Goal: Task Accomplishment & Management: Manage account settings

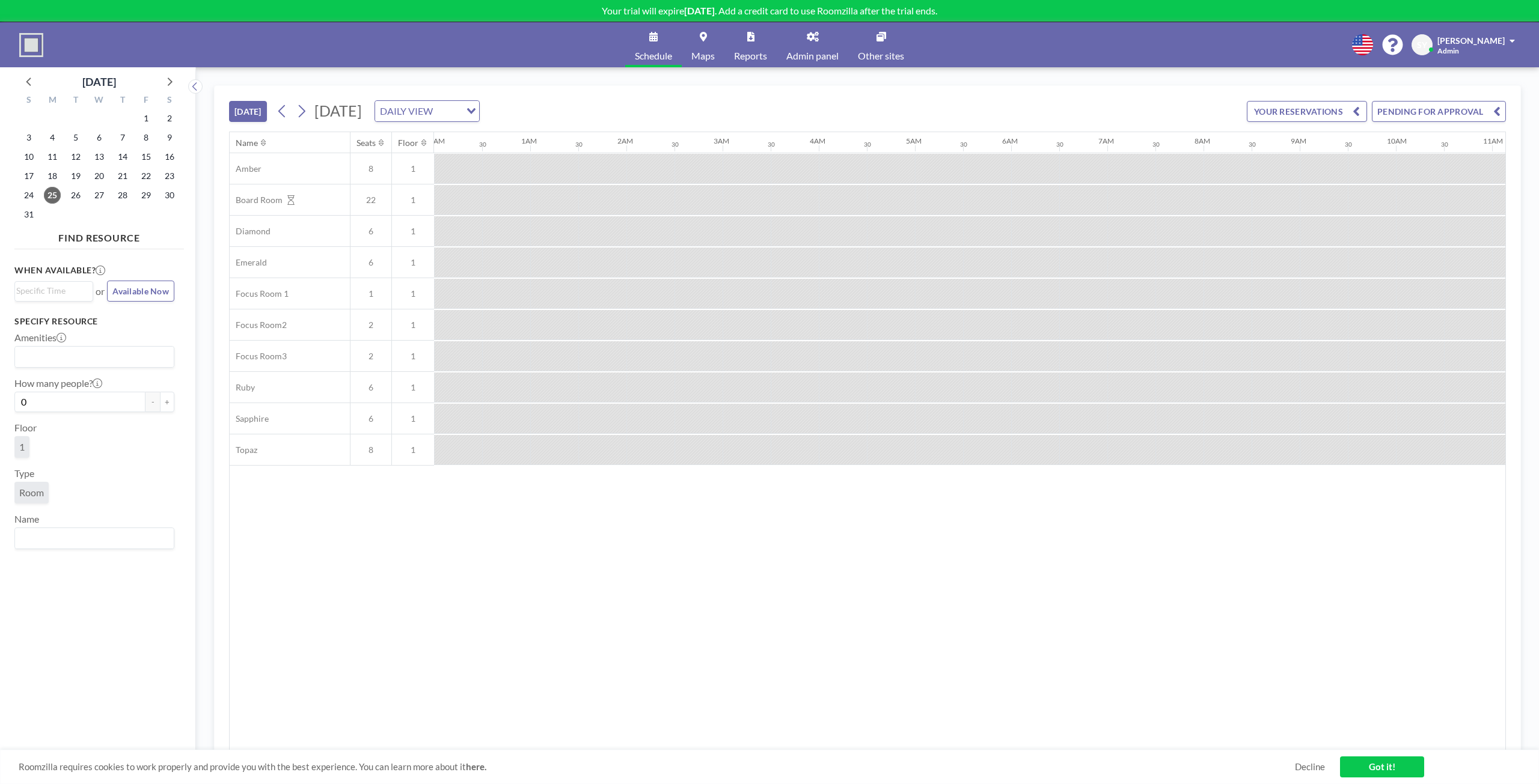
scroll to position [0, 1239]
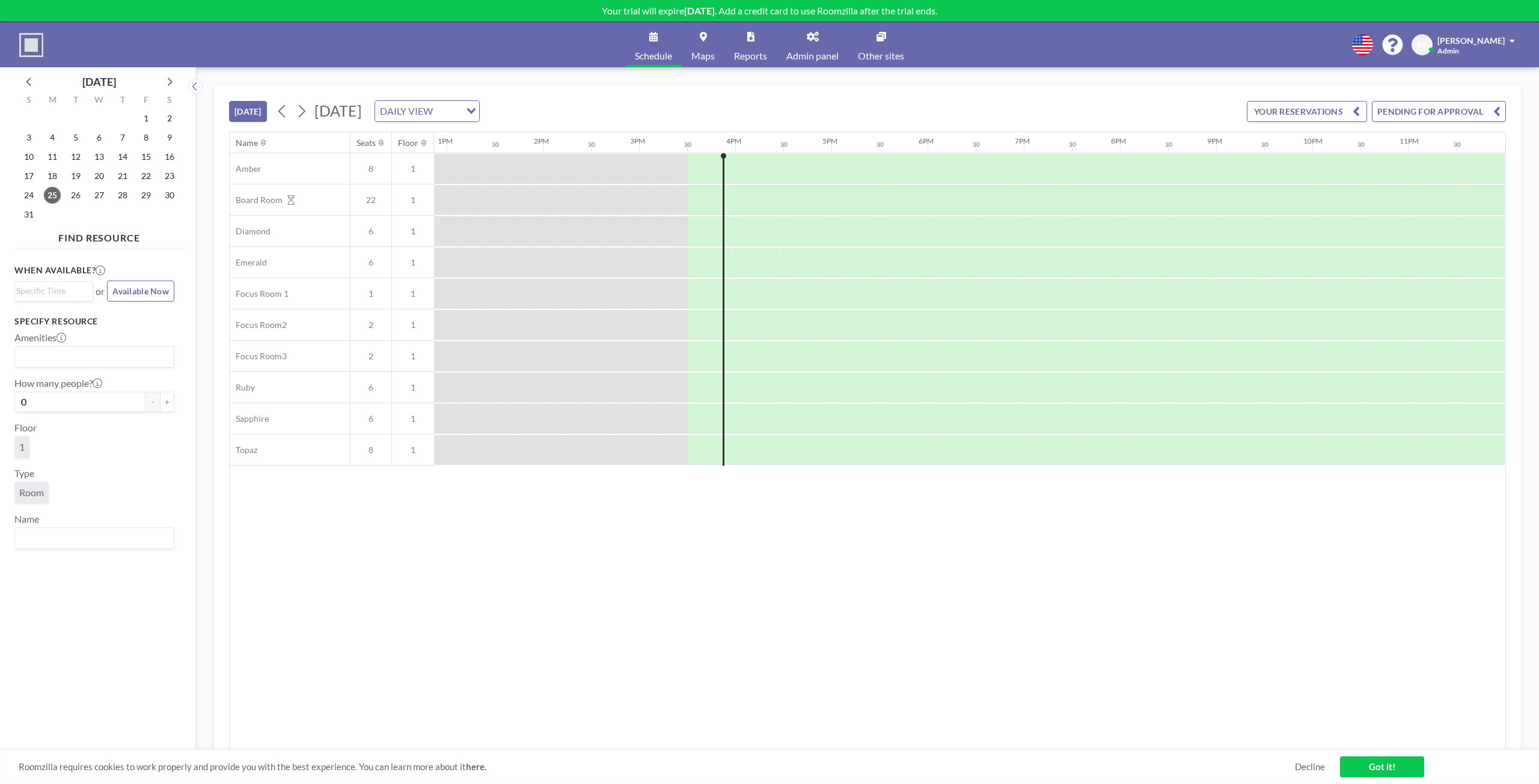
click at [116, 294] on span "Available Now" at bounding box center [140, 290] width 57 height 10
click at [102, 335] on label "1 hour" at bounding box center [93, 339] width 41 height 20
radio input "true"
click at [99, 409] on input "Search for option" at bounding box center [91, 405] width 151 height 16
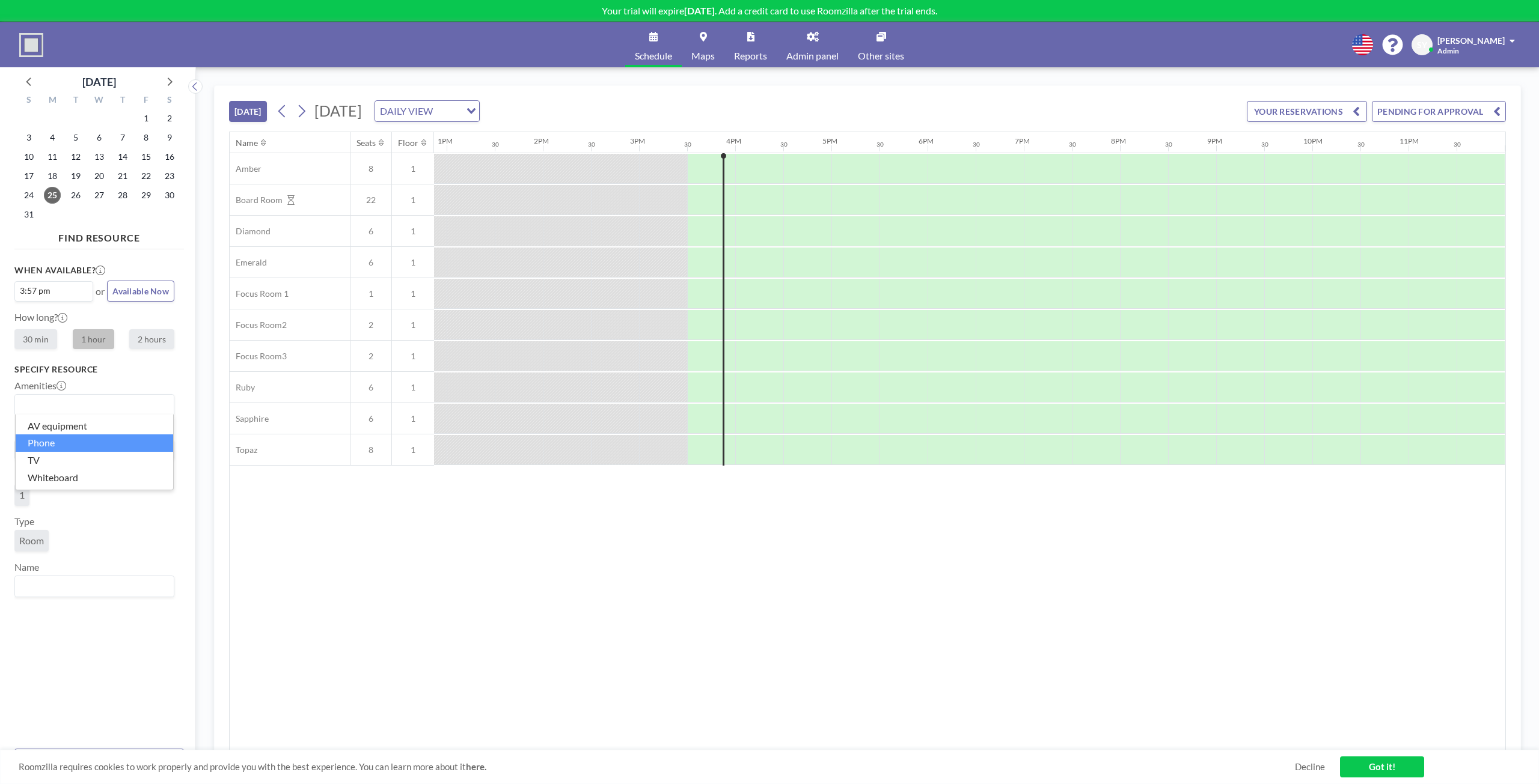
click at [164, 539] on div "Room" at bounding box center [94, 543] width 160 height 27
click at [117, 448] on input "0" at bounding box center [80, 450] width 131 height 21
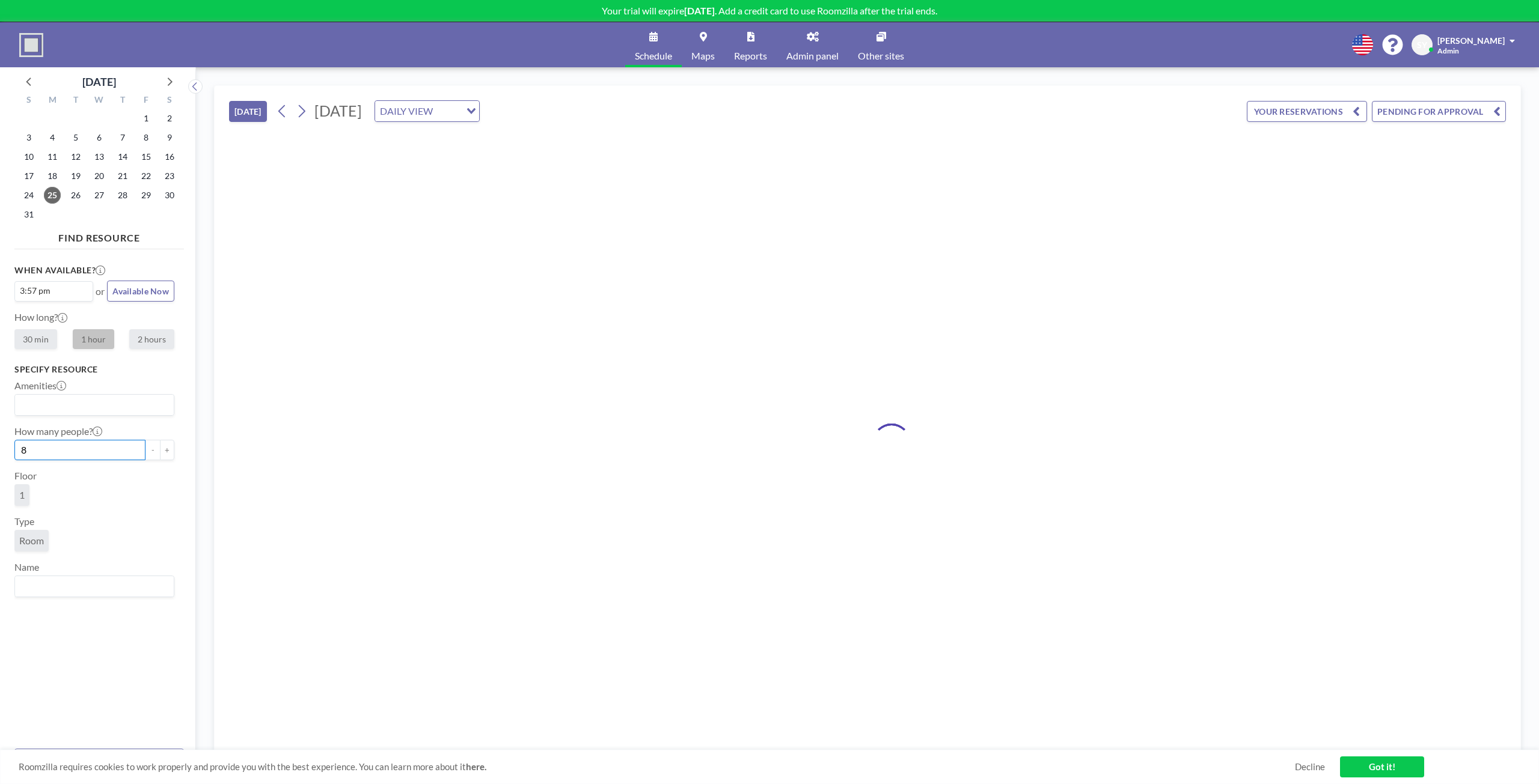
type input "8"
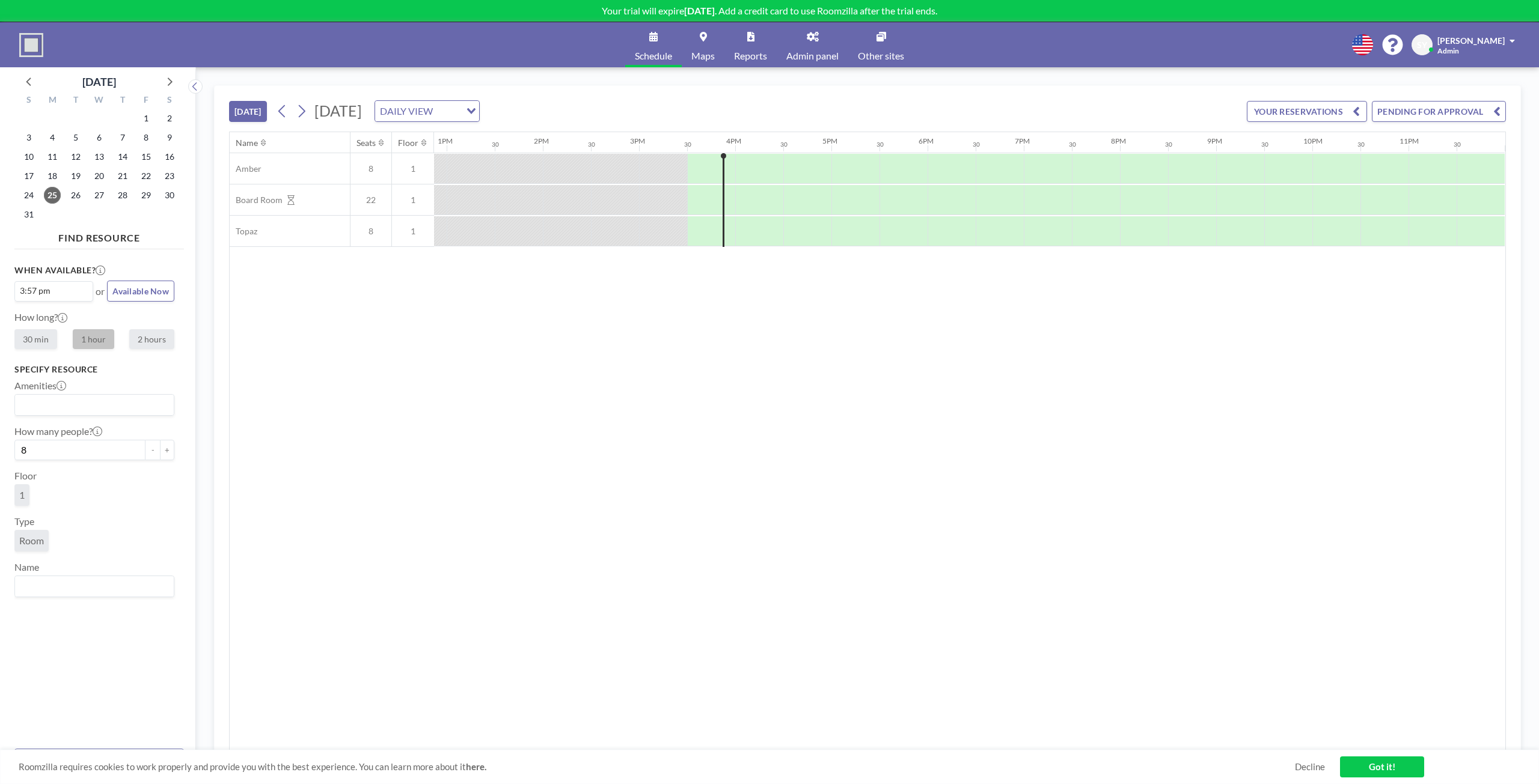
click at [709, 54] on span "Maps" at bounding box center [703, 56] width 23 height 9
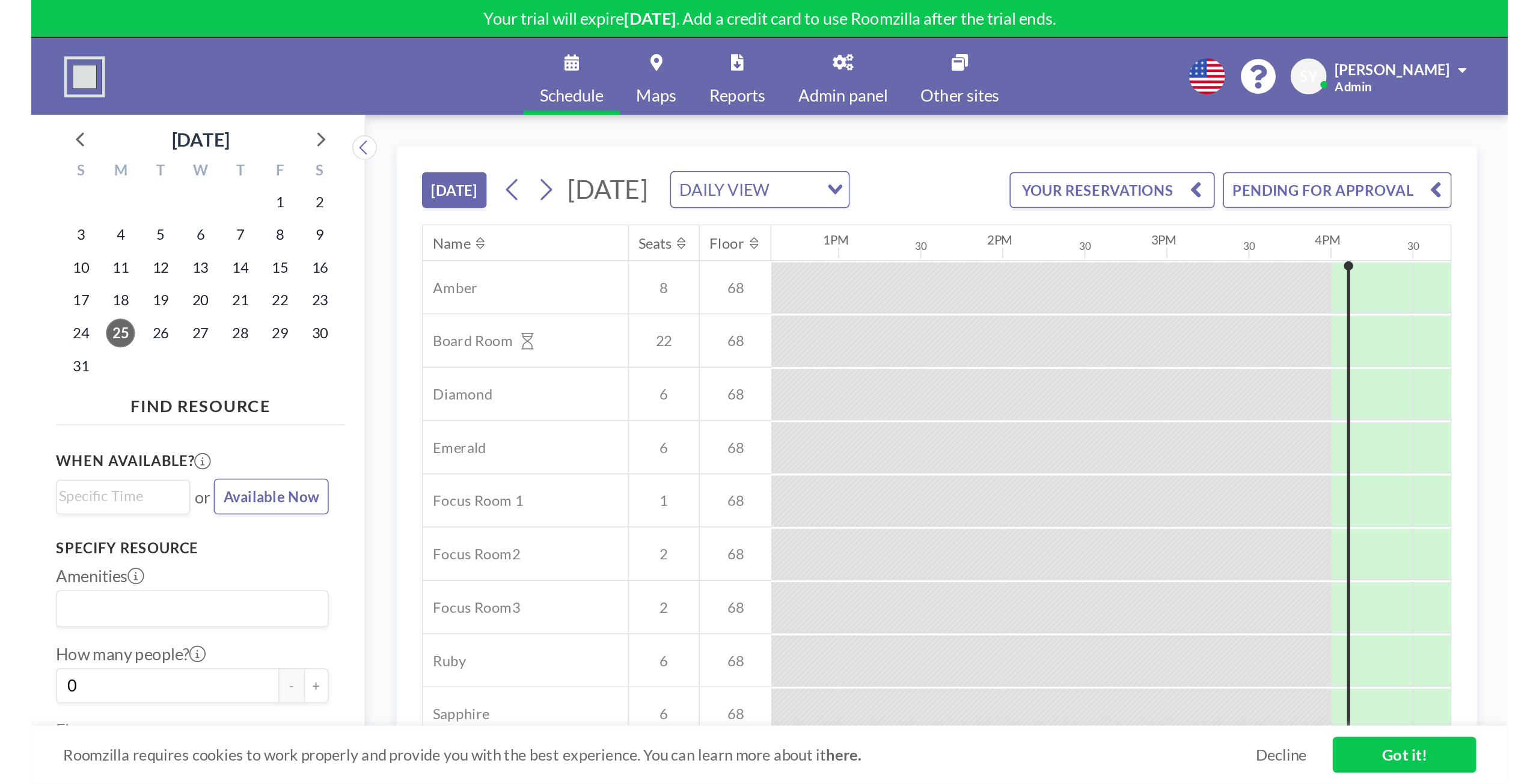
scroll to position [0, 1211]
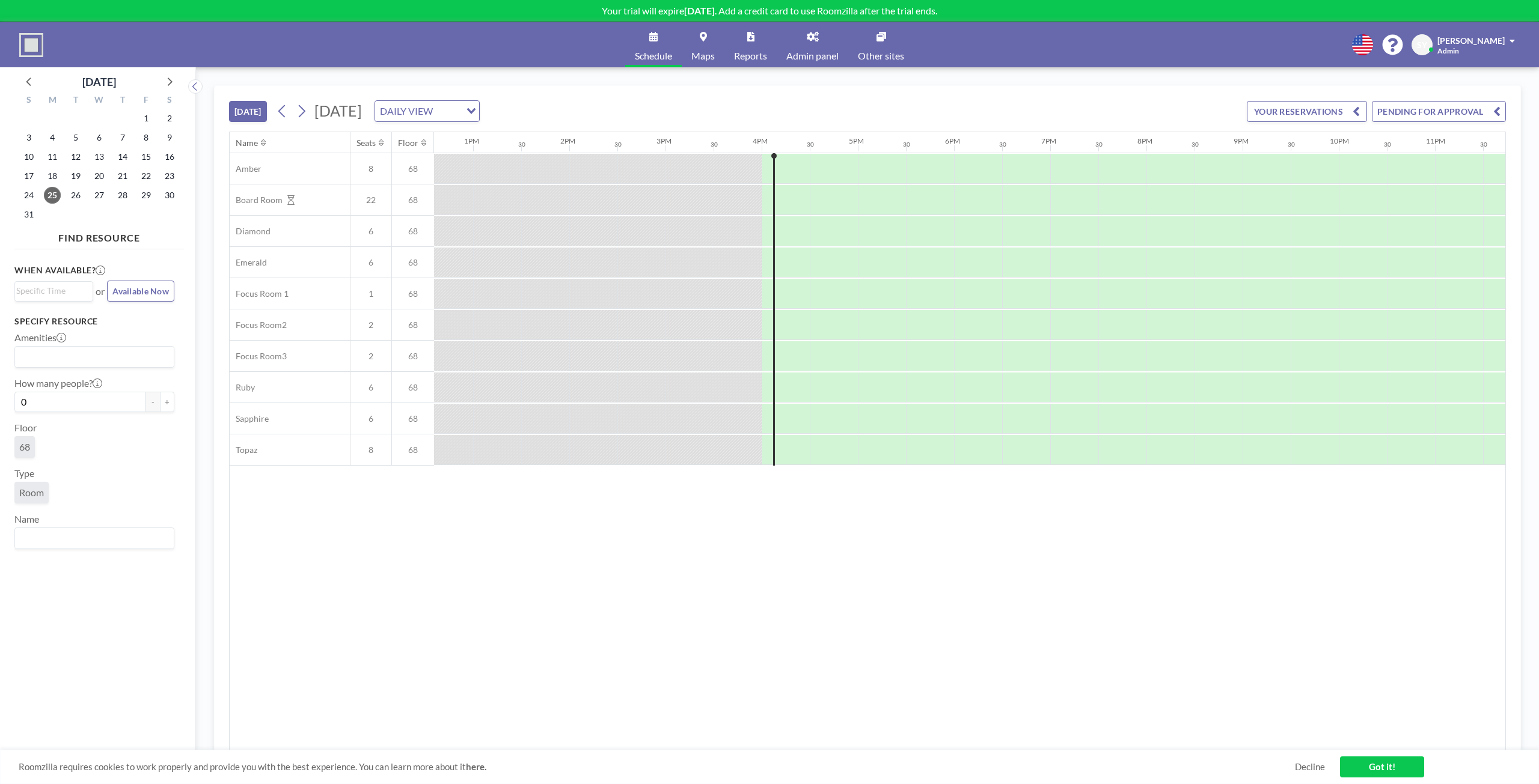
click at [57, 356] on input "Search for option" at bounding box center [91, 357] width 151 height 16
click at [60, 411] on li "TV" at bounding box center [94, 413] width 158 height 17
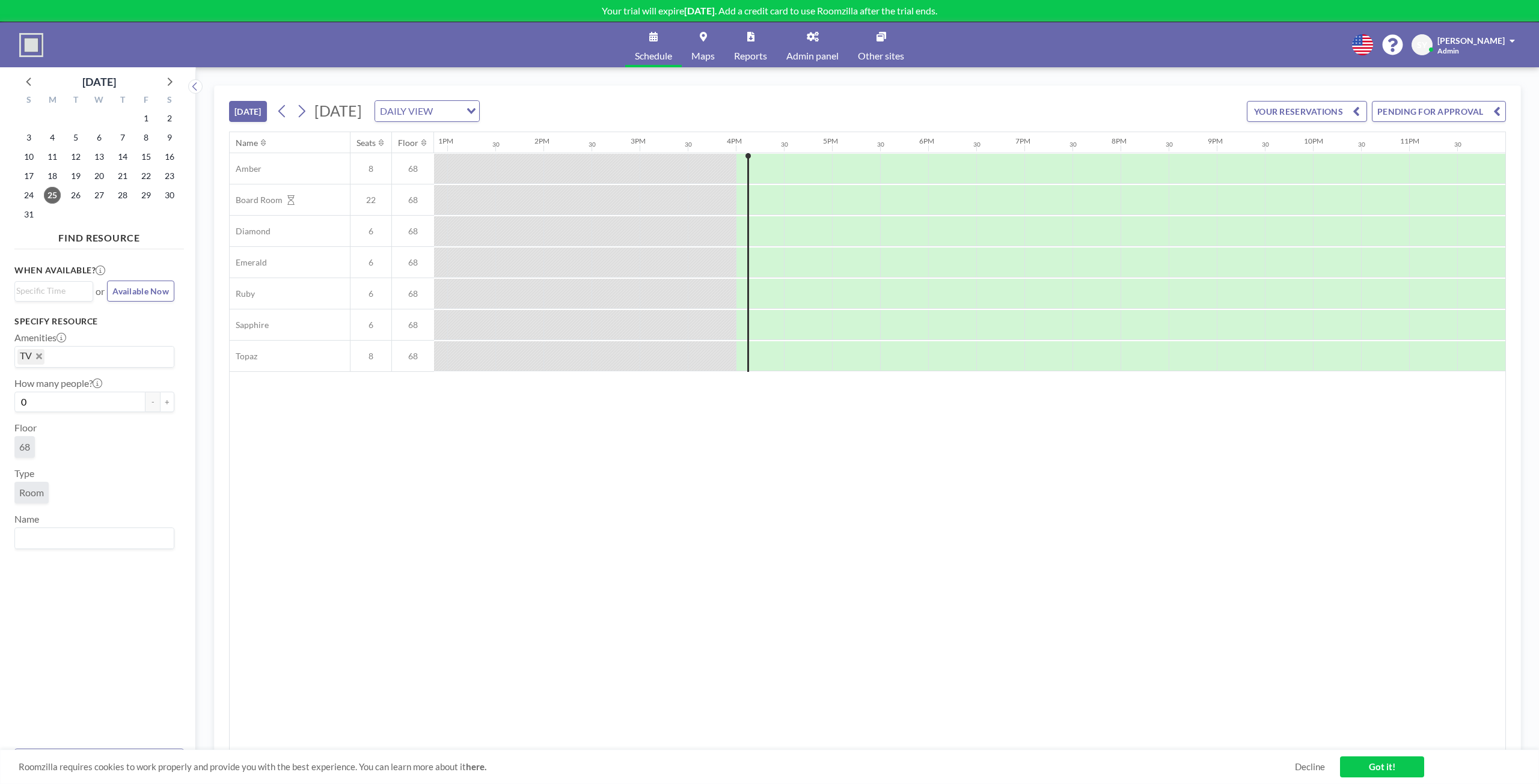
scroll to position [0, 1239]
click at [104, 352] on input "Search for option" at bounding box center [106, 357] width 122 height 16
click at [36, 356] on icon "Deselect TV" at bounding box center [39, 356] width 6 height 6
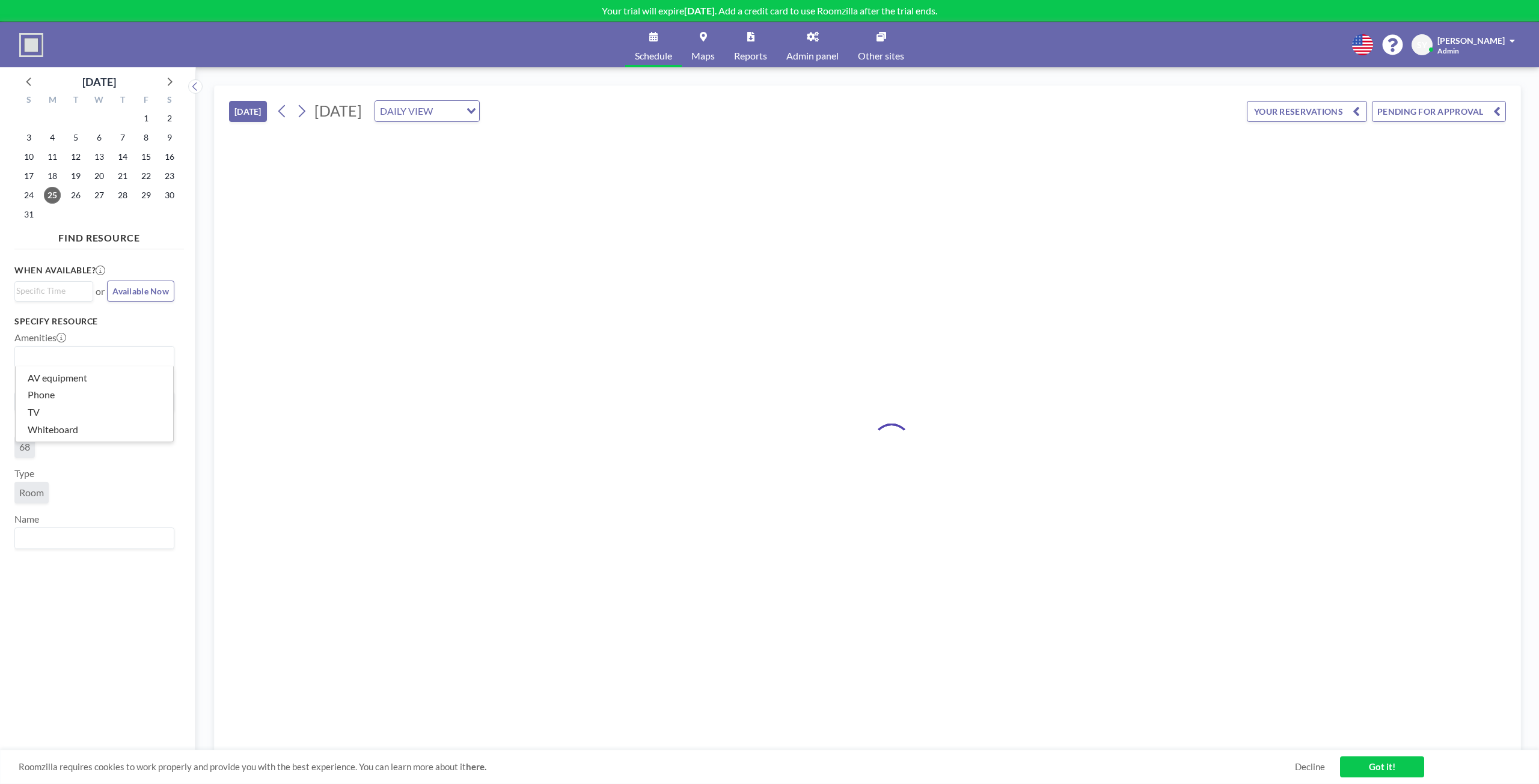
click at [64, 356] on input "Search for option" at bounding box center [91, 357] width 151 height 16
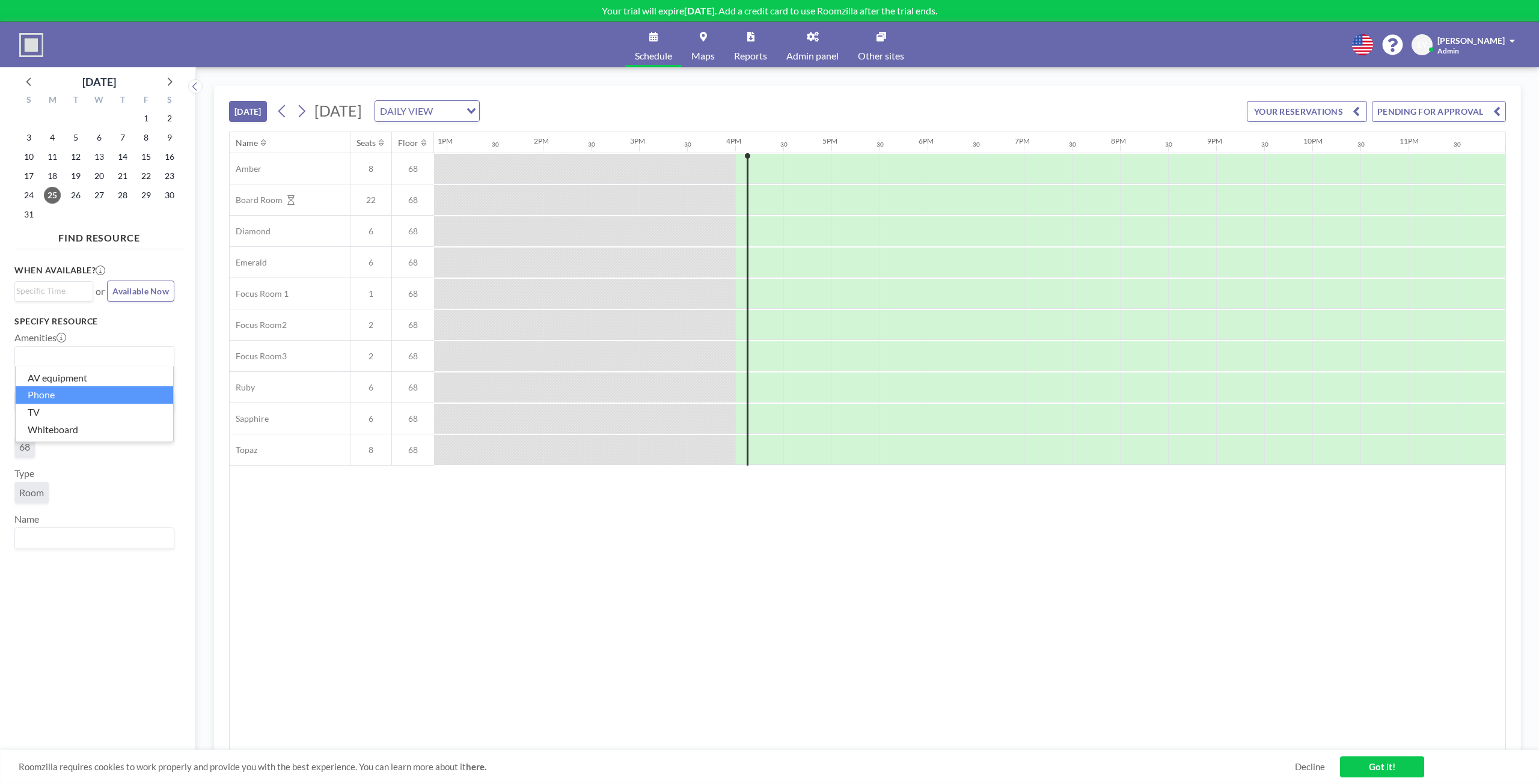
click at [68, 399] on li "Phone" at bounding box center [94, 395] width 158 height 17
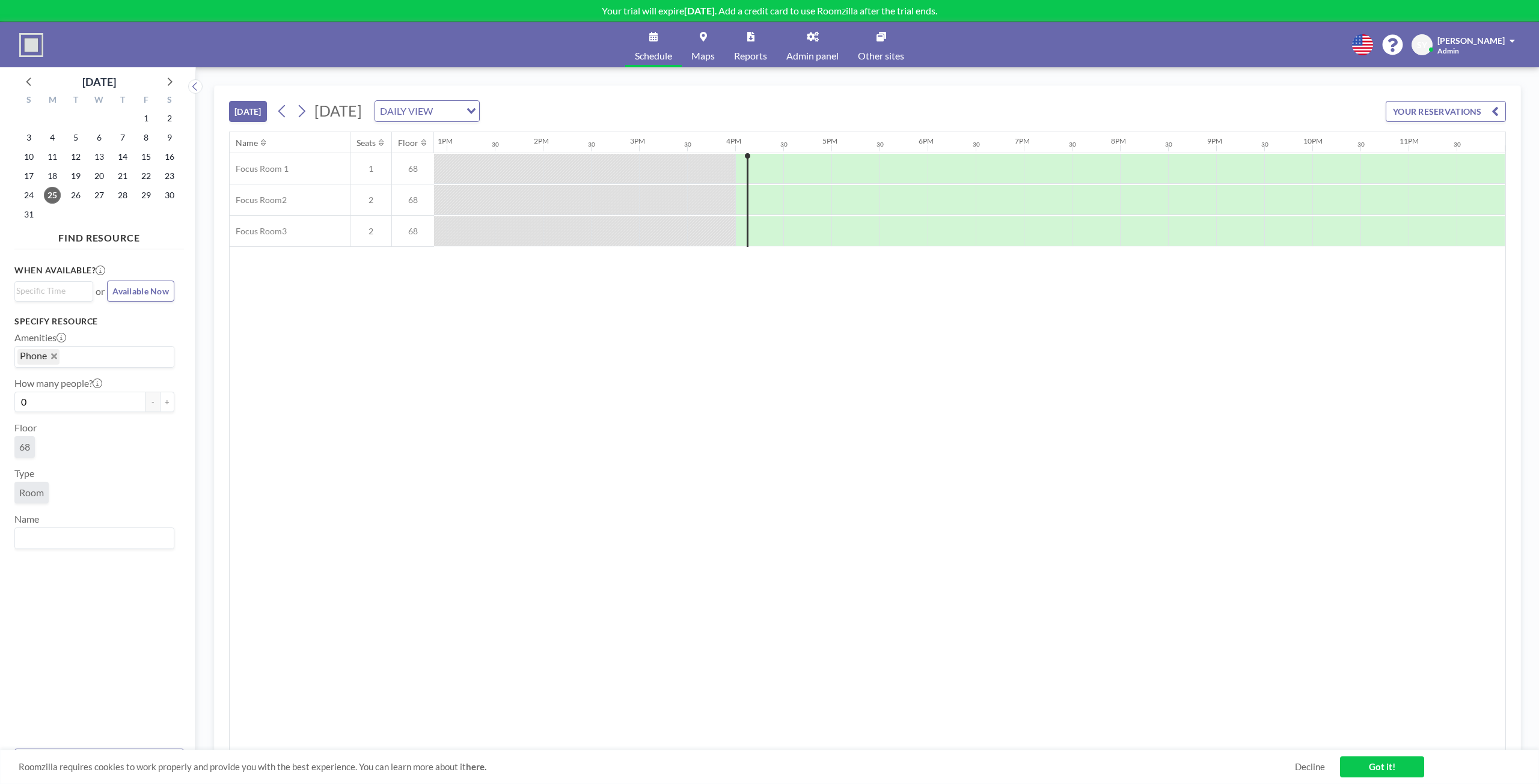
click at [52, 357] on icon "Deselect Phone" at bounding box center [54, 356] width 6 height 6
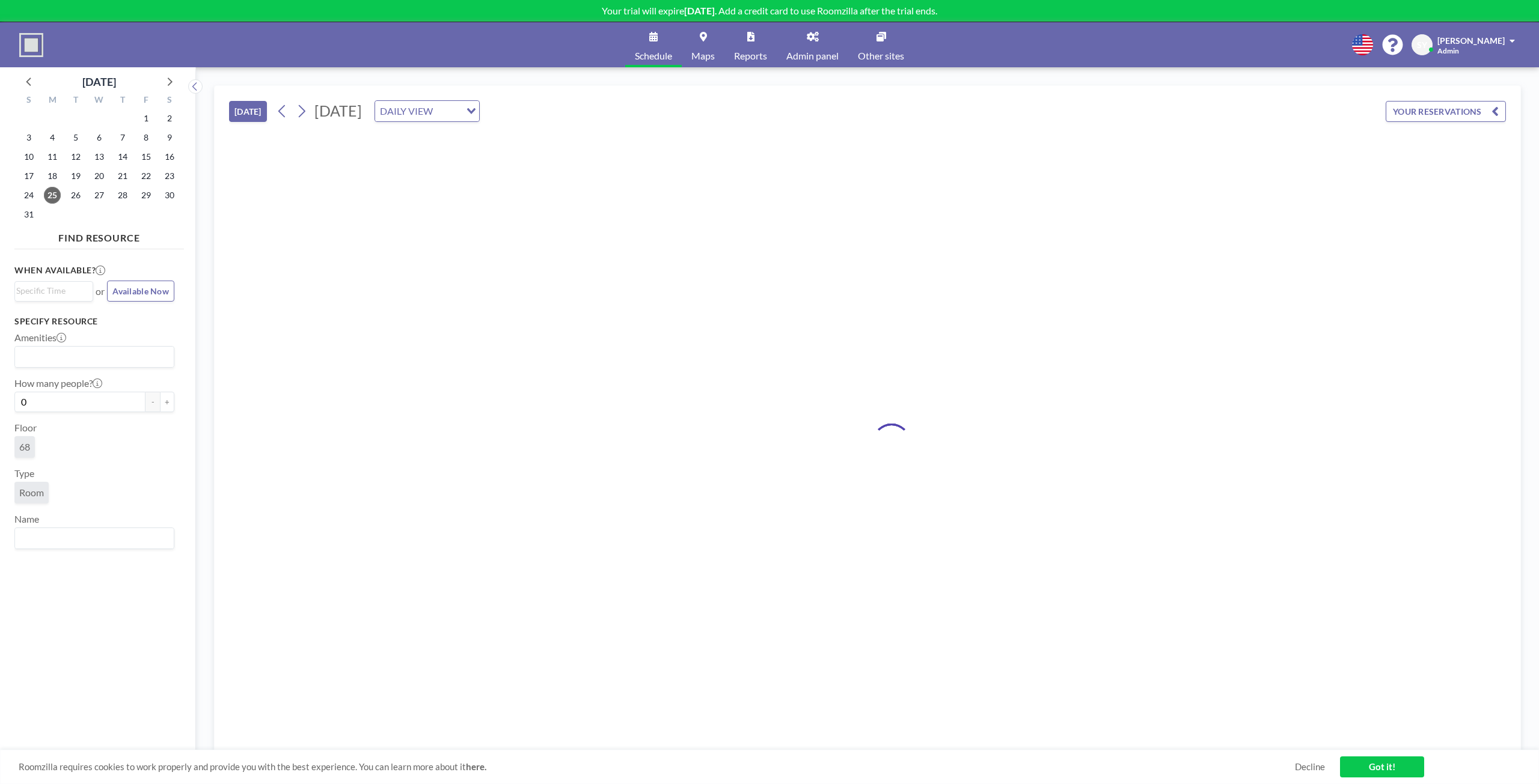
click at [70, 360] on input "Search for option" at bounding box center [91, 357] width 151 height 16
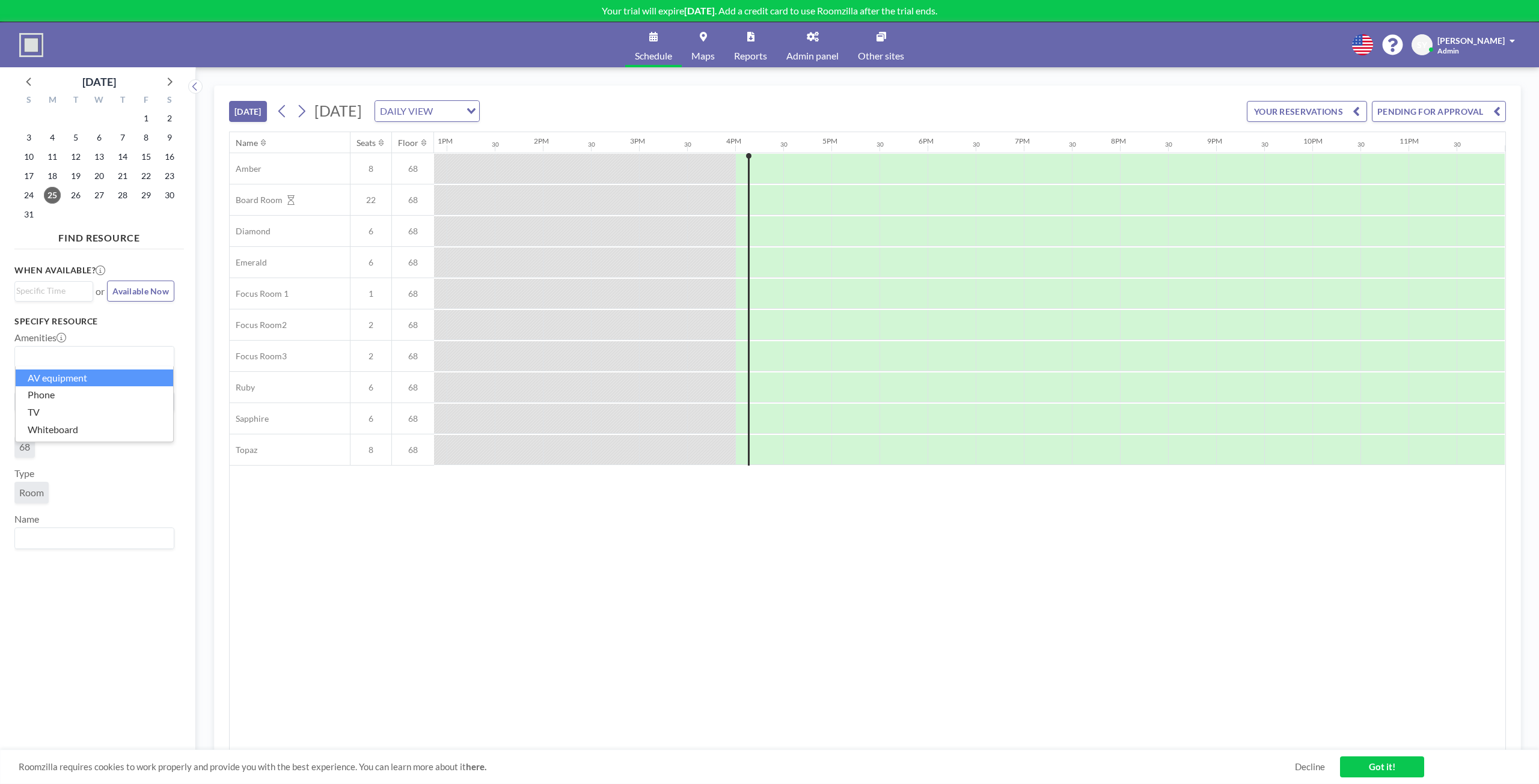
click at [70, 379] on li "AV equipment" at bounding box center [94, 378] width 158 height 17
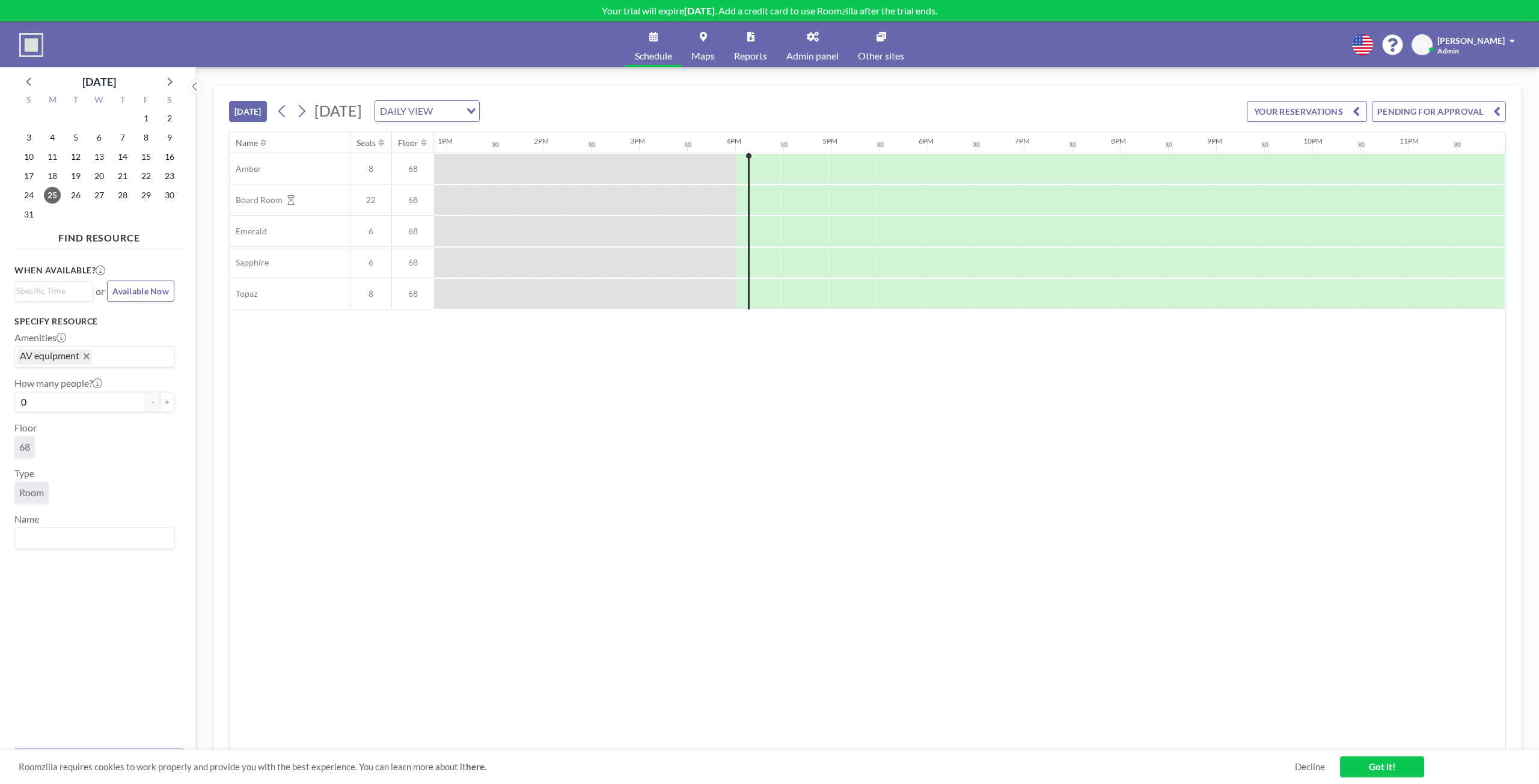
click at [88, 356] on icon "Deselect AV equipment" at bounding box center [86, 356] width 6 height 6
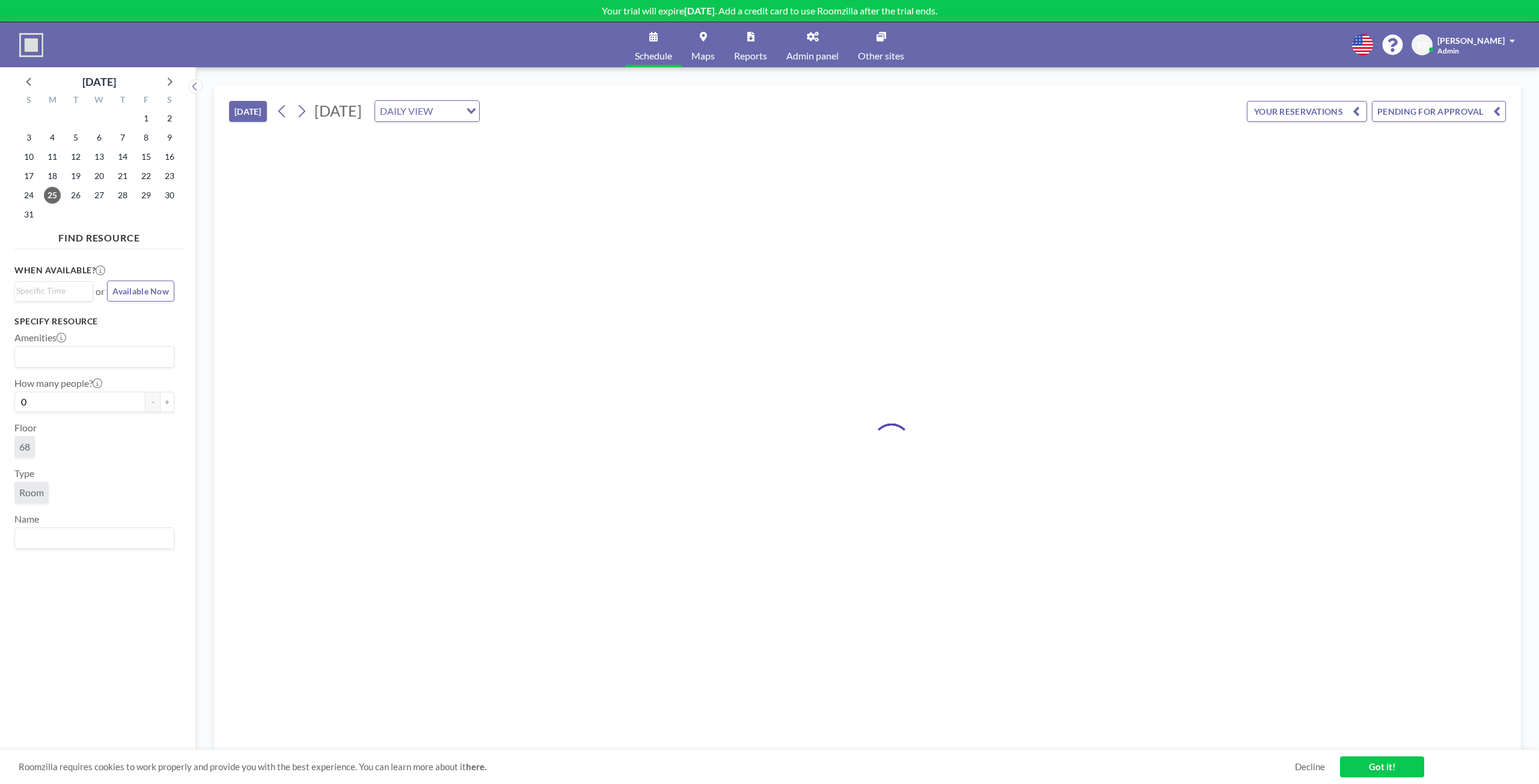
click at [95, 362] on input "Search for option" at bounding box center [91, 357] width 151 height 16
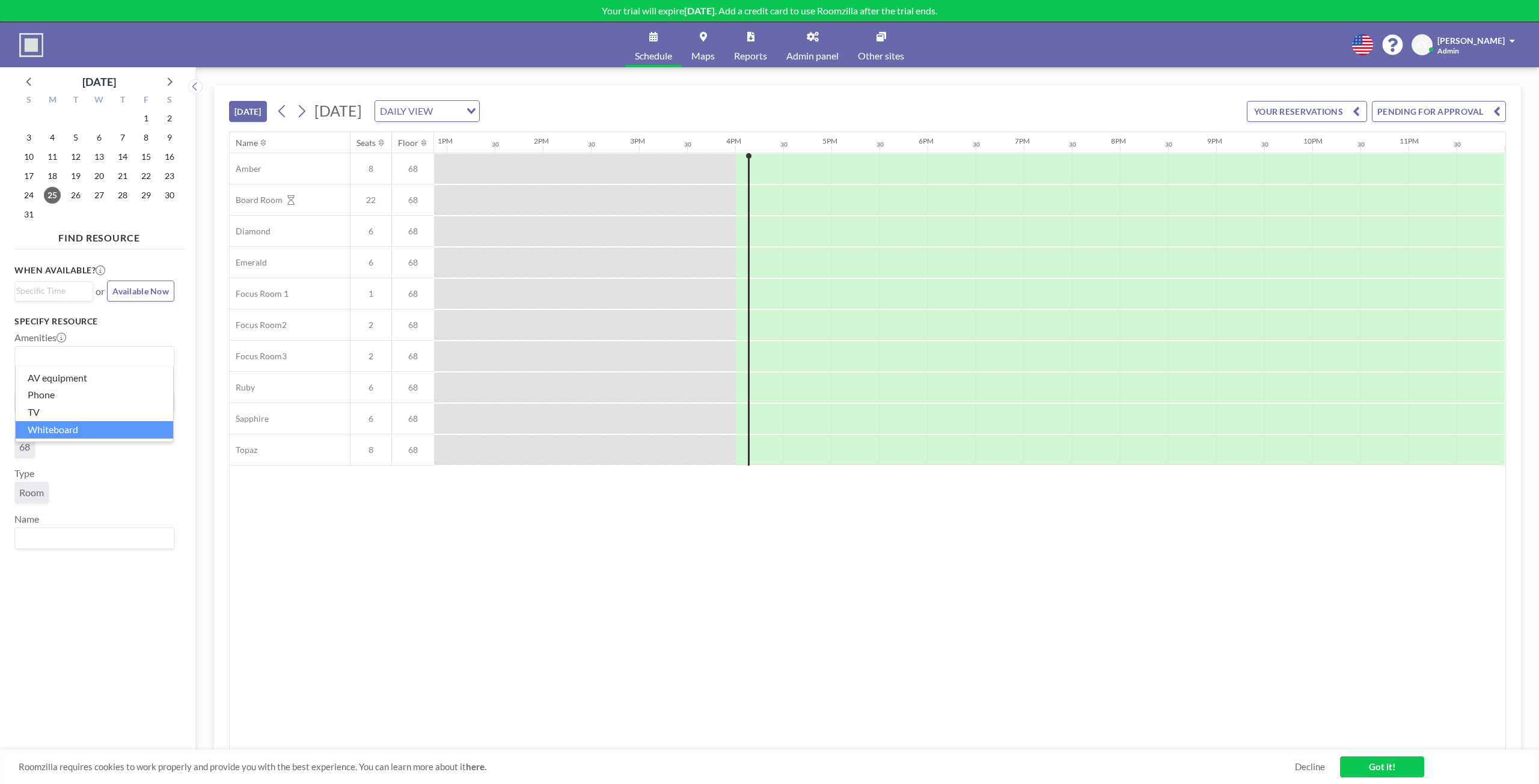
click at [98, 429] on li "Whiteboard" at bounding box center [94, 430] width 158 height 17
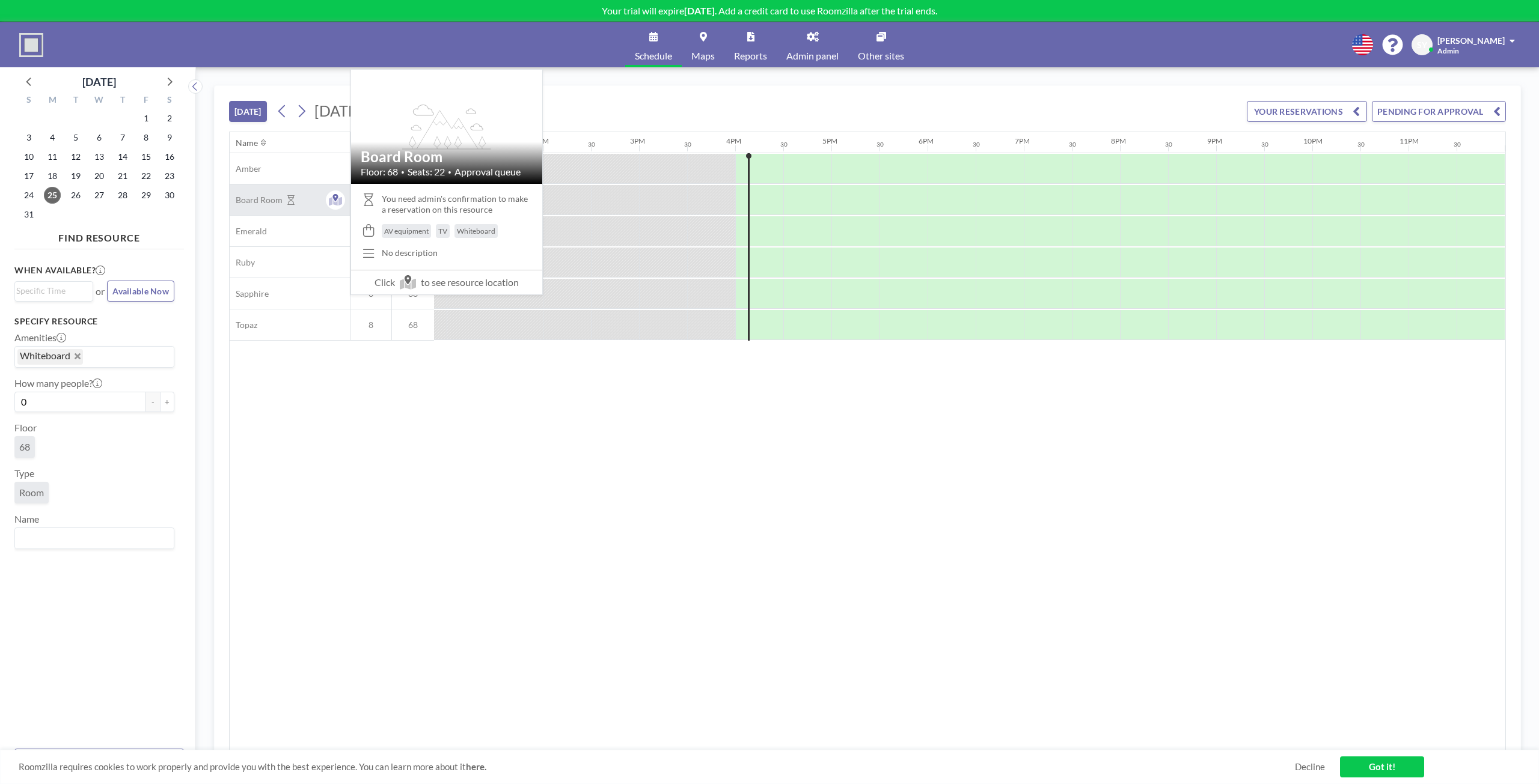
click at [291, 201] on icon at bounding box center [291, 200] width 7 height 9
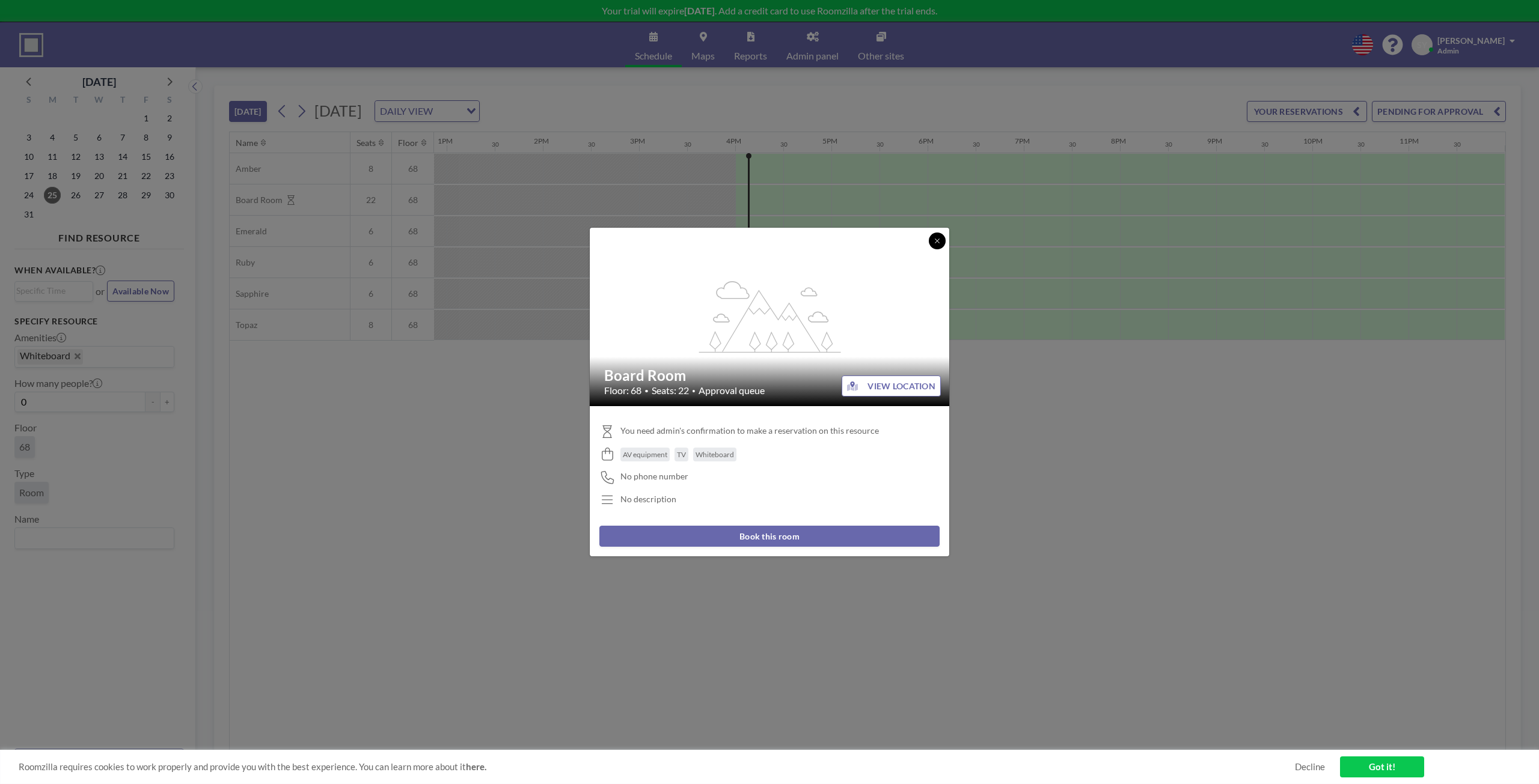
click at [865, 246] on button at bounding box center [937, 241] width 17 height 17
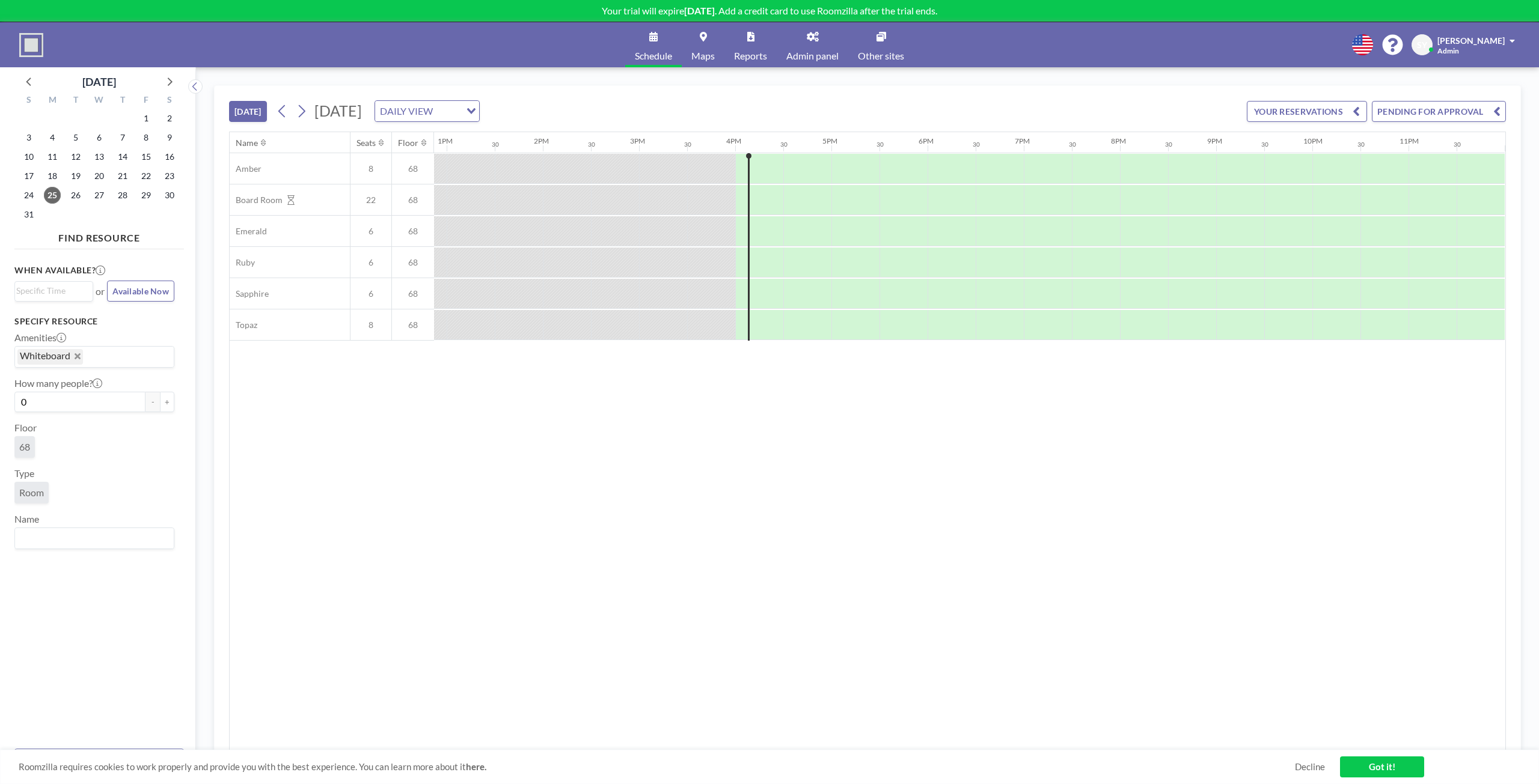
click at [680, 43] on link "Schedule" at bounding box center [653, 45] width 57 height 45
click at [708, 52] on span "Maps" at bounding box center [703, 56] width 23 height 9
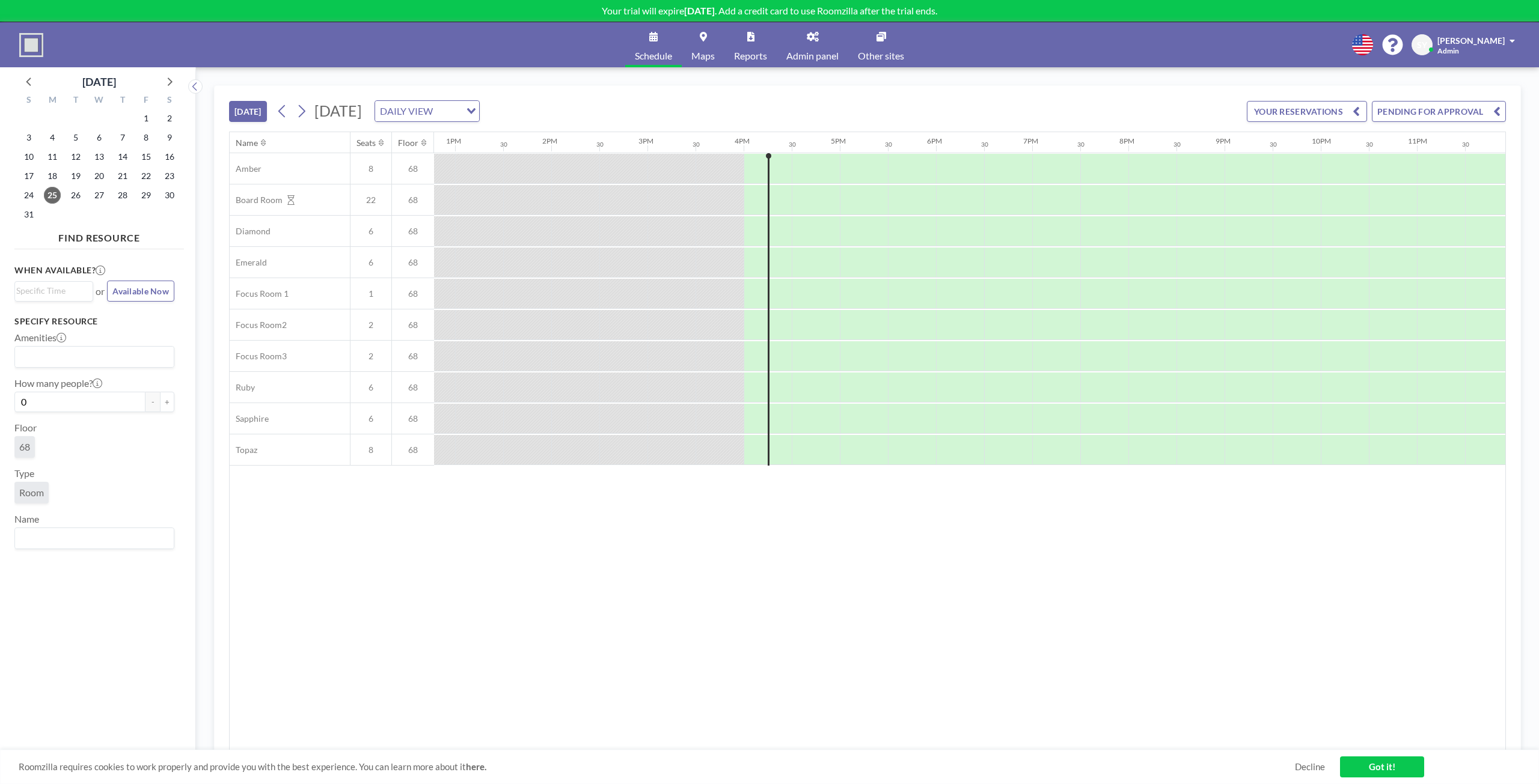
scroll to position [0, 1239]
click at [1482, 43] on span "[PERSON_NAME]" at bounding box center [1471, 40] width 67 height 10
click at [1490, 82] on span "Log out" at bounding box center [1479, 82] width 28 height 12
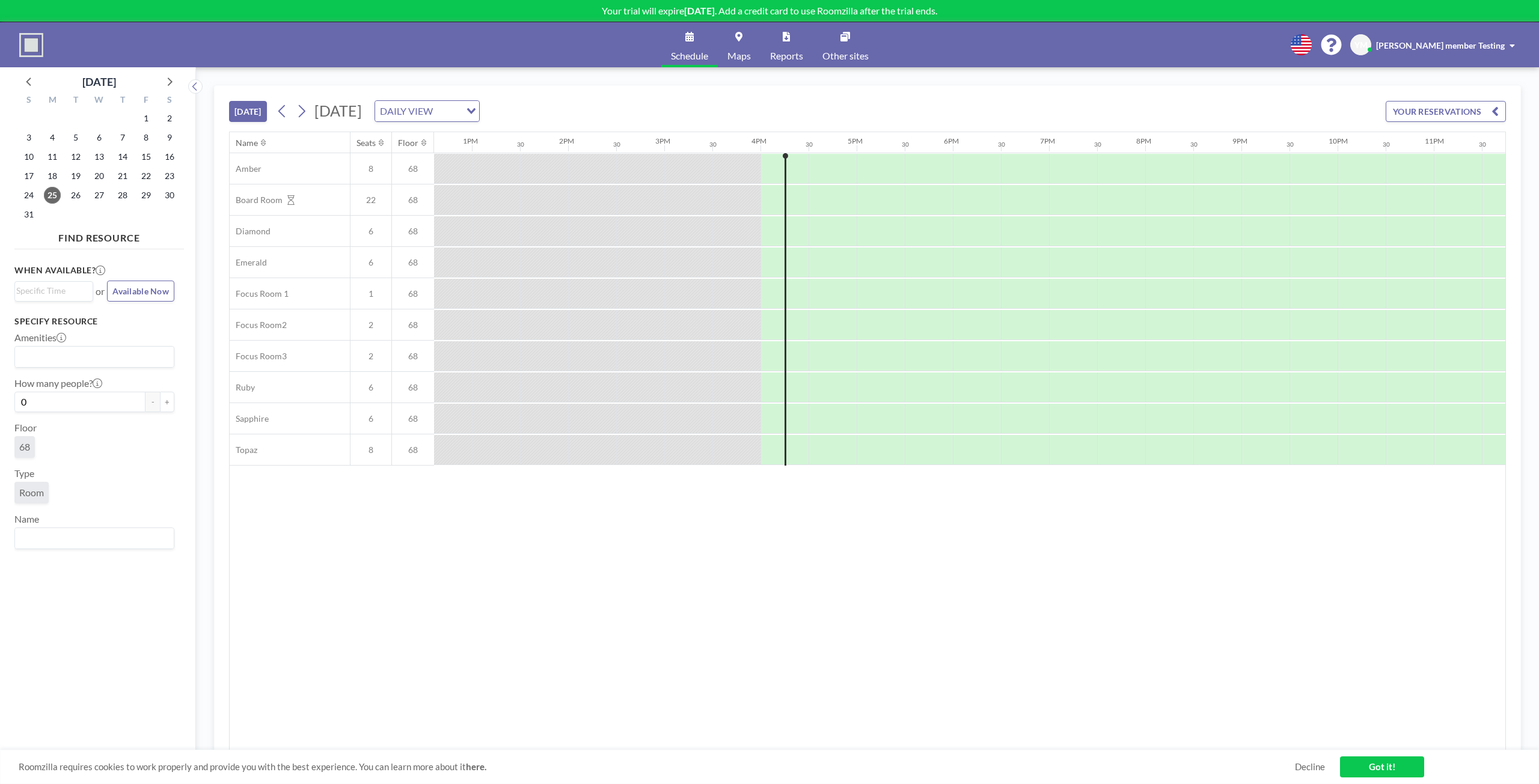
scroll to position [0, 1239]
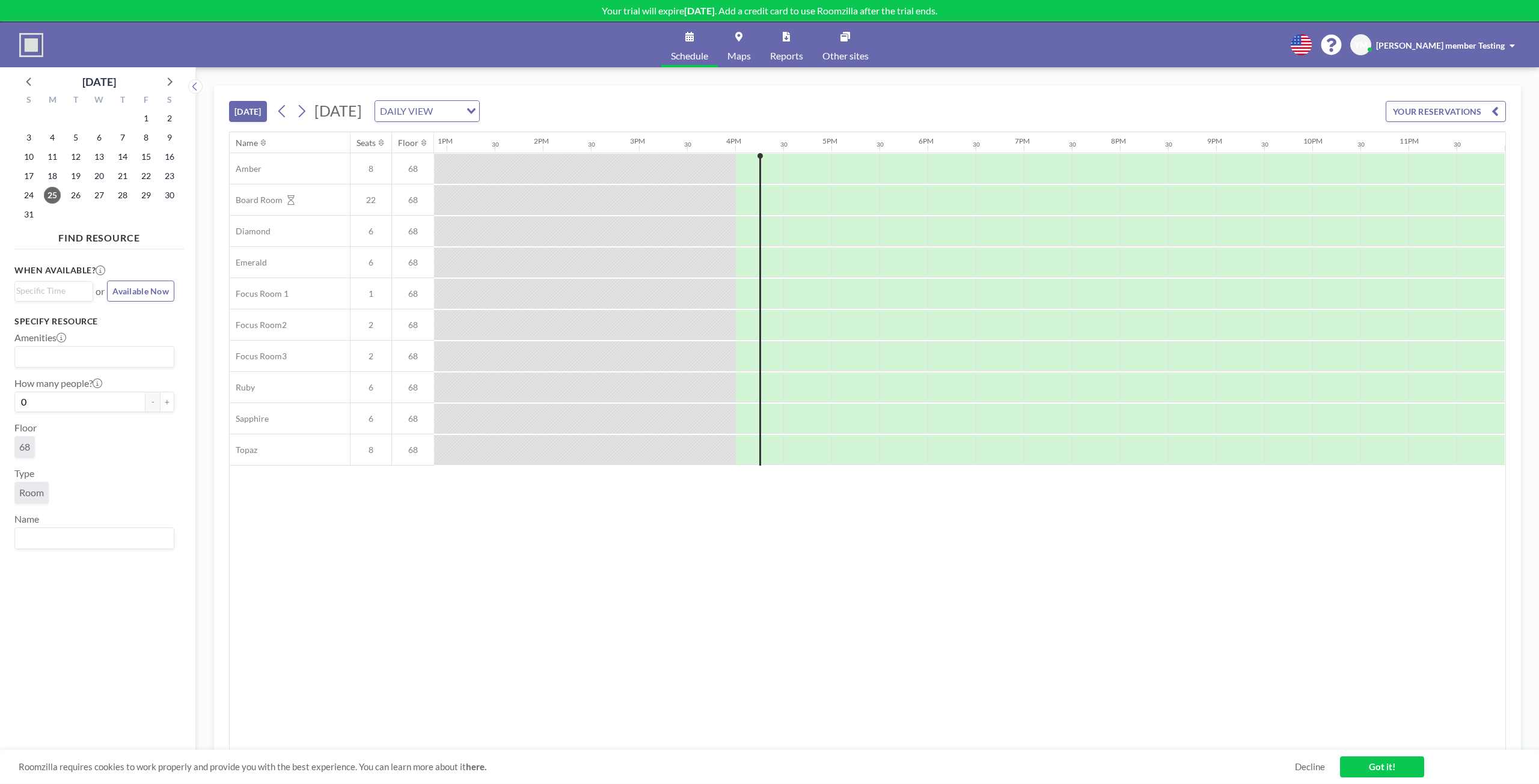
click at [740, 49] on link "Maps" at bounding box center [739, 45] width 43 height 45
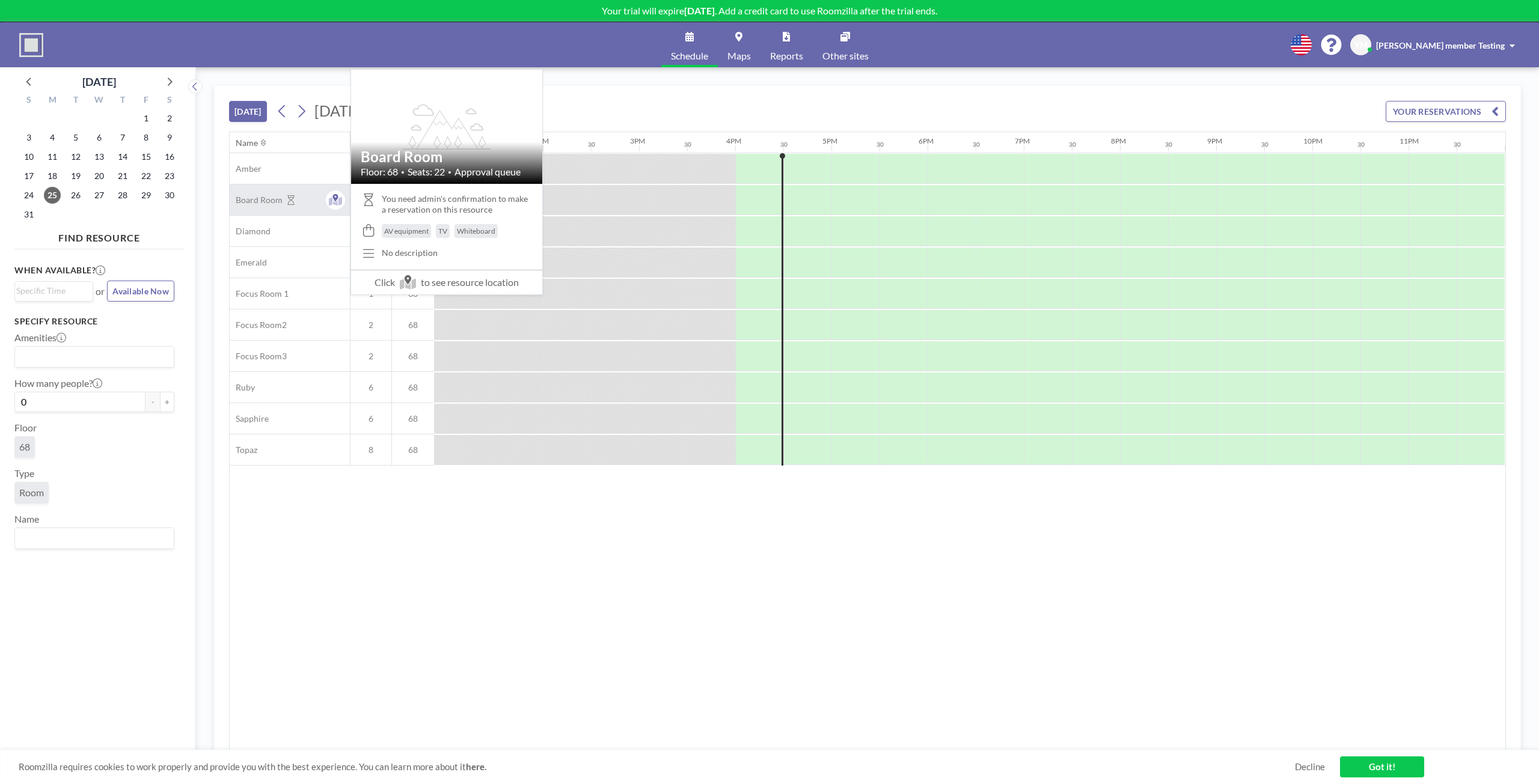
click at [298, 207] on div "Board Room" at bounding box center [289, 200] width 120 height 31
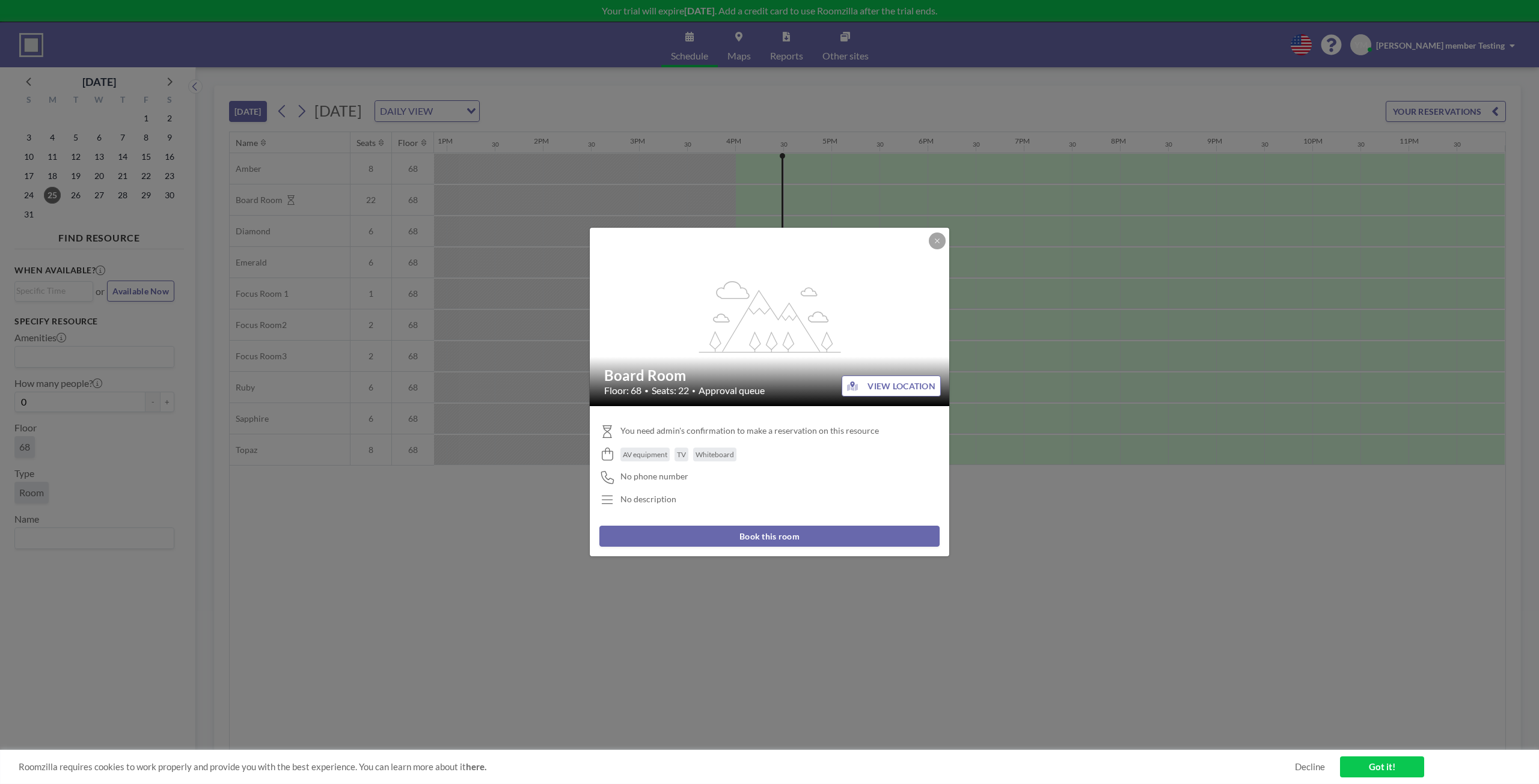
click at [915, 539] on button "Book this room" at bounding box center [769, 536] width 340 height 21
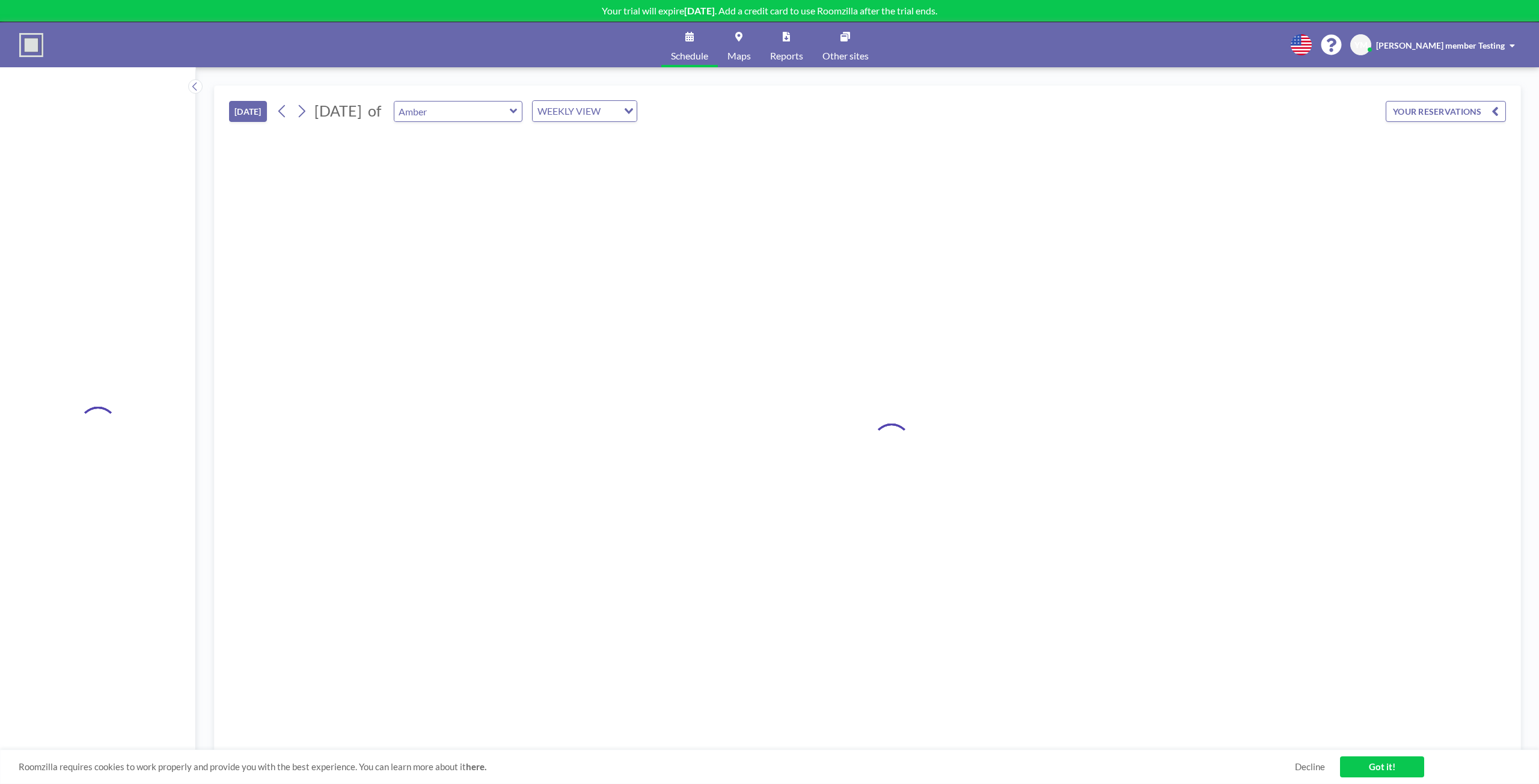
type input "Board Room"
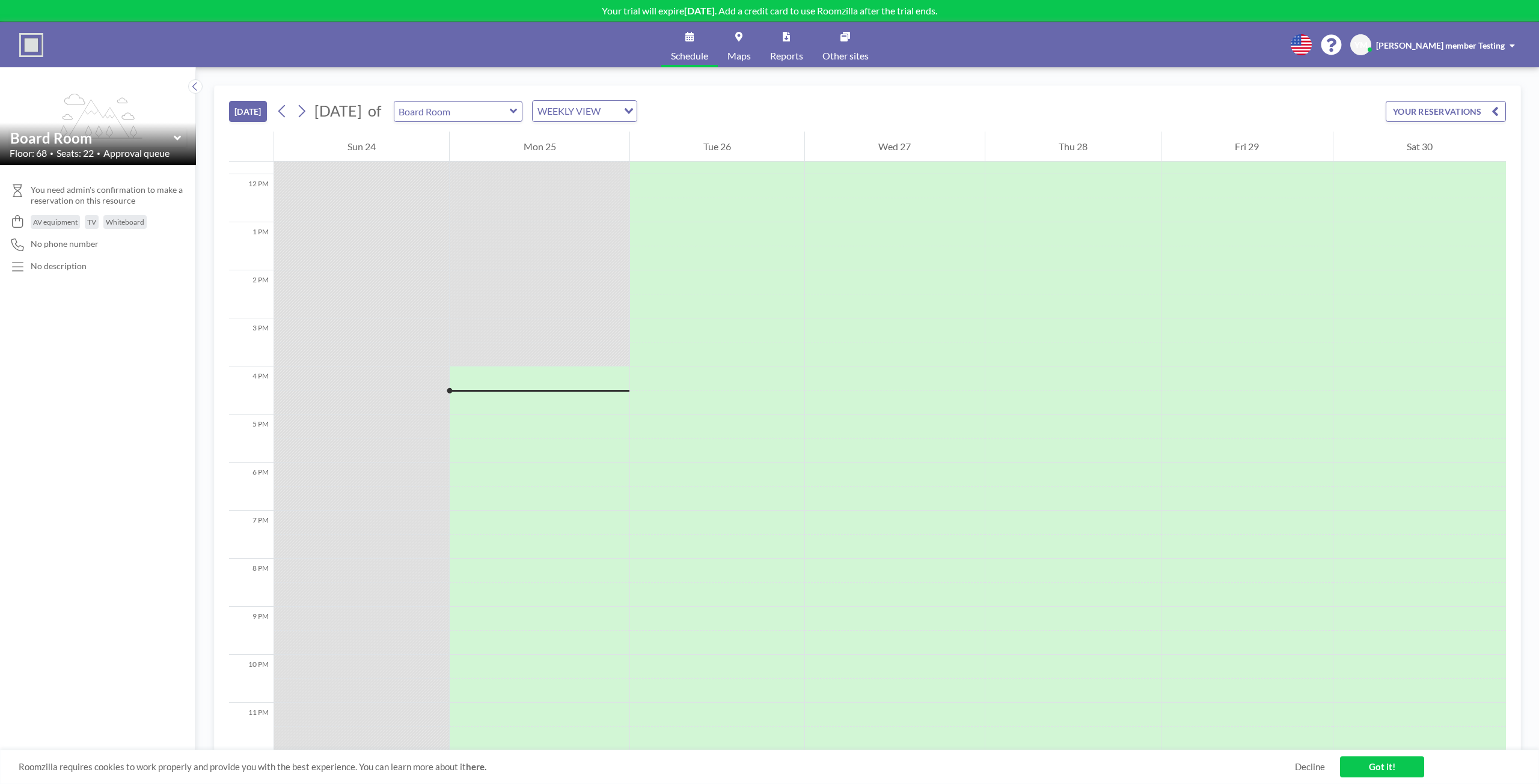
scroll to position [570, 0]
click at [507, 470] on div at bounding box center [538, 474] width 179 height 24
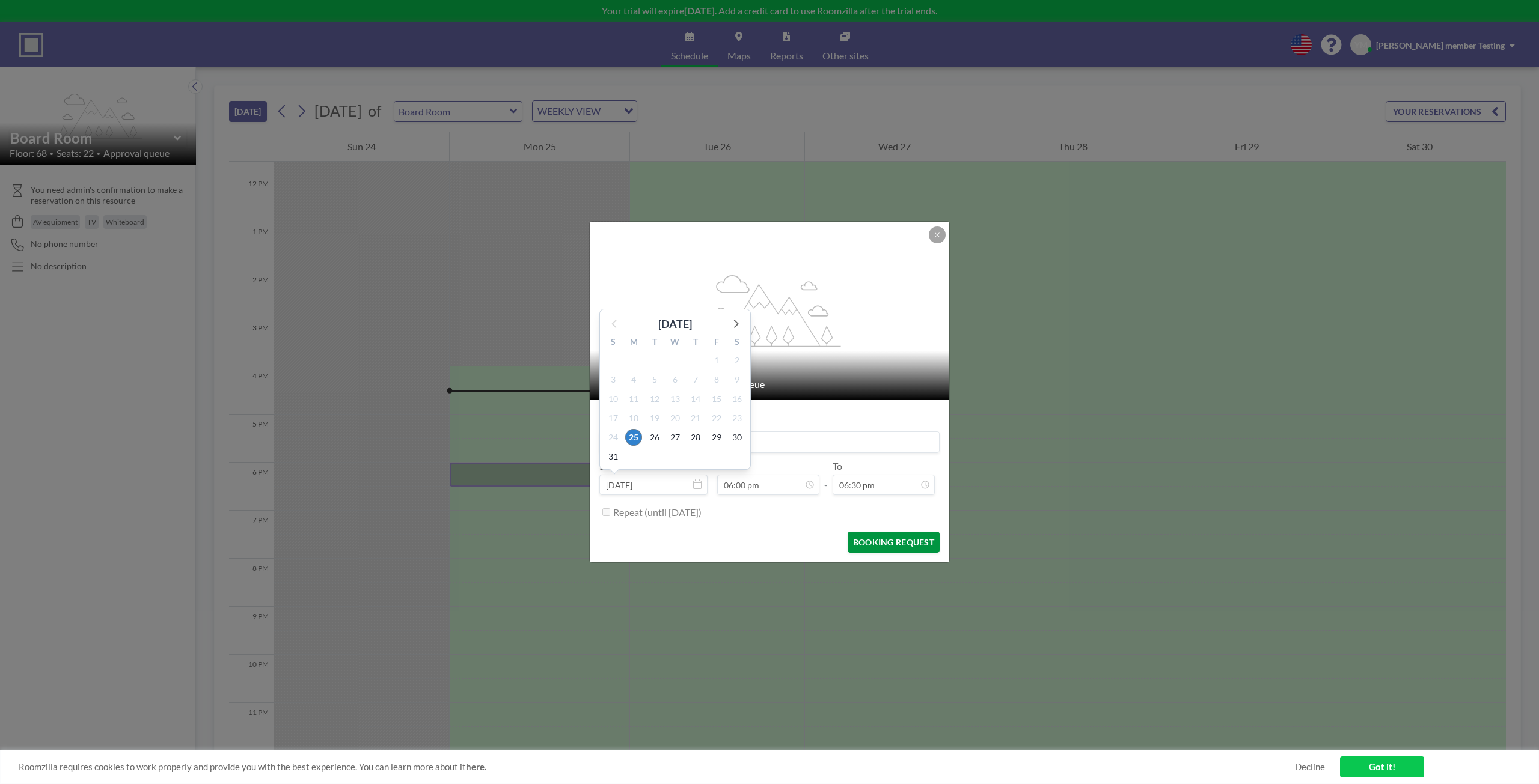
scroll to position [64, 0]
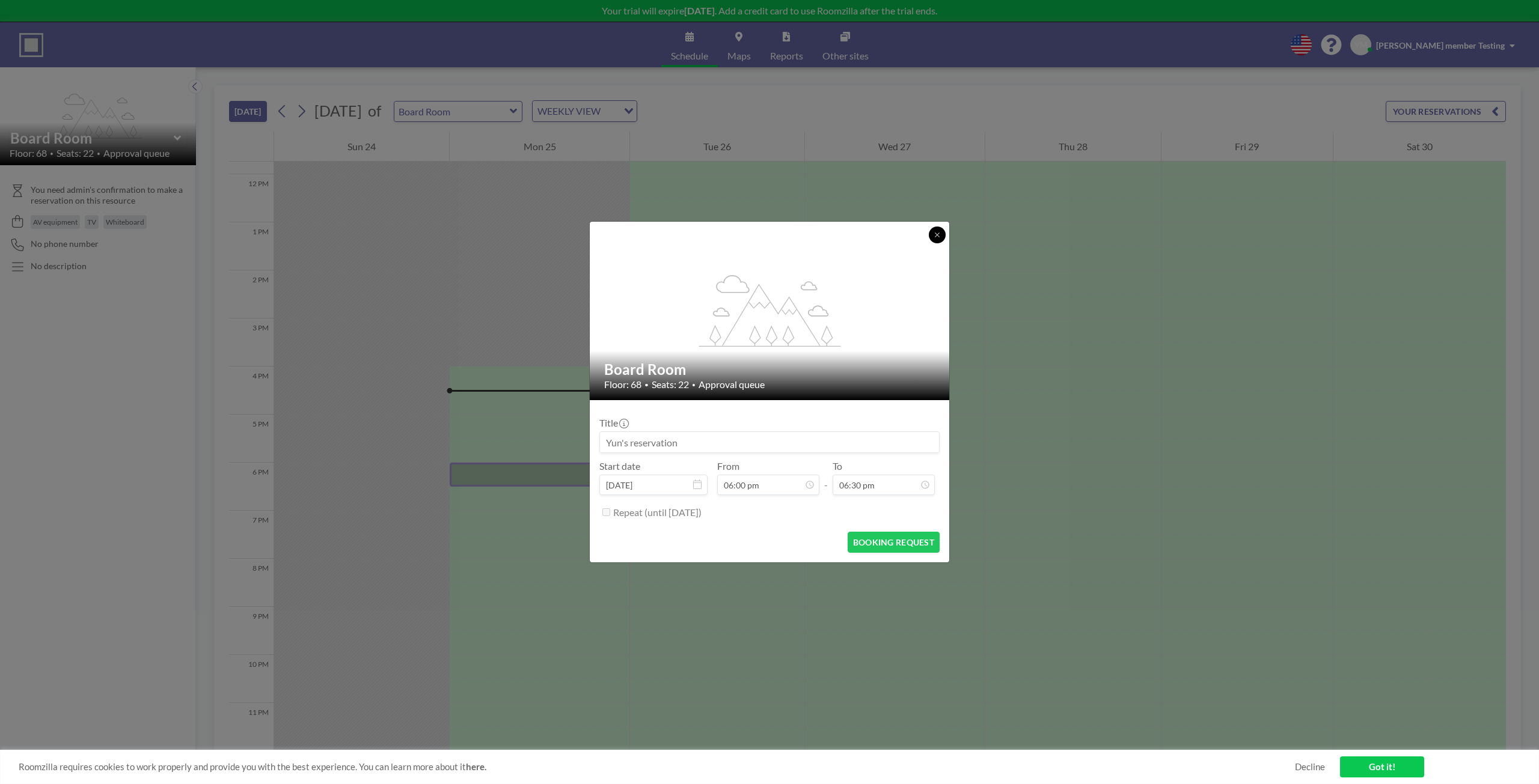
click at [939, 236] on icon at bounding box center [937, 235] width 7 height 7
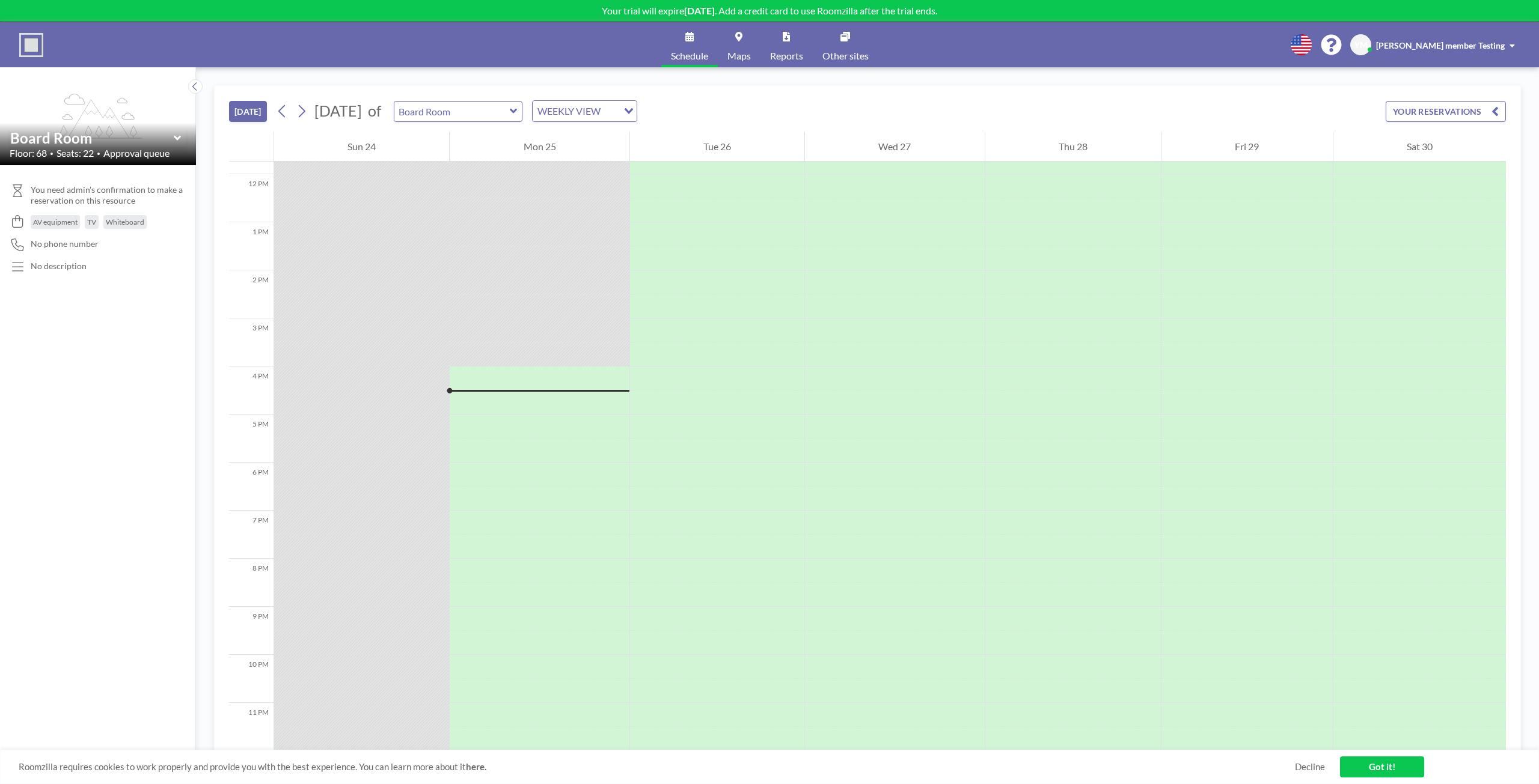
click at [80, 243] on span "No phone number" at bounding box center [64, 244] width 68 height 11
click at [94, 282] on div "You need admin's confirmation to make a reservation on this resource AV equipme…" at bounding box center [98, 474] width 196 height 619
click at [59, 274] on div "You need admin's confirmation to make a reservation on this resource AV equipme…" at bounding box center [98, 474] width 196 height 619
click at [60, 264] on div "No description" at bounding box center [59, 266] width 56 height 11
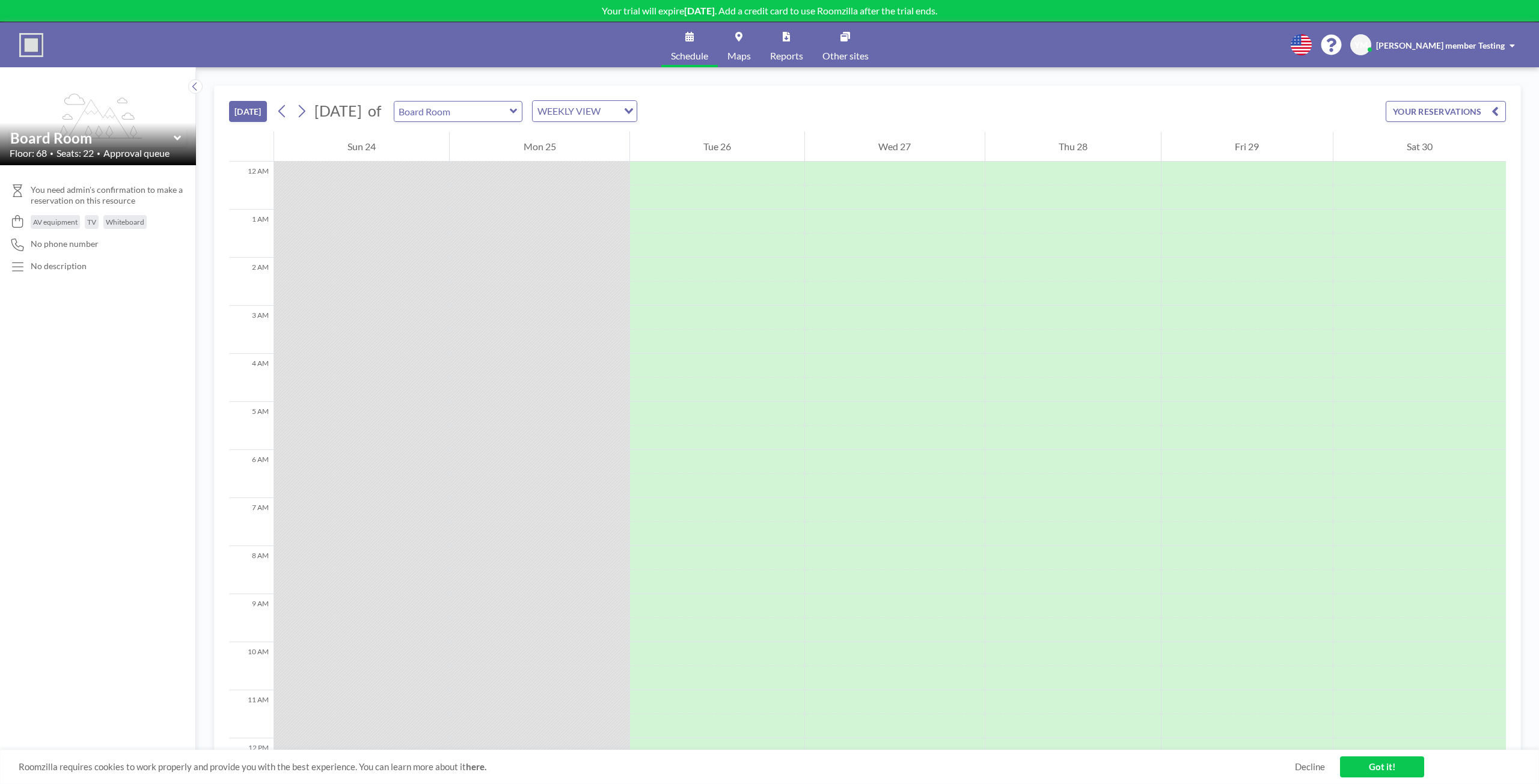
scroll to position [570, 0]
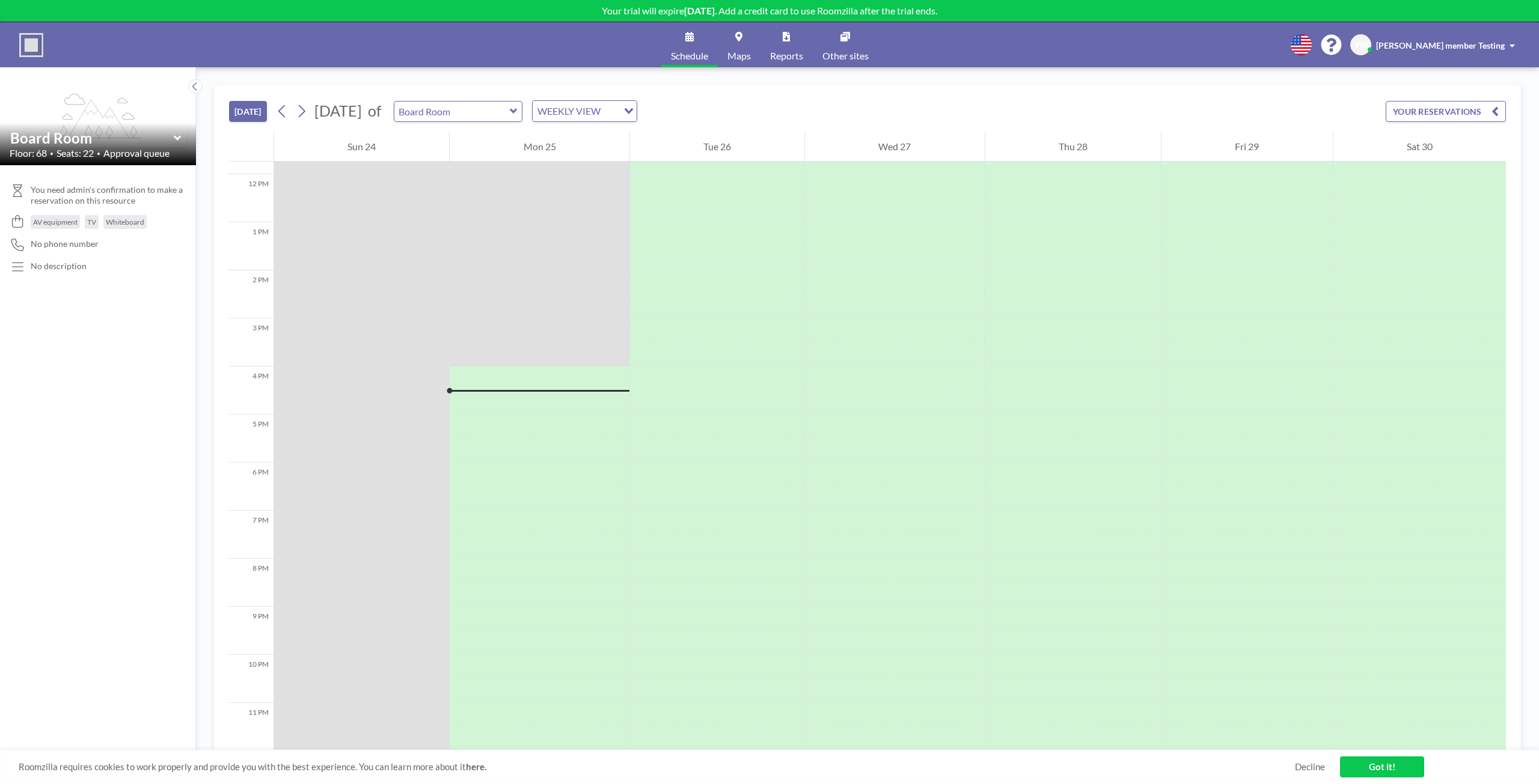
click at [191, 88] on button at bounding box center [195, 86] width 15 height 15
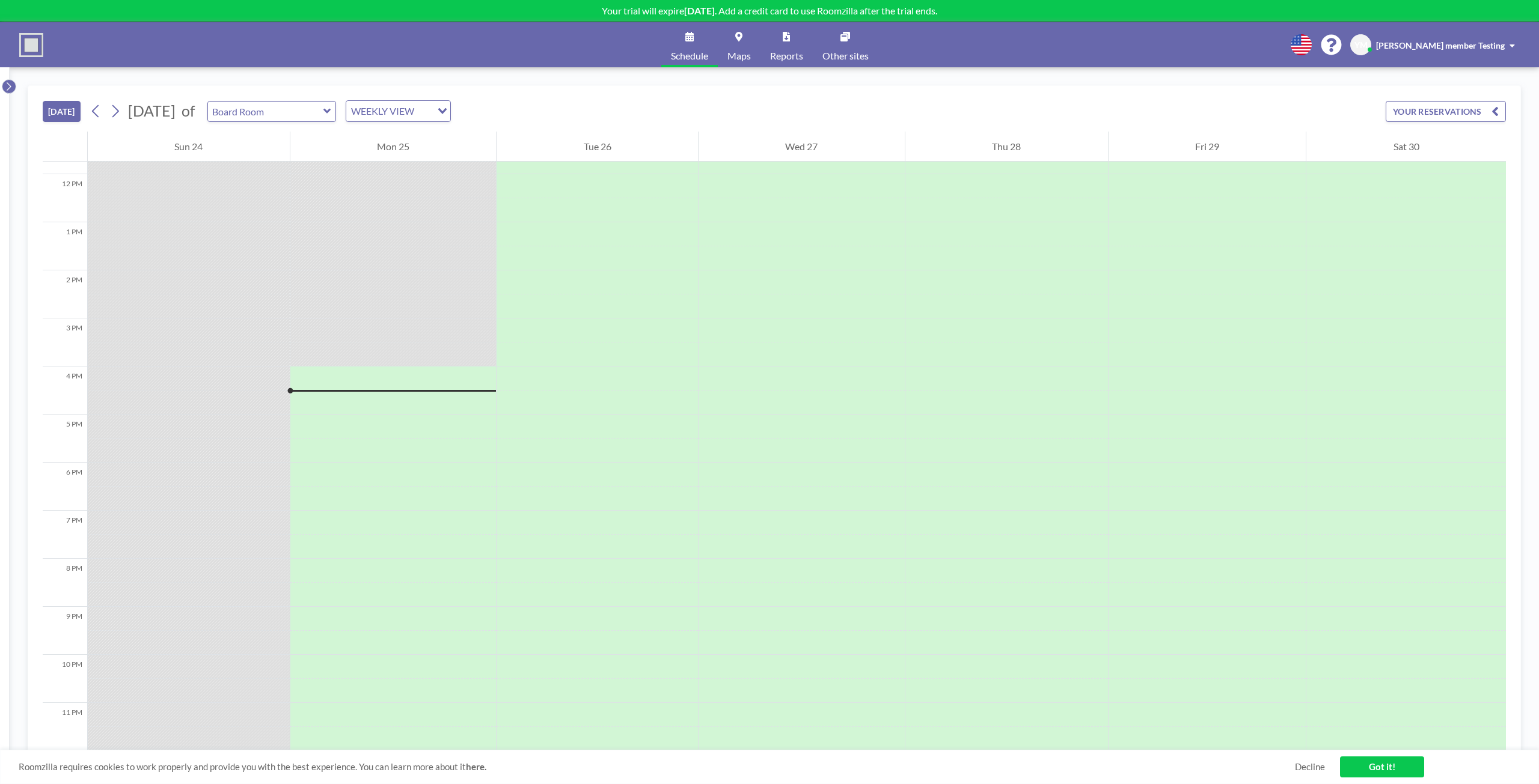
click at [10, 88] on icon at bounding box center [9, 86] width 8 height 12
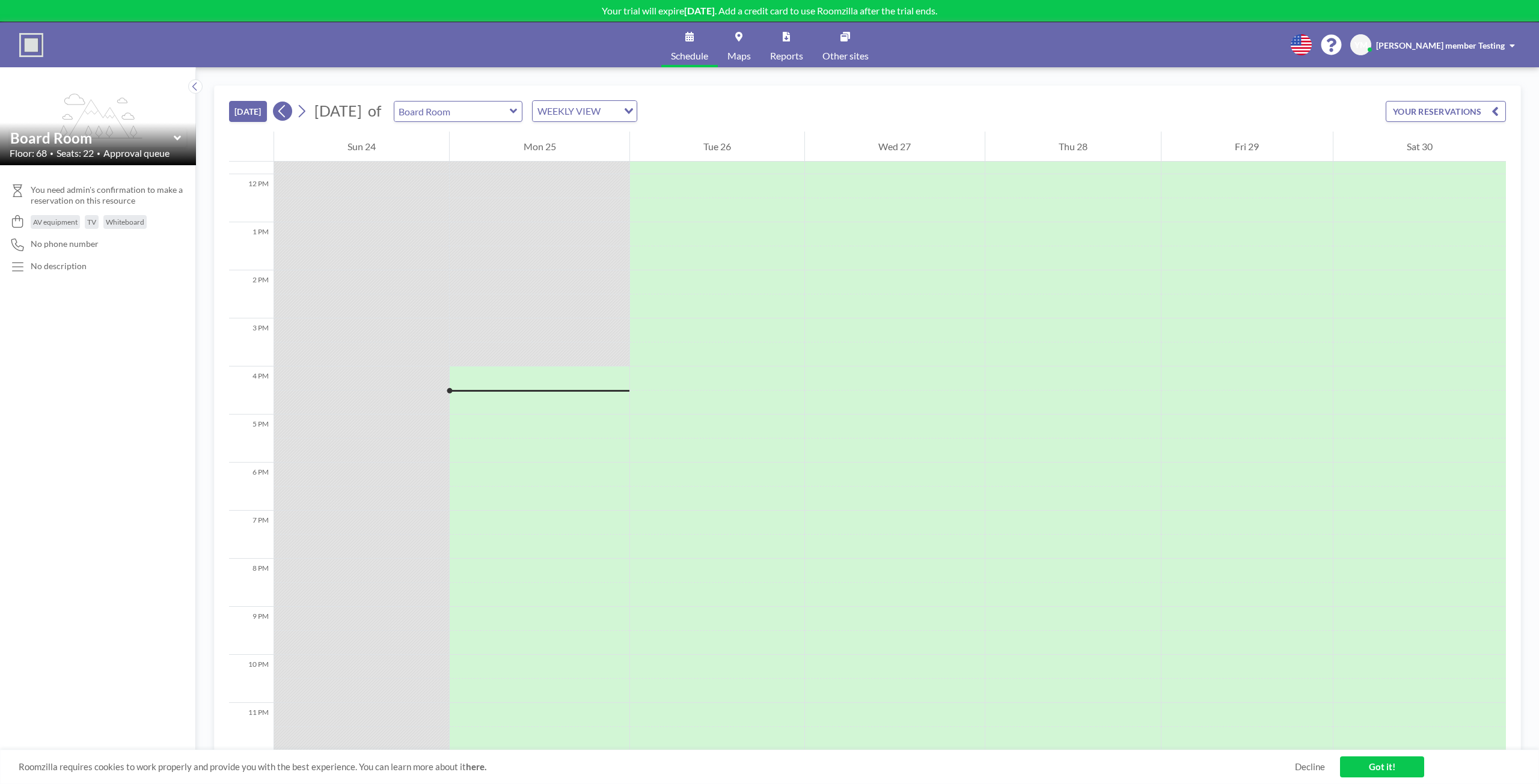
click at [279, 110] on icon at bounding box center [282, 111] width 11 height 18
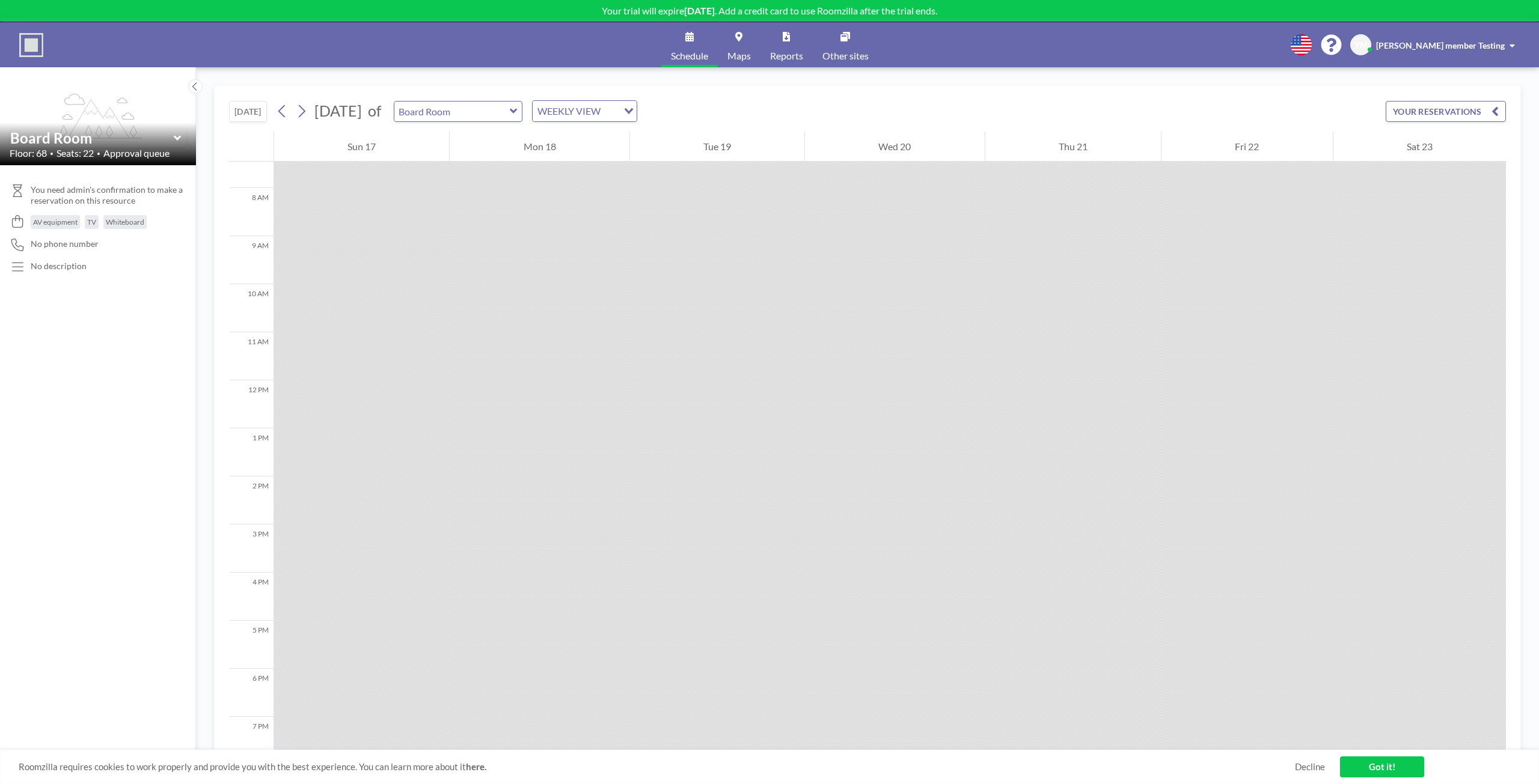
scroll to position [360, 0]
click at [687, 47] on link "Schedule" at bounding box center [689, 45] width 57 height 45
click at [495, 118] on input "text" at bounding box center [452, 112] width 116 height 20
type input "Board Room"
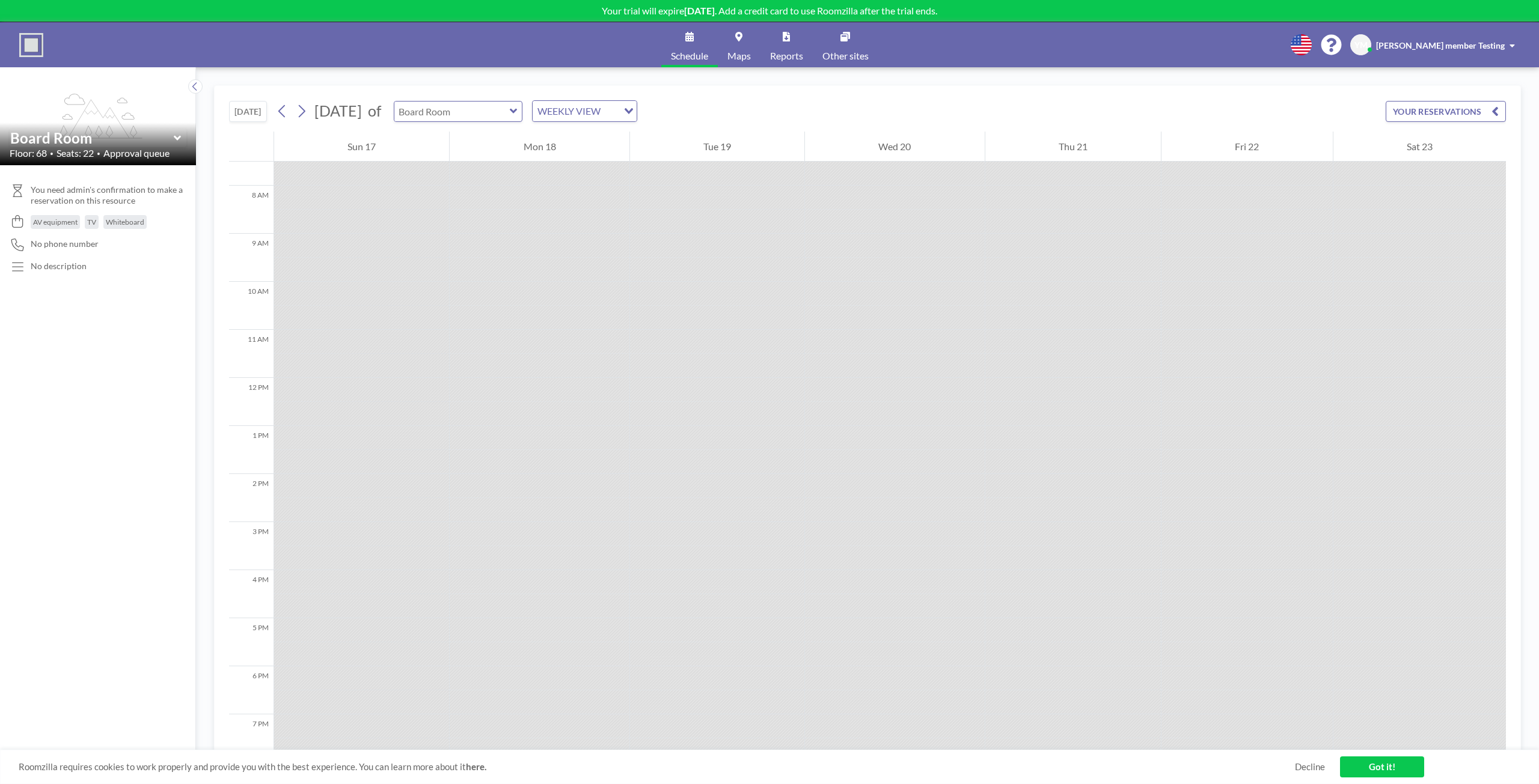
click at [509, 114] on input "text" at bounding box center [452, 112] width 116 height 20
type input "Amber"
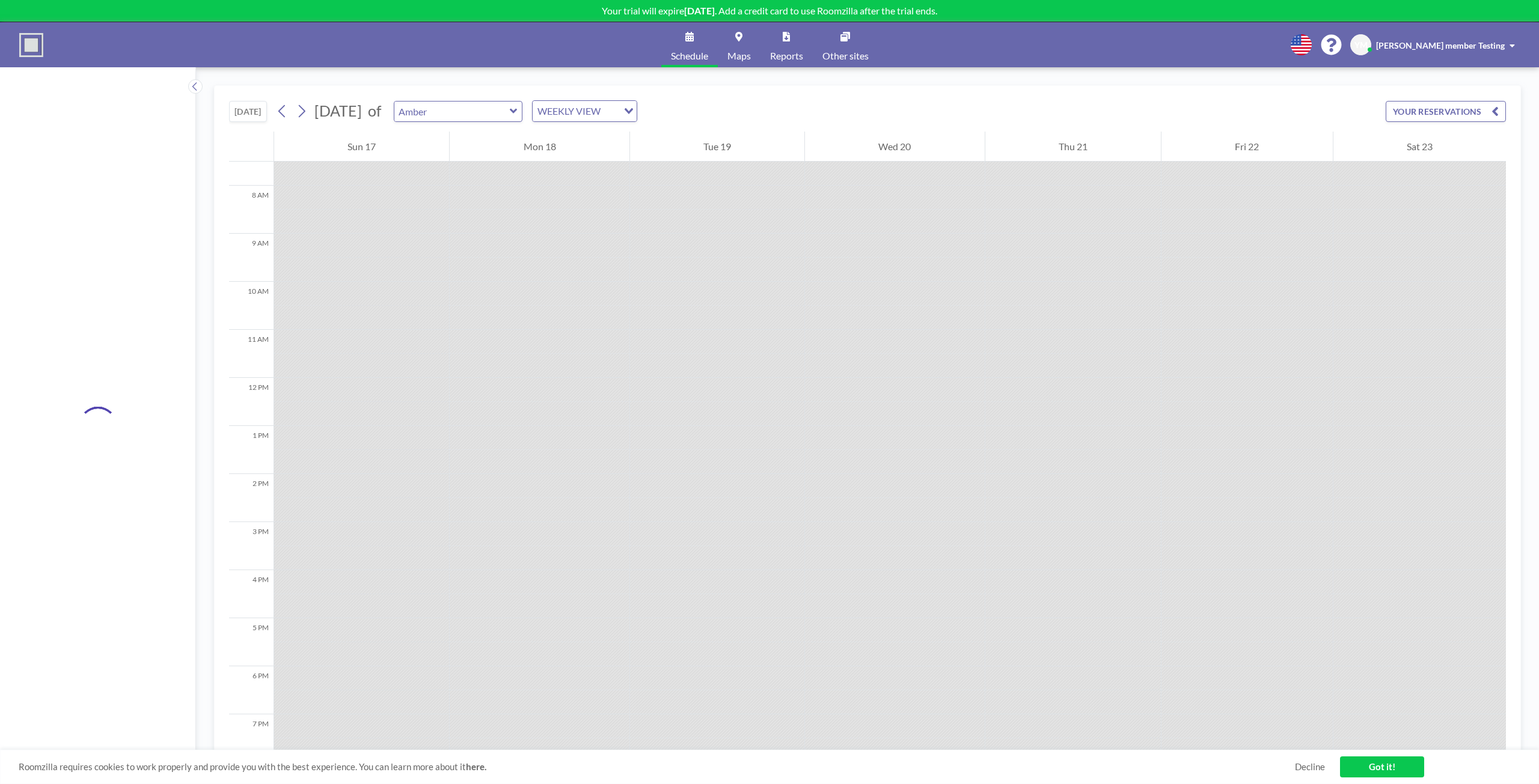
click at [743, 54] on span "Maps" at bounding box center [739, 56] width 23 height 9
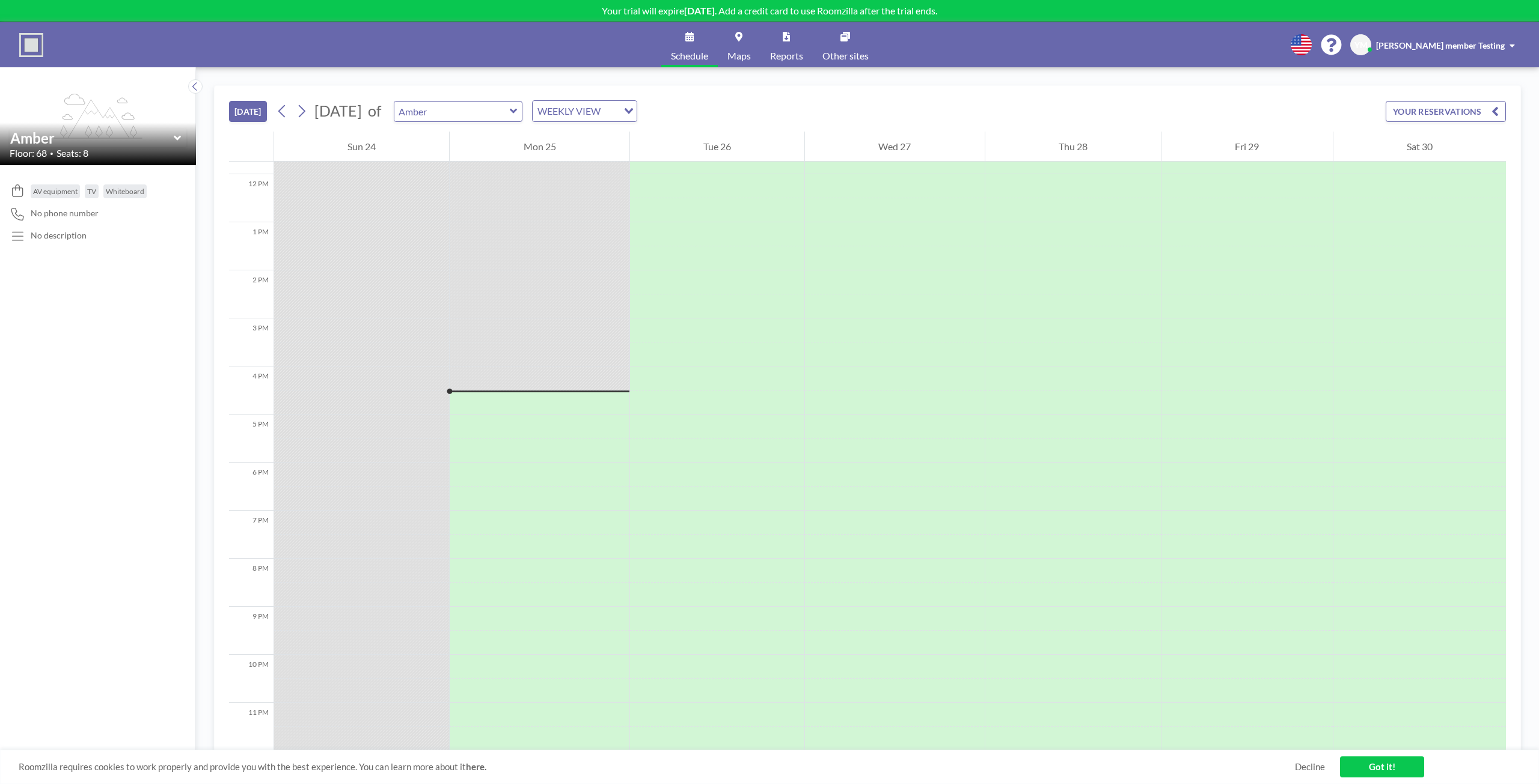
scroll to position [570, 0]
click at [728, 49] on link "Maps" at bounding box center [739, 45] width 43 height 45
click at [181, 137] on div "Amber" at bounding box center [98, 138] width 177 height 19
click at [202, 77] on div "TODAY August 2025 of Amber WEEKLY VIEW Loading... YOUR RESERVATIONS 12 AM 1 AM …" at bounding box center [868, 425] width 1343 height 717
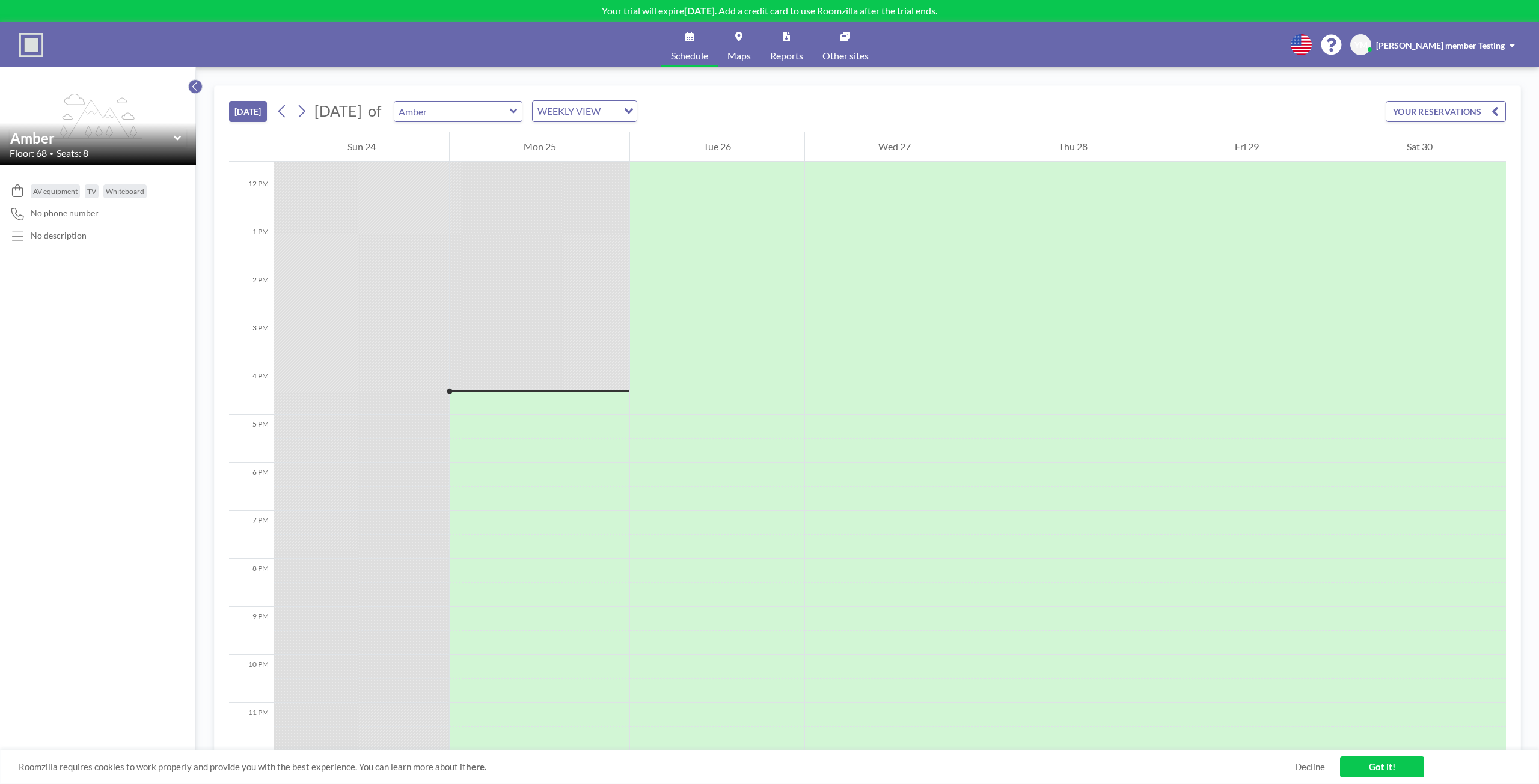
click at [194, 86] on icon at bounding box center [195, 86] width 8 height 12
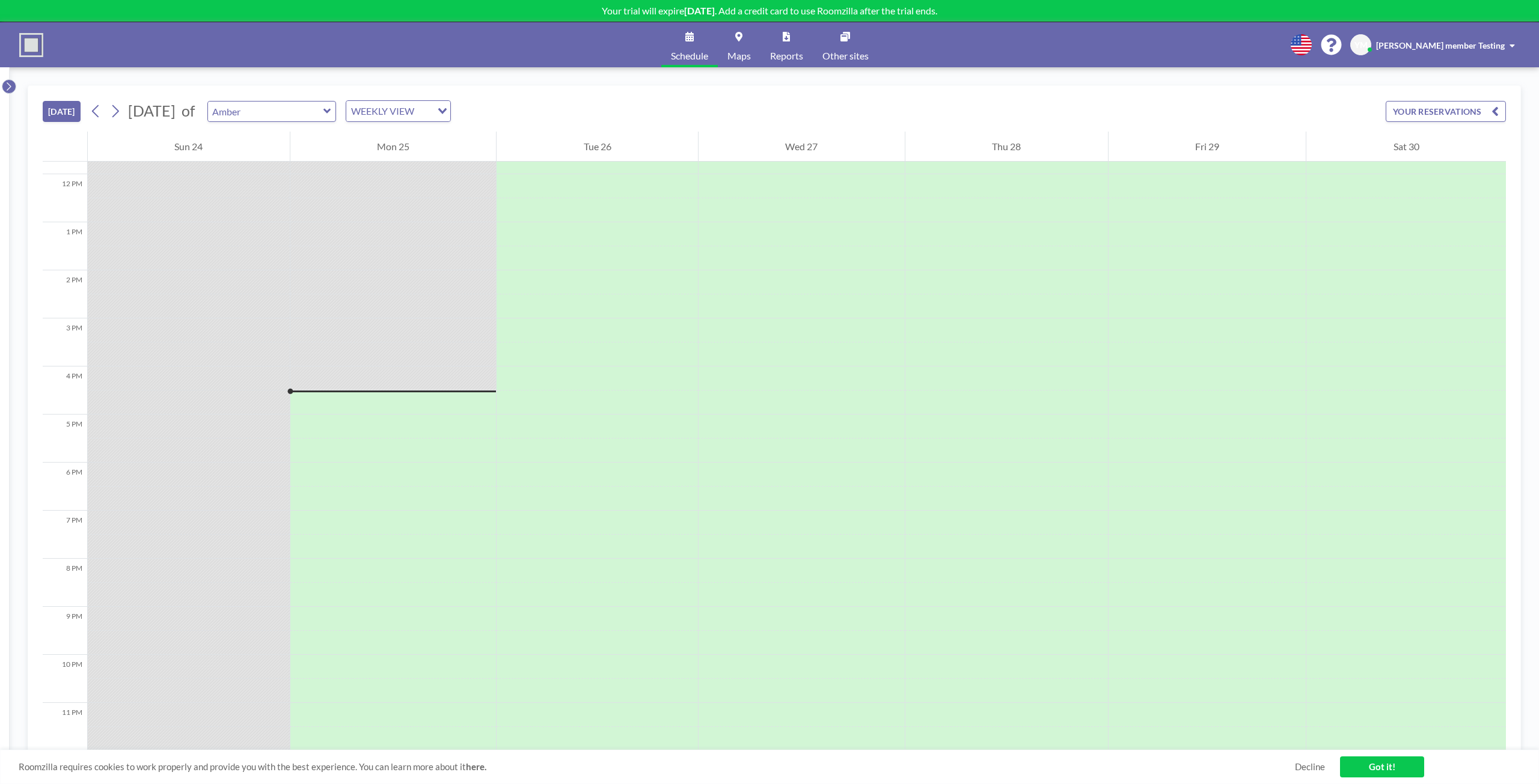
click at [3, 85] on button at bounding box center [9, 86] width 15 height 15
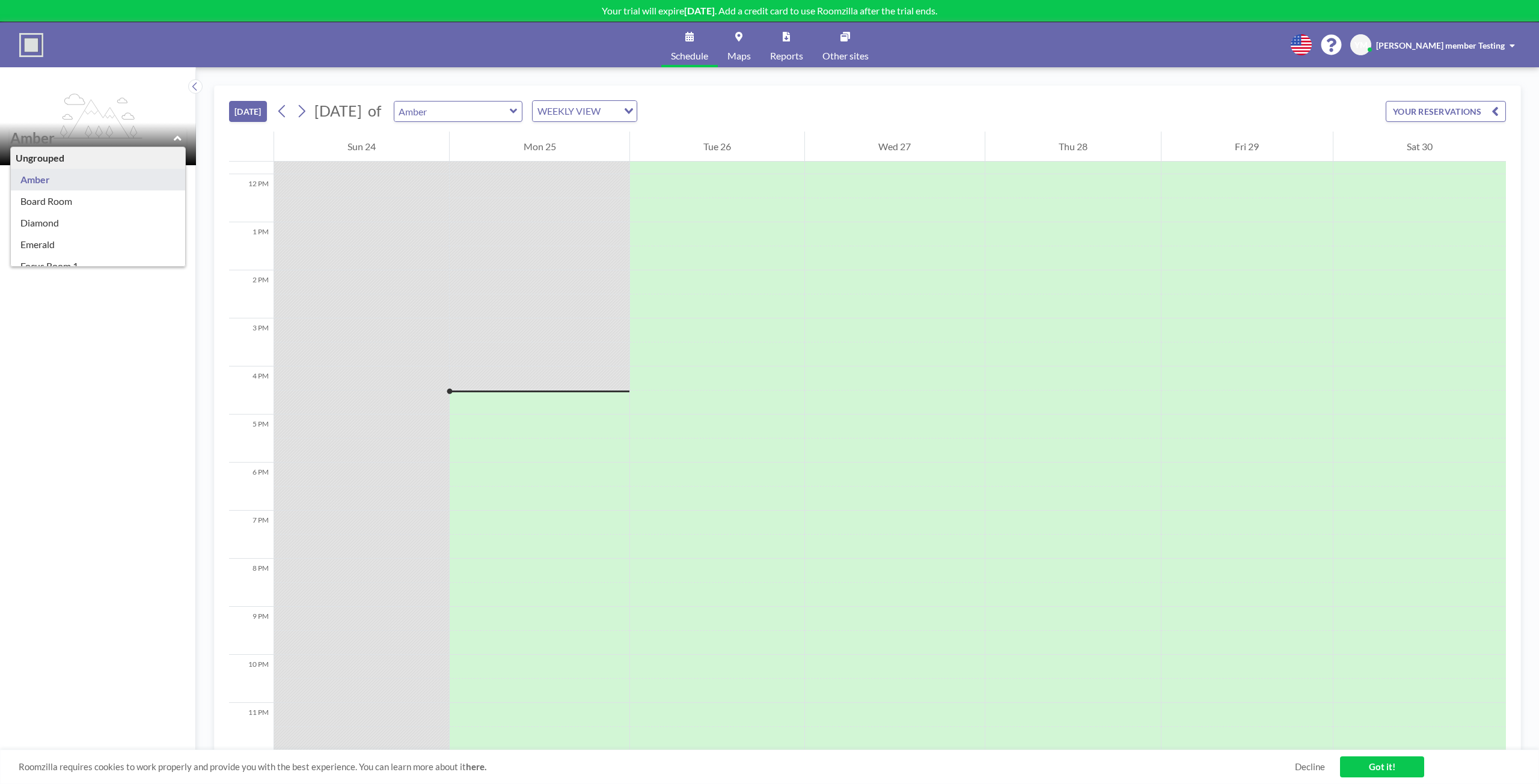
click at [66, 141] on input "text" at bounding box center [92, 138] width 164 height 17
type input "Amber"
click at [33, 34] on img at bounding box center [31, 45] width 24 height 24
click at [35, 44] on img at bounding box center [31, 45] width 24 height 24
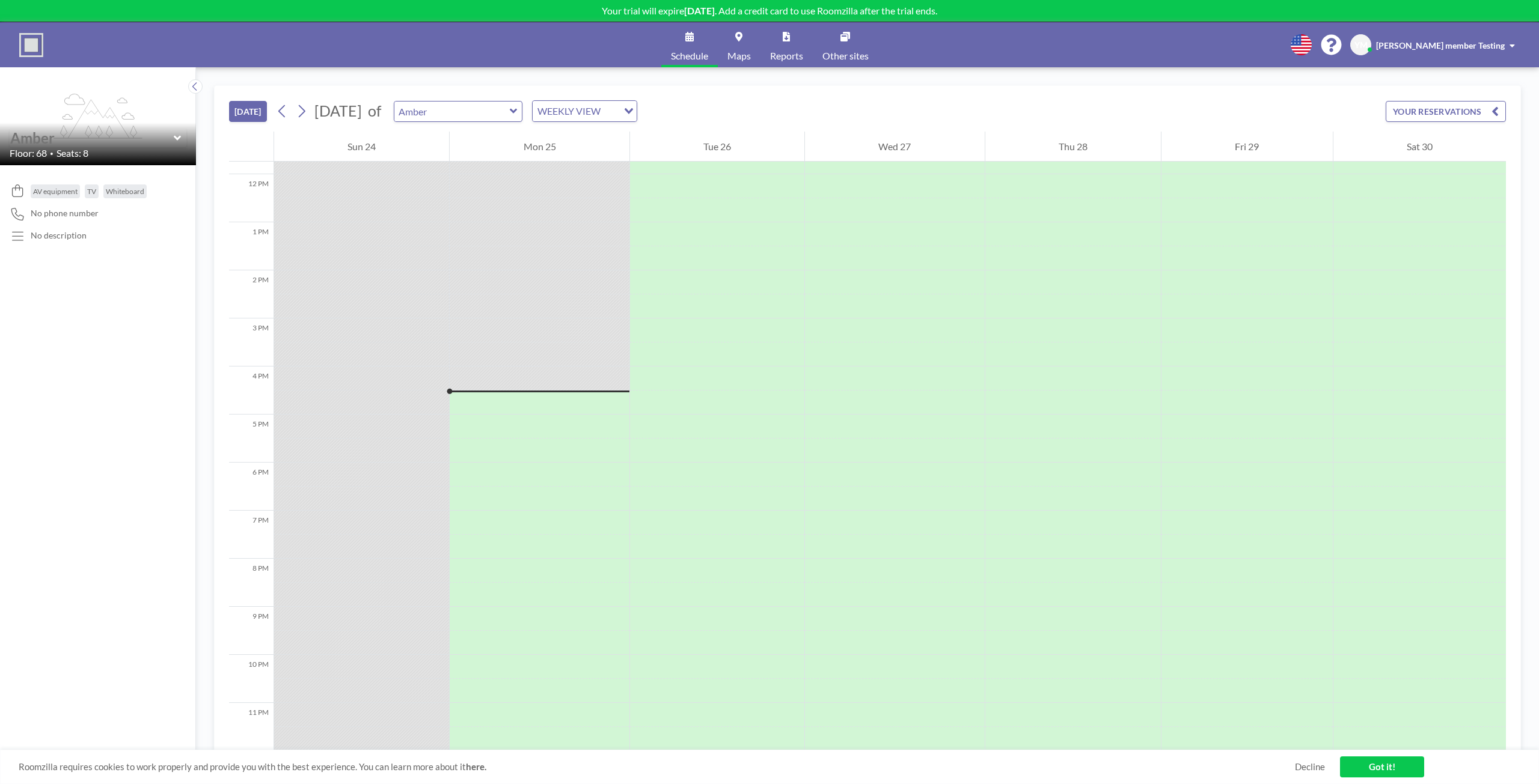
click at [35, 141] on input "text" at bounding box center [92, 138] width 164 height 17
type input "Amber"
click at [90, 133] on input "text" at bounding box center [92, 138] width 164 height 17
type input "Topaz"
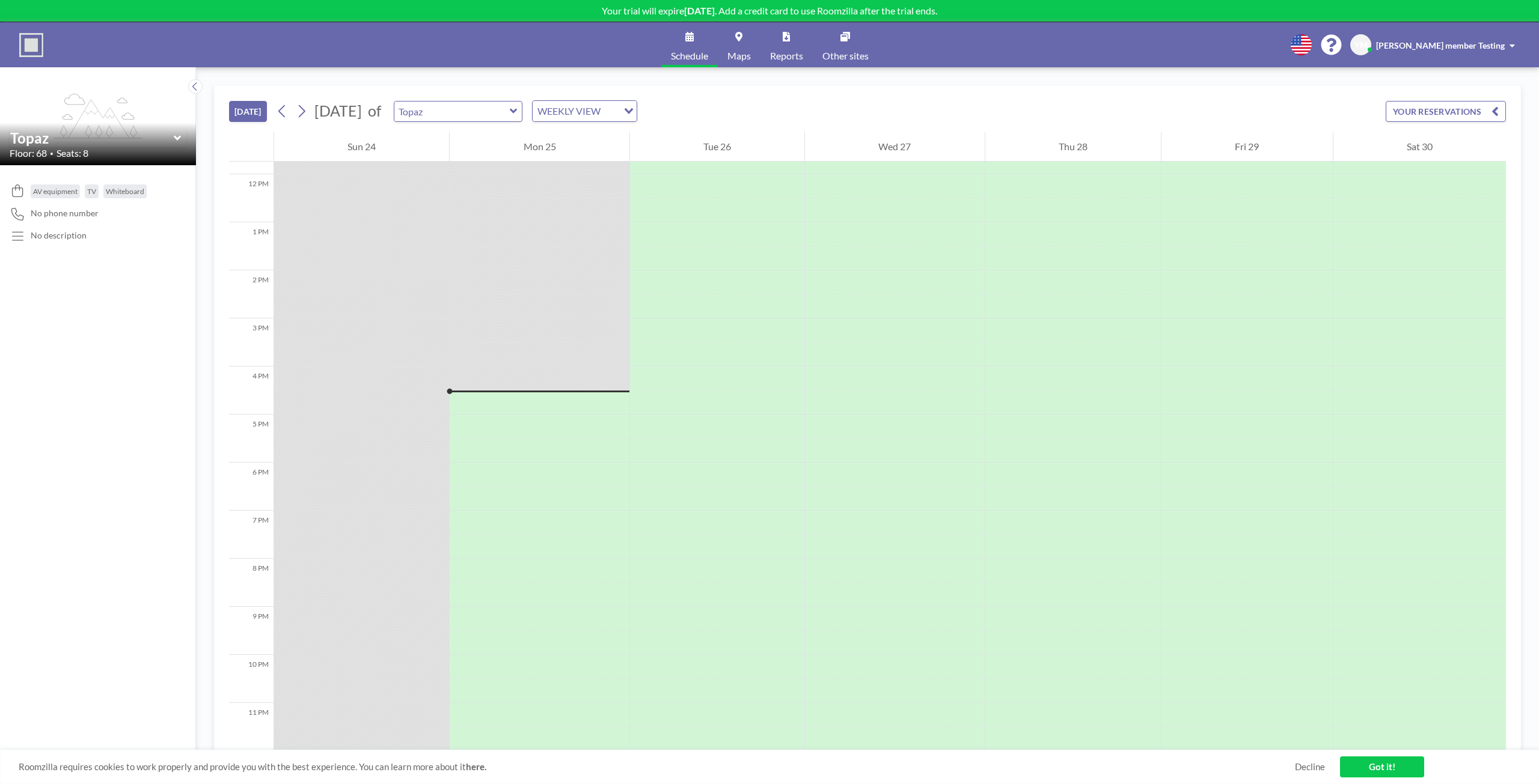
scroll to position [570, 0]
drag, startPoint x: 197, startPoint y: 166, endPoint x: 188, endPoint y: 171, distance: 10.3
click at [197, 166] on div "TODAY August 2025 of Topaz WEEKLY VIEW Loading... YOUR RESERVATIONS 12 AM 1 AM …" at bounding box center [868, 425] width 1343 height 717
click at [187, 170] on div "AV equipment TV Whiteboard No phone number No description" at bounding box center [98, 474] width 196 height 619
click at [235, 128] on div "TODAY August 2025 August 2025 S M T W T F S 27 28 29 30 31 1 2 3 4 5 6 7 8 9 10…" at bounding box center [867, 108] width 1276 height 46
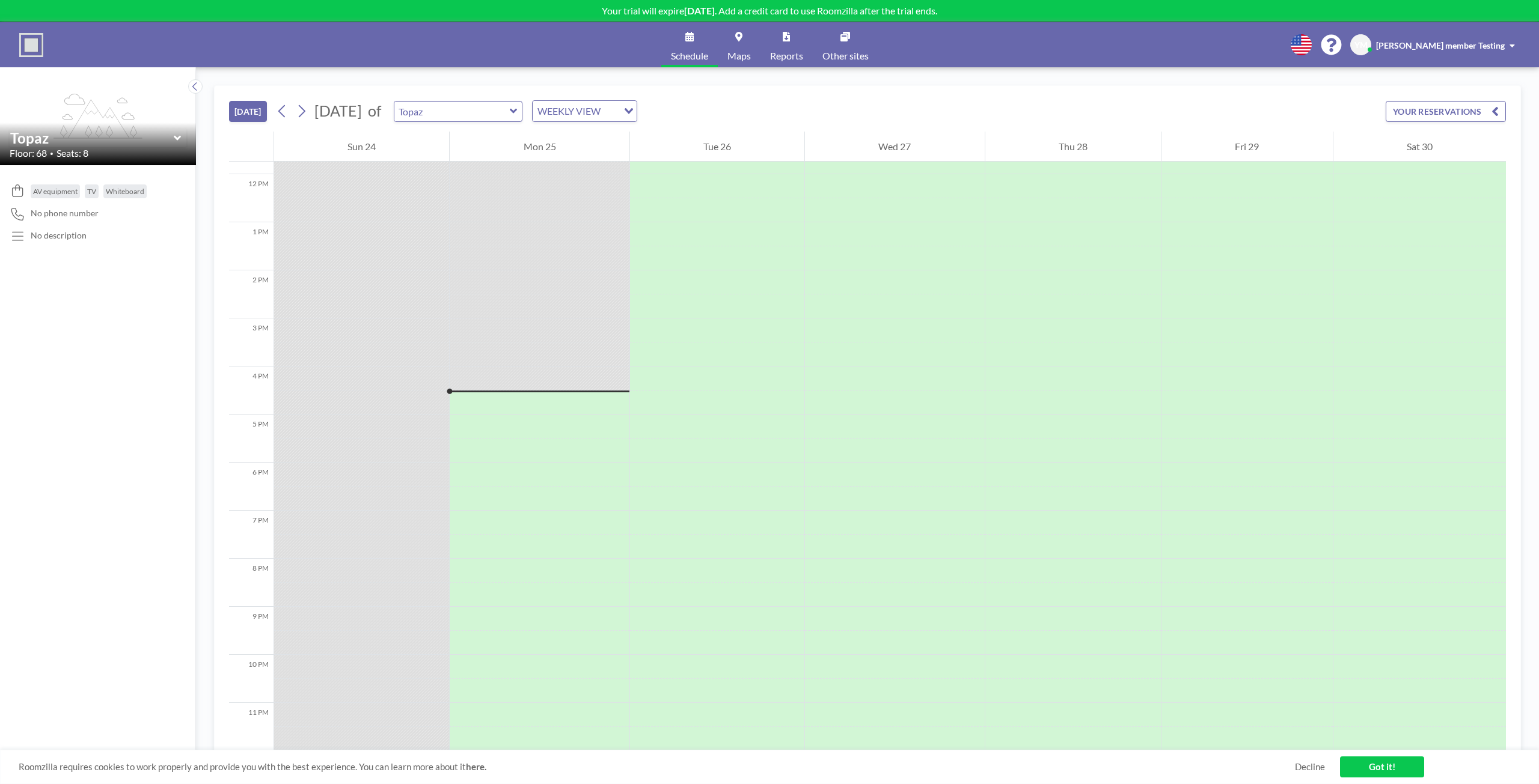
drag, startPoint x: 237, startPoint y: 118, endPoint x: 243, endPoint y: 114, distance: 7.2
click at [237, 118] on button "[DATE]" at bounding box center [247, 112] width 38 height 21
click at [243, 114] on button "[DATE]" at bounding box center [247, 112] width 38 height 21
click at [618, 116] on div "WEEKLY VIEW" at bounding box center [575, 110] width 85 height 18
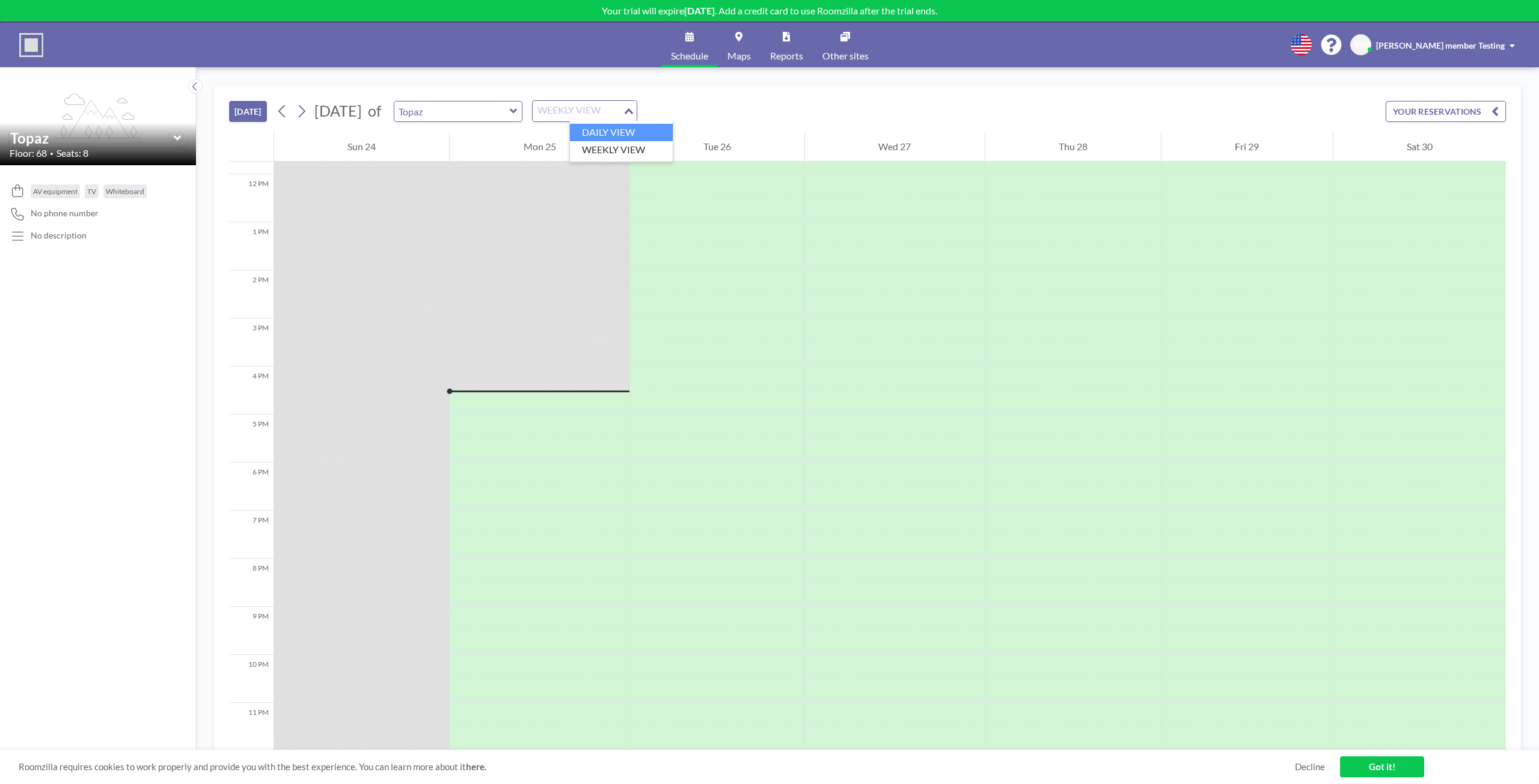
click at [638, 126] on li "DAILY VIEW" at bounding box center [621, 132] width 103 height 17
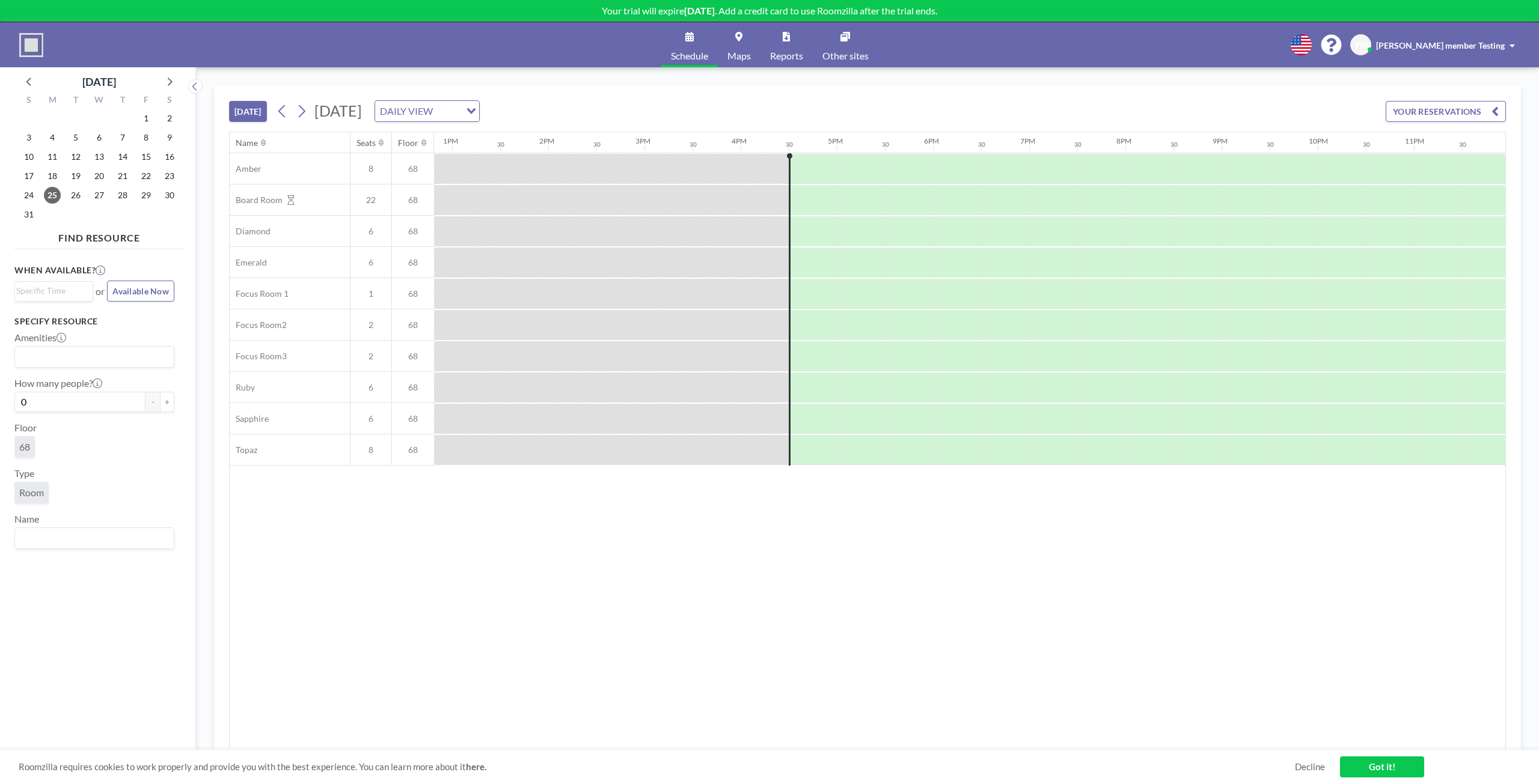
scroll to position [0, 1239]
click at [27, 448] on span "68" at bounding box center [25, 447] width 11 height 12
click at [940, 284] on div at bounding box center [951, 294] width 48 height 30
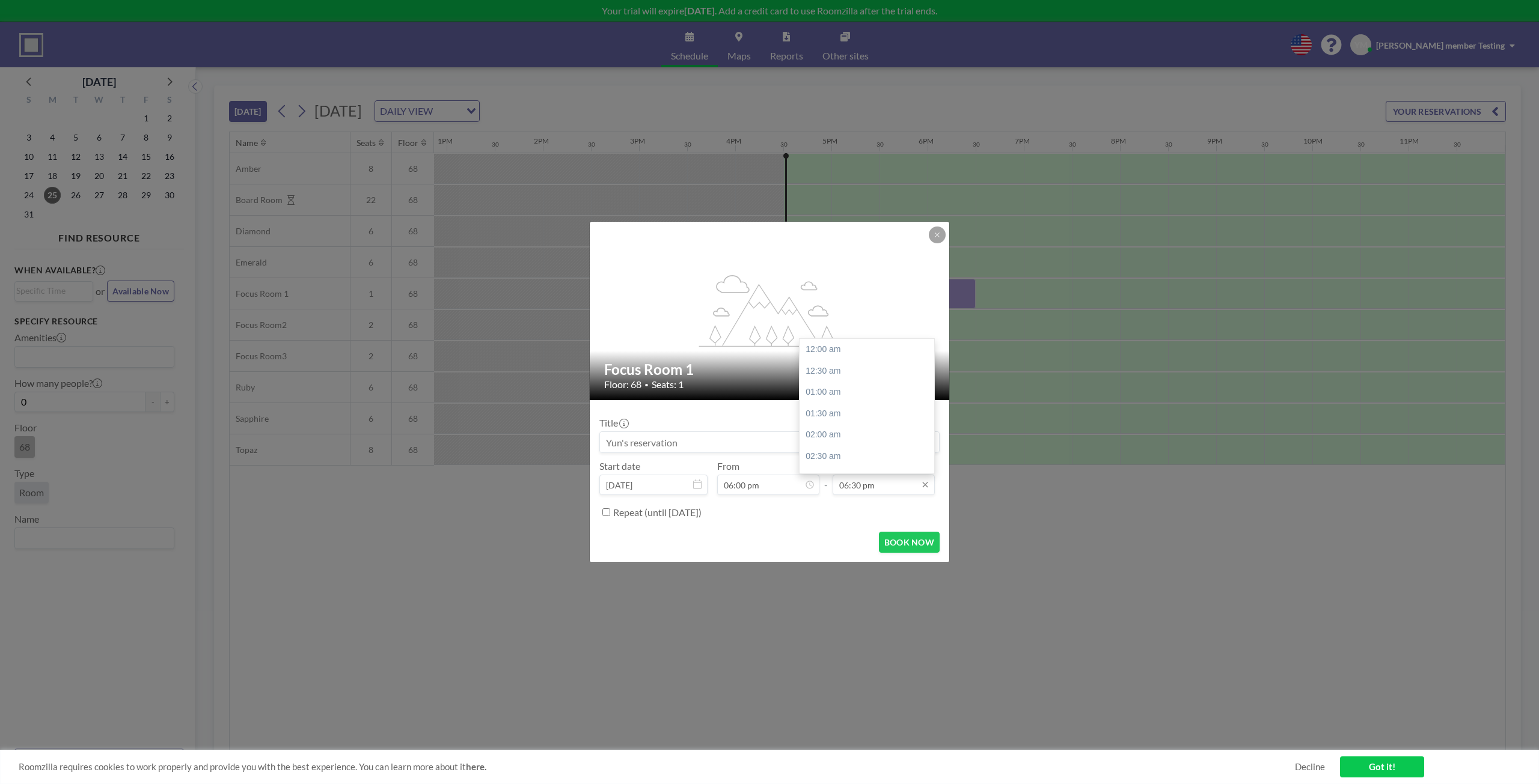
scroll to position [791, 0]
click at [901, 490] on input "06:30 pm" at bounding box center [884, 484] width 102 height 21
click at [919, 533] on button "BOOK NOW" at bounding box center [909, 542] width 60 height 21
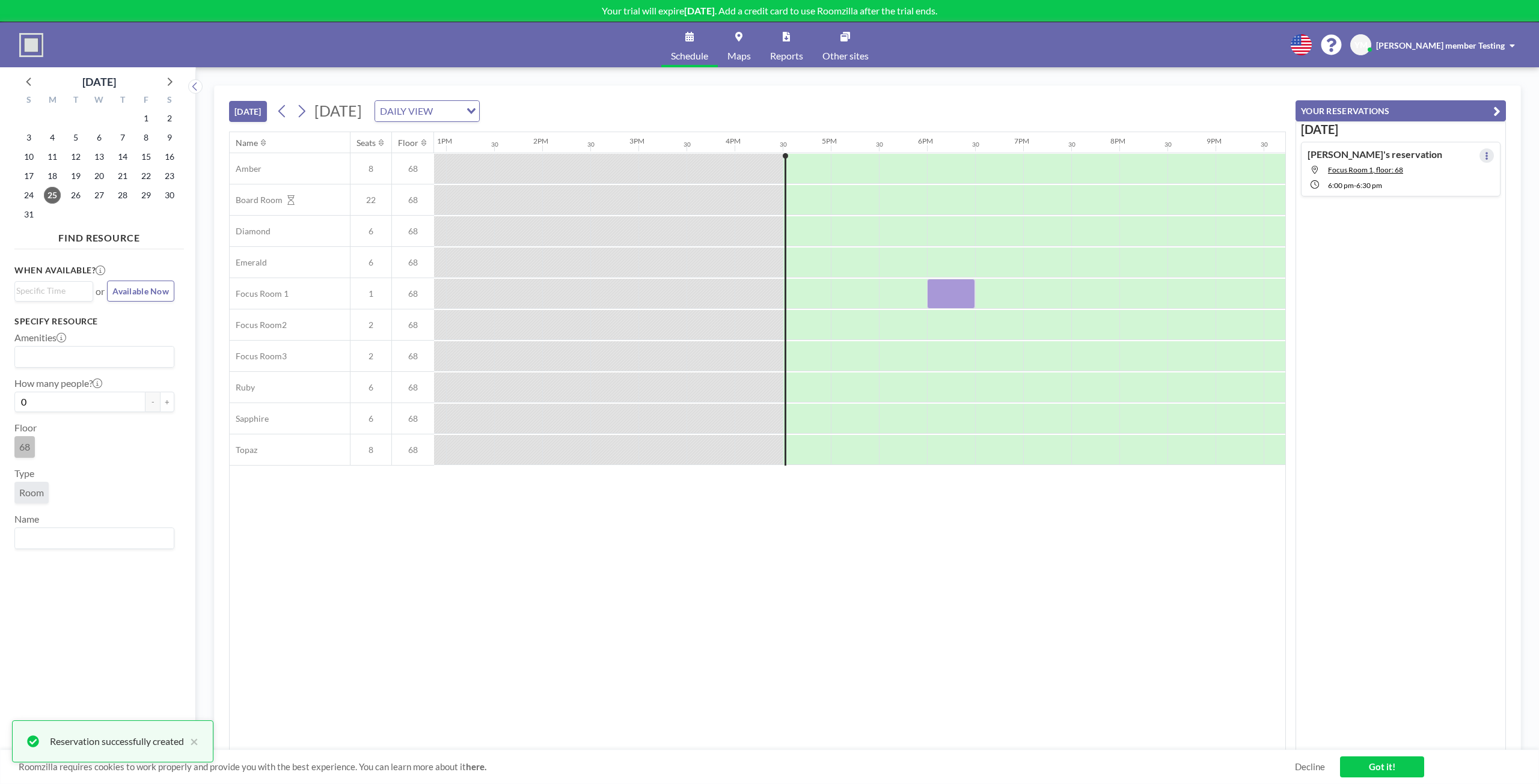
click at [1484, 156] on button at bounding box center [1486, 155] width 15 height 15
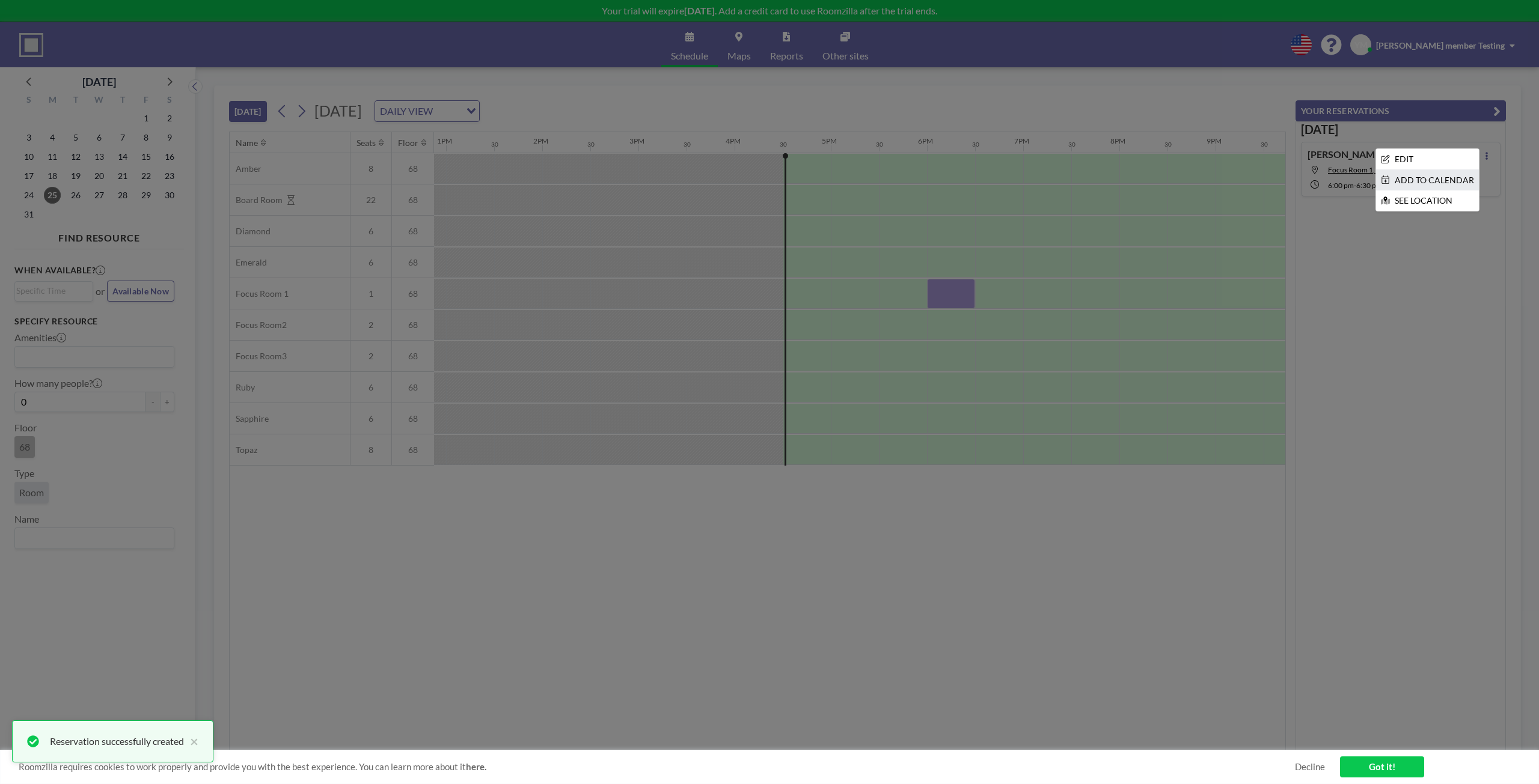
click at [1463, 179] on li "ADD TO CALENDAR" at bounding box center [1427, 180] width 103 height 21
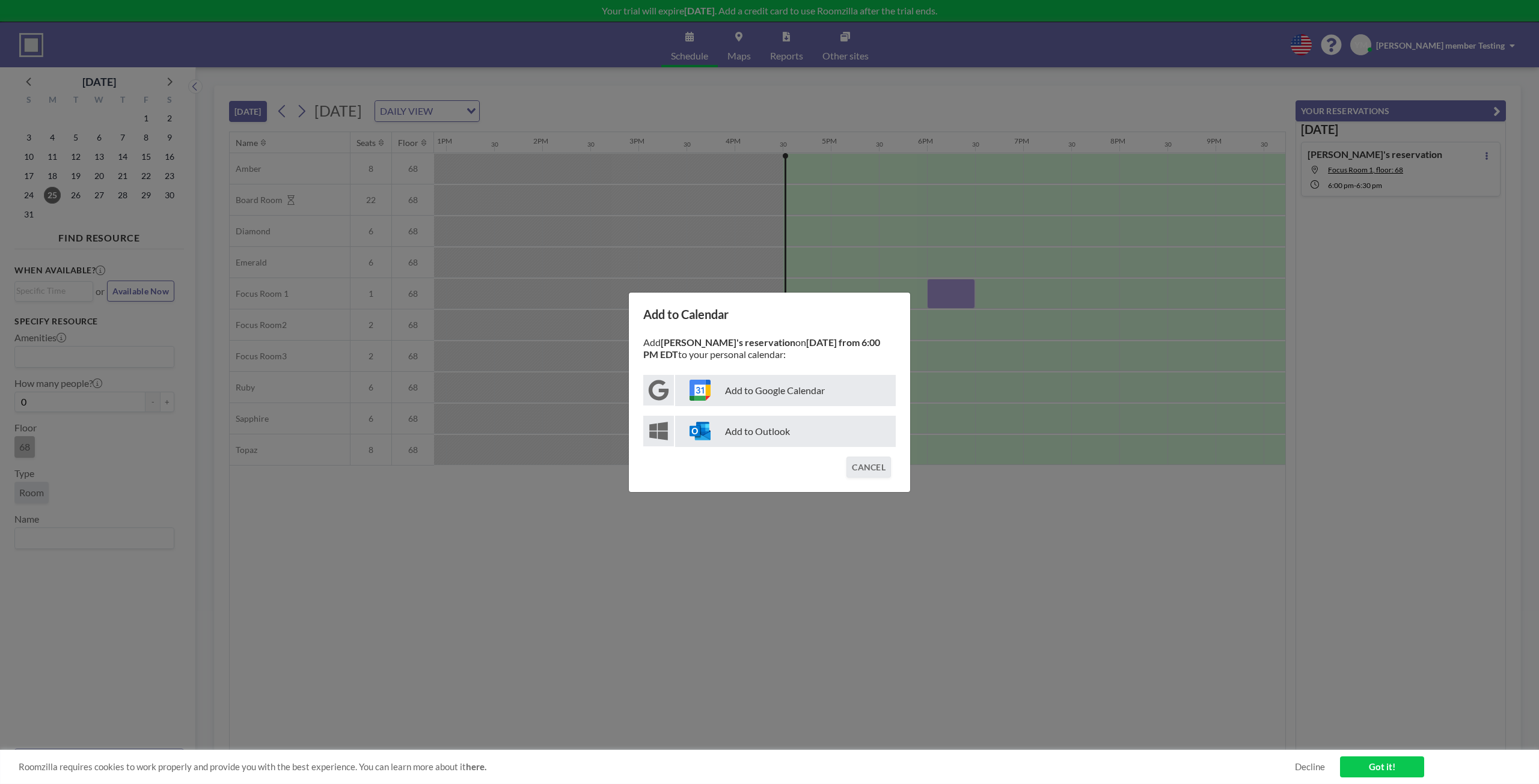
click at [770, 431] on p "Add to Outlook" at bounding box center [785, 431] width 221 height 31
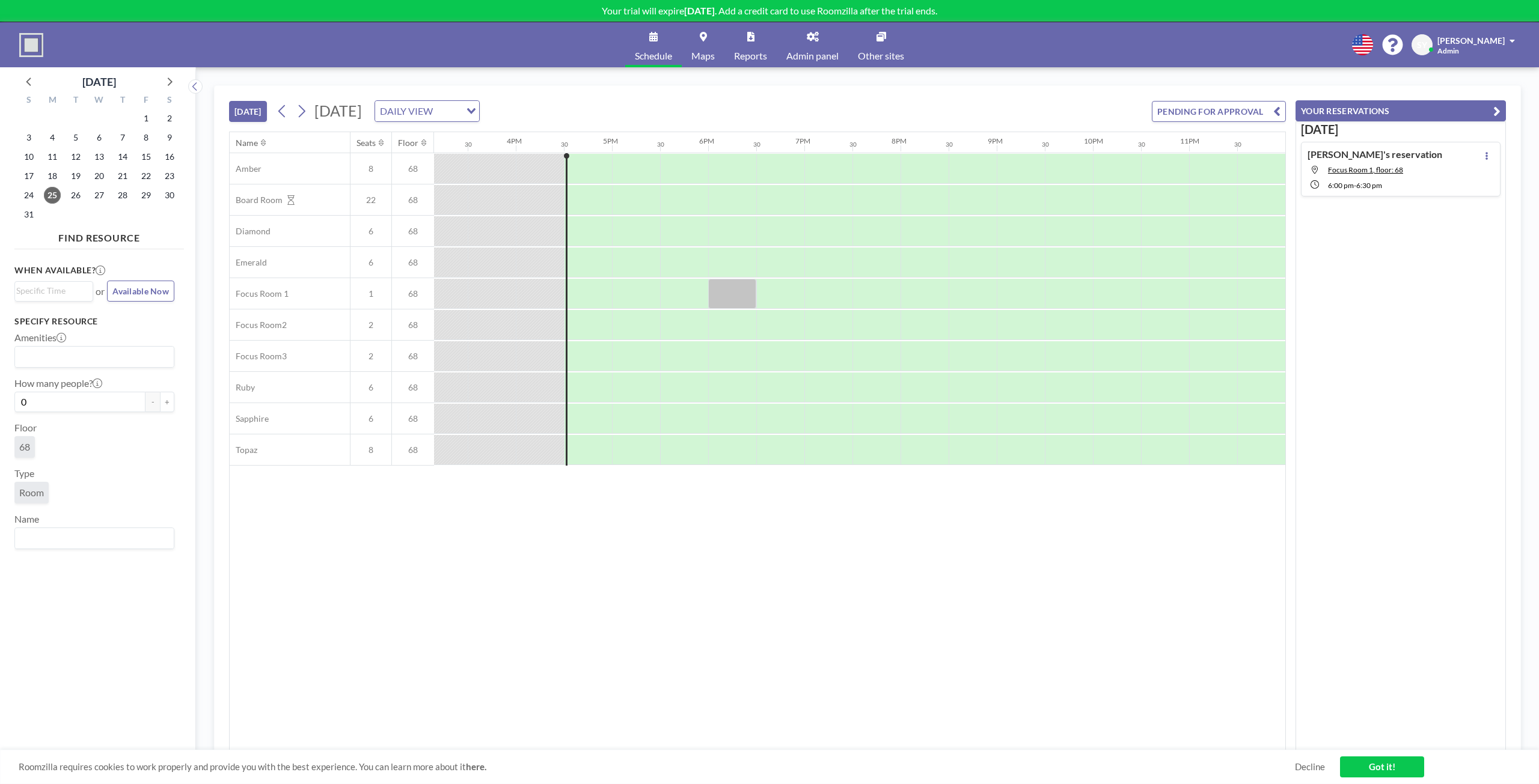
scroll to position [0, 1458]
click at [718, 292] on div at bounding box center [731, 294] width 48 height 30
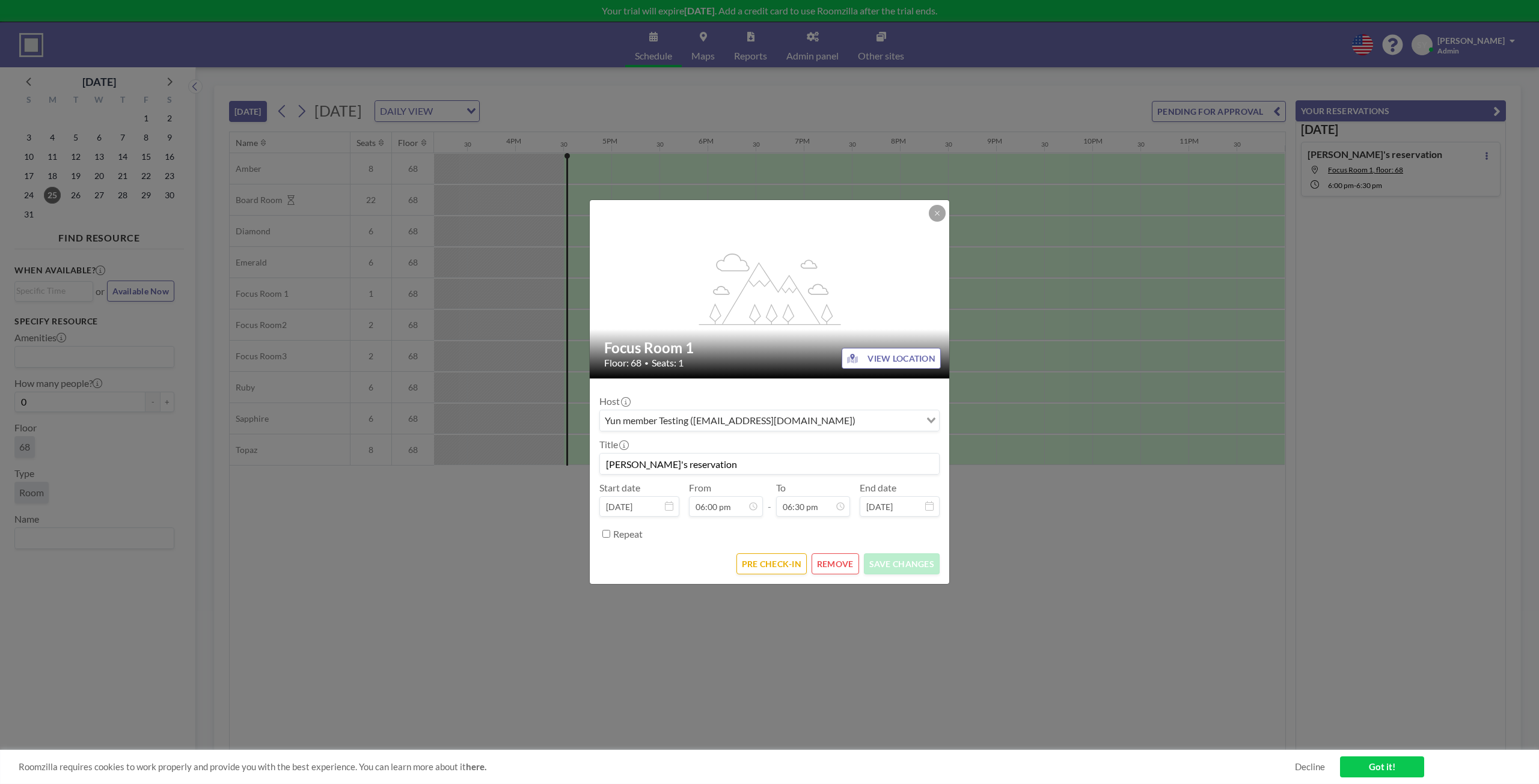
scroll to position [791, 0]
click at [936, 213] on icon at bounding box center [937, 213] width 7 height 7
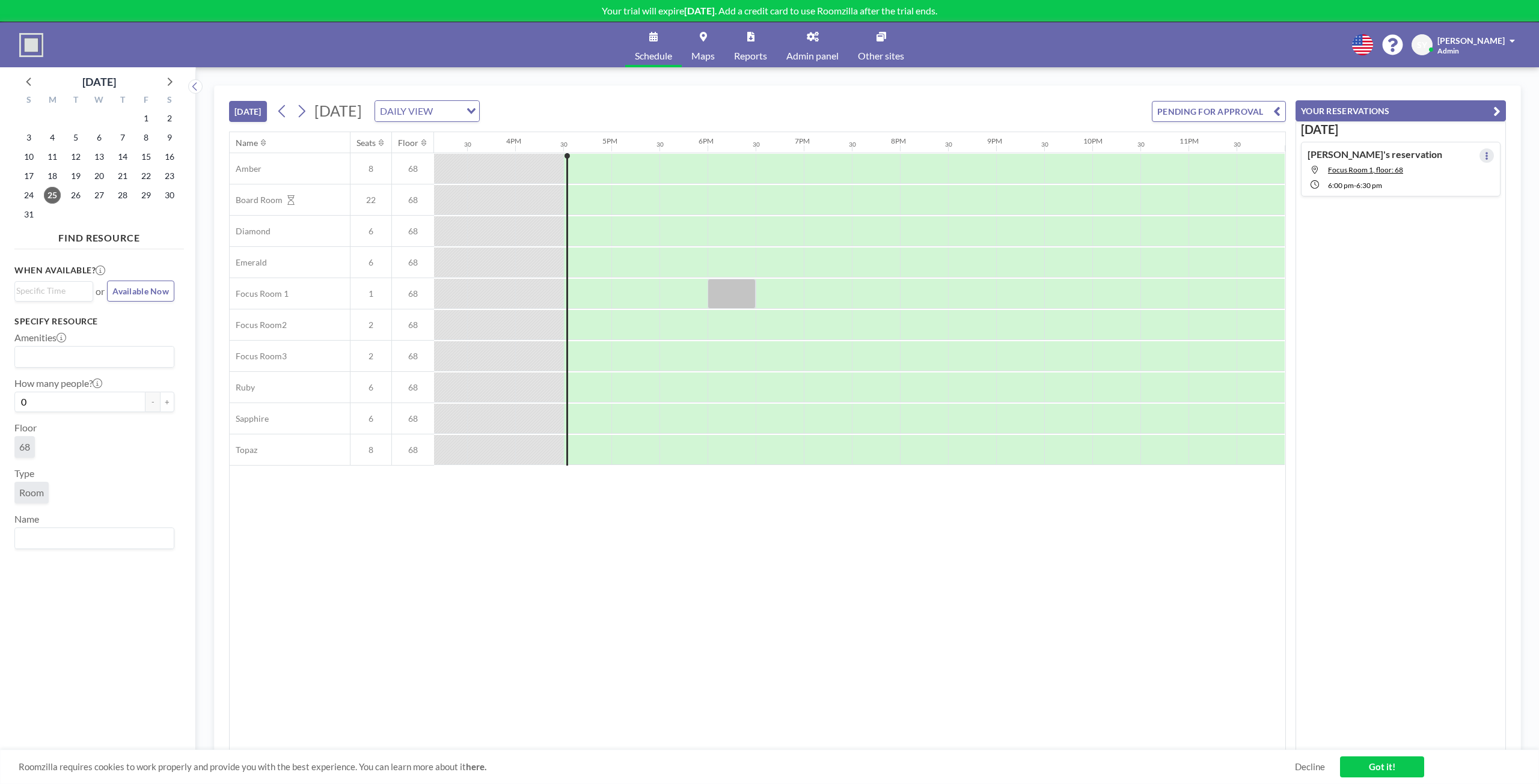
click at [1485, 158] on button at bounding box center [1486, 155] width 15 height 15
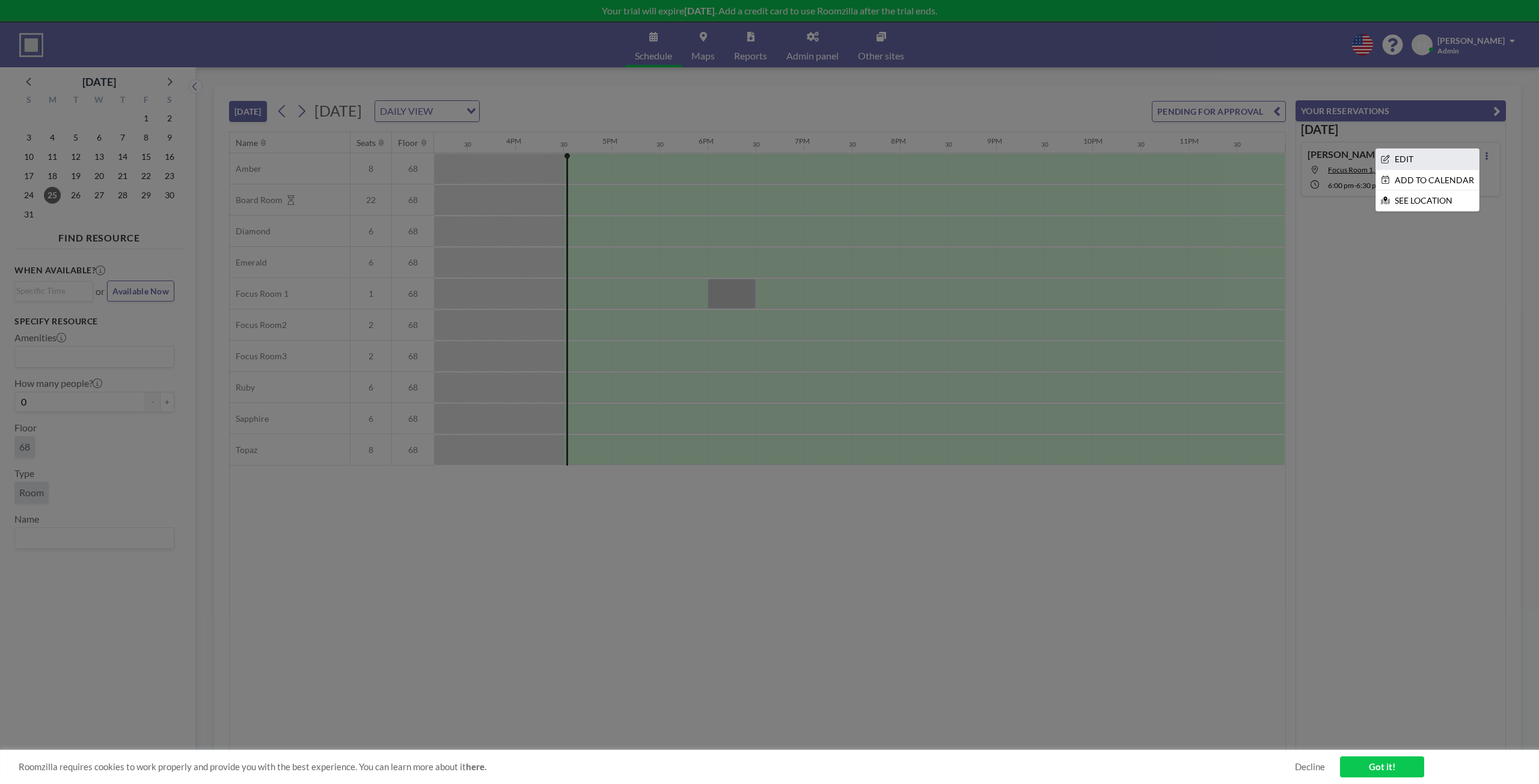
click at [1412, 159] on li "EDIT" at bounding box center [1427, 159] width 103 height 21
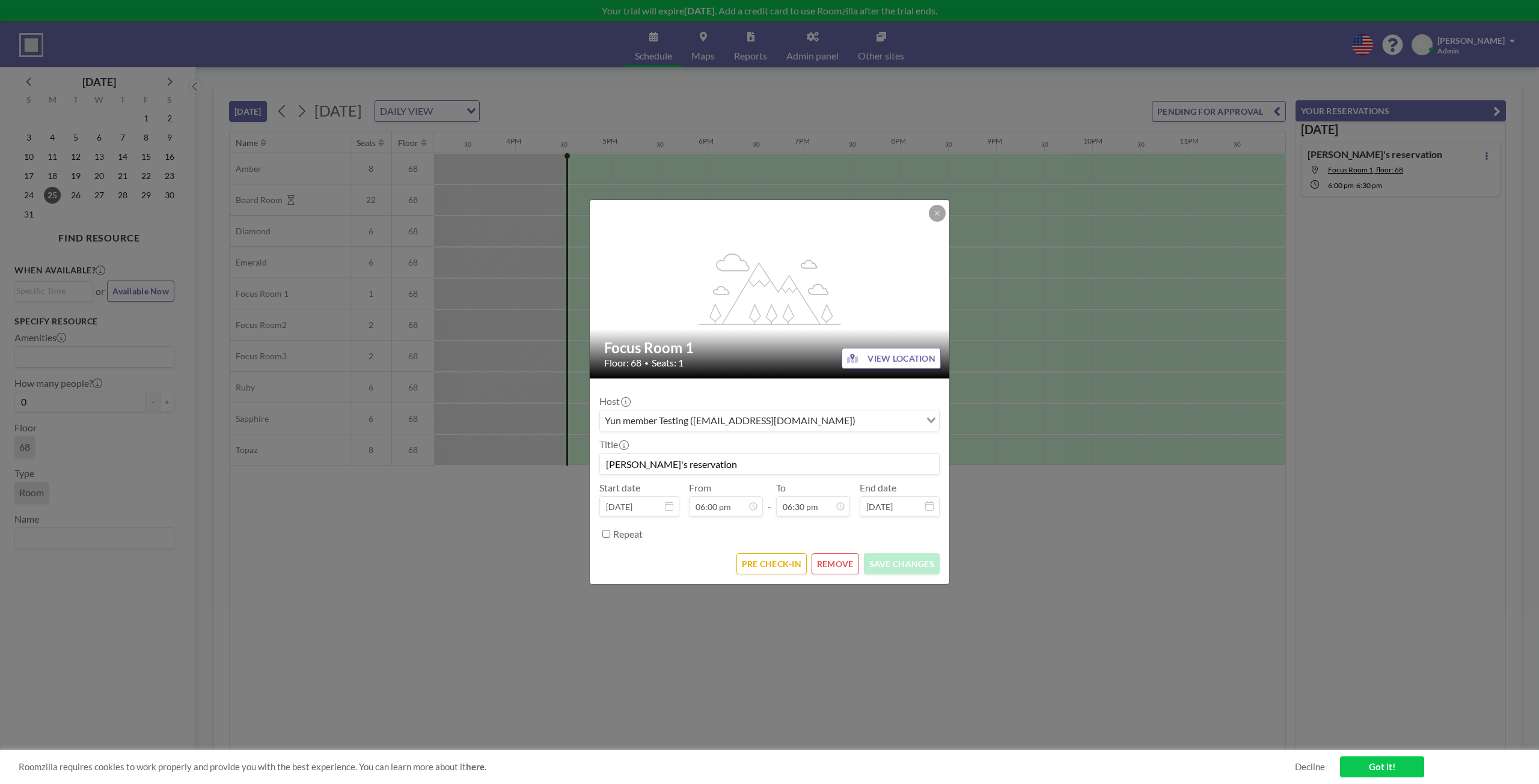
scroll to position [43, 0]
click at [951, 423] on div "flex-grow: 1.2; Focus Room 1 Floor: 68 • Seats: 1 VIEW LOCATION Host Yun member…" at bounding box center [769, 392] width 1539 height 784
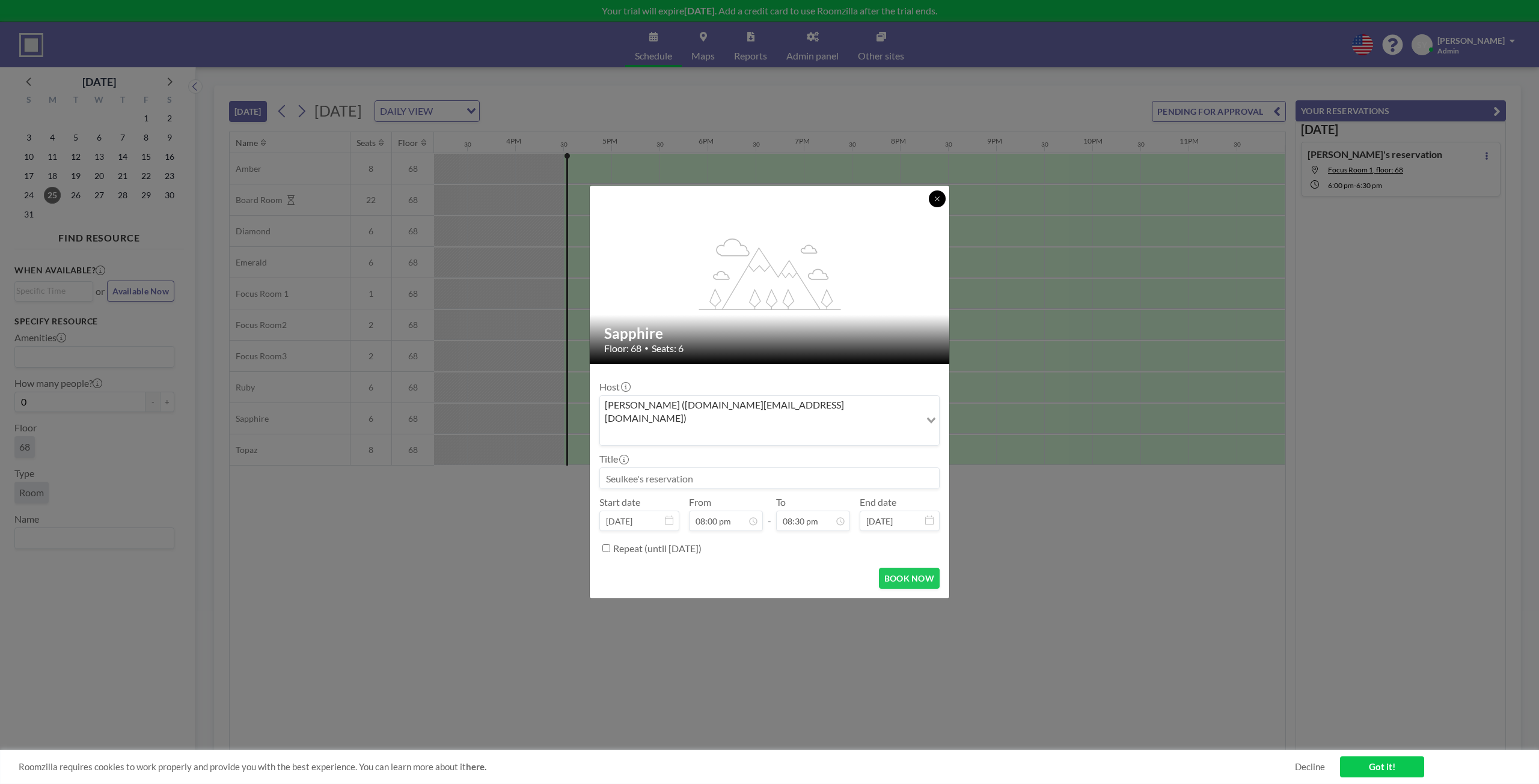
click at [943, 207] on button at bounding box center [937, 199] width 17 height 17
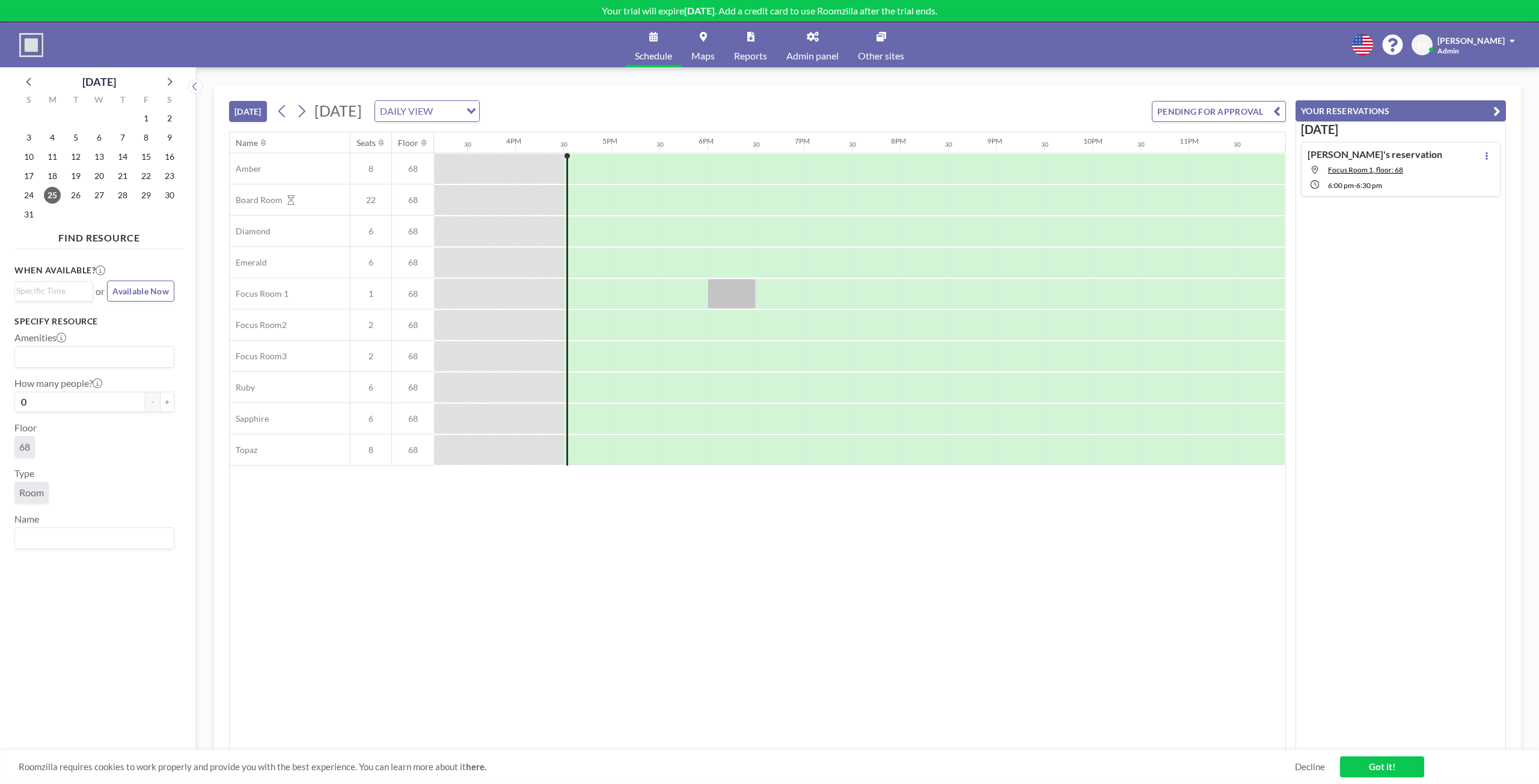
click at [1472, 153] on div "Yun's reservation Focus Room 1, floor: 68 6:00 PM - 6:30 PM" at bounding box center [1401, 169] width 199 height 54
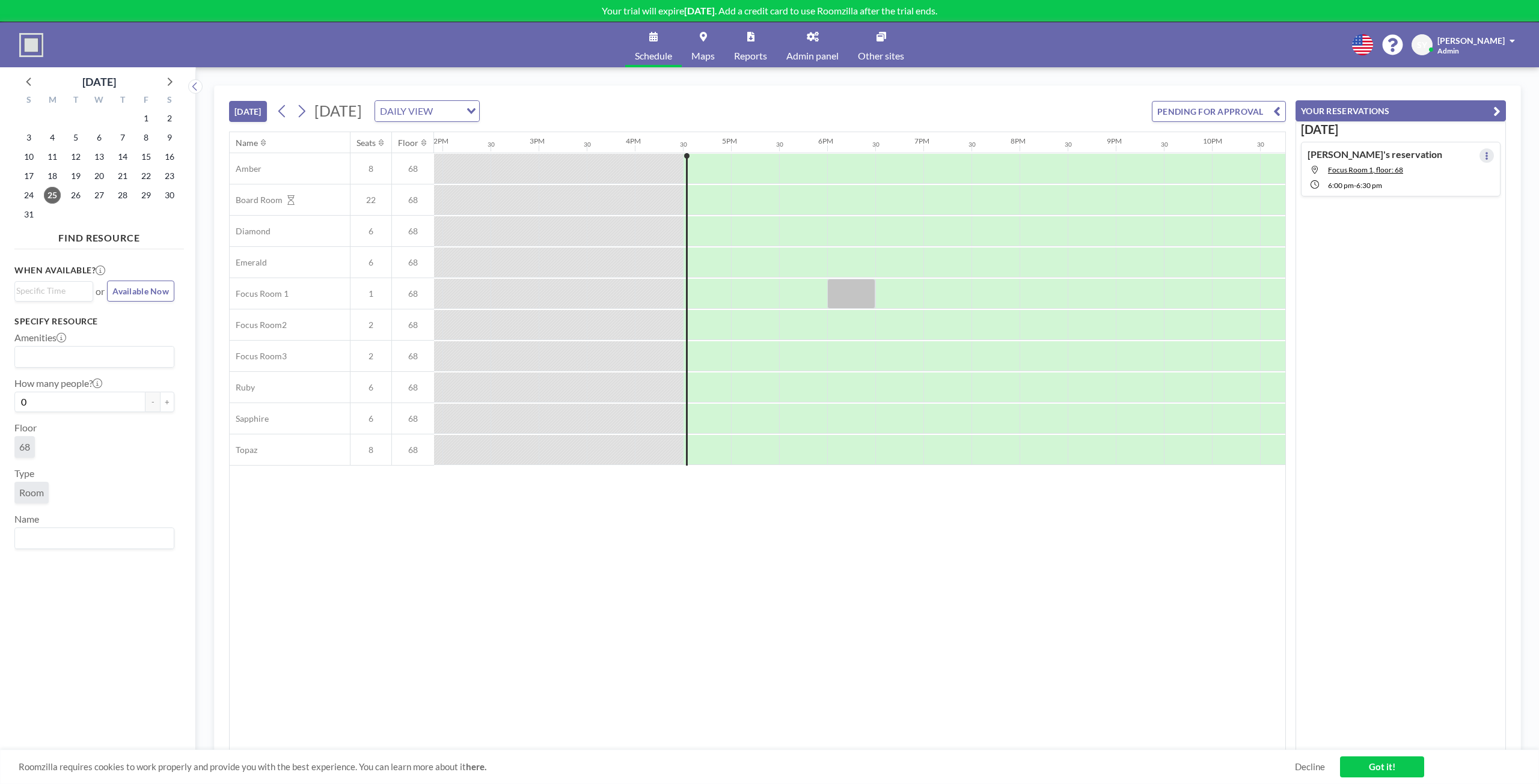
click at [1483, 159] on button at bounding box center [1486, 155] width 15 height 15
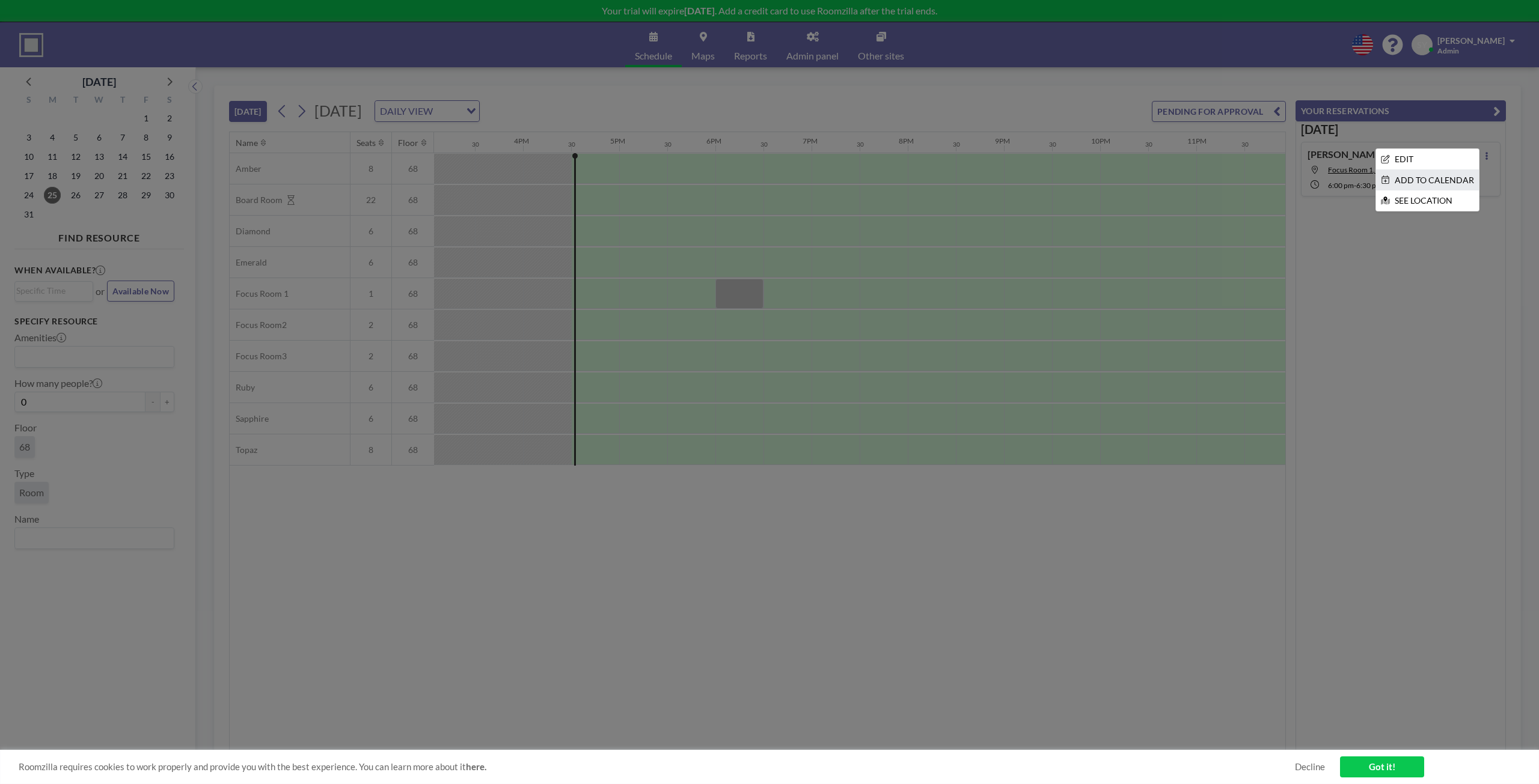
scroll to position [0, 1458]
click at [1445, 165] on li "EDIT" at bounding box center [1427, 159] width 103 height 21
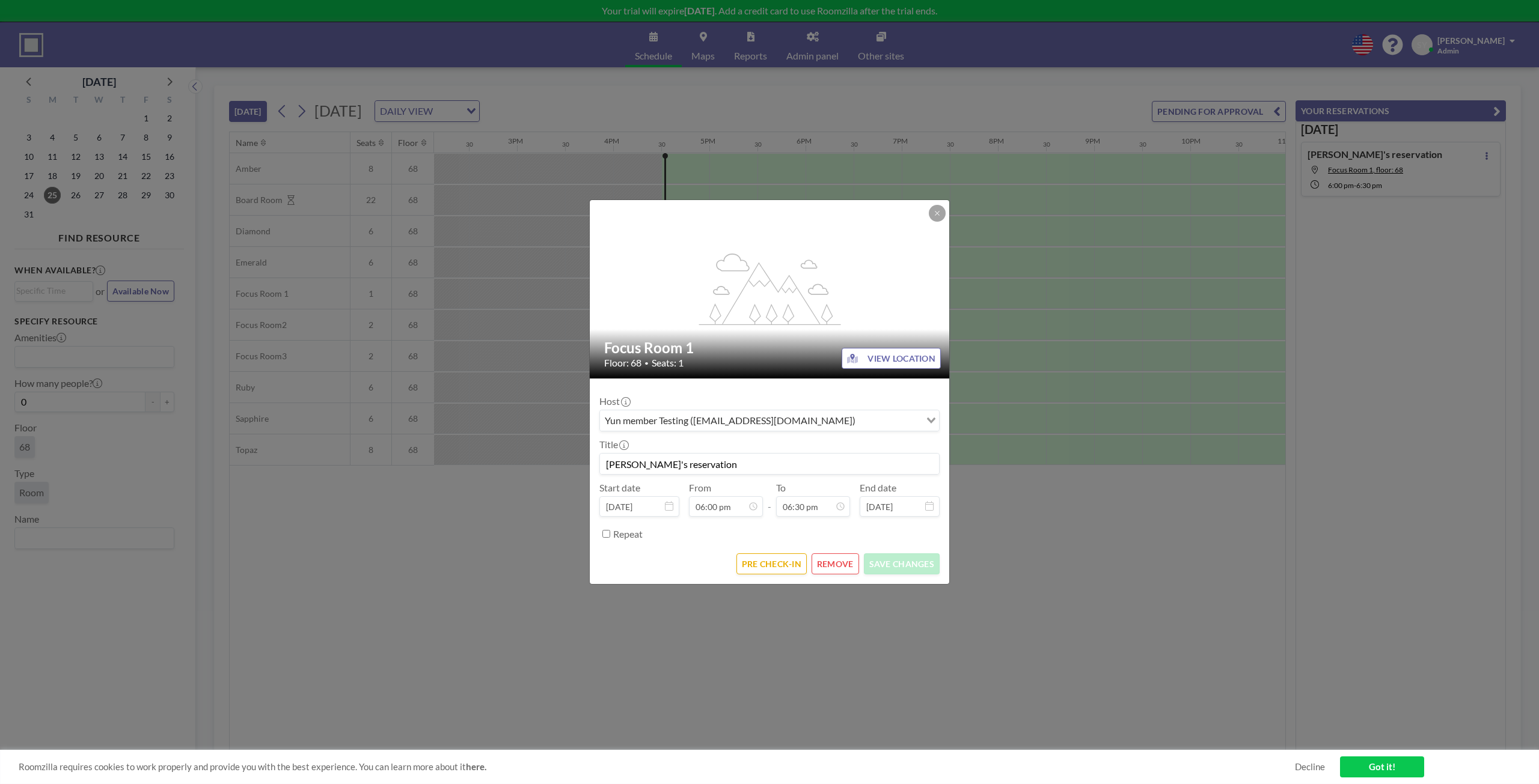
click at [903, 423] on input "Search for option" at bounding box center [889, 421] width 60 height 16
click at [903, 423] on input "Search for option" at bounding box center [763, 421] width 323 height 16
click at [909, 396] on div "Host Yun member Testing (seulkee.yun91@gmail.com) Loading..." at bounding box center [769, 413] width 340 height 36
click at [937, 215] on icon at bounding box center [937, 213] width 7 height 7
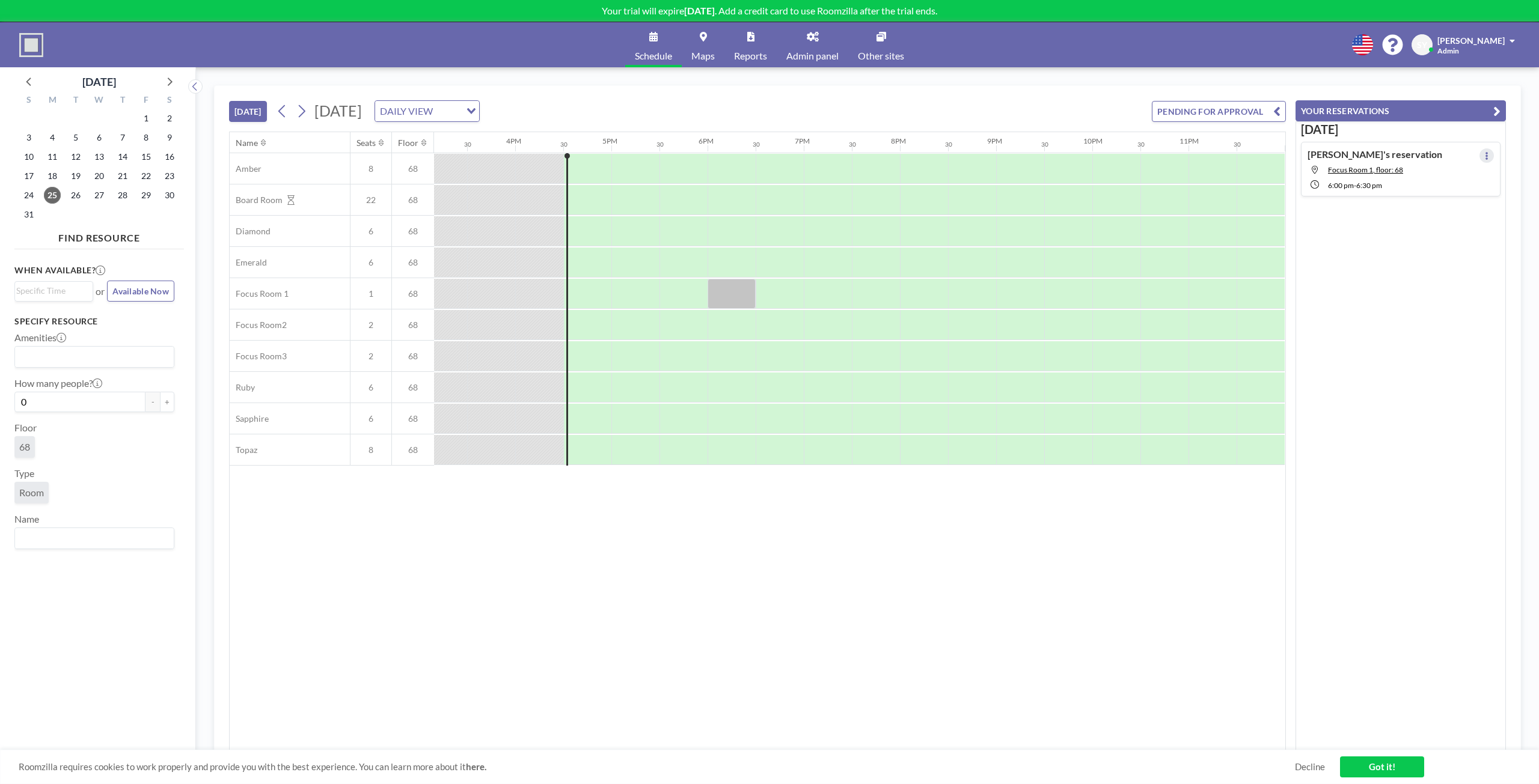
click at [1479, 156] on button at bounding box center [1486, 155] width 15 height 15
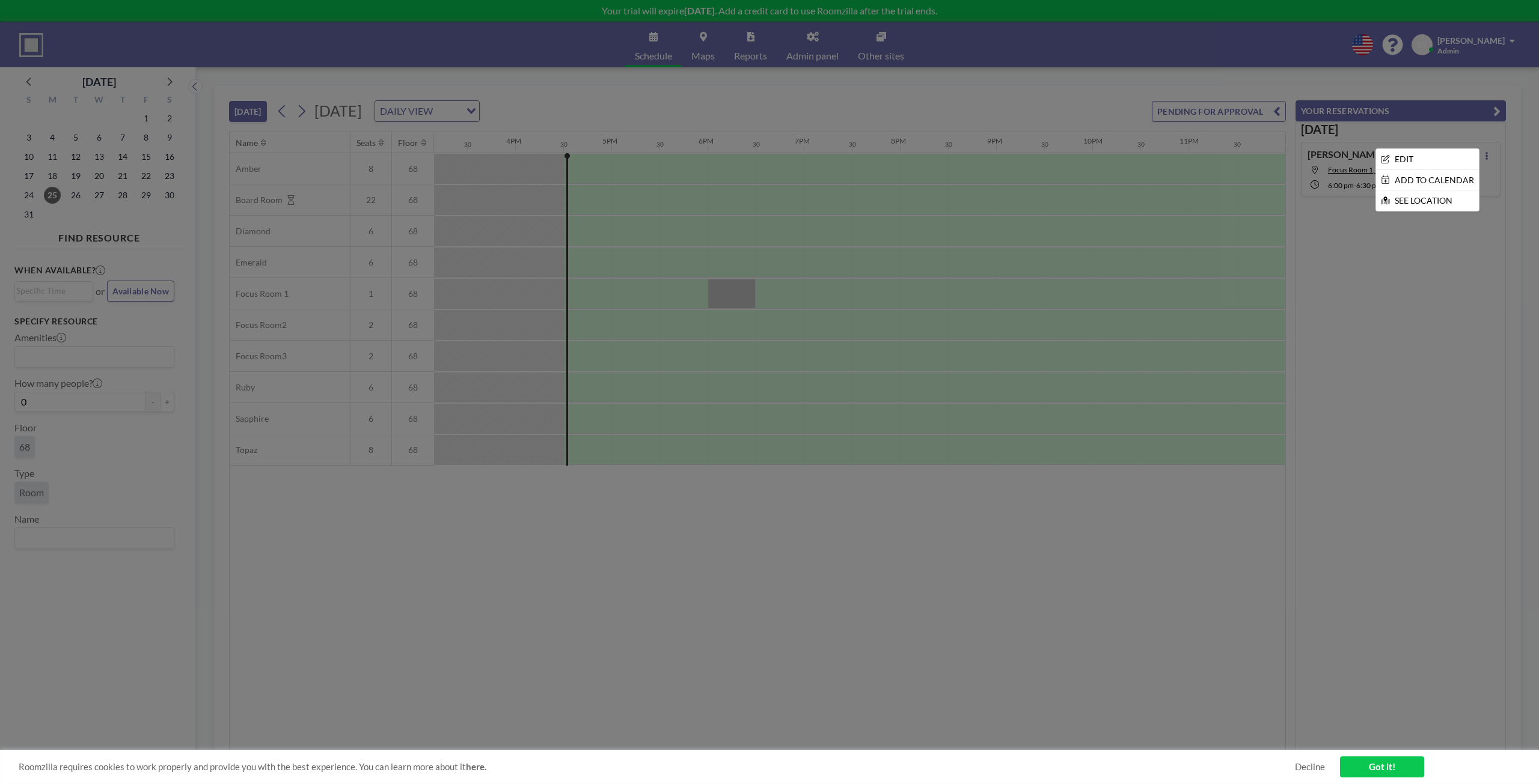
drag, startPoint x: 1424, startPoint y: 265, endPoint x: 1434, endPoint y: 246, distance: 21.5
click at [1424, 264] on div at bounding box center [769, 392] width 1539 height 784
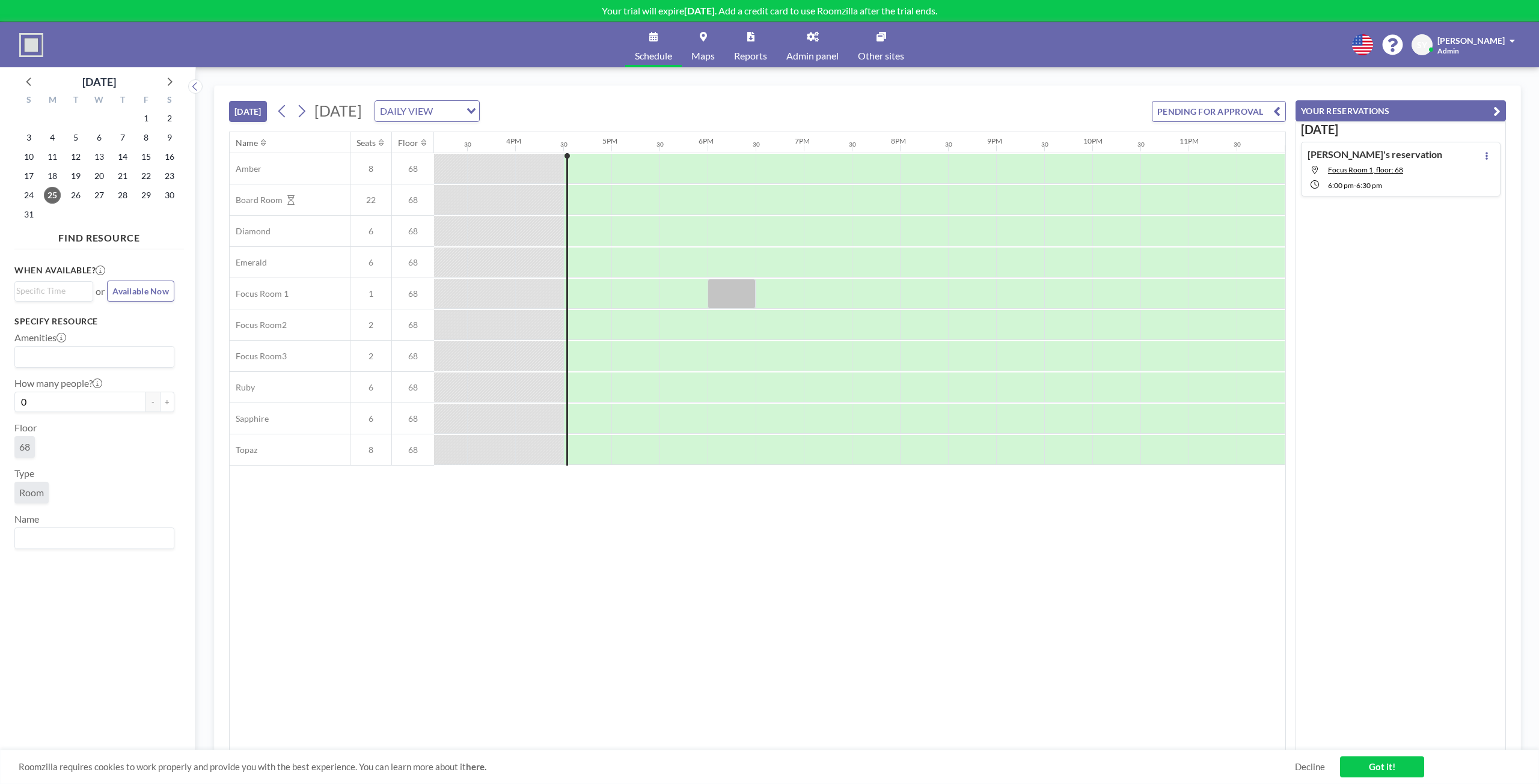
click at [1459, 54] on span "Admin" at bounding box center [1448, 51] width 22 height 9
click at [1488, 78] on span "Log out" at bounding box center [1479, 82] width 28 height 12
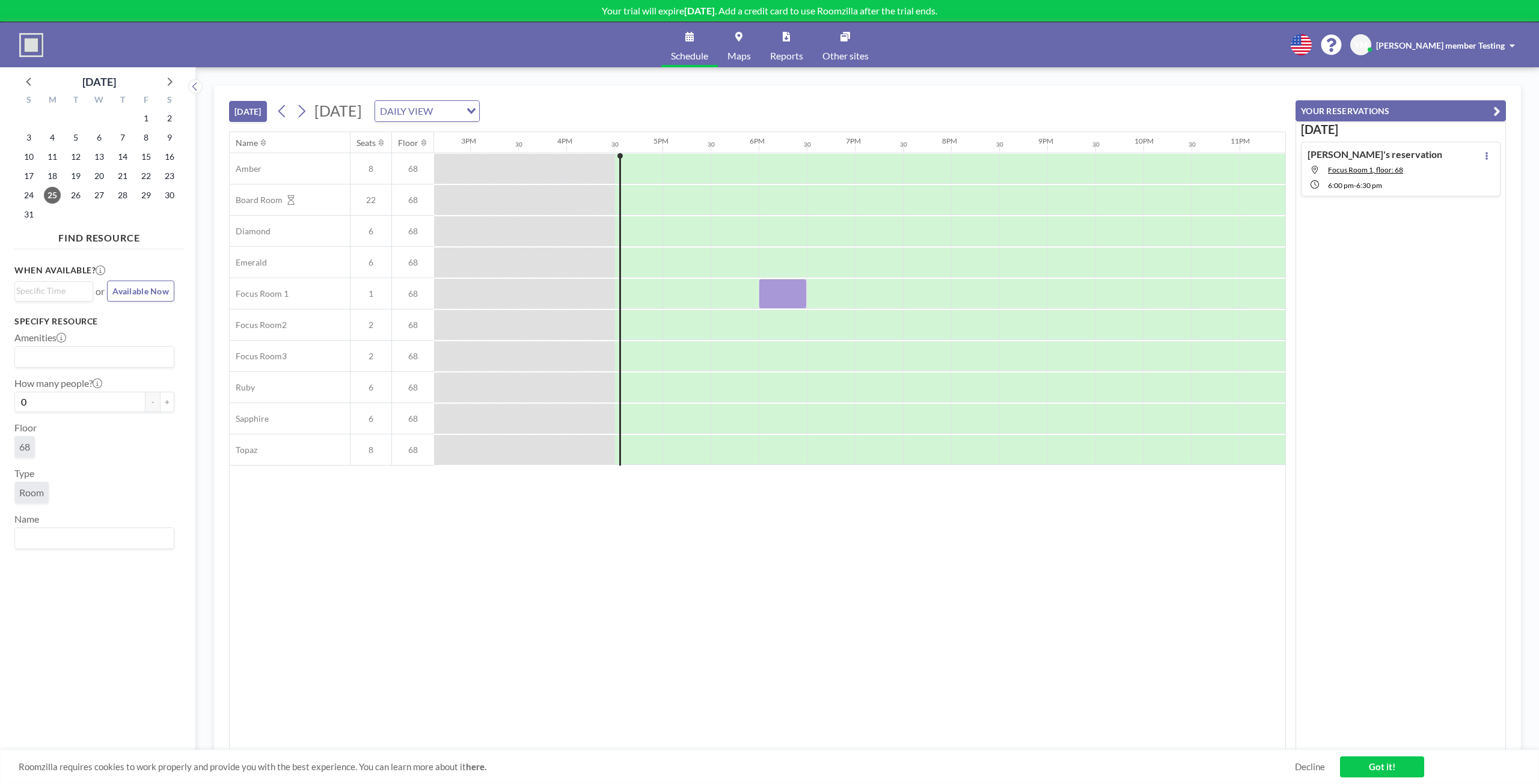
scroll to position [0, 1458]
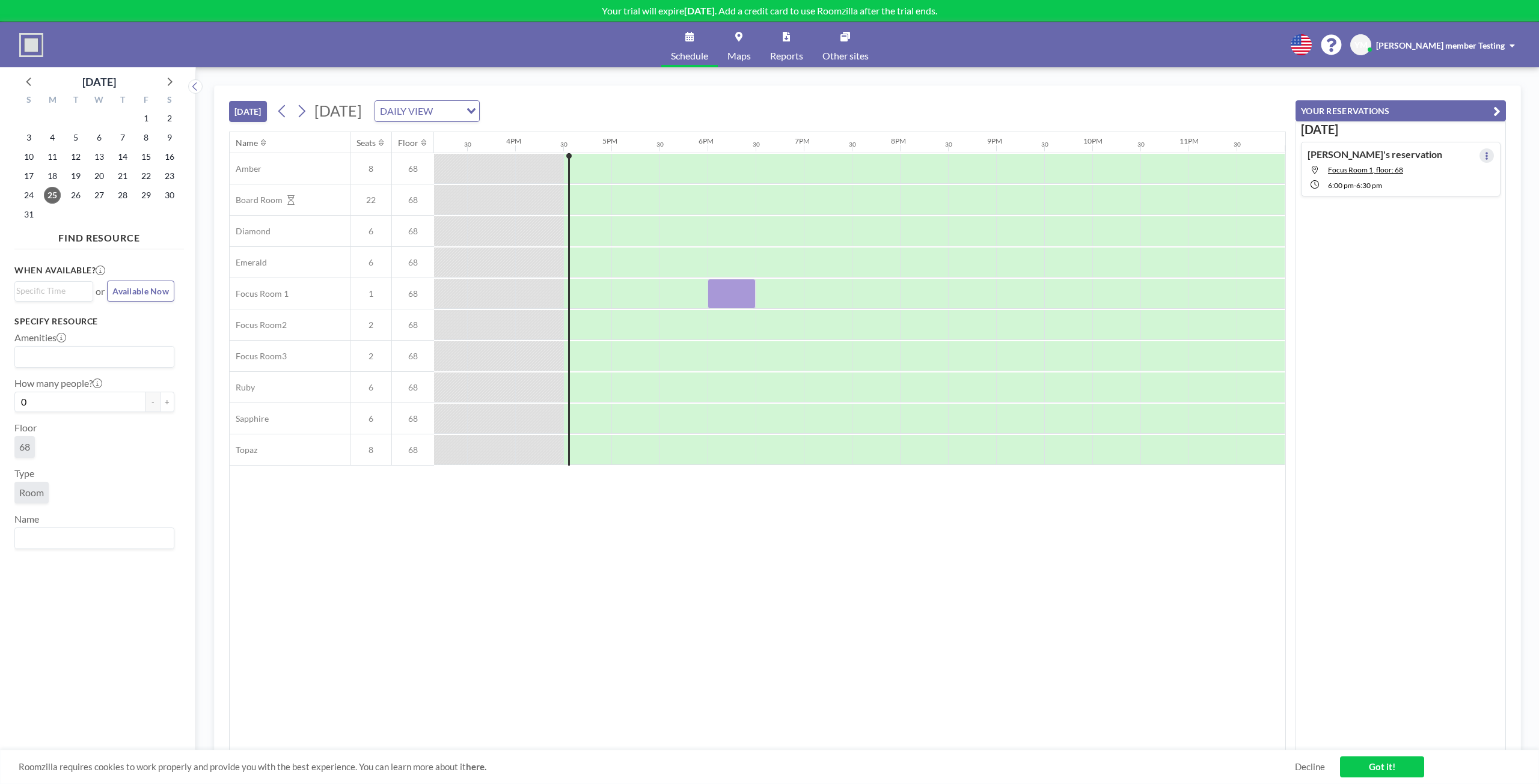
click at [1479, 160] on button at bounding box center [1486, 155] width 15 height 15
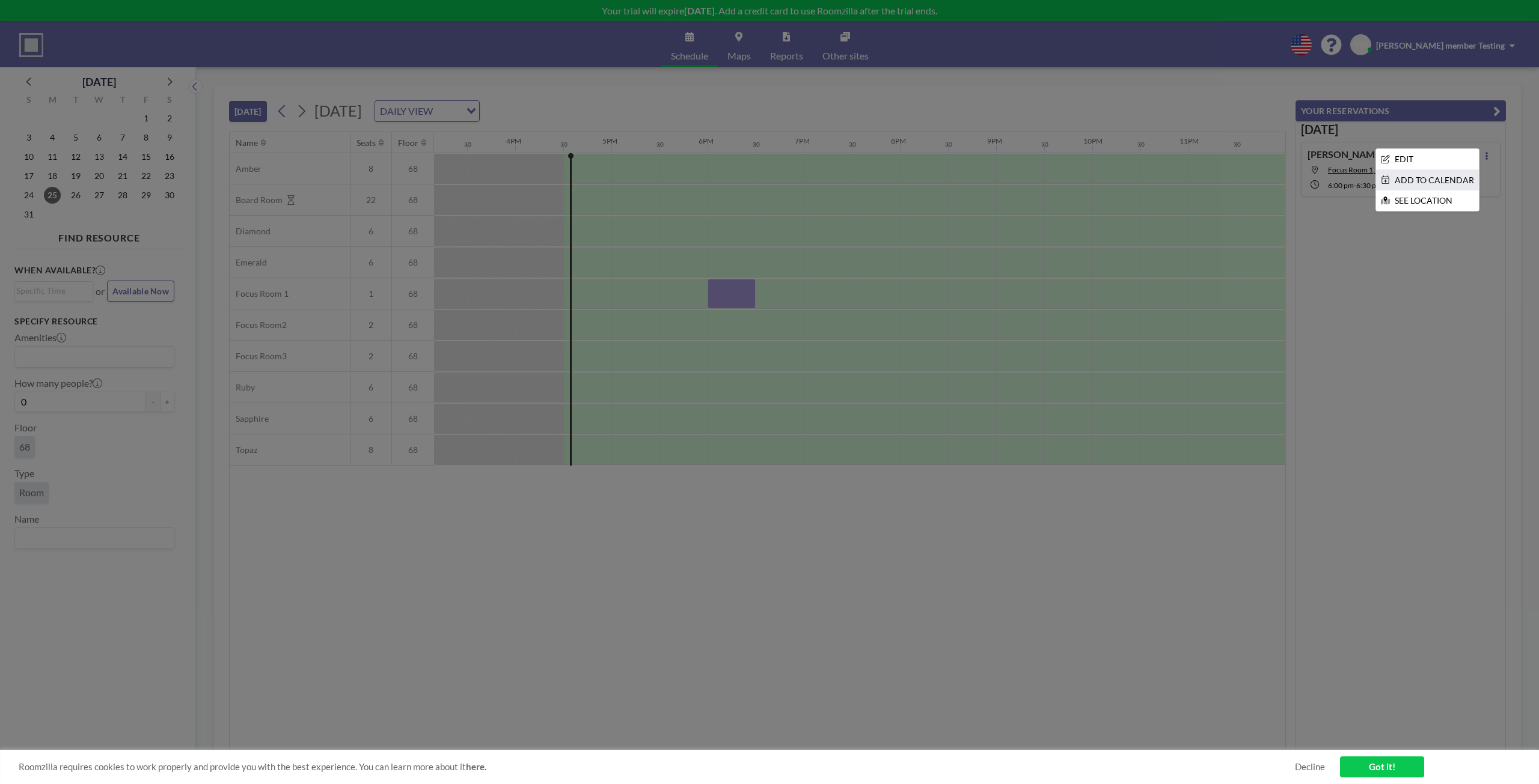
click at [1421, 182] on li "ADD TO CALENDAR" at bounding box center [1427, 180] width 103 height 21
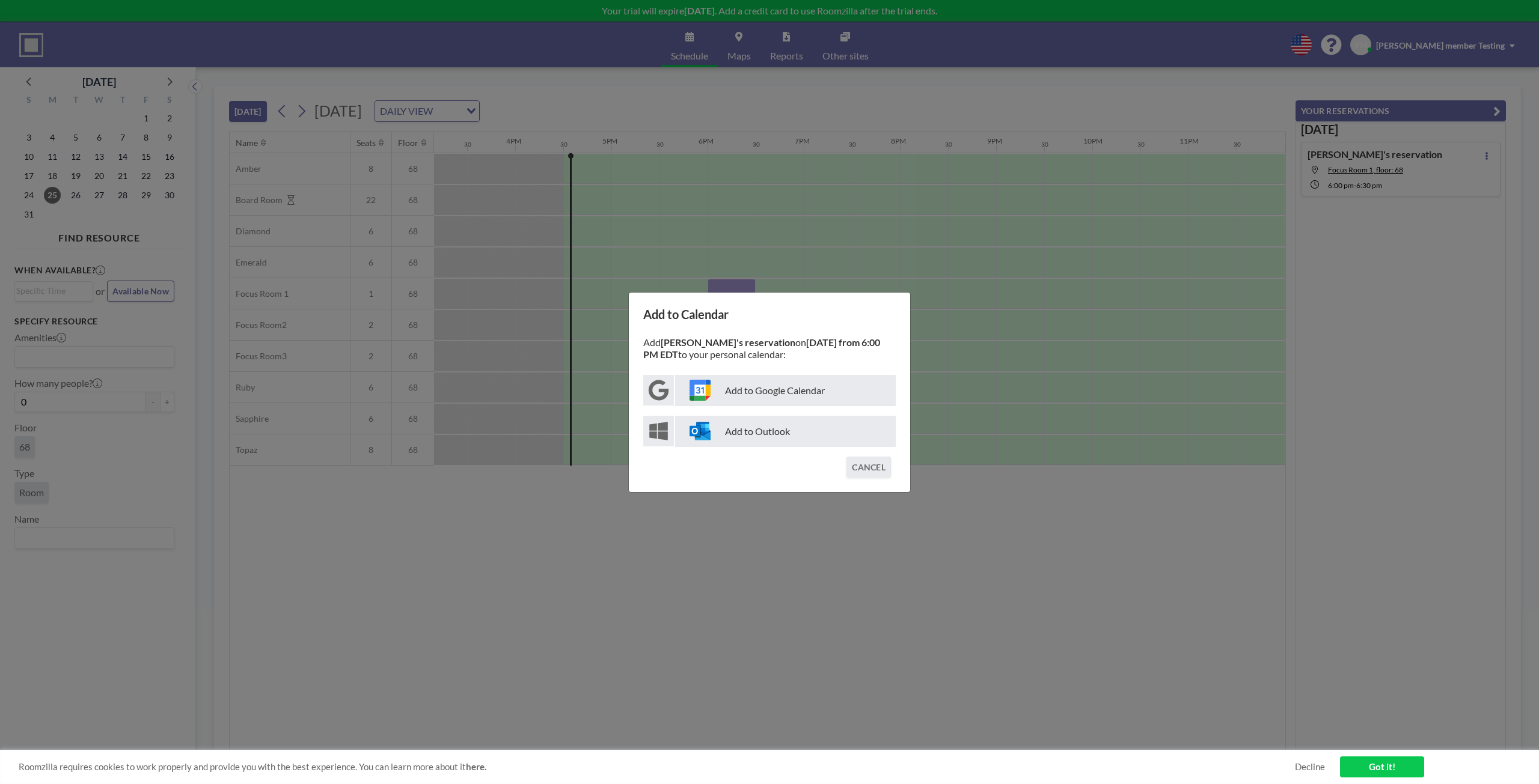
click at [758, 436] on p "Add to Outlook" at bounding box center [785, 431] width 221 height 31
click at [860, 468] on button "CANCEL" at bounding box center [868, 467] width 45 height 21
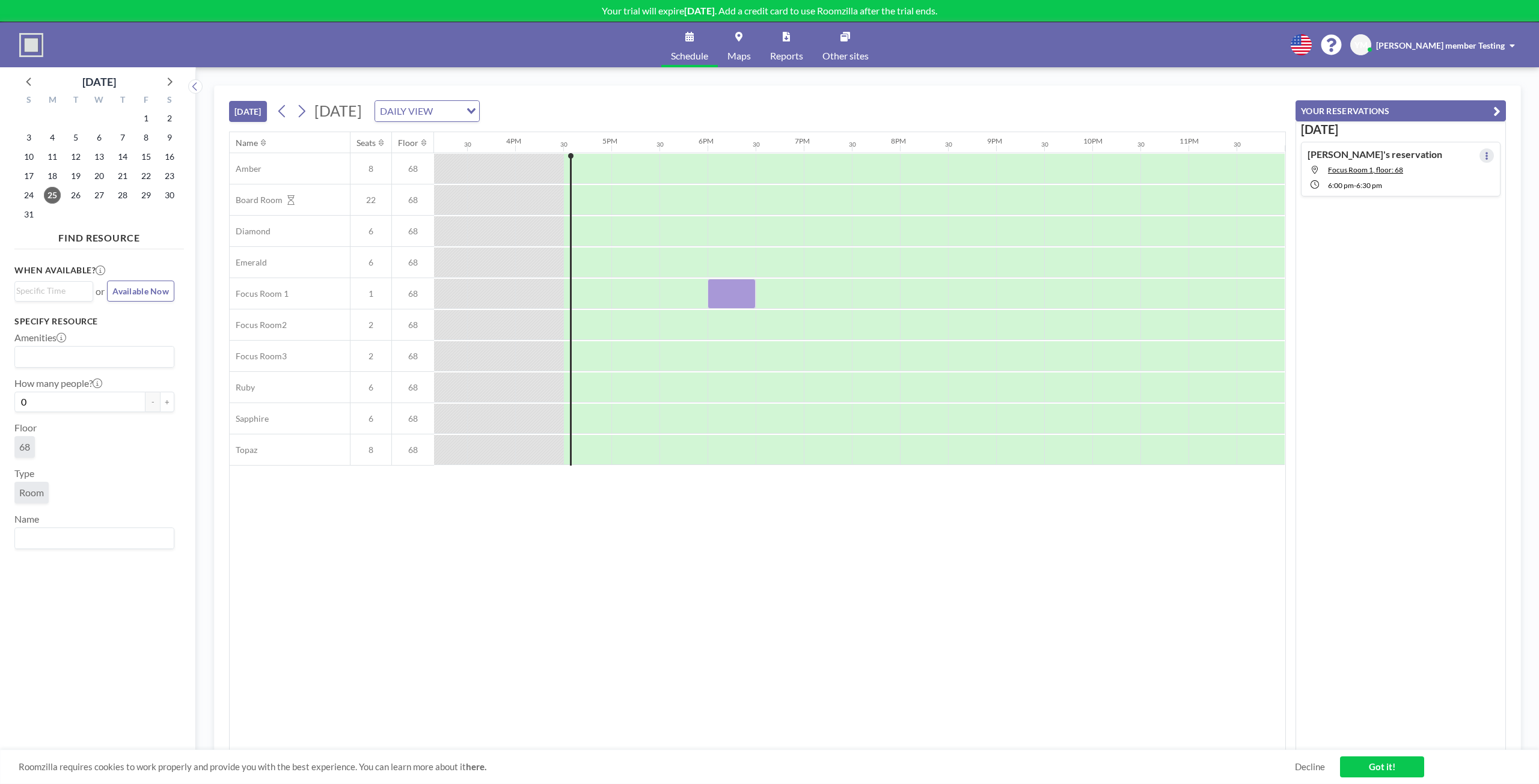
click at [1484, 153] on icon at bounding box center [1486, 156] width 5 height 8
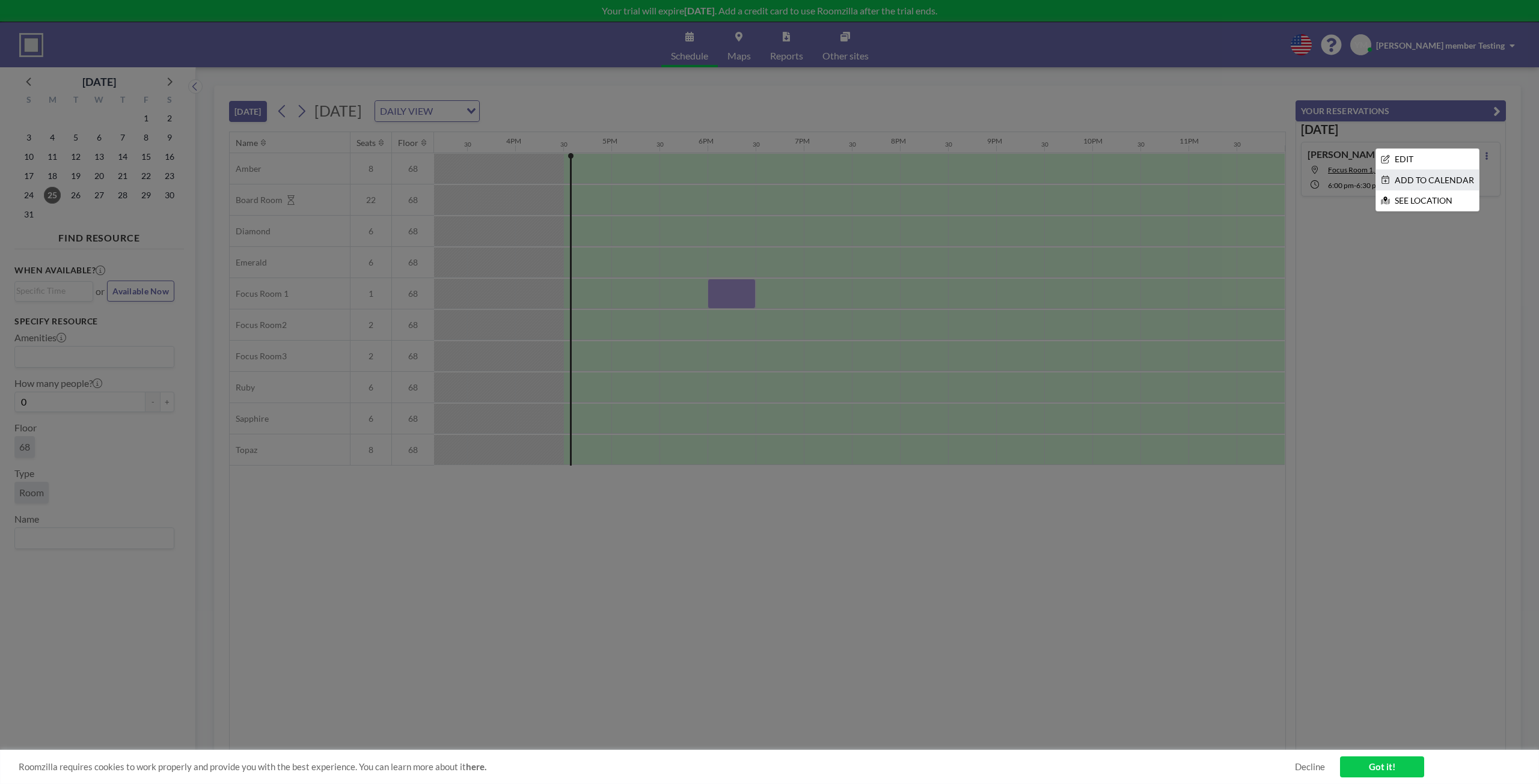
click at [1464, 179] on li "ADD TO CALENDAR" at bounding box center [1427, 180] width 103 height 21
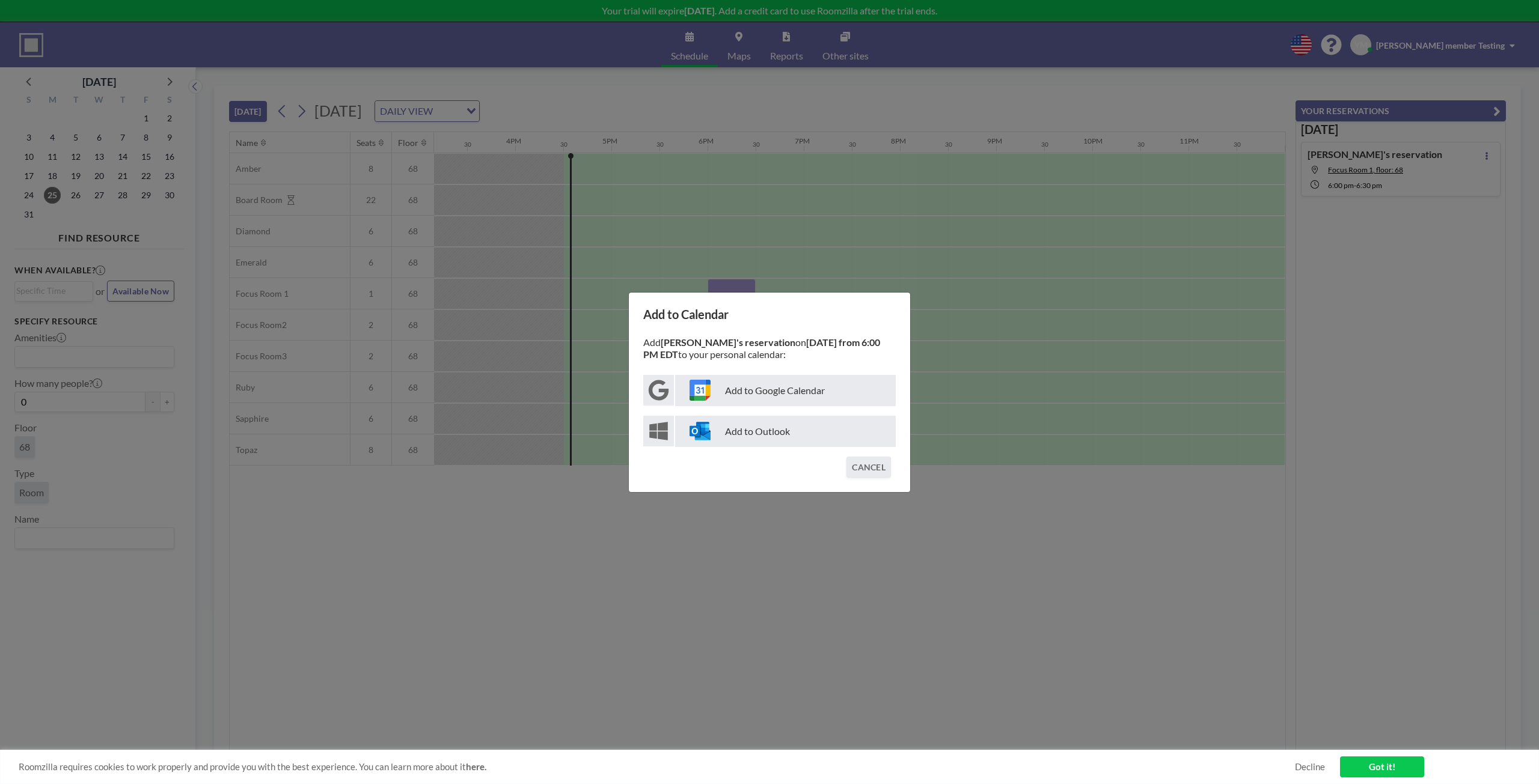
click at [769, 436] on p "Add to Outlook" at bounding box center [785, 431] width 221 height 31
click at [852, 472] on button "CANCEL" at bounding box center [868, 467] width 45 height 21
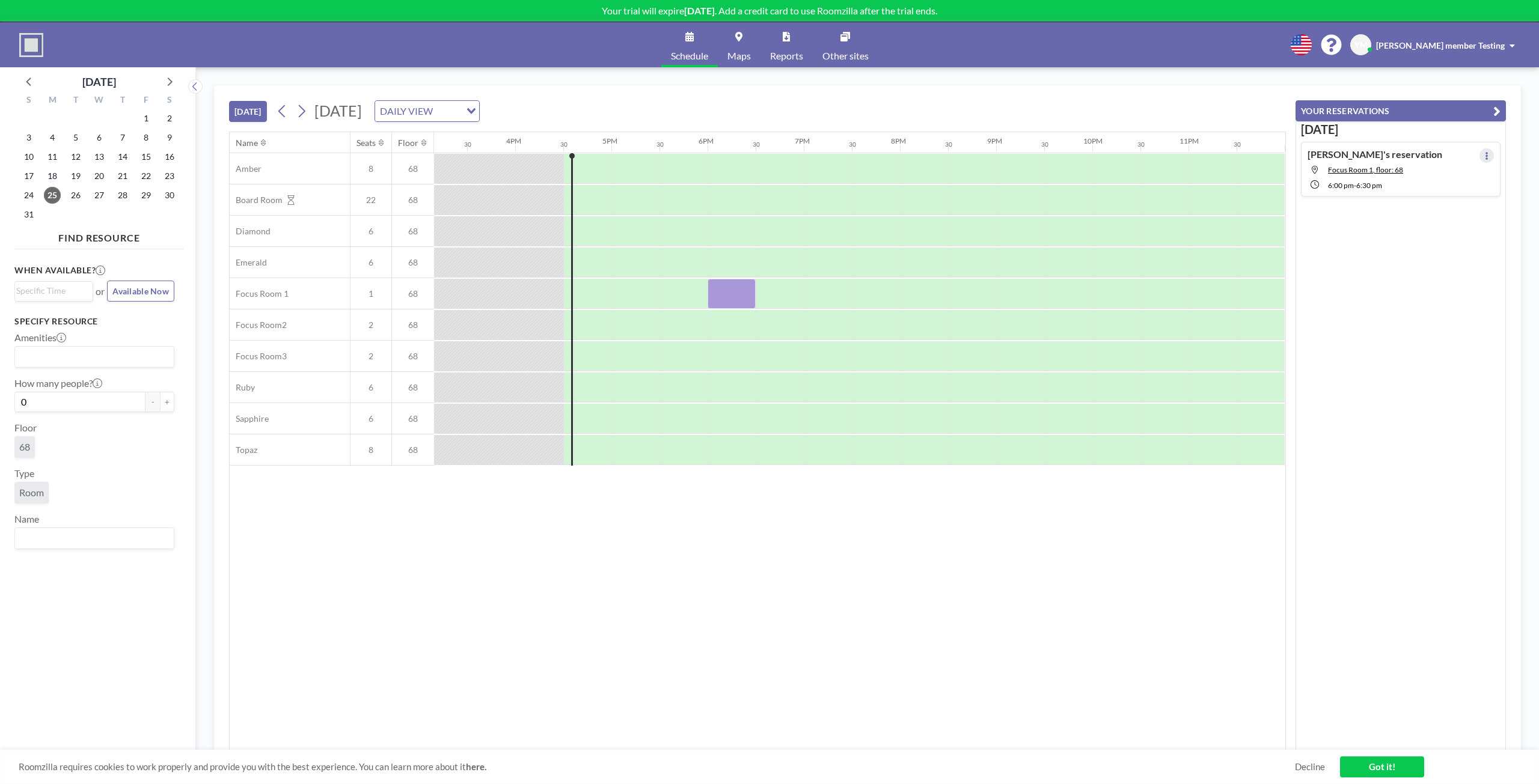
click at [1484, 154] on icon at bounding box center [1486, 156] width 5 height 8
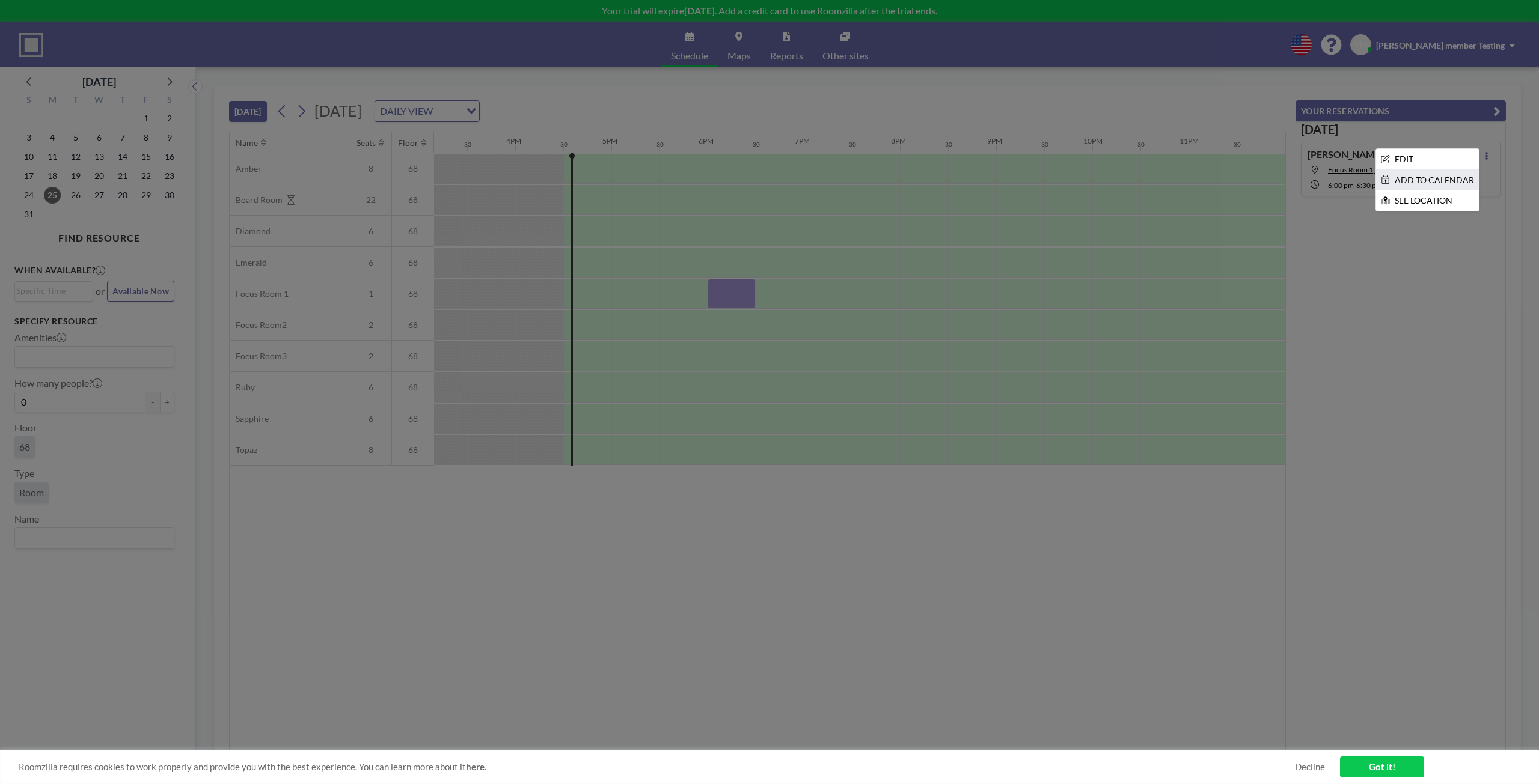
click at [1468, 175] on li "ADD TO CALENDAR" at bounding box center [1427, 180] width 103 height 21
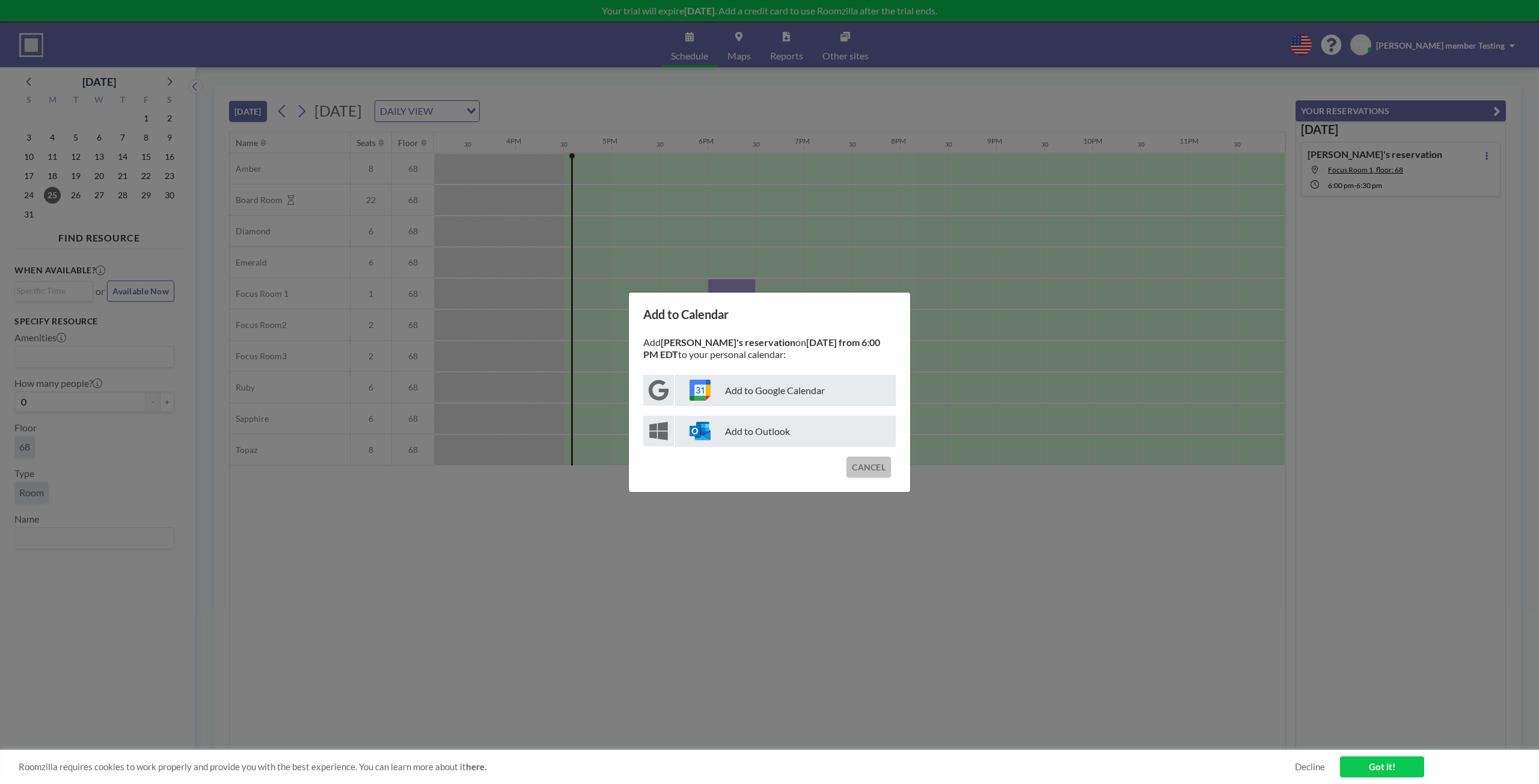
click at [860, 468] on button "CANCEL" at bounding box center [868, 467] width 45 height 21
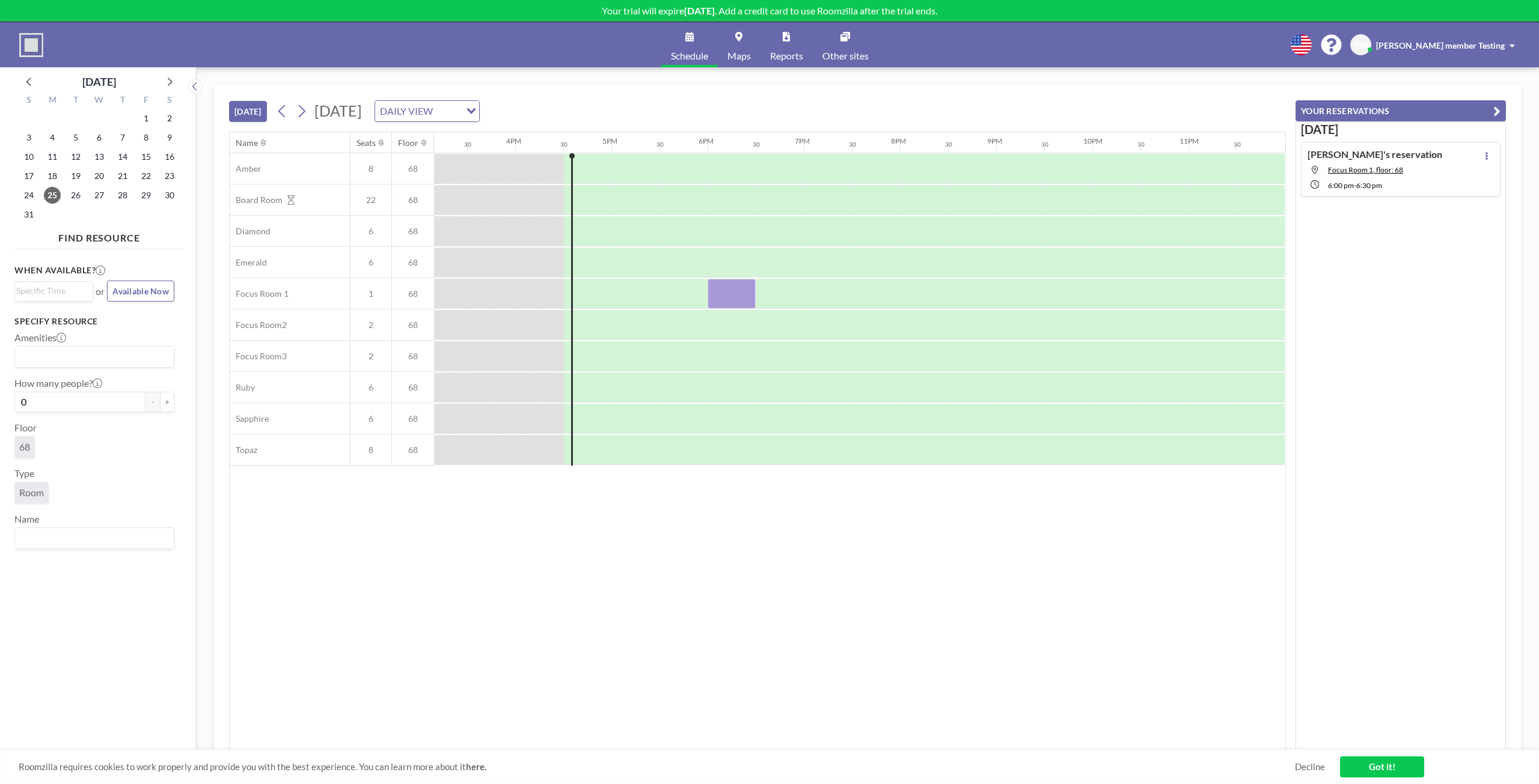
click at [678, 47] on link "Schedule" at bounding box center [689, 45] width 57 height 45
click at [40, 47] on img at bounding box center [31, 45] width 24 height 24
click at [1479, 43] on span "[PERSON_NAME] member Testing" at bounding box center [1440, 45] width 128 height 10
click at [464, 611] on div "Name Seats Floor 12AM 30 1AM 30 2AM 30 3AM 30 4AM 30 5AM 30 6AM 30 7AM 30 8AM 3…" at bounding box center [757, 441] width 1056 height 618
click at [700, 53] on span "Schedule" at bounding box center [689, 56] width 37 height 9
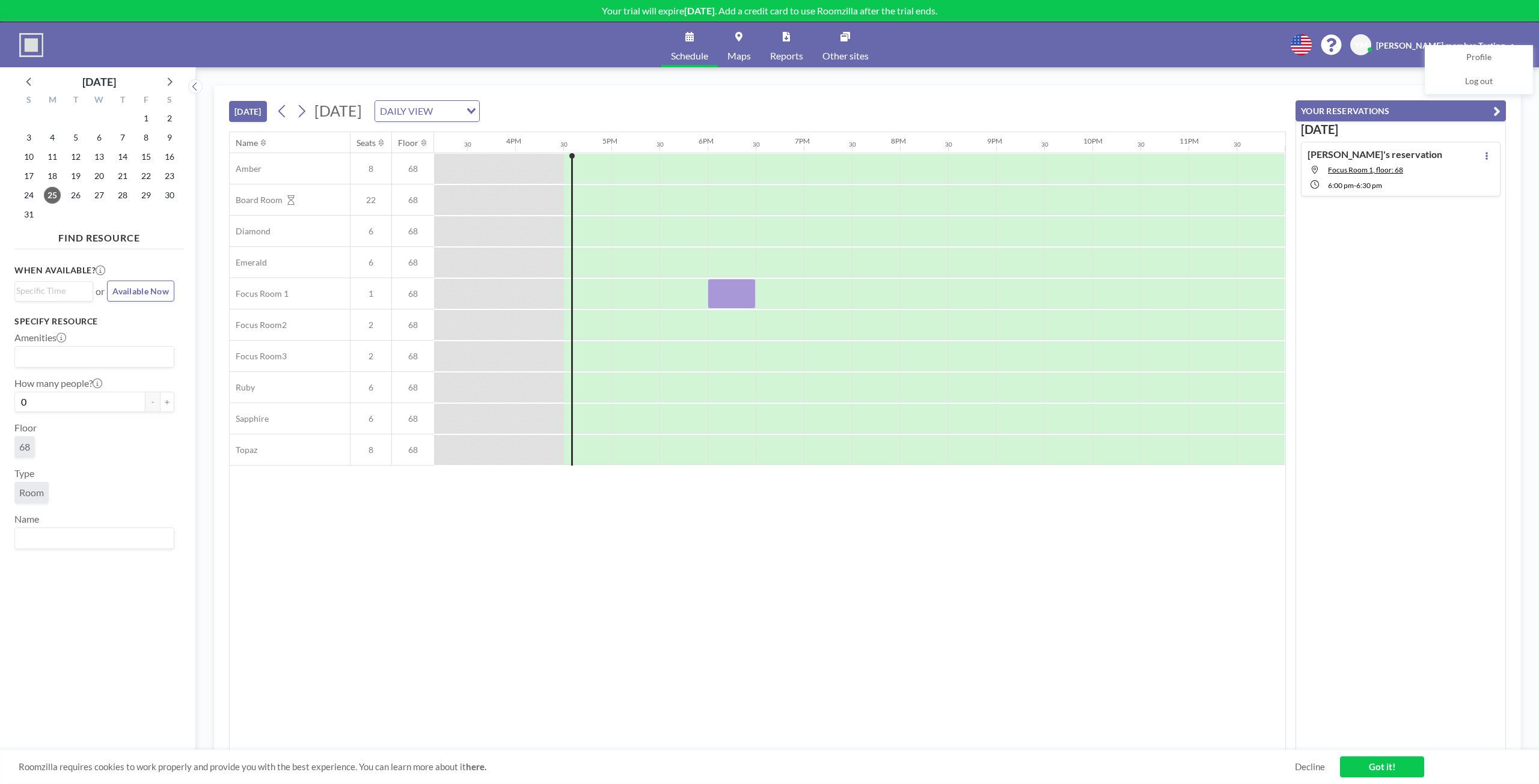
click at [747, 52] on span "Maps" at bounding box center [739, 56] width 23 height 9
click at [743, 46] on link "Maps" at bounding box center [739, 45] width 43 height 45
drag, startPoint x: 19, startPoint y: 36, endPoint x: 872, endPoint y: 561, distance: 1001.6
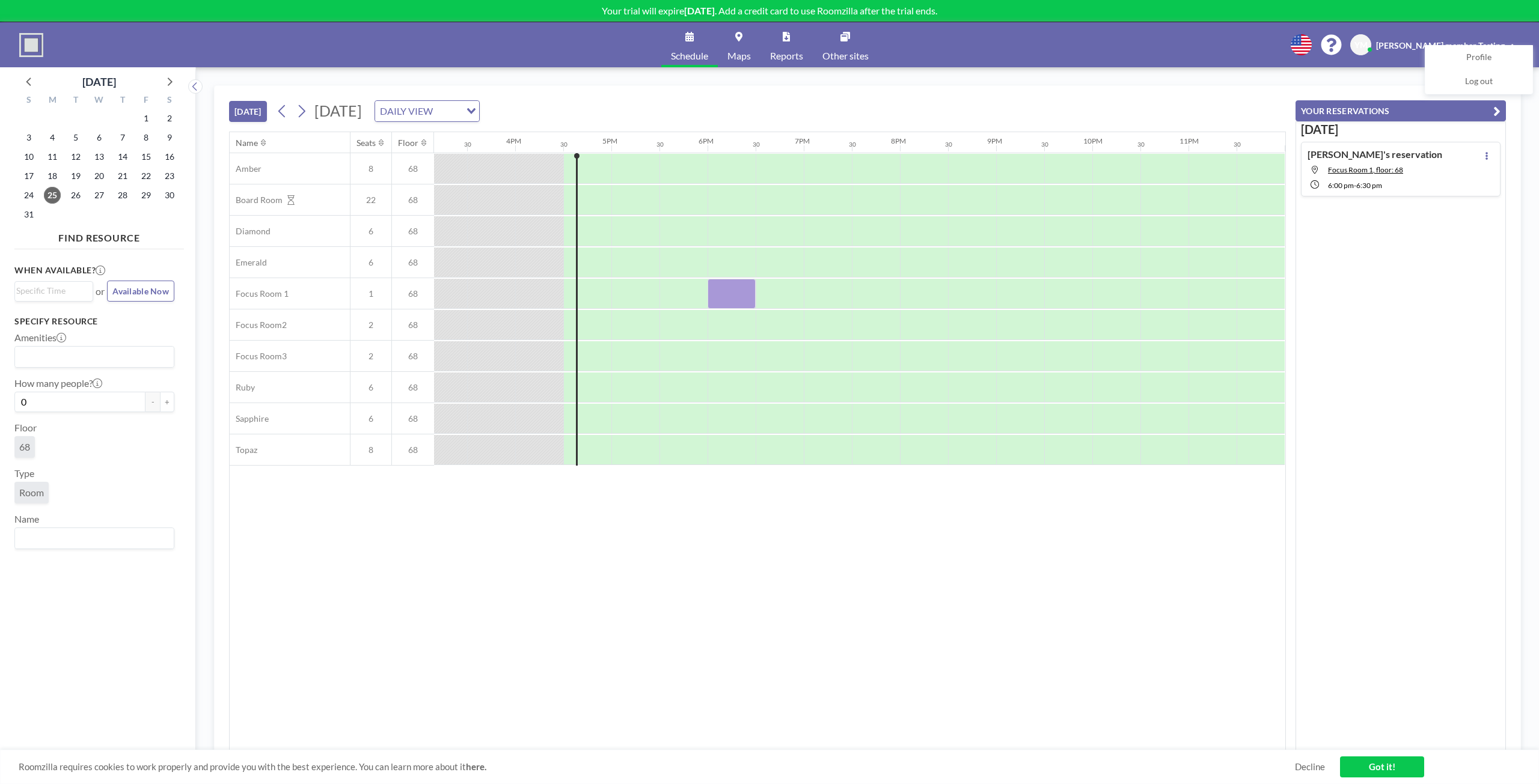
click at [872, 561] on div "Name Seats Floor 12AM 30 1AM 30 2AM 30 3AM 30 4AM 30 5AM 30 6AM 30 7AM 30 8AM 3…" at bounding box center [757, 441] width 1056 height 618
click at [1427, 354] on div "Today Yun's reservation Focus Room 1, floor: 68 6:00 PM - 6:30 PM" at bounding box center [1400, 437] width 210 height 630
click at [1532, 124] on div "TODAY Monday, August 25, 2025 DAILY VIEW Loading... Name Seats Floor 12AM 30 1A…" at bounding box center [868, 425] width 1343 height 717
click at [1376, 78] on div "TODAY Monday, August 25, 2025 DAILY VIEW Loading... Name Seats Floor 12AM 30 1A…" at bounding box center [868, 425] width 1343 height 717
click at [1488, 31] on div "Schedule Maps Reports Other sites English Polski 日本語 Española YM Yun member Tes…" at bounding box center [769, 45] width 1539 height 45
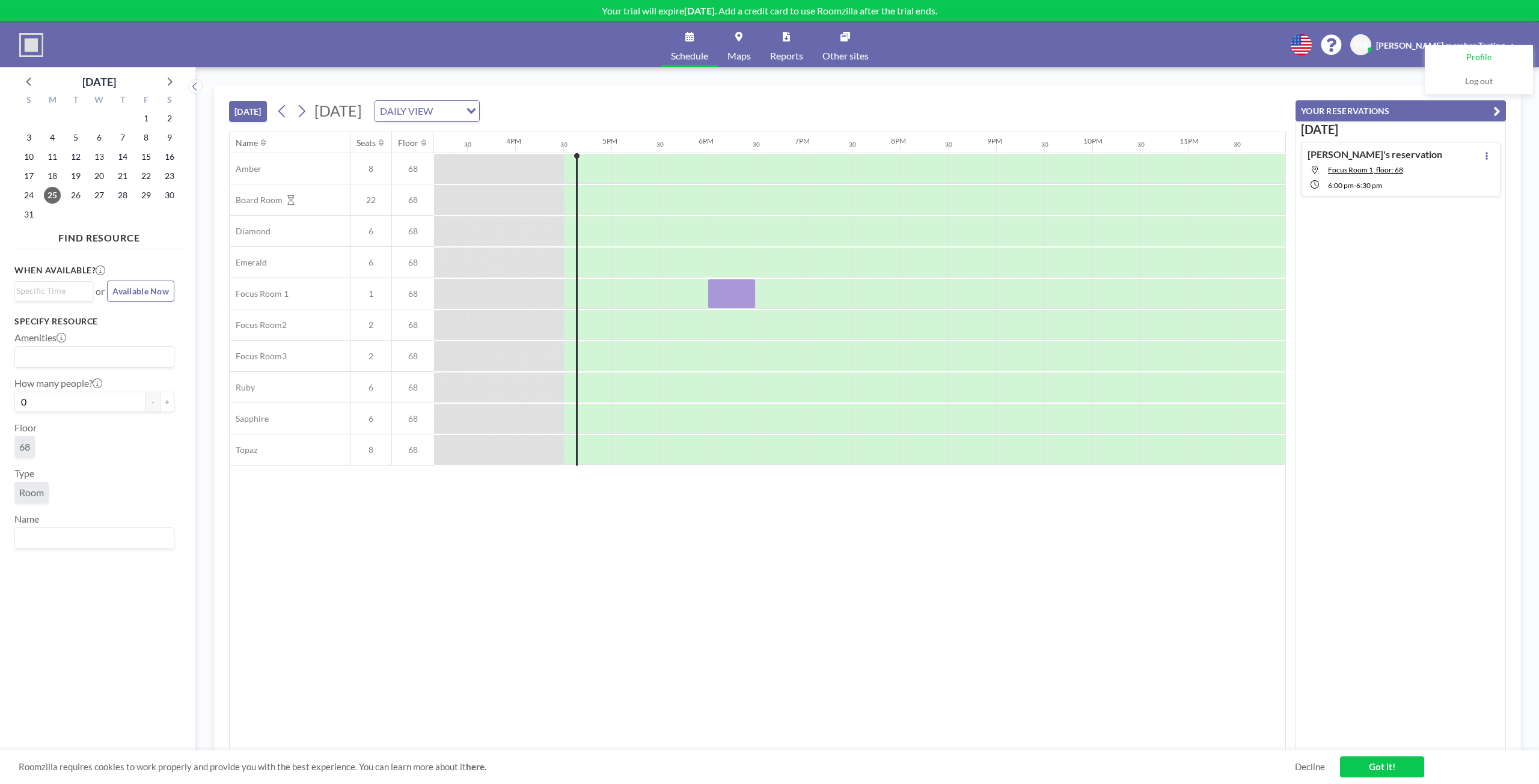
click at [1508, 57] on link "Profile" at bounding box center [1479, 58] width 107 height 24
click at [76, 355] on input "Search for option" at bounding box center [91, 357] width 151 height 16
click at [109, 376] on li "AV equipment" at bounding box center [94, 378] width 158 height 17
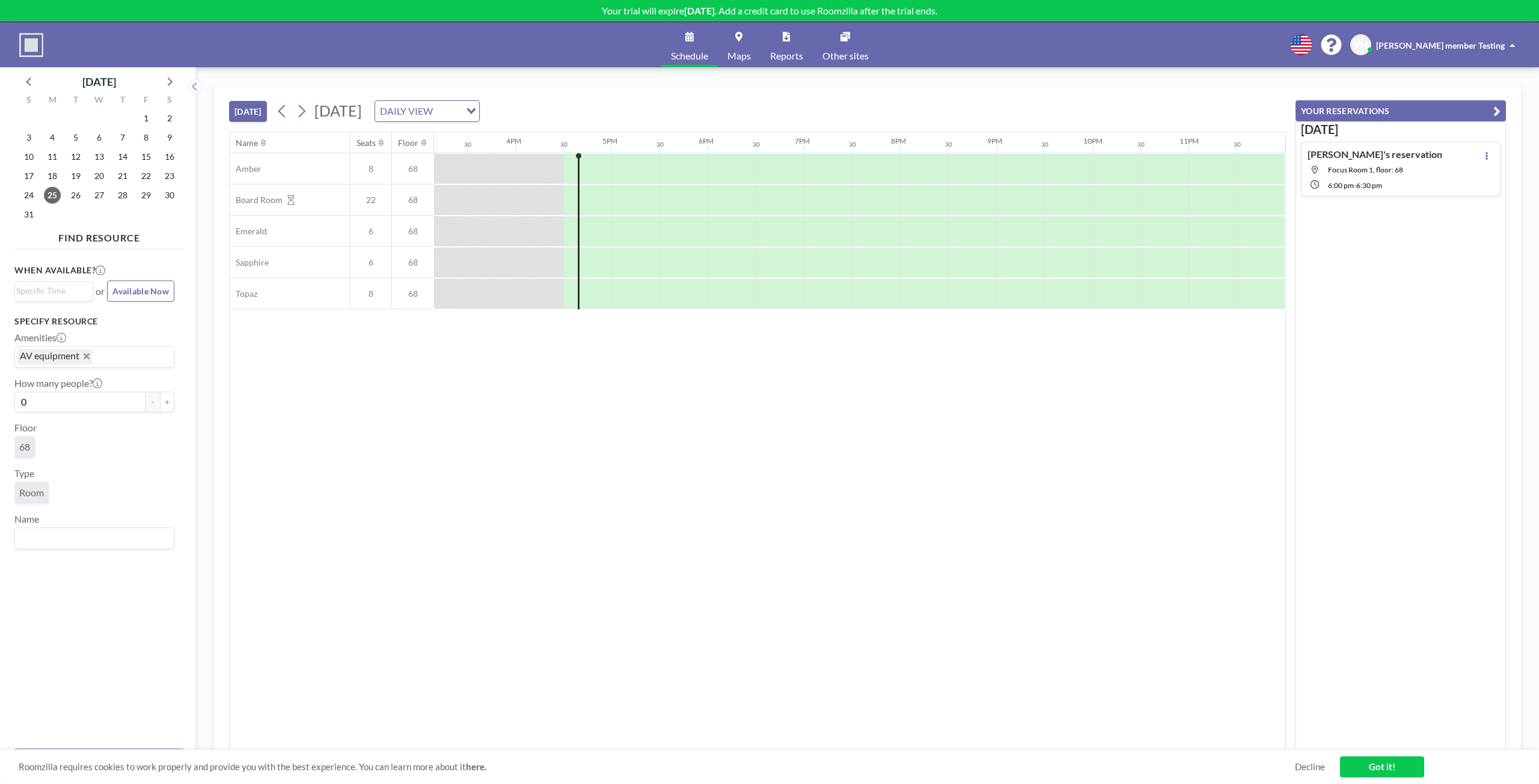
click at [85, 362] on span "AV equipment" at bounding box center [55, 357] width 74 height 16
click at [85, 356] on icon "Deselect AV equipment" at bounding box center [86, 356] width 6 height 6
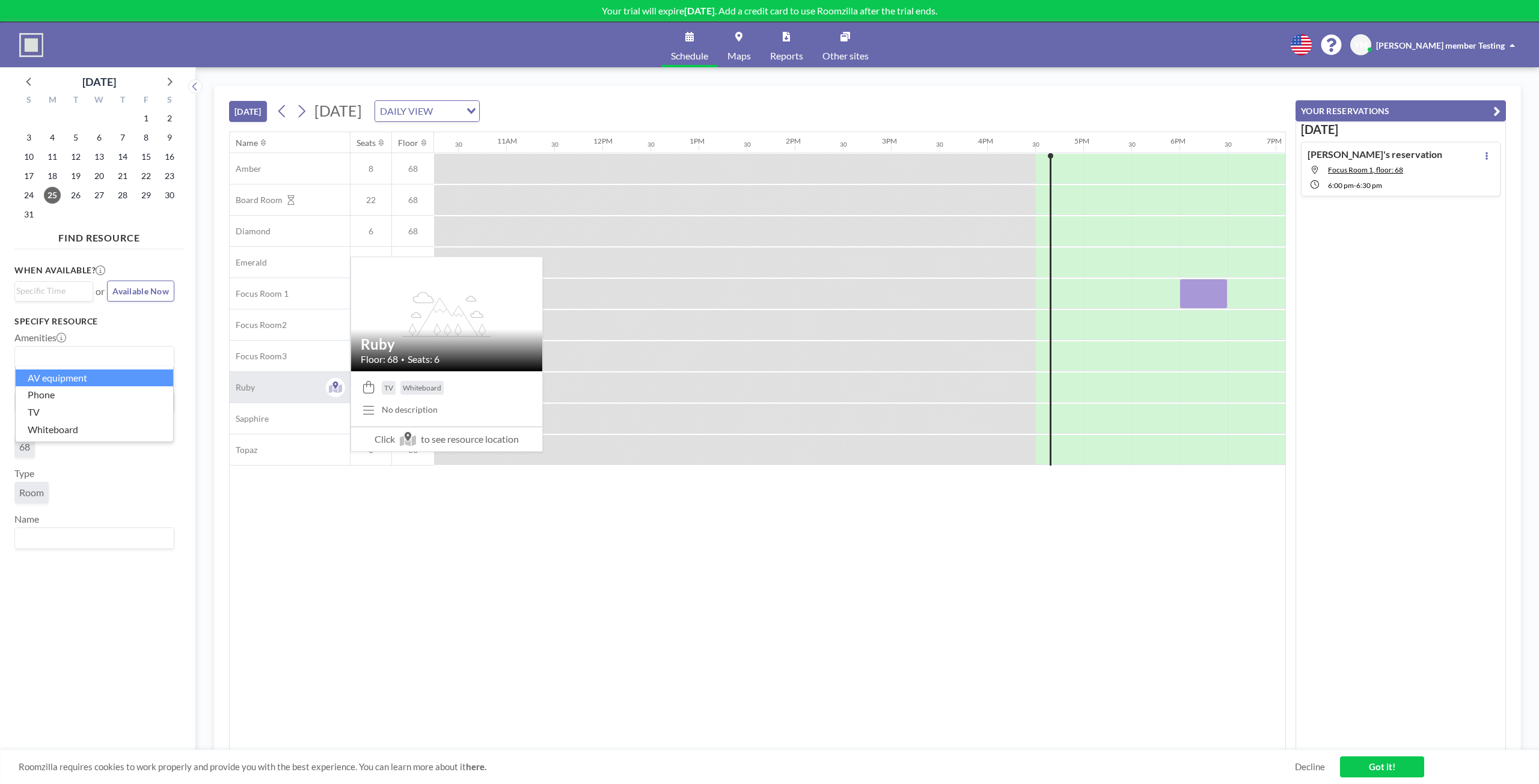
click at [241, 393] on div "Ruby" at bounding box center [289, 387] width 120 height 31
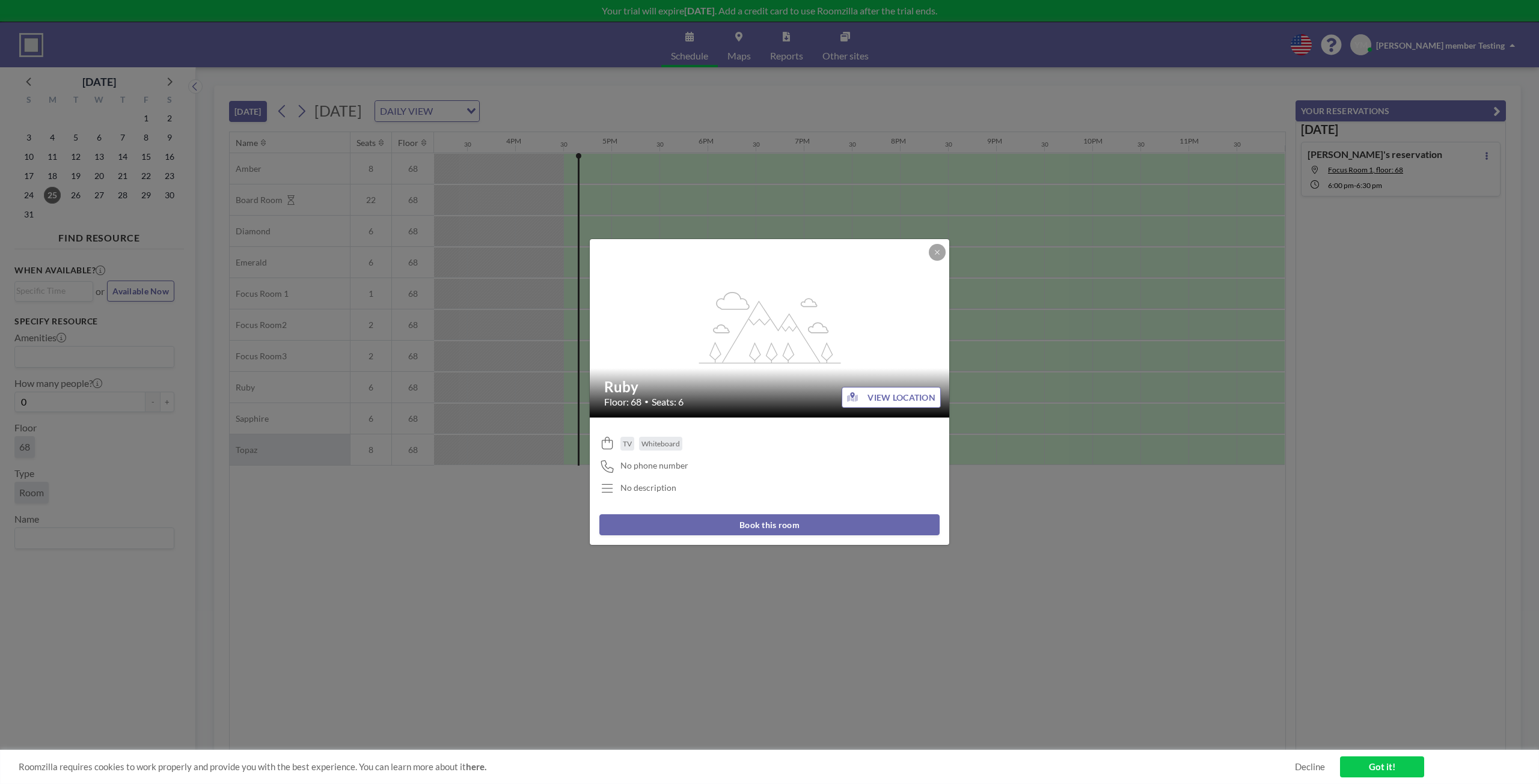
click at [185, 460] on div "flex-grow: 1.2; Ruby Floor: 68 • Seats: 6 VIEW LOCATION TV Whiteboard No phone …" at bounding box center [769, 392] width 1539 height 784
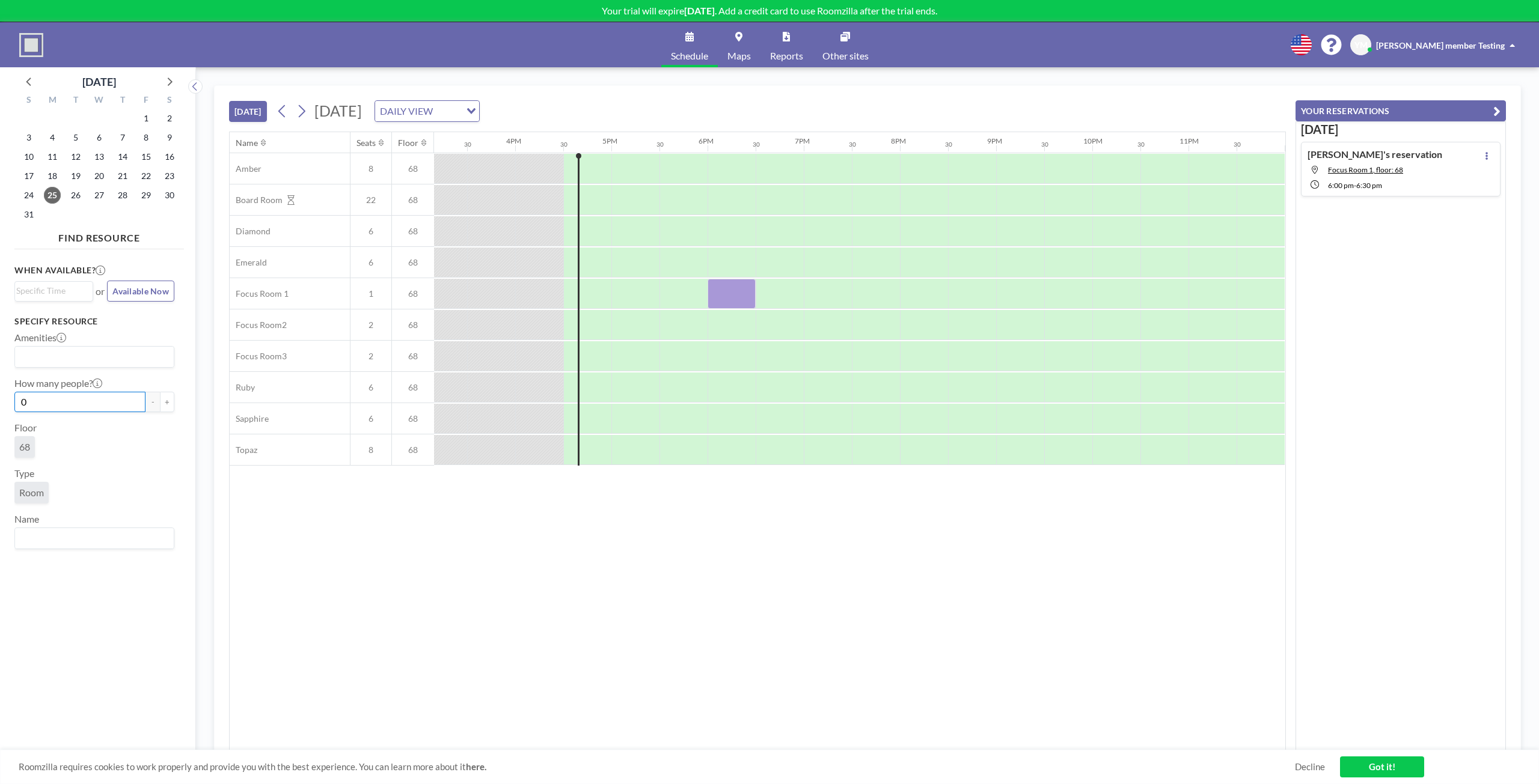
drag, startPoint x: 119, startPoint y: 397, endPoint x: 110, endPoint y: 391, distance: 10.8
click at [118, 394] on input "0" at bounding box center [80, 402] width 131 height 21
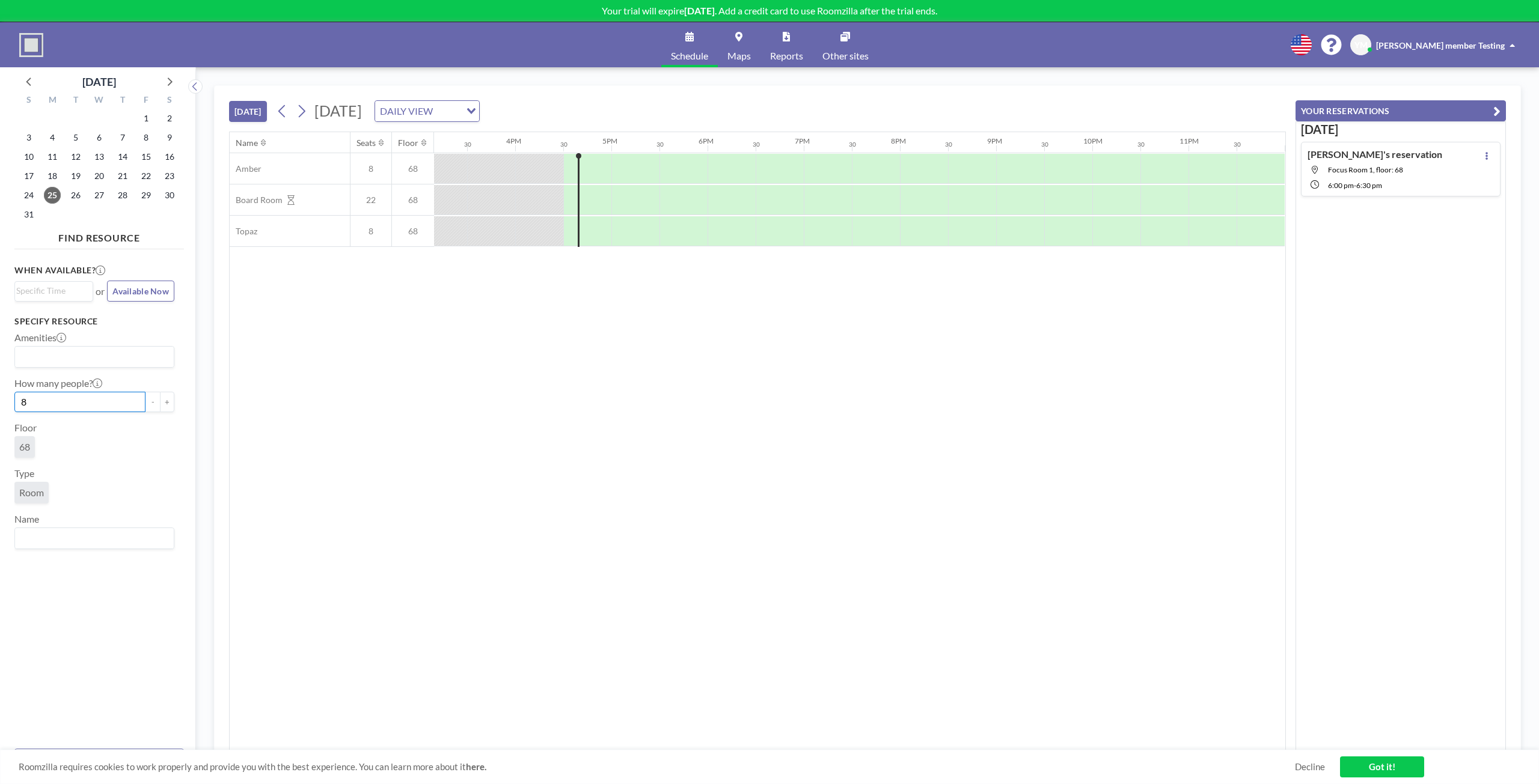
type input "0"
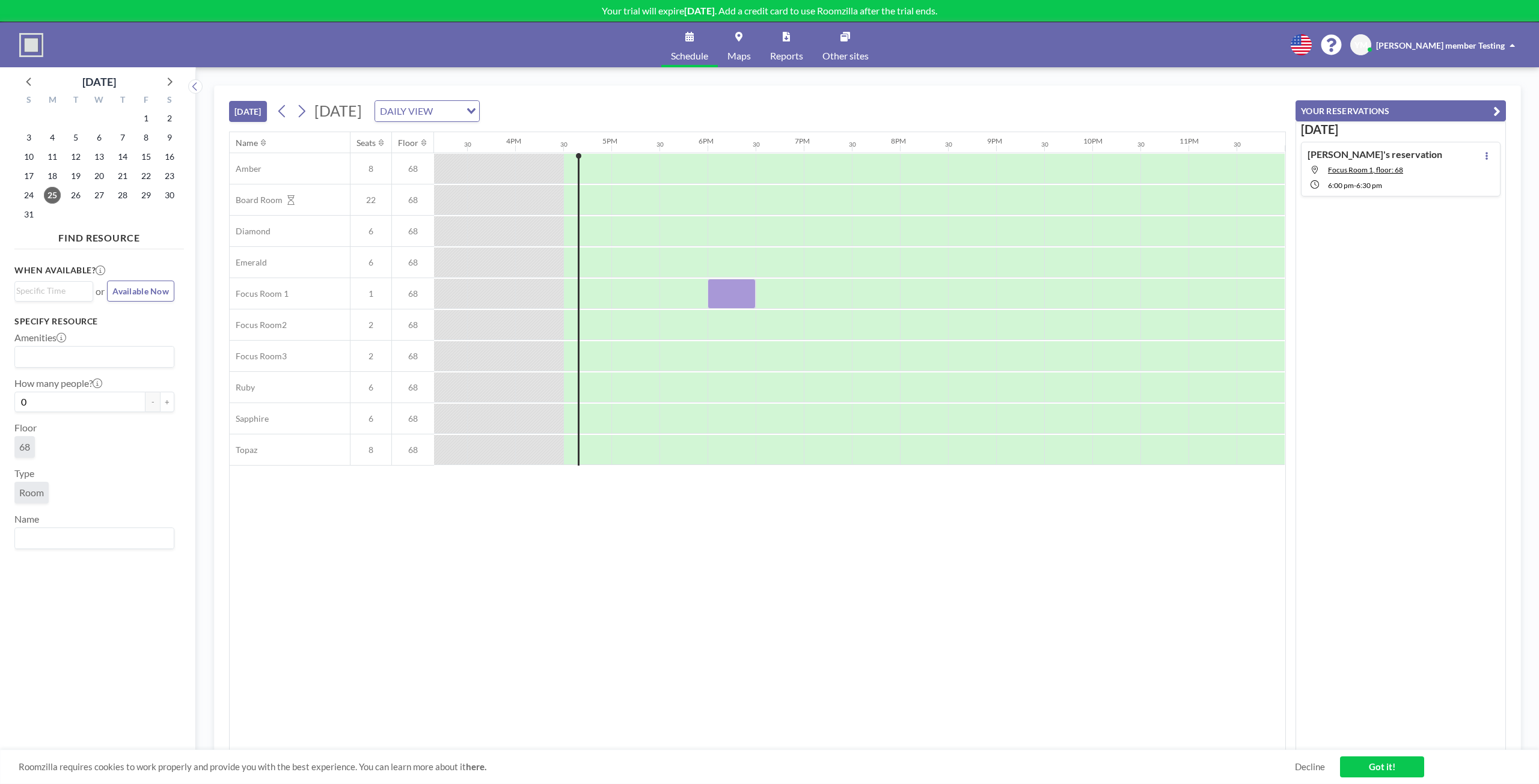
click at [480, 100] on div "DAILY VIEW Loading..." at bounding box center [427, 111] width 105 height 22
click at [479, 103] on div "Loading..." at bounding box center [472, 110] width 14 height 18
click at [598, 144] on li "WEEKLY VIEW" at bounding box center [548, 149] width 103 height 17
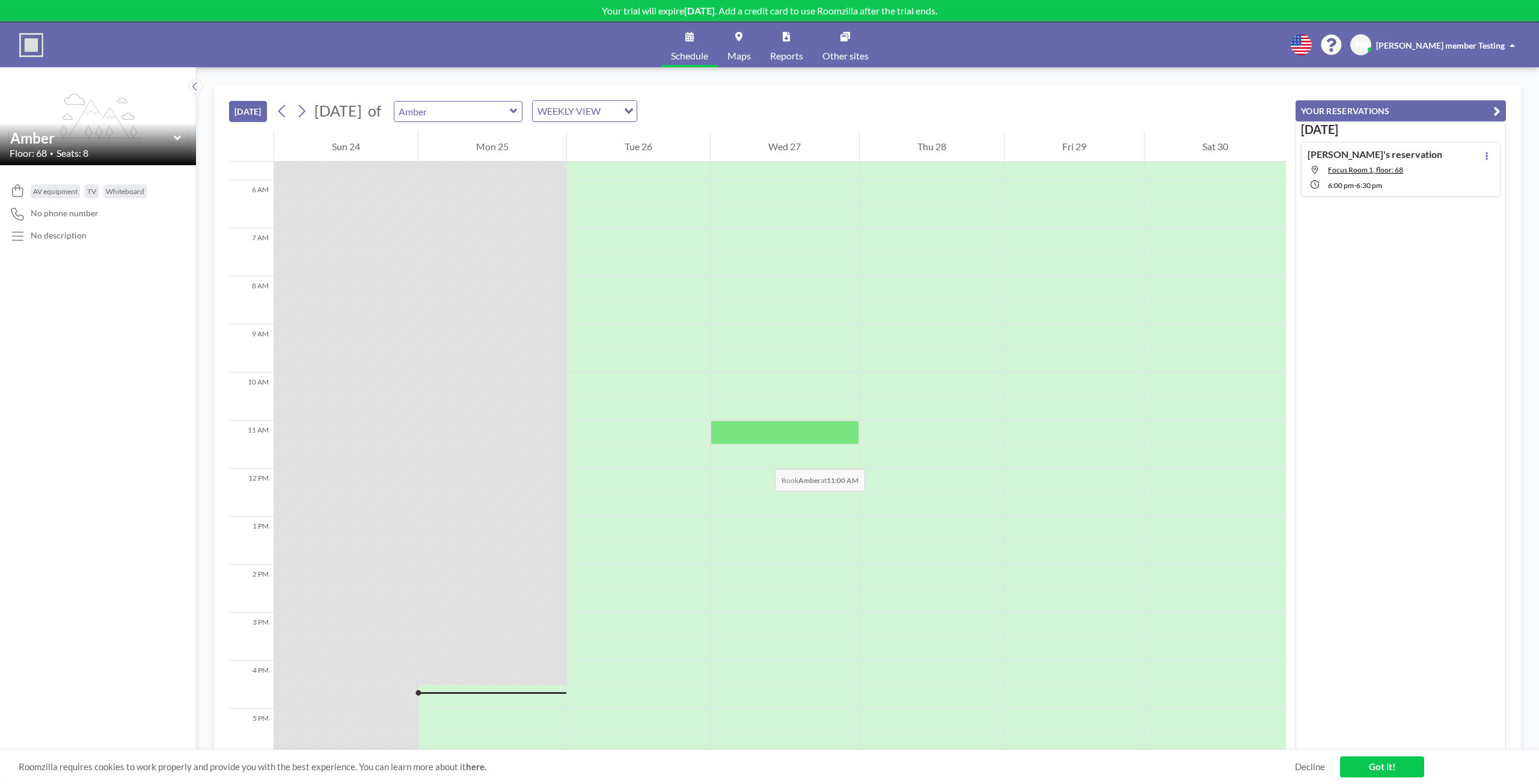
scroll to position [0, 0]
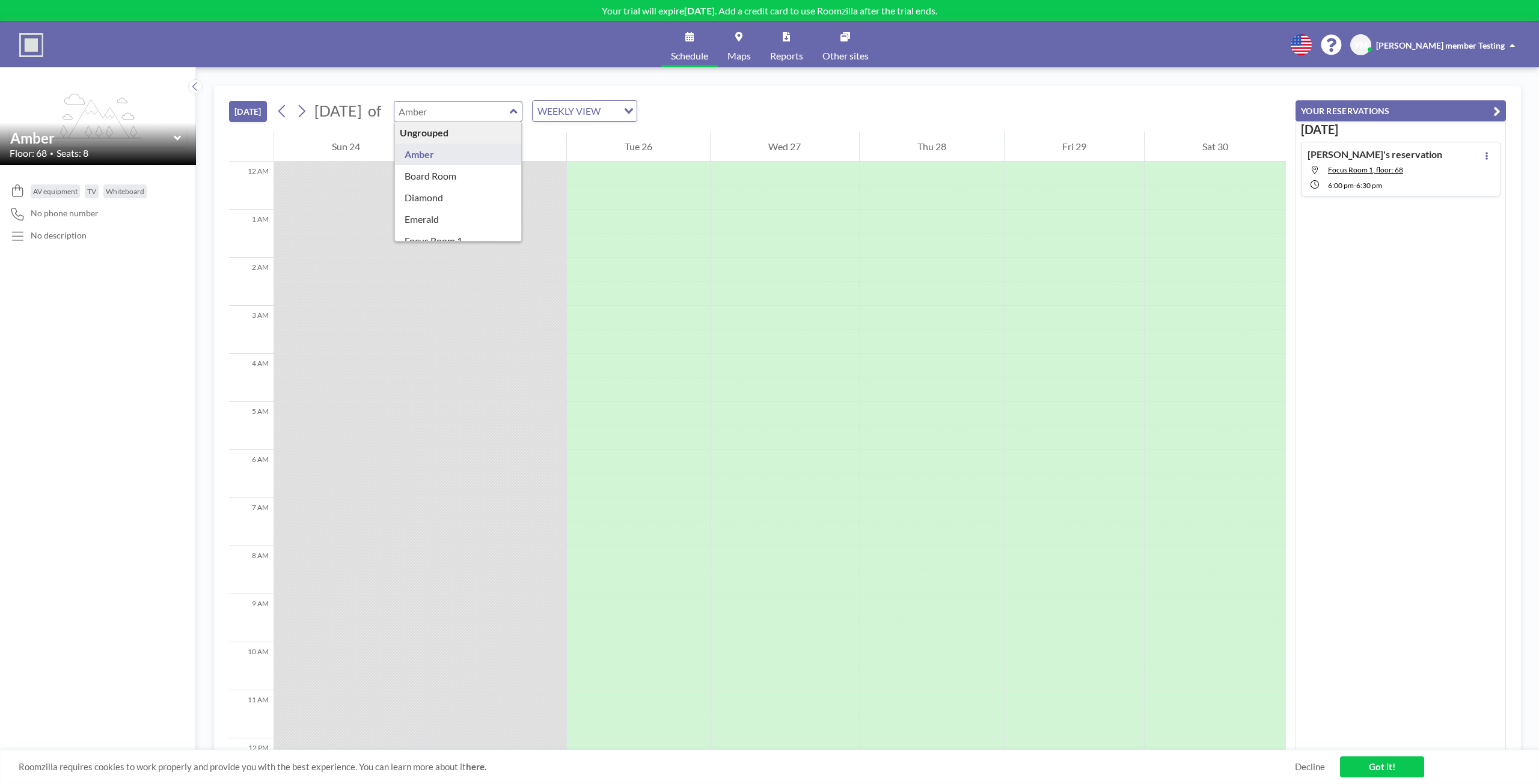
click at [485, 114] on input "text" at bounding box center [452, 112] width 116 height 20
type input "Amber"
click at [703, 97] on div "[DATE] [DATE] of Amber WEEKLY VIEW Loading..." at bounding box center [757, 108] width 1056 height 46
click at [750, 52] on span "Maps" at bounding box center [739, 56] width 23 height 9
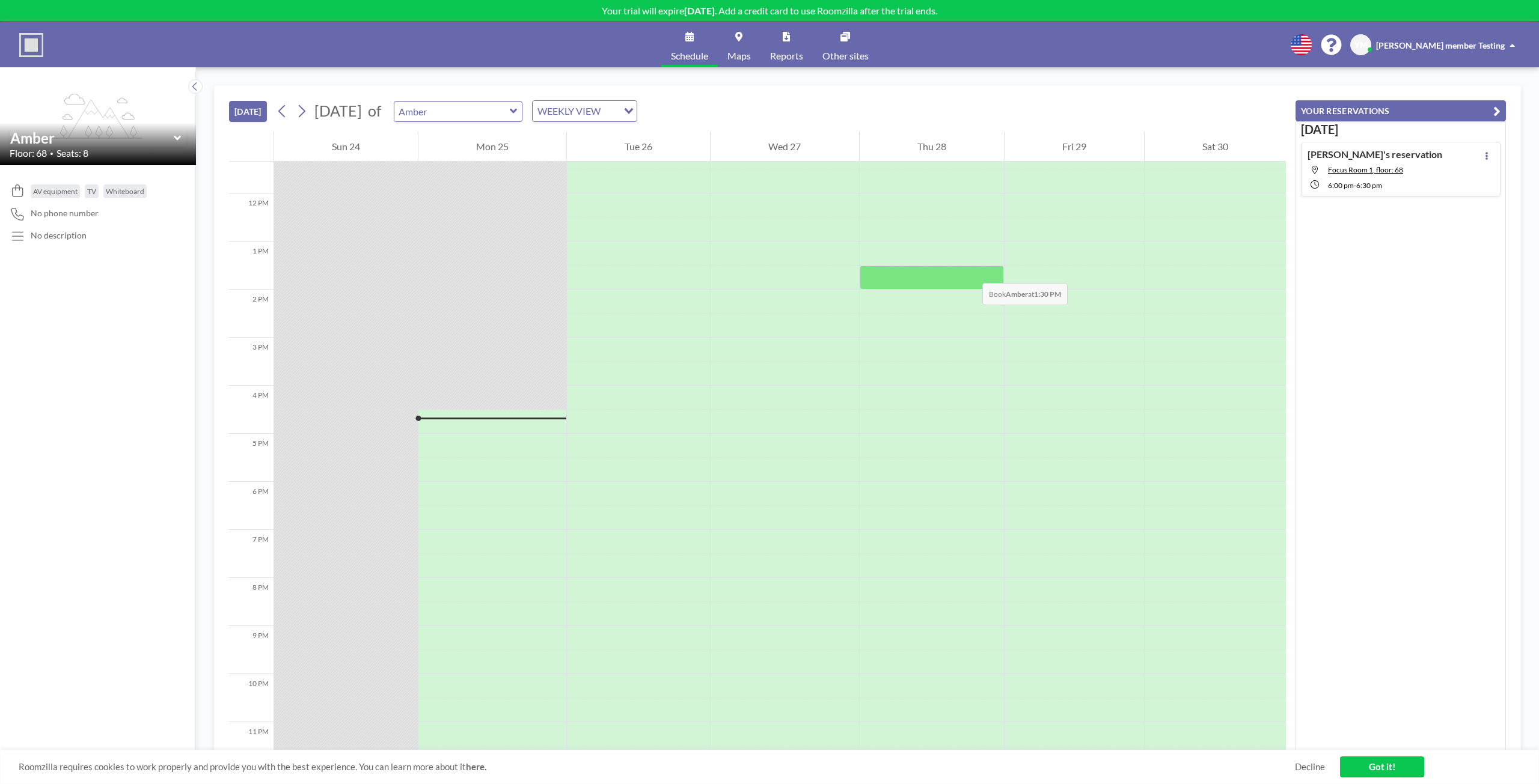
scroll to position [570, 0]
click at [618, 113] on div "WEEKLY VIEW" at bounding box center [575, 110] width 85 height 18
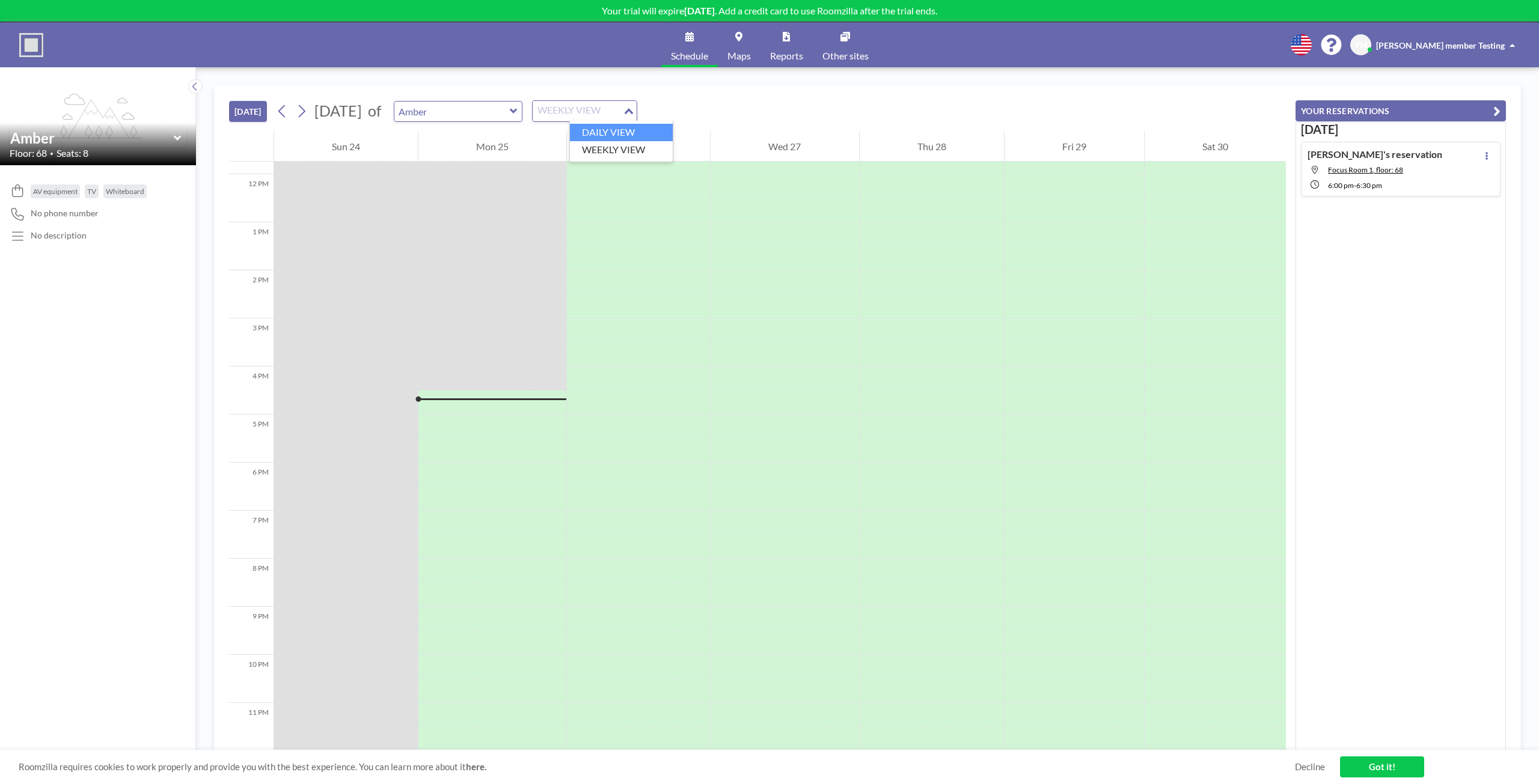
click at [636, 138] on li "DAILY VIEW" at bounding box center [621, 132] width 103 height 17
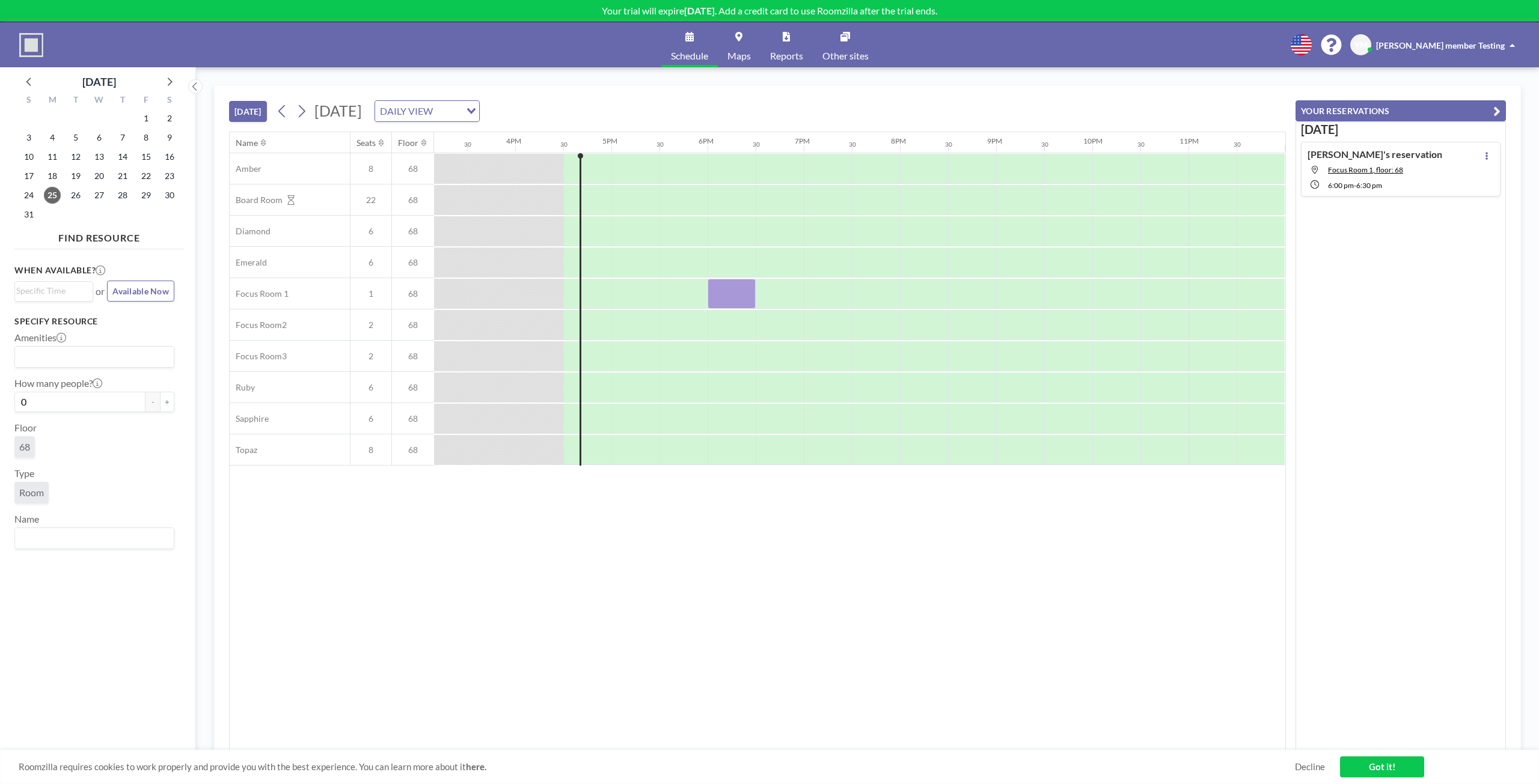
scroll to position [0, 1458]
click at [728, 298] on div at bounding box center [731, 294] width 48 height 30
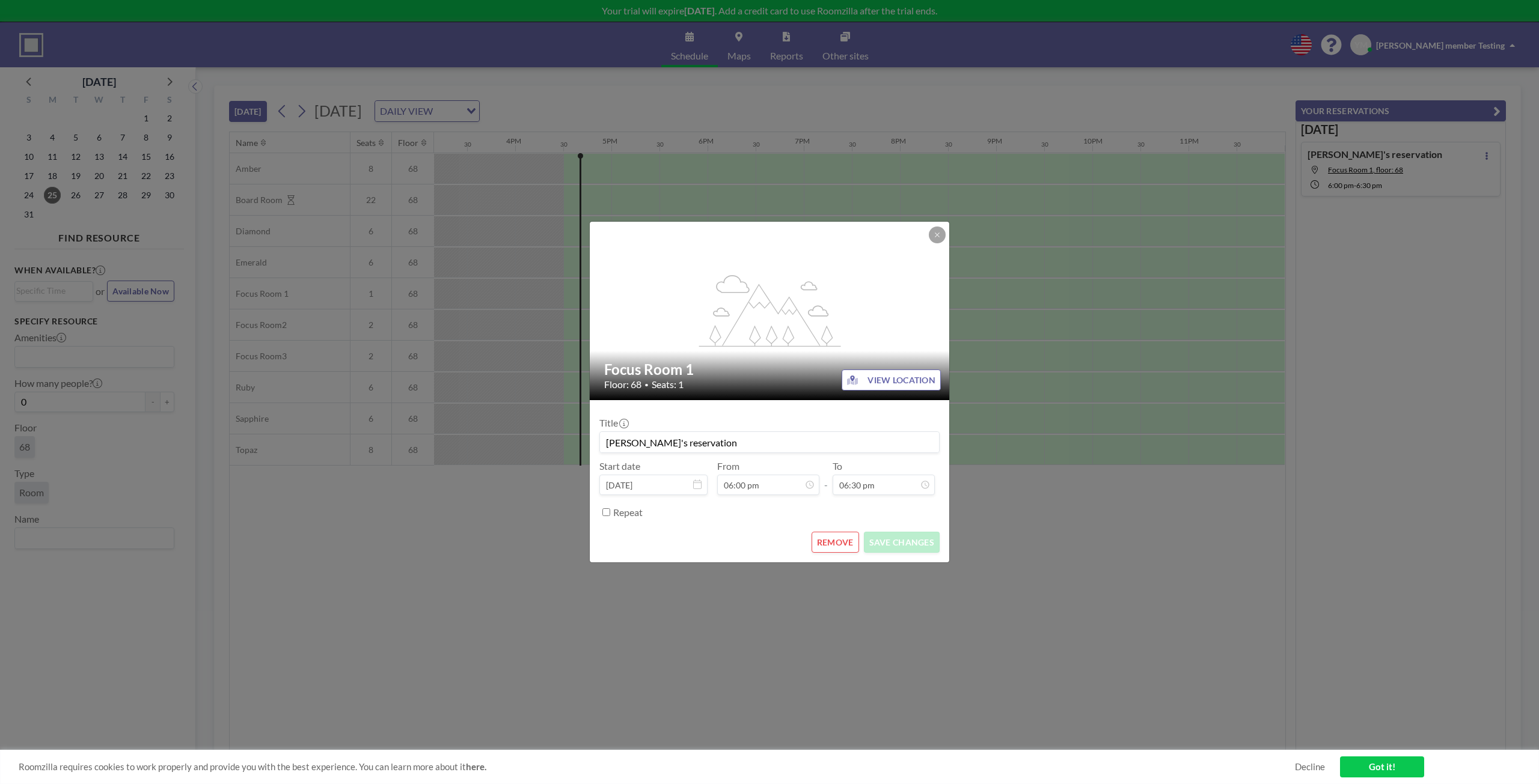
click at [856, 538] on button "REMOVE" at bounding box center [835, 542] width 47 height 21
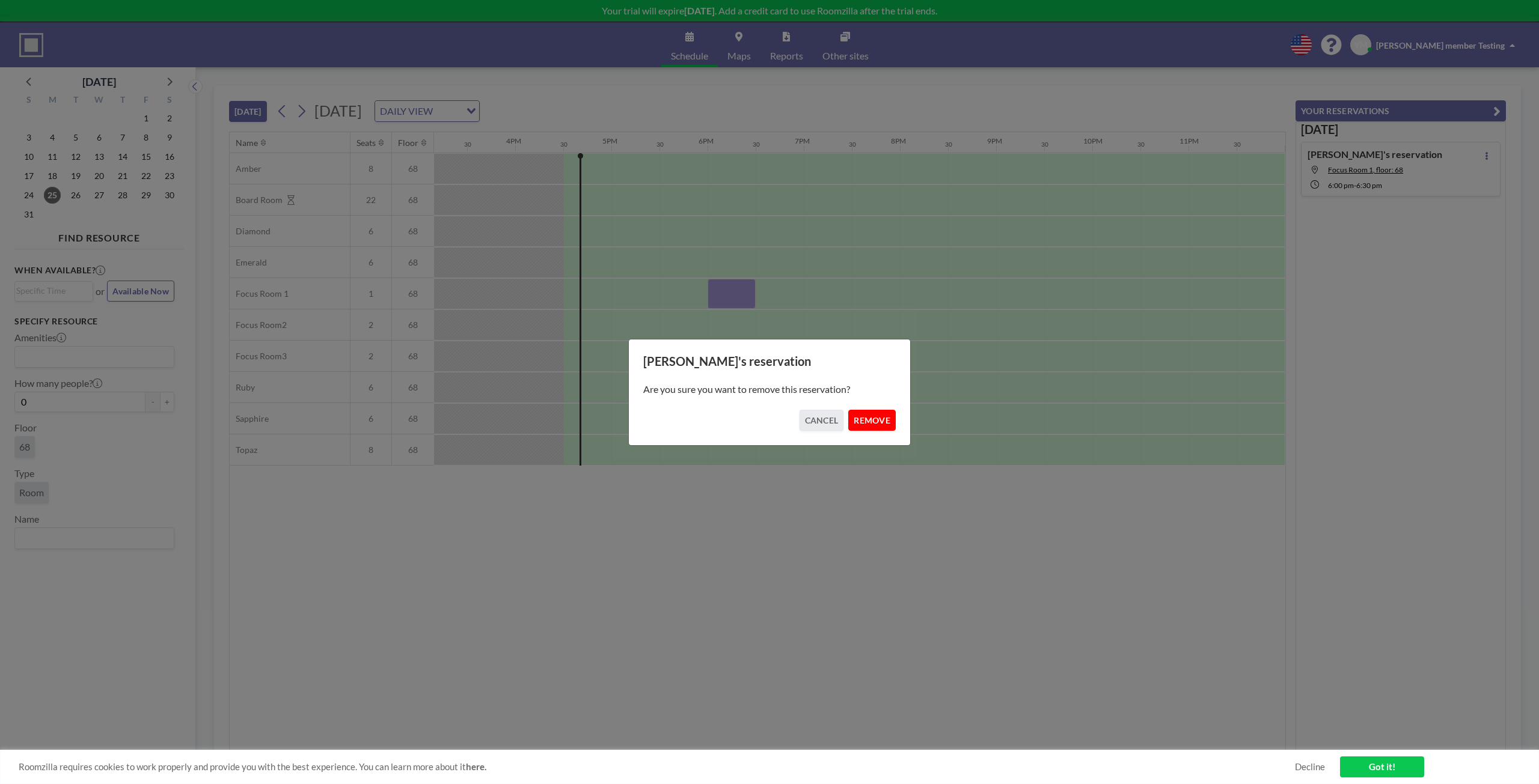
click at [879, 413] on button "REMOVE" at bounding box center [872, 421] width 47 height 21
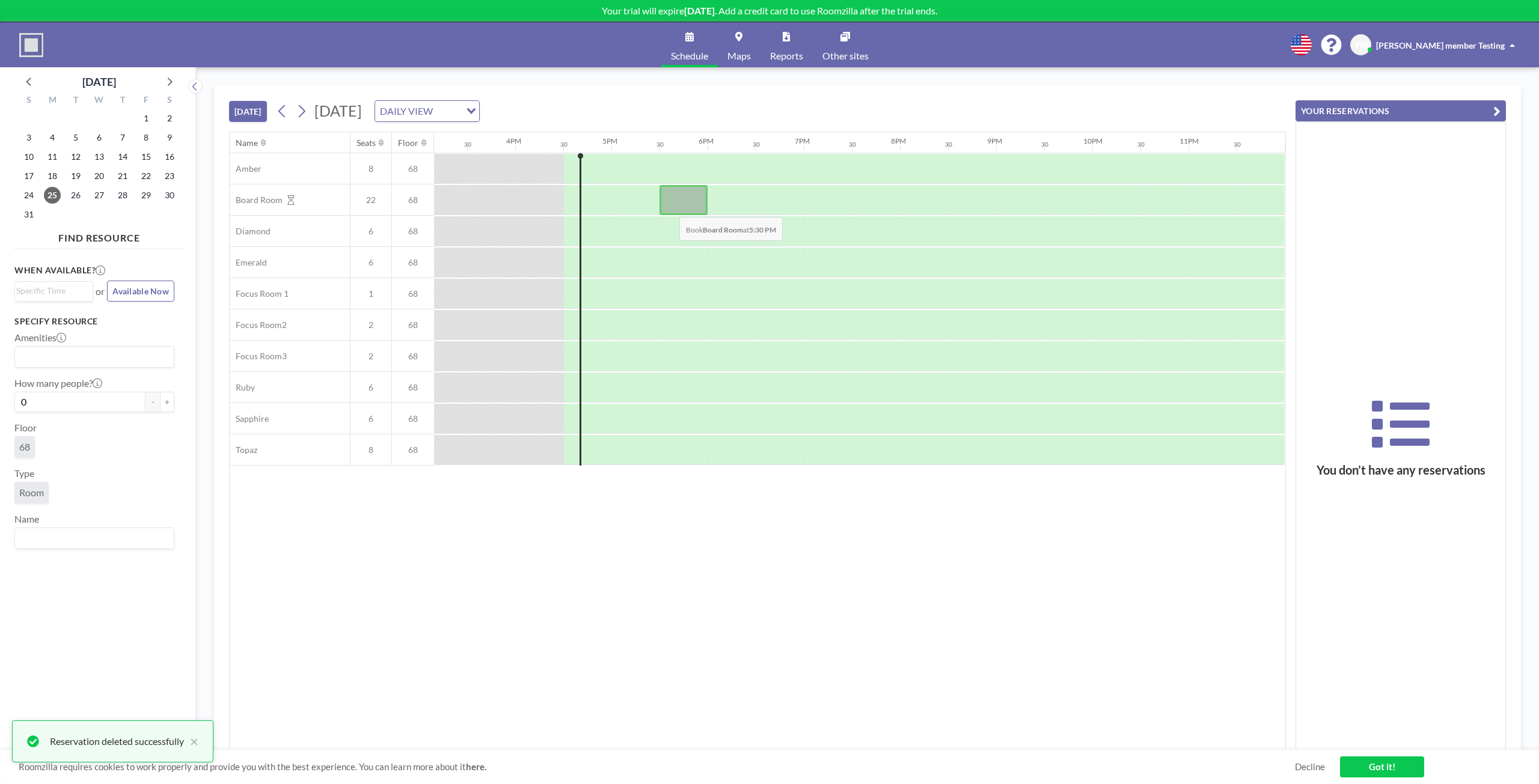
click at [669, 203] on div at bounding box center [683, 199] width 48 height 30
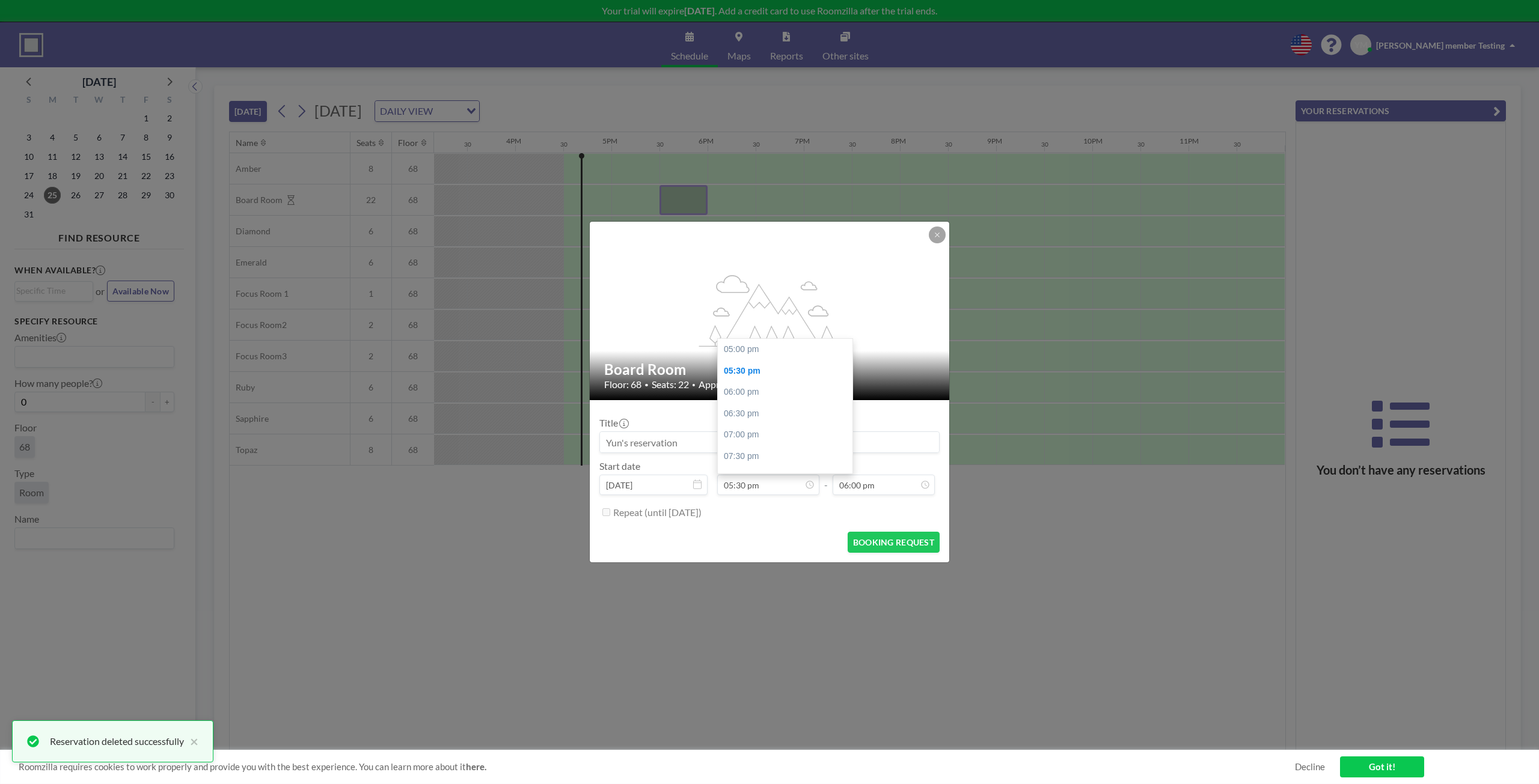
scroll to position [22, 0]
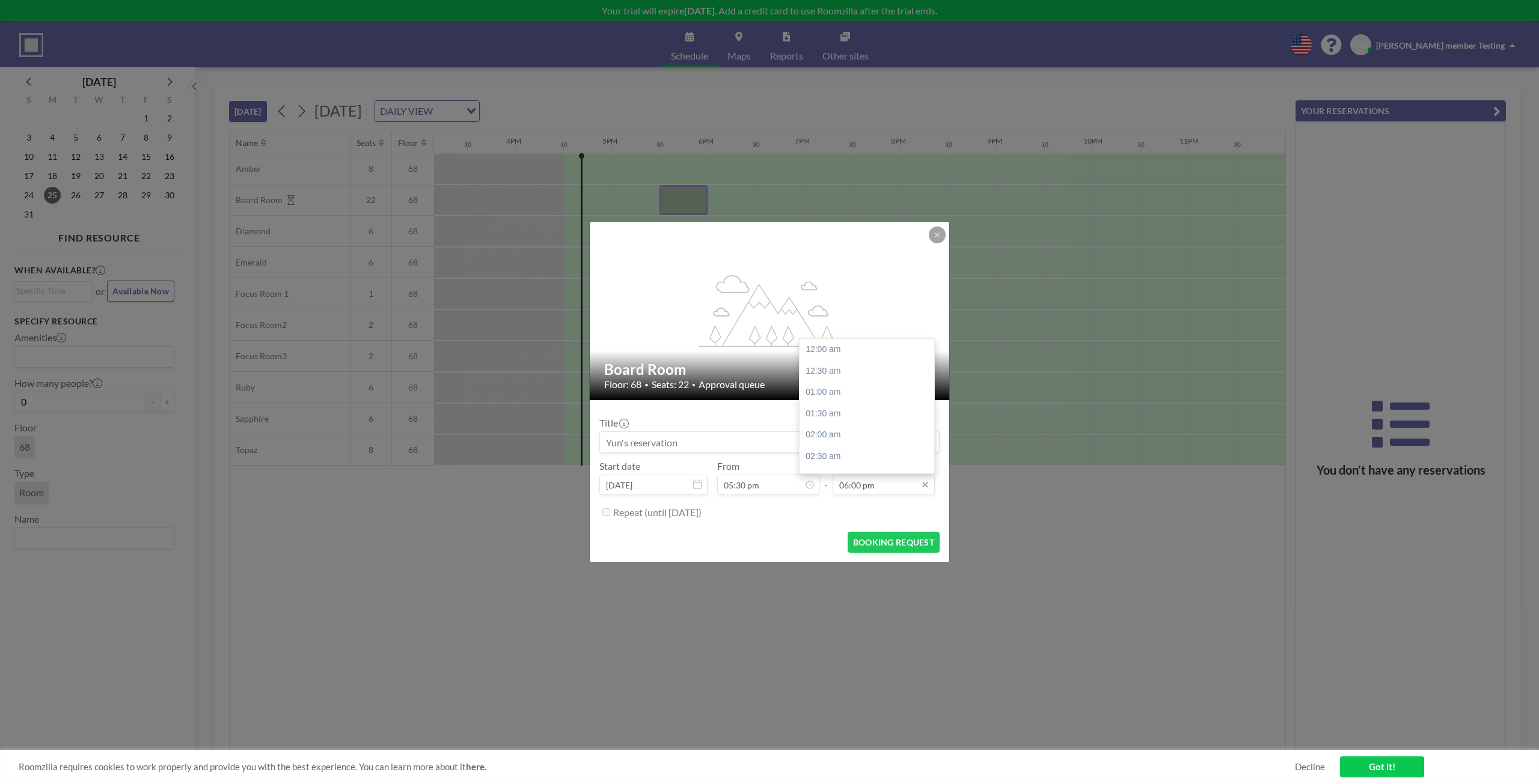
click at [864, 485] on input "06:00 pm" at bounding box center [884, 484] width 102 height 21
click at [833, 429] on div "08:00 pm" at bounding box center [870, 435] width 141 height 22
click at [881, 543] on button "BOOKING REQUEST" at bounding box center [893, 542] width 92 height 21
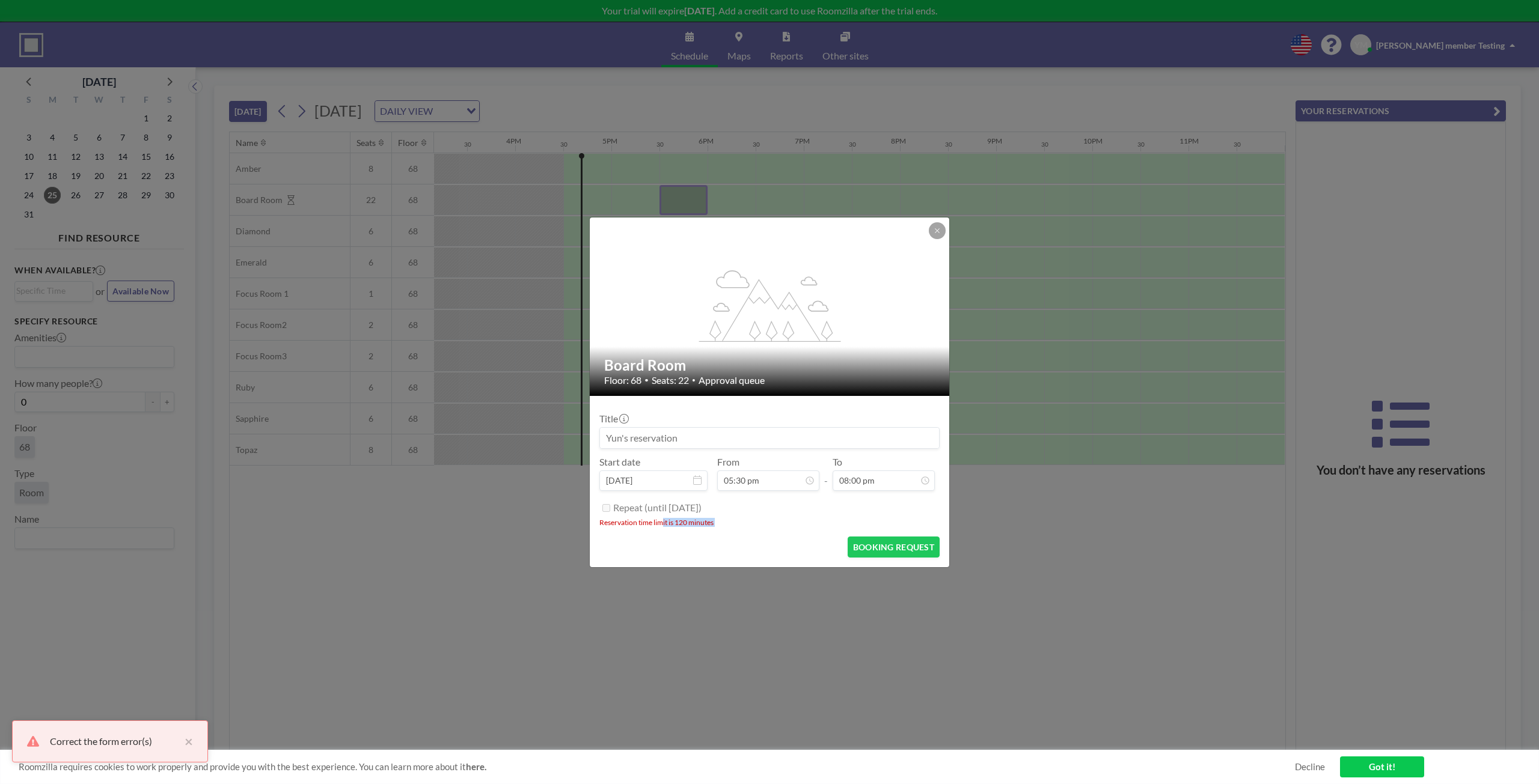
drag, startPoint x: 708, startPoint y: 528, endPoint x: 660, endPoint y: 526, distance: 48.0
click at [660, 526] on form "Title Start date [DATE] From 05:30 pm - To 08:00 pm Repeat (until [DATE]) Reser…" at bounding box center [769, 482] width 360 height 171
click at [660, 526] on li "Reservation time limit is 120 minutes" at bounding box center [769, 522] width 340 height 9
drag, startPoint x: 675, startPoint y: 522, endPoint x: 737, endPoint y: 524, distance: 62.0
click at [737, 524] on li "Reservation time limit is 120 minutes" at bounding box center [769, 522] width 340 height 9
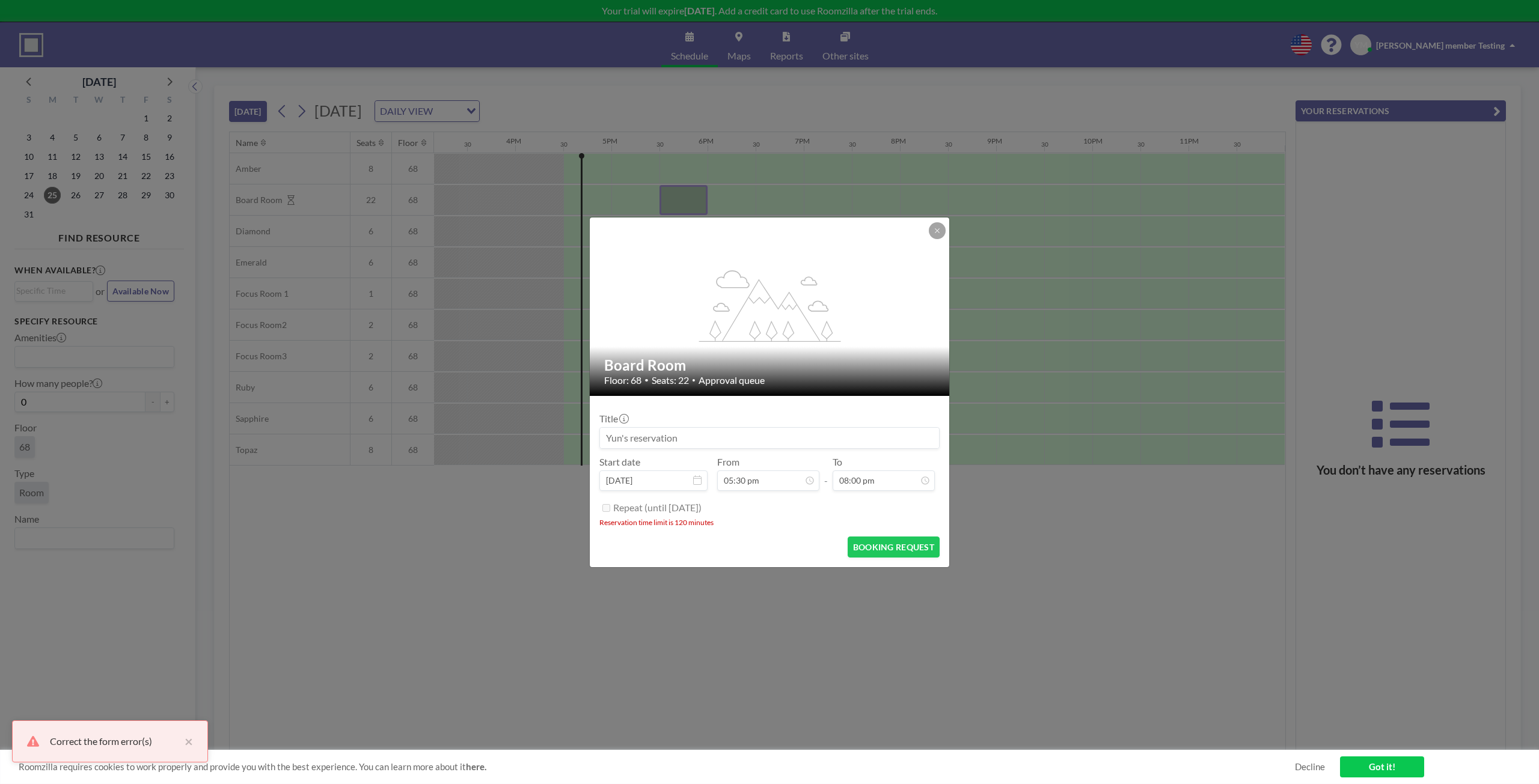
click at [717, 520] on li "Reservation time limit is 120 minutes" at bounding box center [769, 522] width 340 height 9
click at [714, 527] on form "Title Start date Aug 25, 2025 From 05:30 pm - To 08:00 pm Repeat (until Februar…" at bounding box center [769, 482] width 360 height 171
drag, startPoint x: 713, startPoint y: 526, endPoint x: 706, endPoint y: 526, distance: 7.0
click at [706, 526] on li "Reservation time limit is 120 minutes" at bounding box center [769, 522] width 340 height 9
drag, startPoint x: 677, startPoint y: 523, endPoint x: 711, endPoint y: 526, distance: 34.1
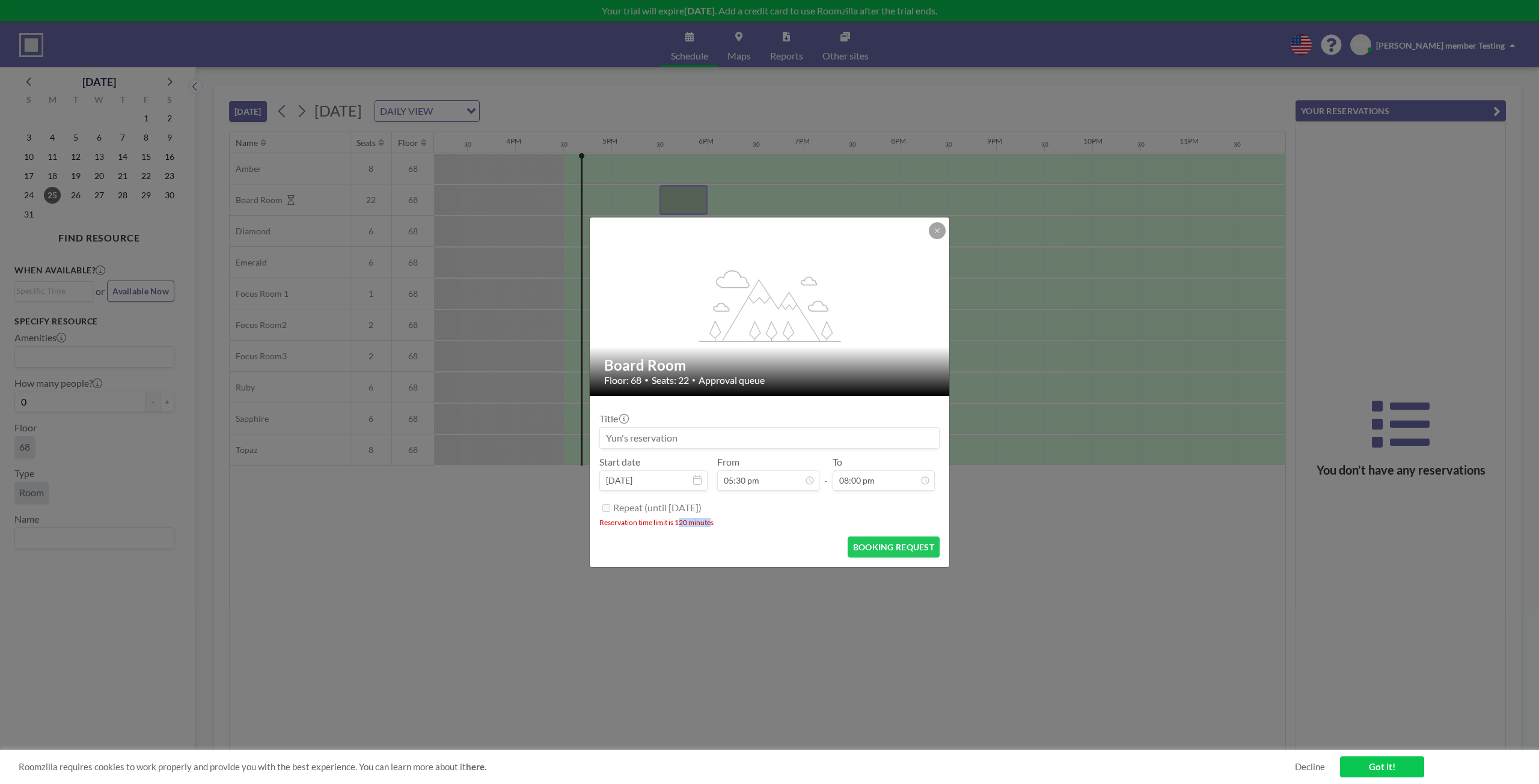
click at [711, 526] on li "Reservation time limit is 120 minutes" at bounding box center [769, 522] width 340 height 9
click at [711, 525] on li "Reservation time limit is 120 minutes" at bounding box center [769, 522] width 340 height 9
click at [902, 478] on input "08:00 pm" at bounding box center [884, 480] width 102 height 21
click at [876, 486] on input "08:00 pm" at bounding box center [884, 480] width 102 height 21
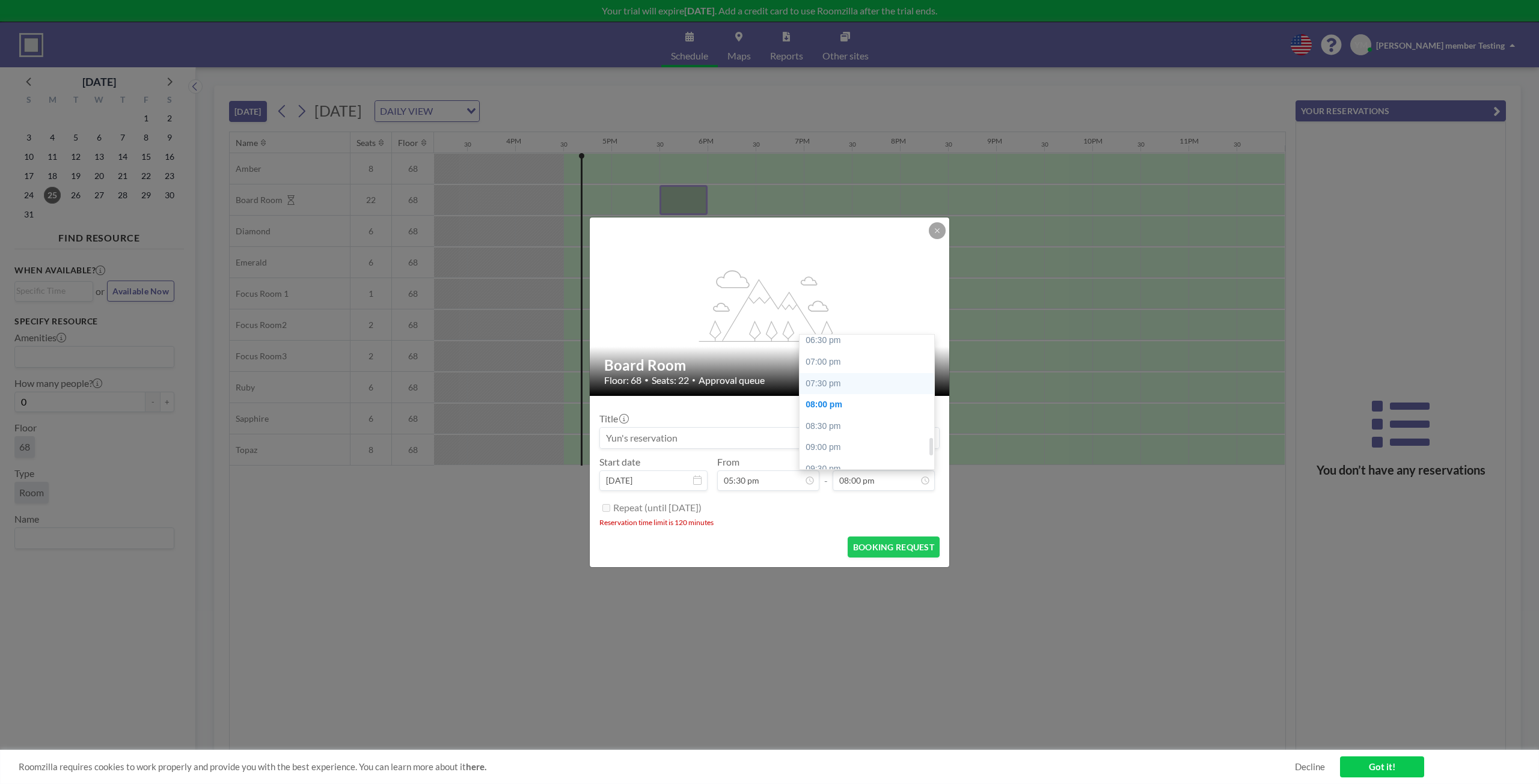
click at [847, 385] on div "07:30 pm" at bounding box center [870, 383] width 141 height 22
type input "07:30 pm"
click at [925, 547] on button "BOOKING REQUEST" at bounding box center [893, 547] width 92 height 21
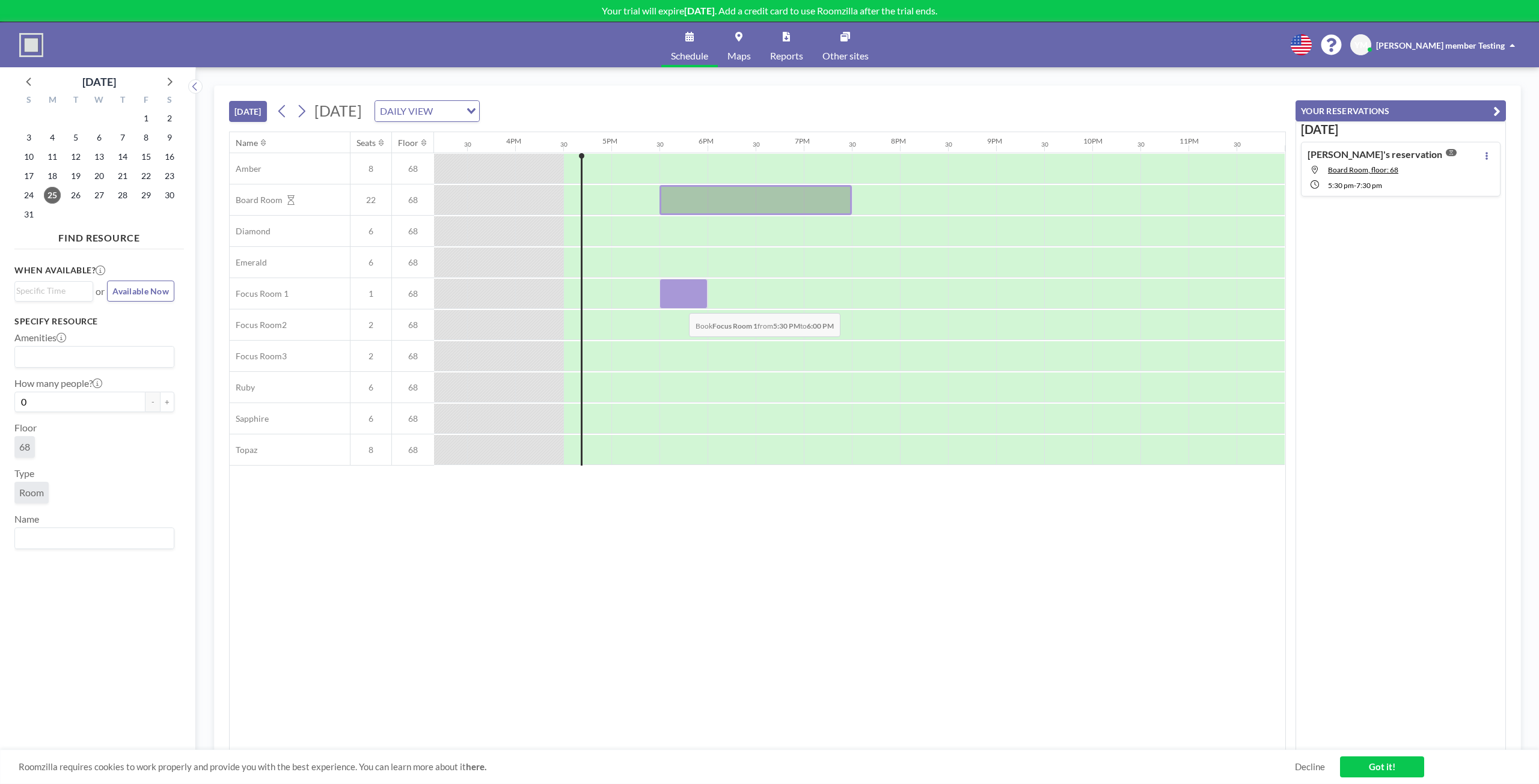
click at [679, 304] on div at bounding box center [683, 294] width 48 height 30
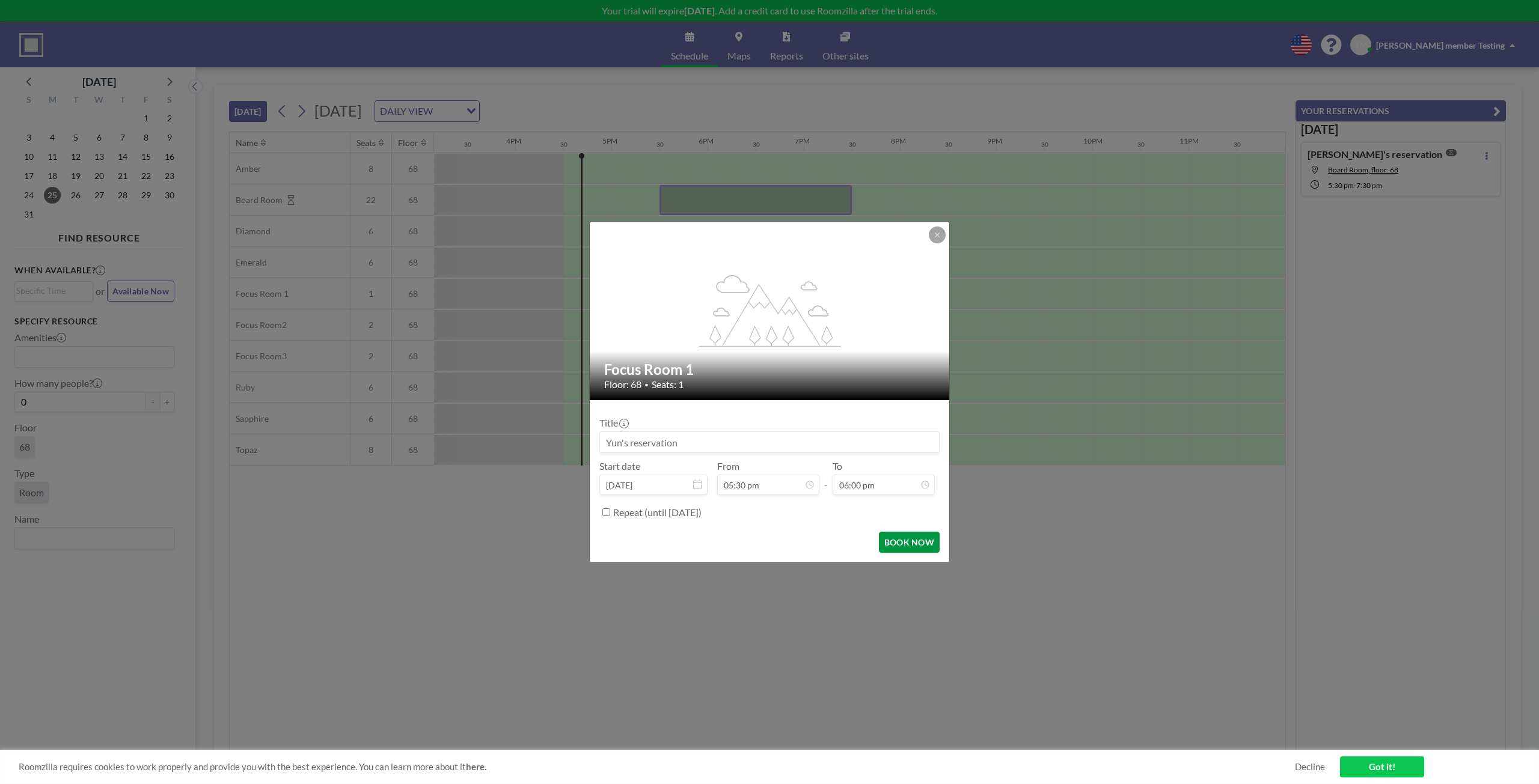
click at [893, 542] on button "BOOK NOW" at bounding box center [909, 542] width 60 height 21
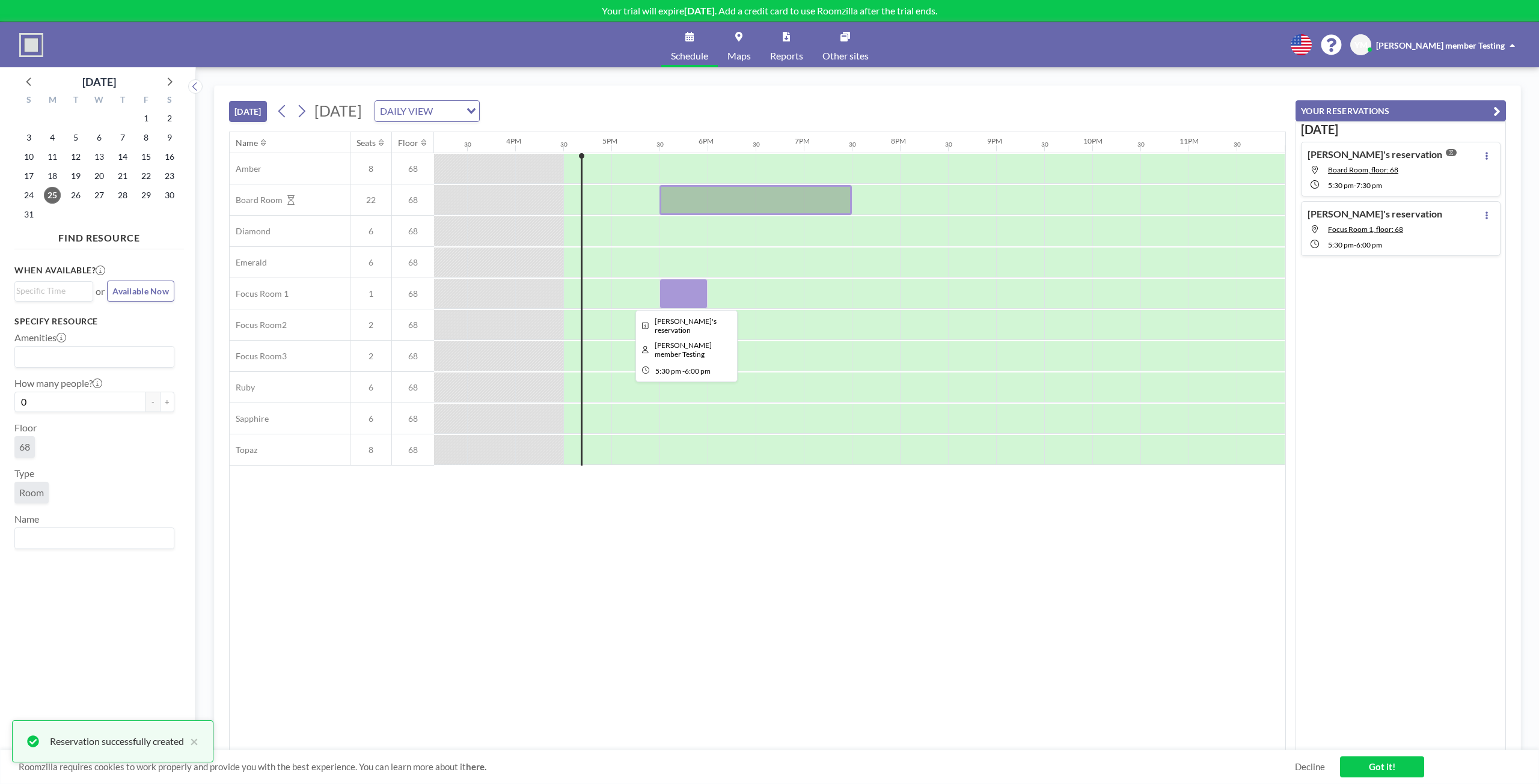
click at [685, 296] on div at bounding box center [683, 294] width 48 height 30
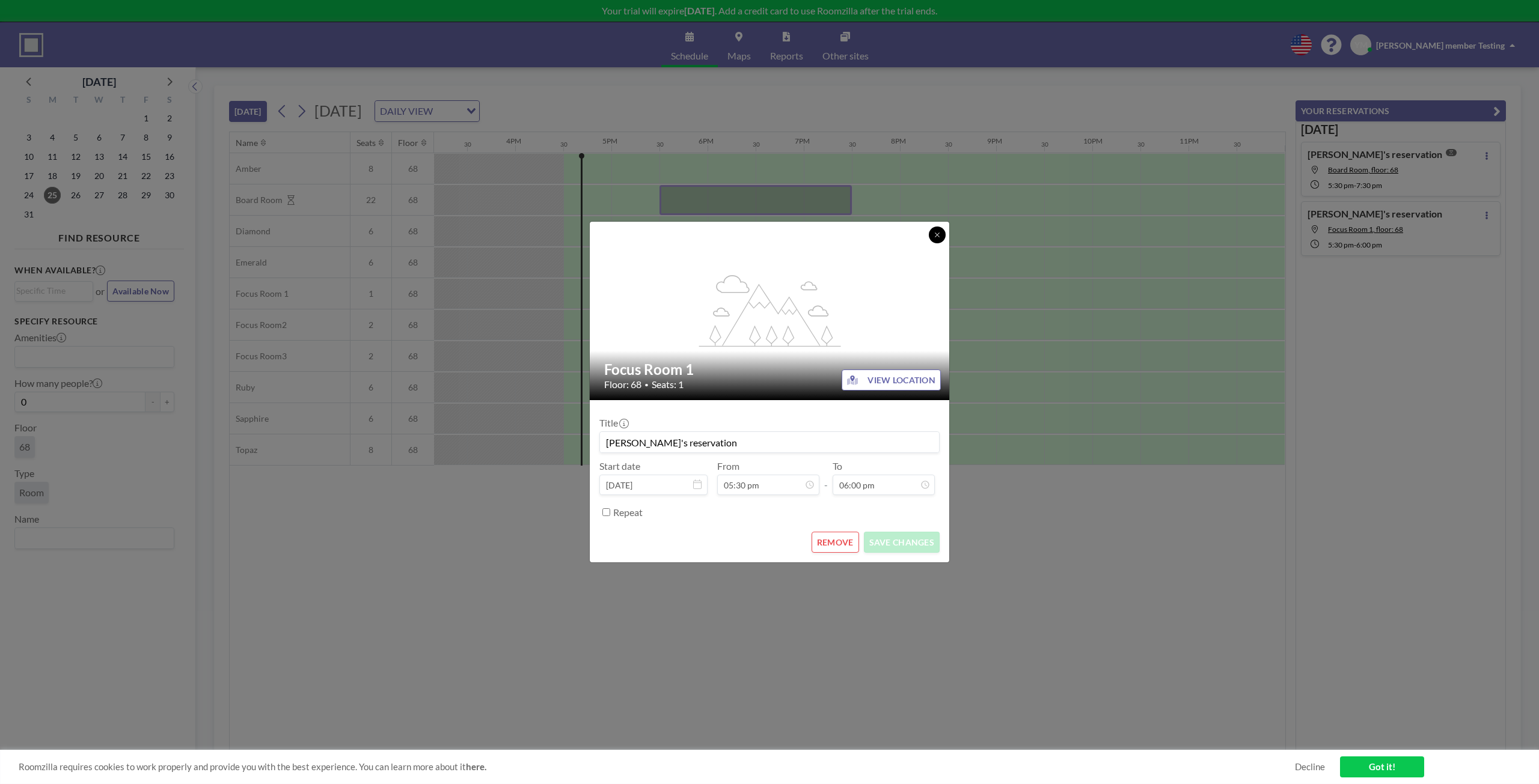
click at [933, 231] on button at bounding box center [937, 235] width 17 height 17
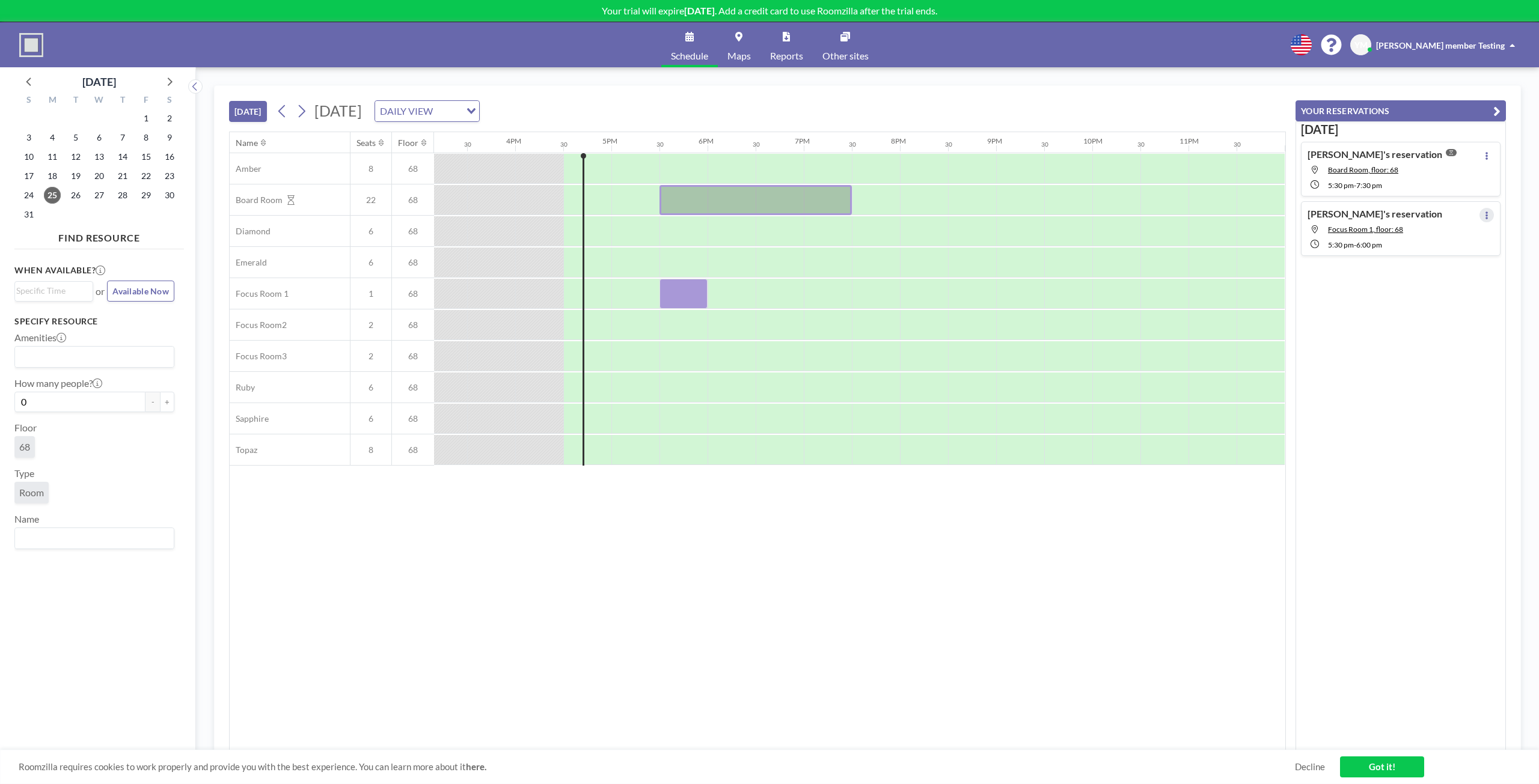
click at [1484, 216] on icon at bounding box center [1486, 215] width 5 height 8
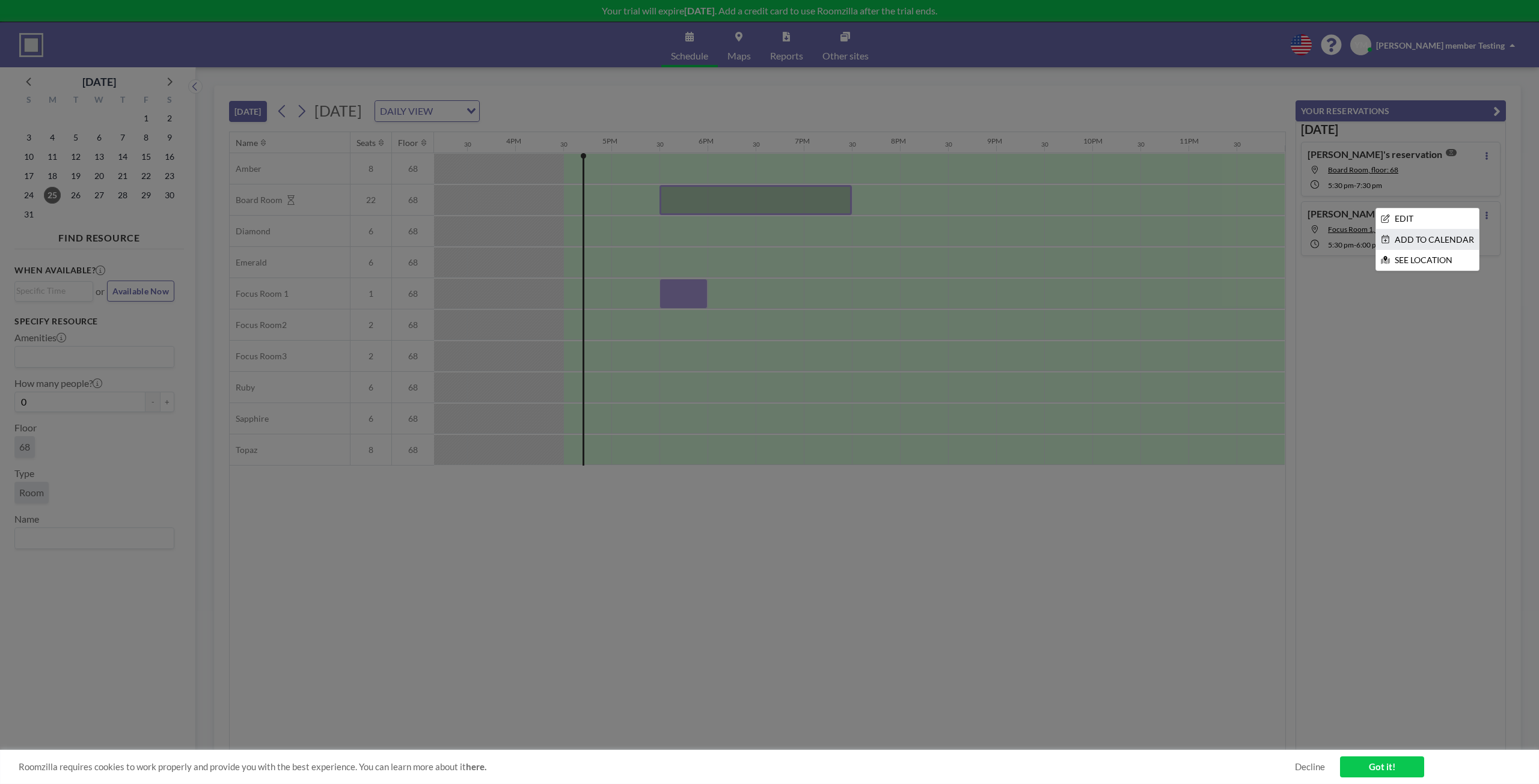
click at [1446, 245] on li "ADD TO CALENDAR" at bounding box center [1427, 239] width 103 height 21
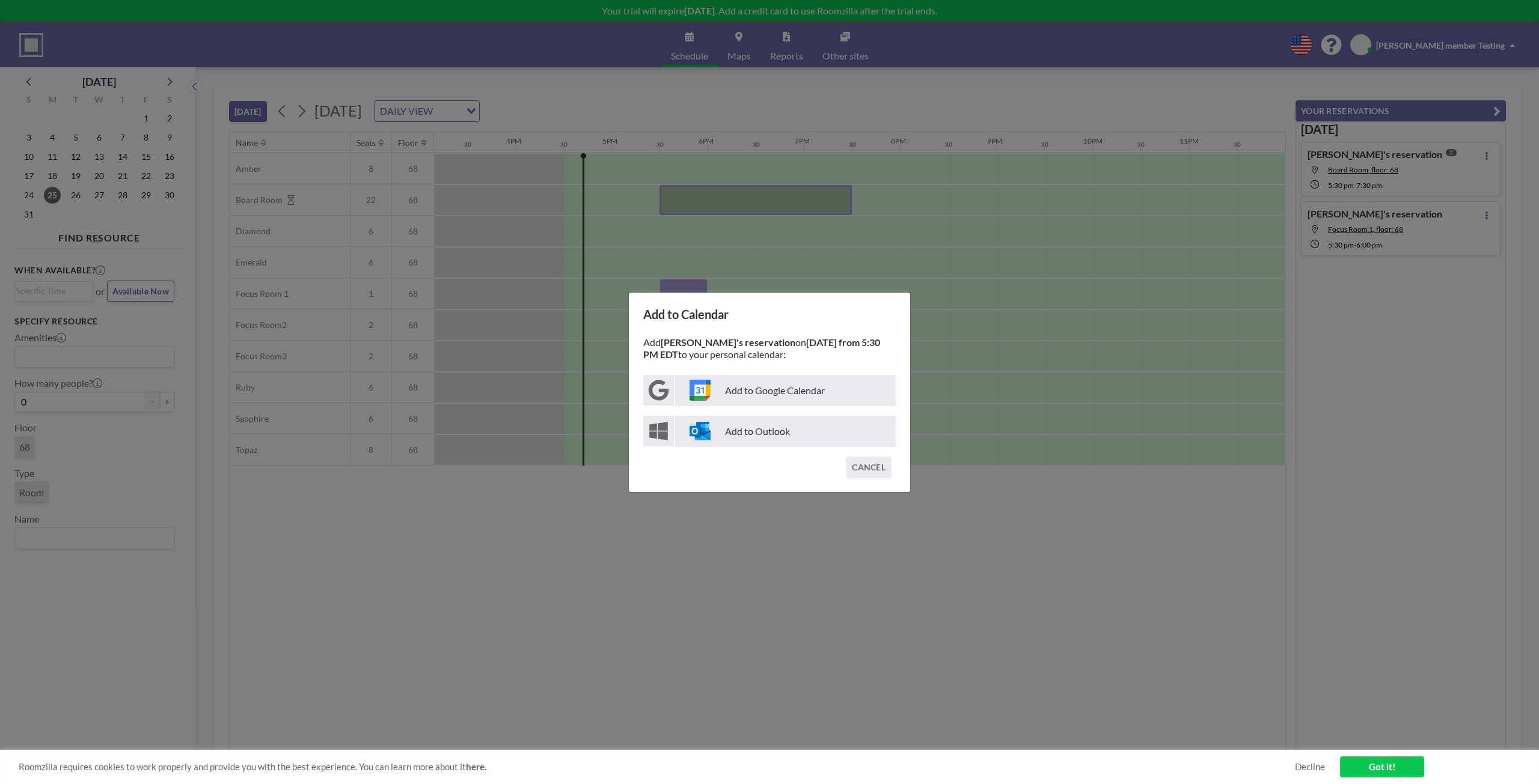
click at [780, 441] on p "Add to Outlook" at bounding box center [785, 431] width 221 height 31
click at [862, 464] on button "CANCEL" at bounding box center [868, 467] width 45 height 21
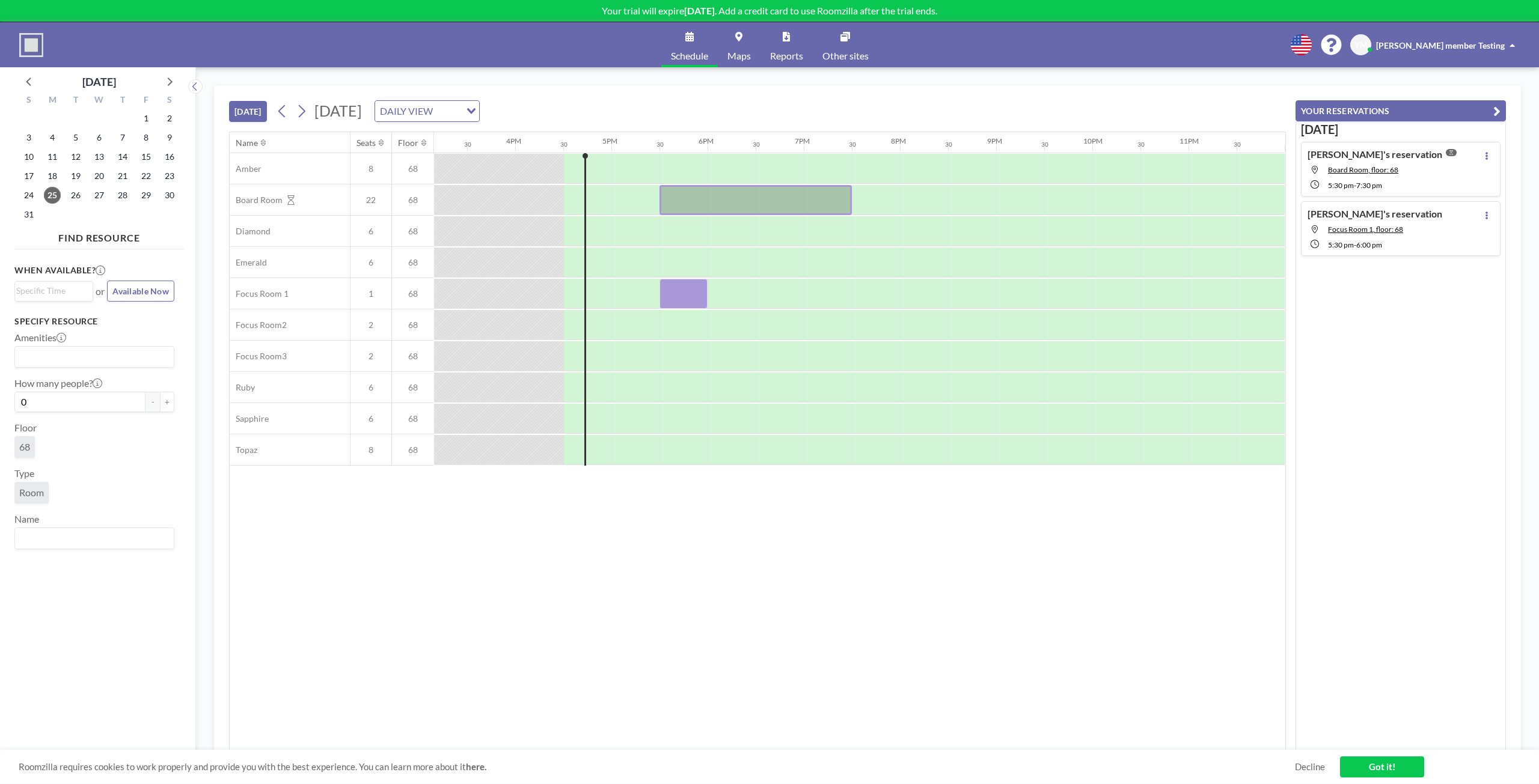
click at [731, 56] on span "Maps" at bounding box center [739, 56] width 23 height 9
click at [1494, 43] on span "[PERSON_NAME] member Testing" at bounding box center [1440, 45] width 128 height 10
click at [1480, 80] on span "Log out" at bounding box center [1479, 82] width 28 height 12
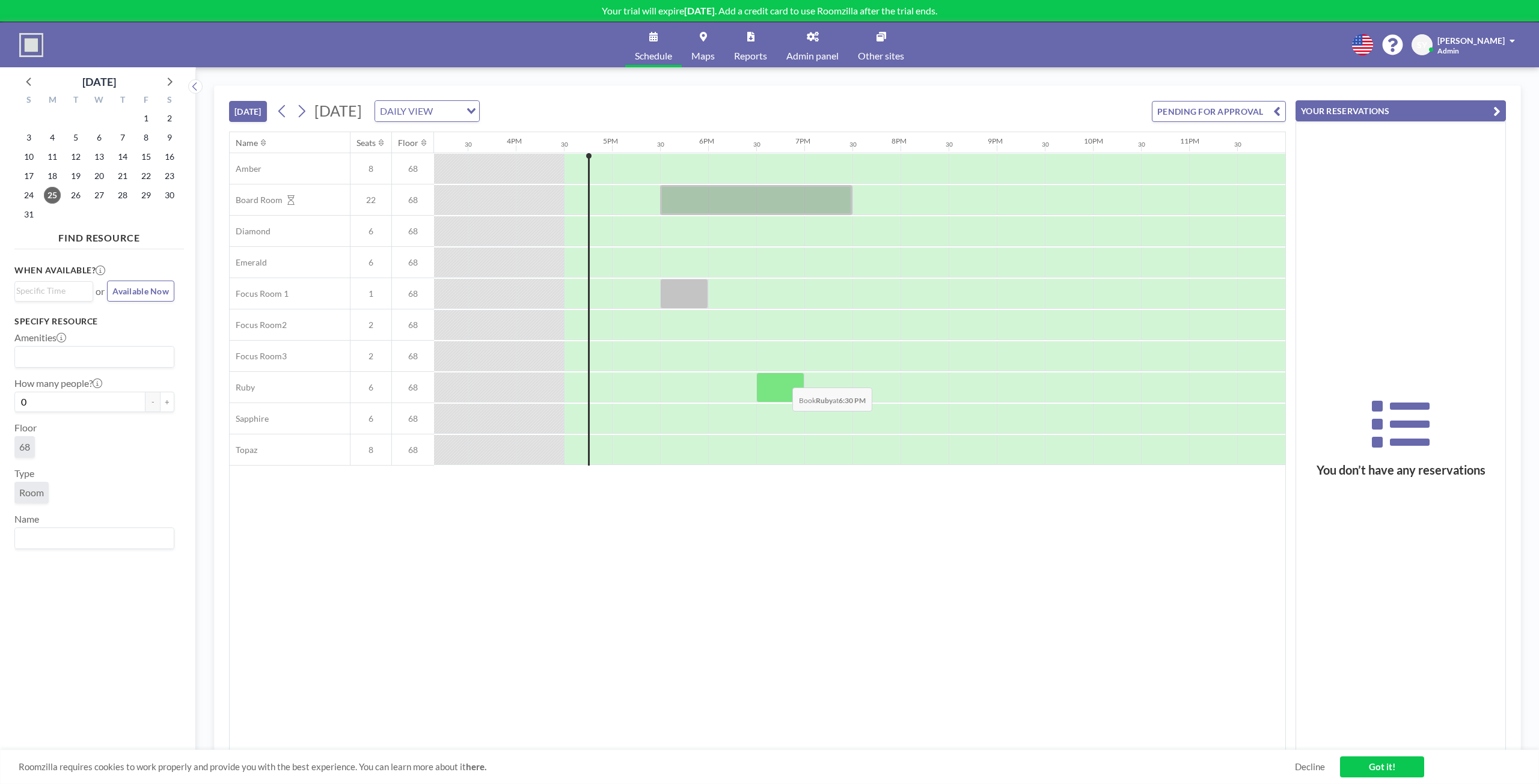
scroll to position [0, 1458]
click at [1483, 45] on span "[PERSON_NAME]" at bounding box center [1471, 40] width 67 height 10
click at [705, 52] on span "Maps" at bounding box center [703, 56] width 23 height 9
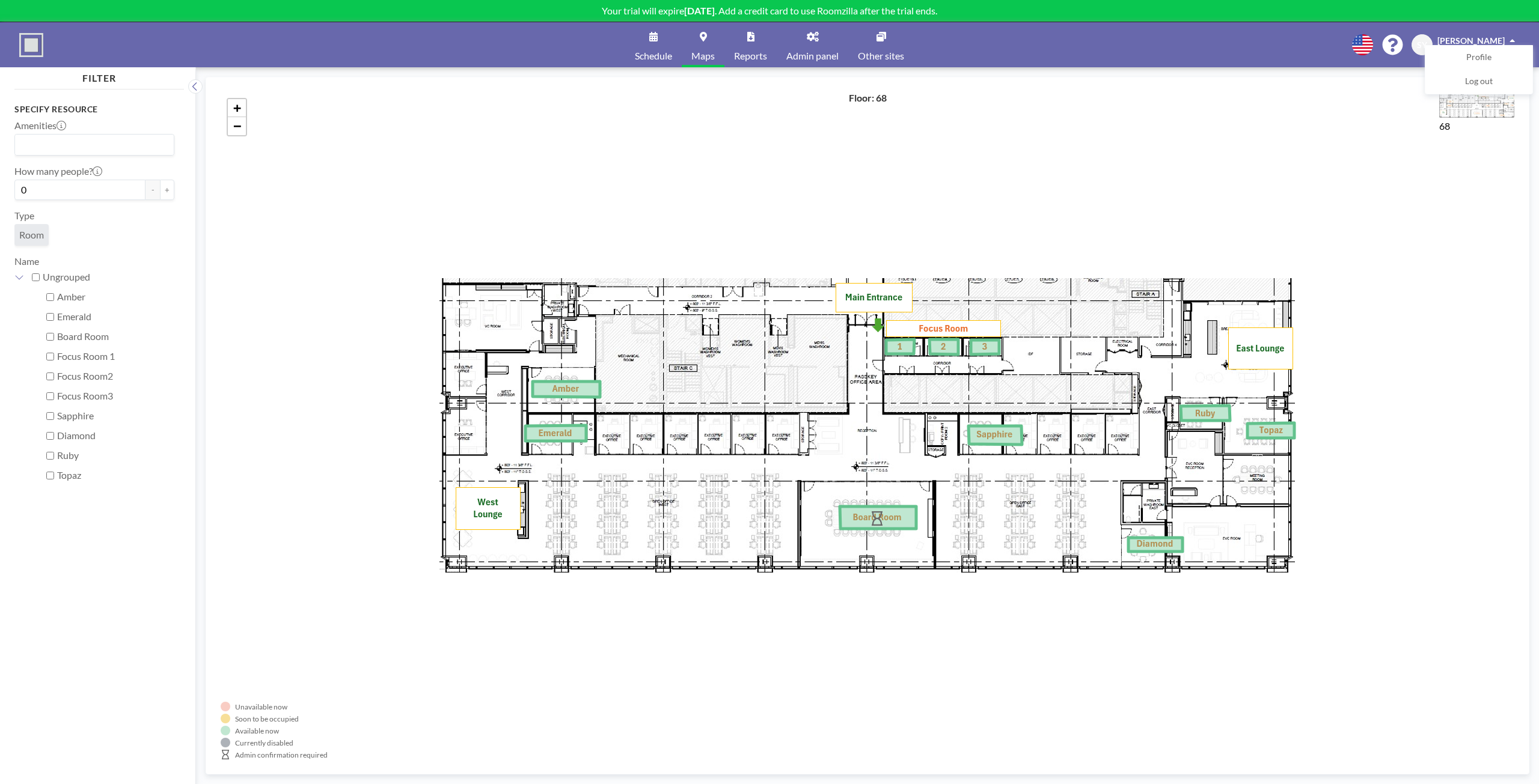
click at [818, 45] on link "Admin panel" at bounding box center [812, 45] width 72 height 45
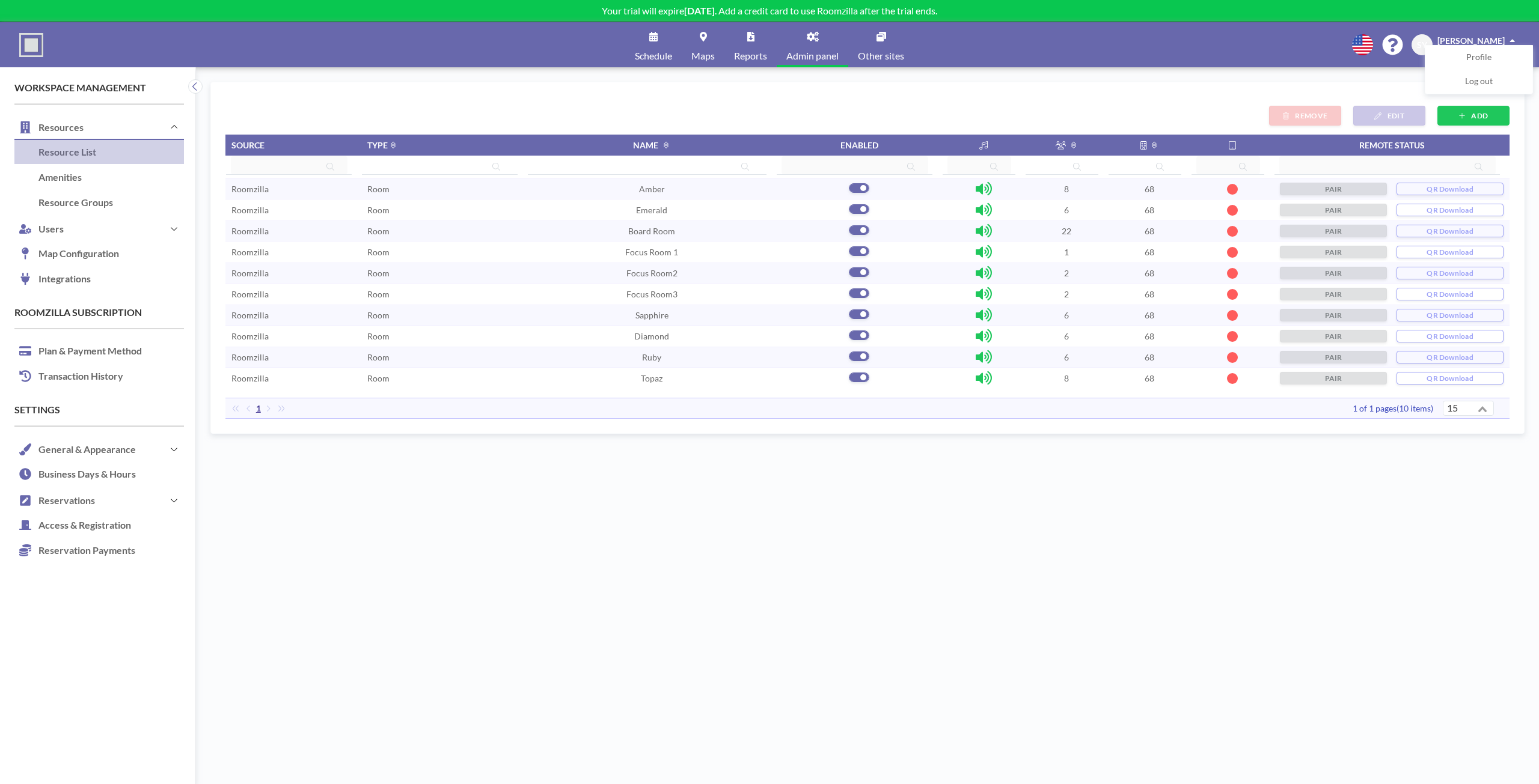
click at [685, 337] on td "Diamond" at bounding box center [651, 336] width 249 height 21
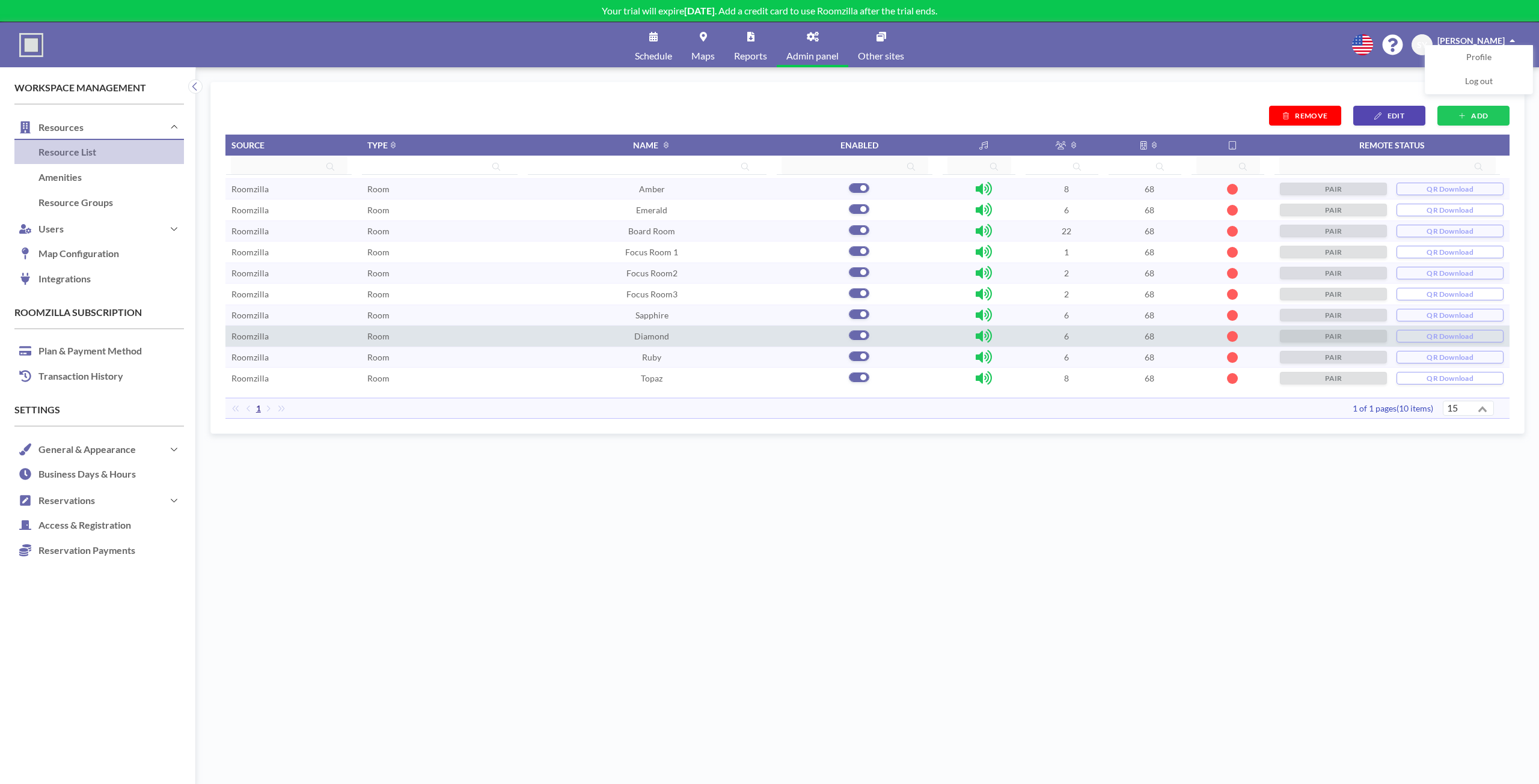
click at [1320, 114] on span "REMOVE" at bounding box center [1311, 116] width 33 height 9
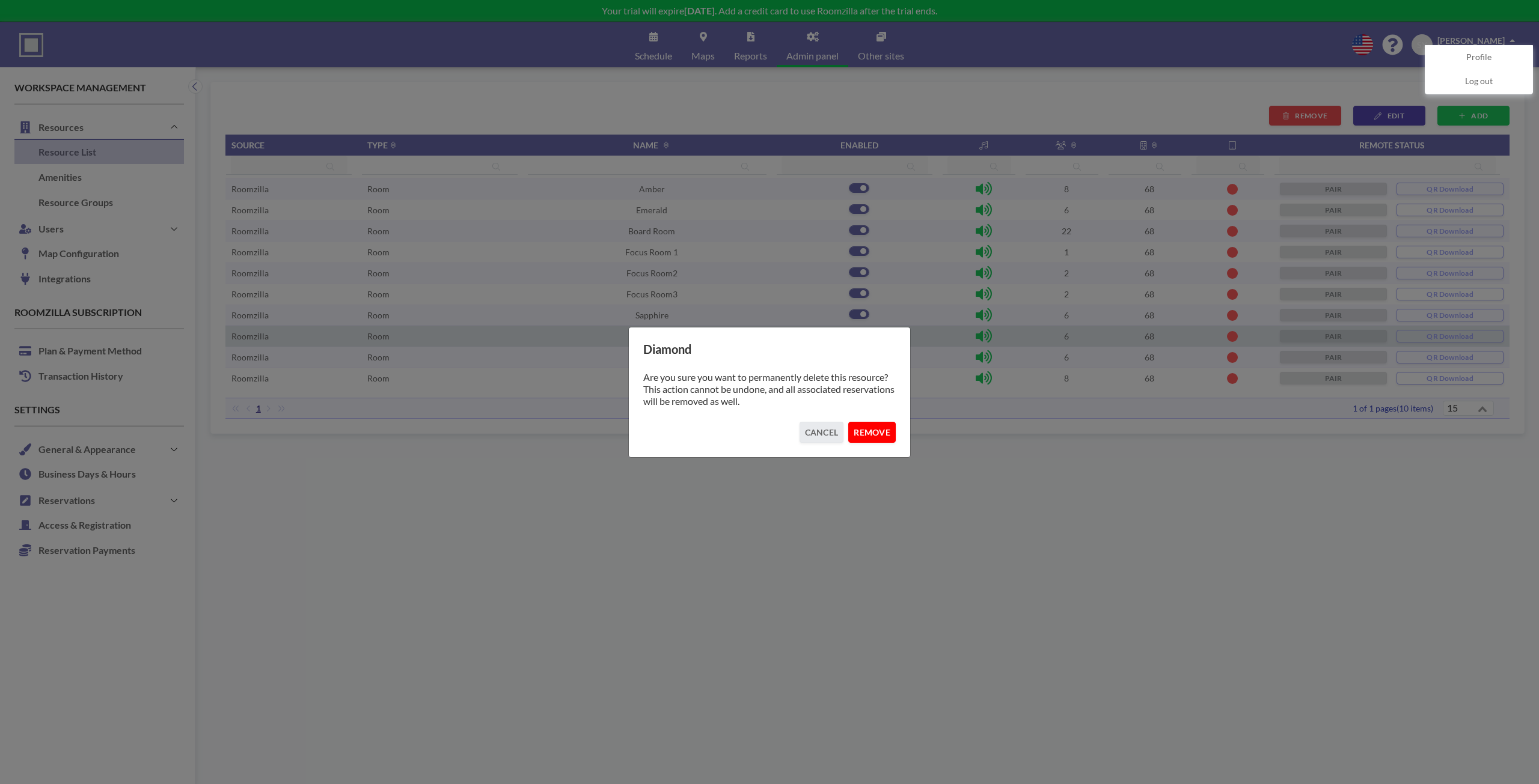
click at [892, 427] on button "REMOVE" at bounding box center [872, 433] width 47 height 21
click at [876, 433] on button "REMOVE" at bounding box center [872, 433] width 47 height 21
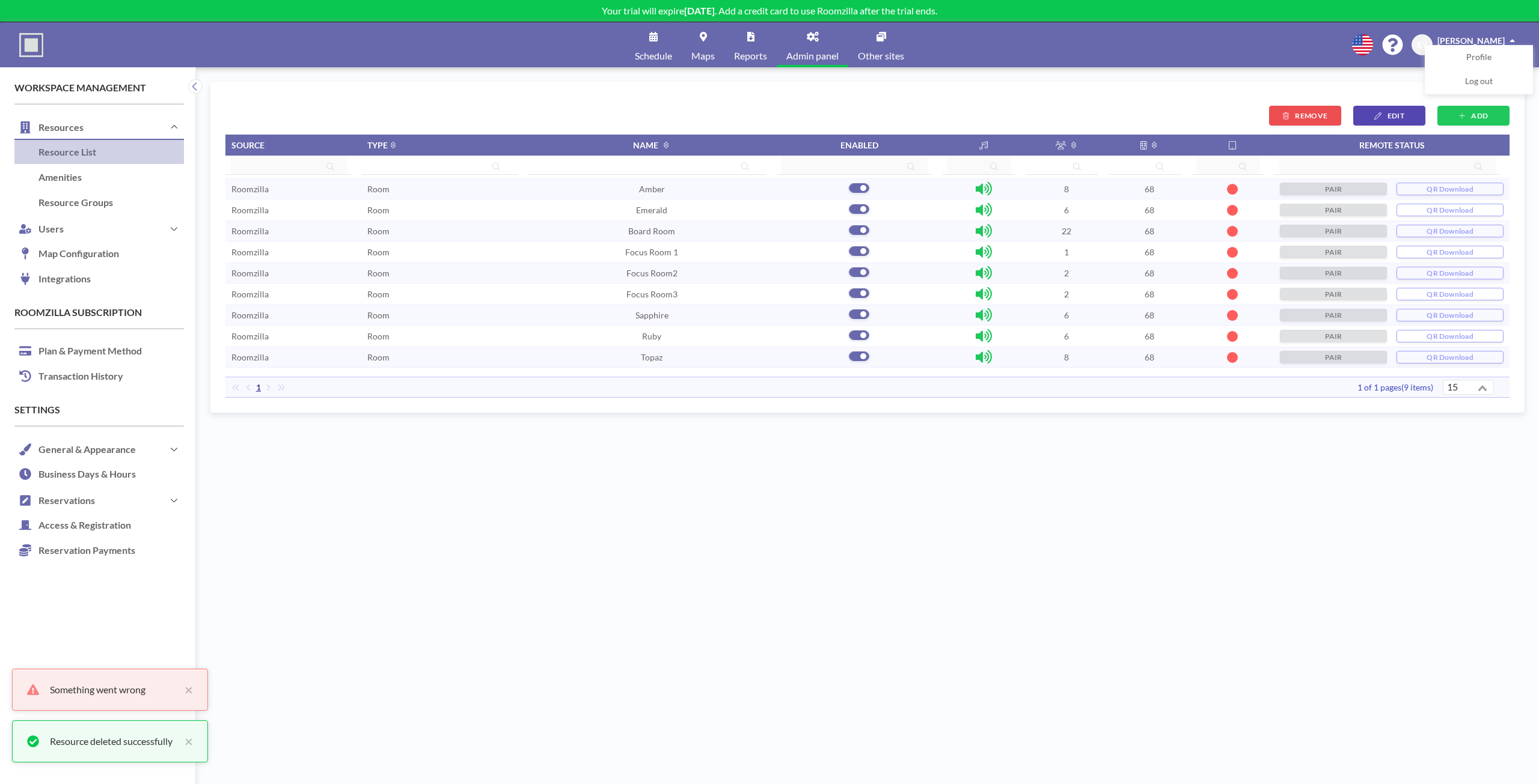
drag, startPoint x: 868, startPoint y: 431, endPoint x: 855, endPoint y: 454, distance: 26.4
click at [862, 448] on div "ADD EDIT REMOVE Source Type Name Enabled Remote status Roomzilla Room Amber 8 6…" at bounding box center [867, 425] width 1314 height 688
click at [675, 248] on td "Focus Room 1" at bounding box center [651, 252] width 249 height 21
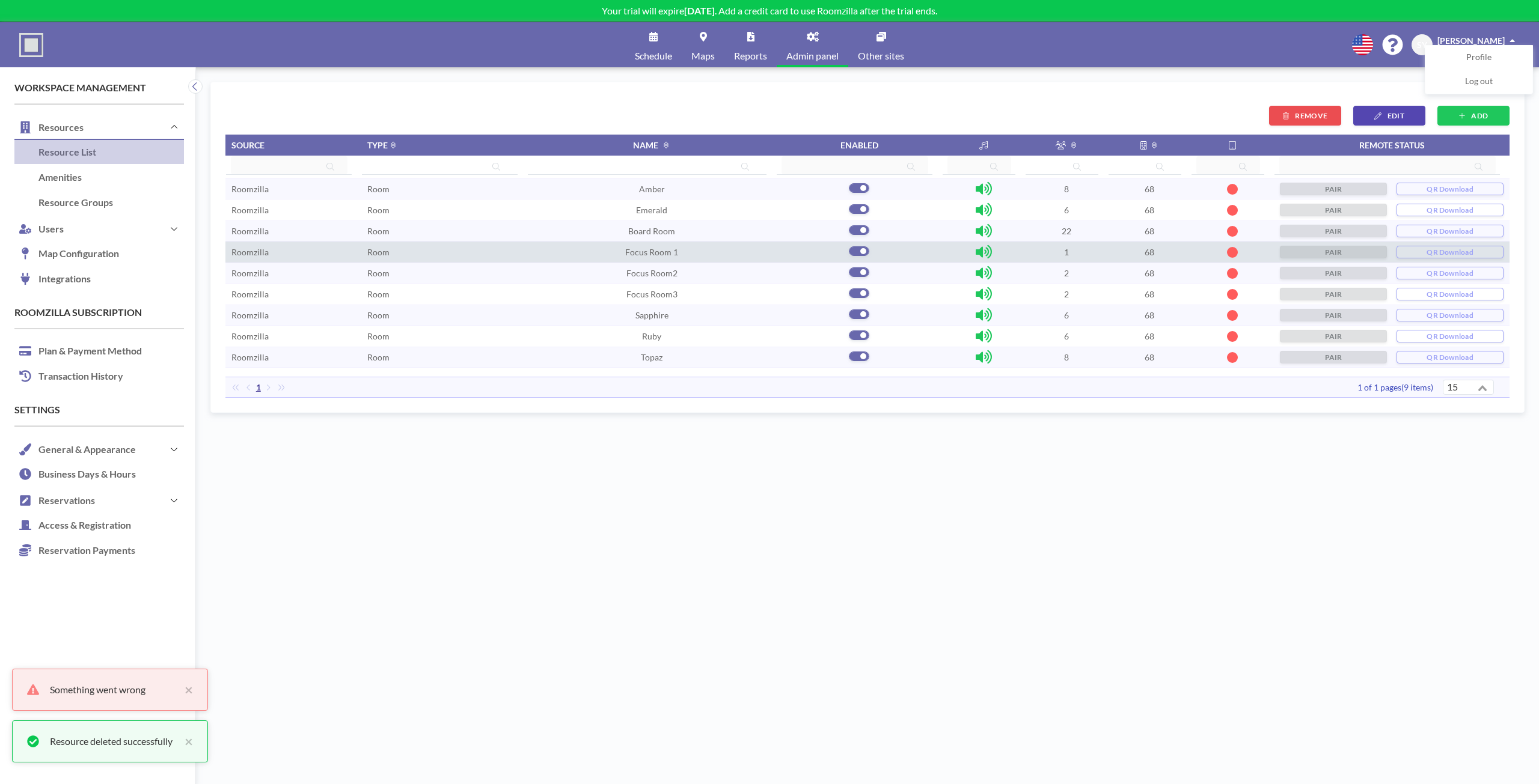
click at [1305, 102] on div "ADD EDIT REMOVE Source Type Name Enabled Remote status Roomzilla Room Amber 8 6…" at bounding box center [867, 247] width 1284 height 301
click at [1309, 116] on span "REMOVE" at bounding box center [1311, 116] width 33 height 9
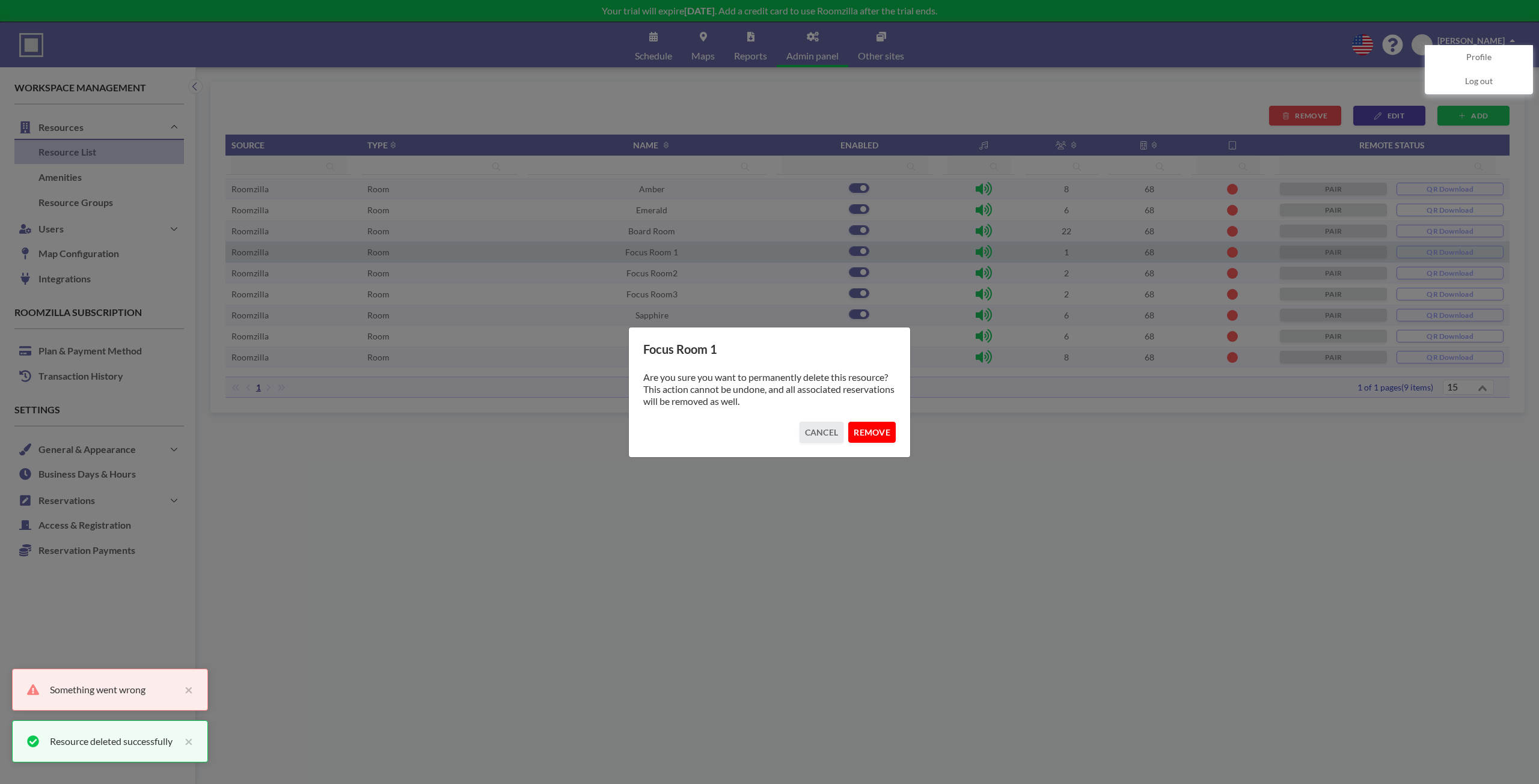
click at [870, 433] on button "REMOVE" at bounding box center [872, 433] width 47 height 21
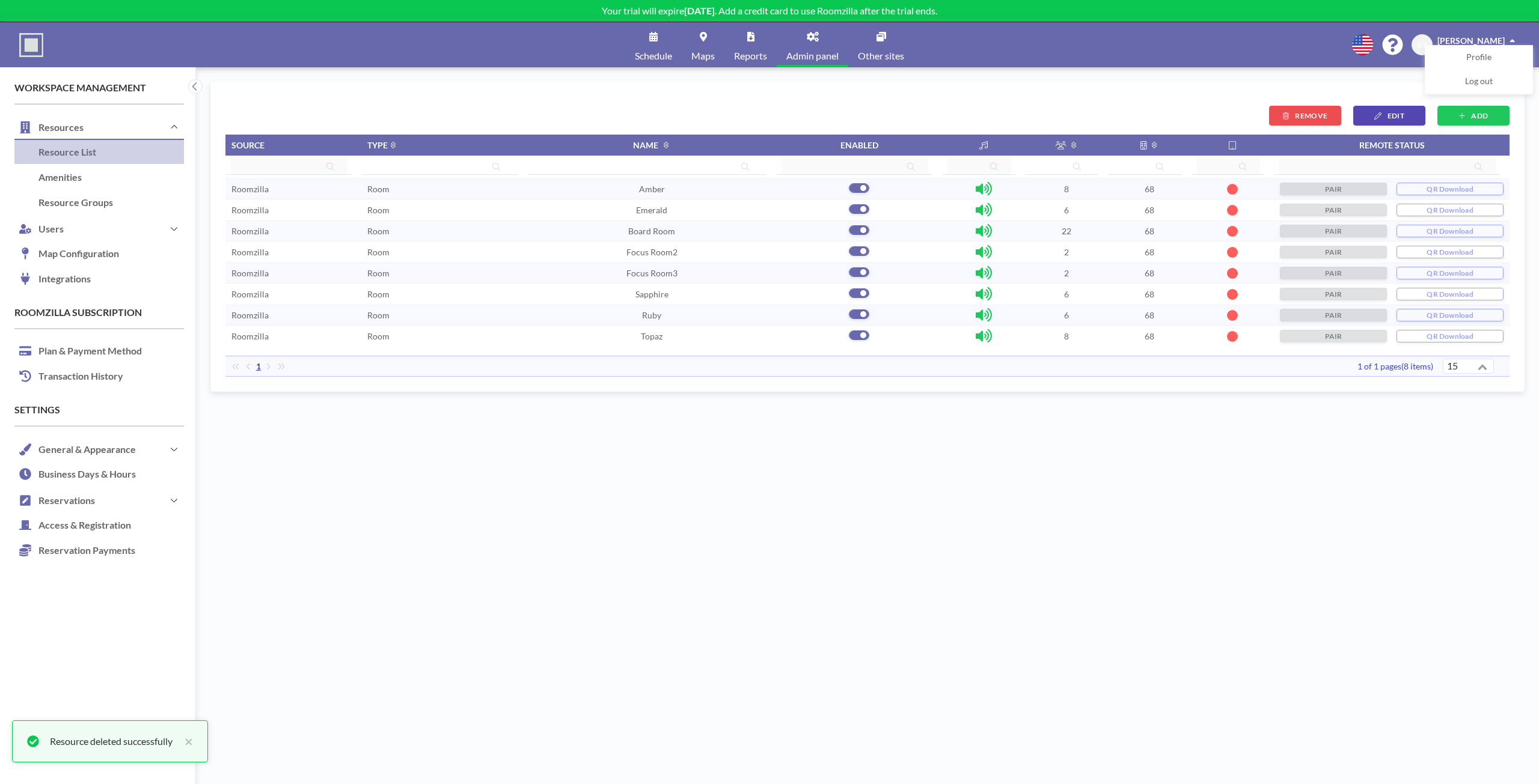
click at [733, 252] on td "Focus Room2" at bounding box center [651, 252] width 249 height 21
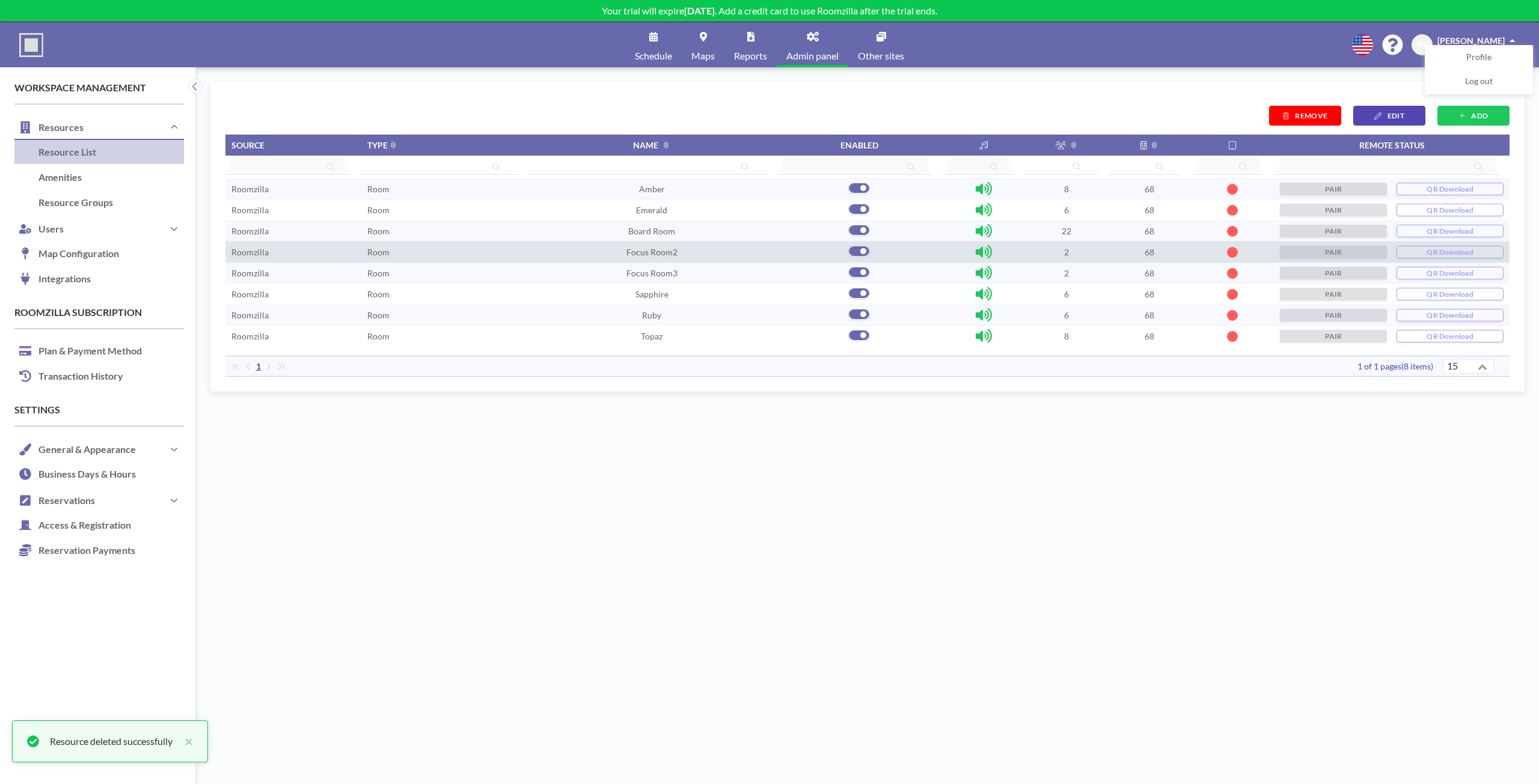
click at [1302, 121] on button "REMOVE" at bounding box center [1305, 116] width 72 height 20
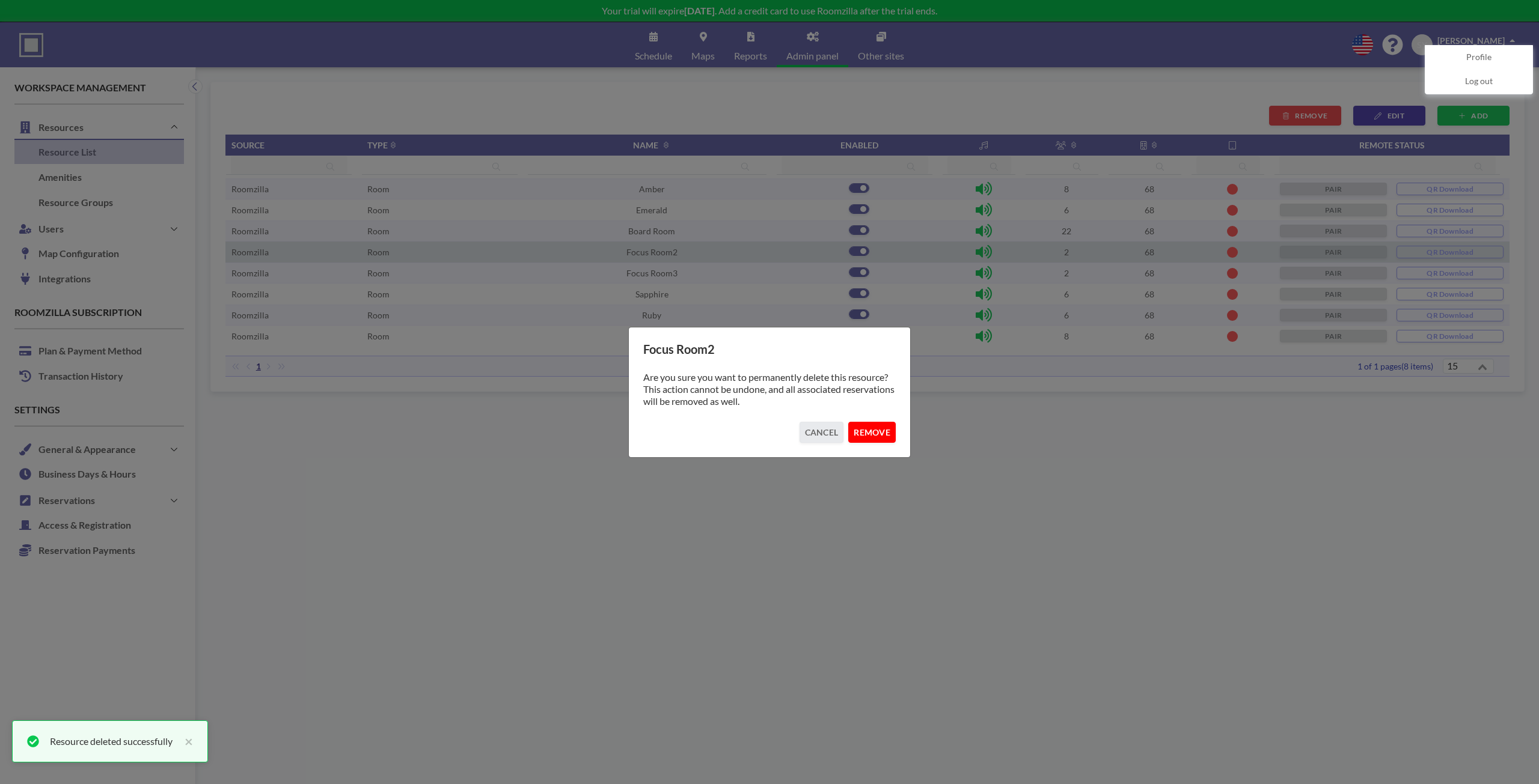
click at [864, 434] on button "REMOVE" at bounding box center [872, 433] width 47 height 21
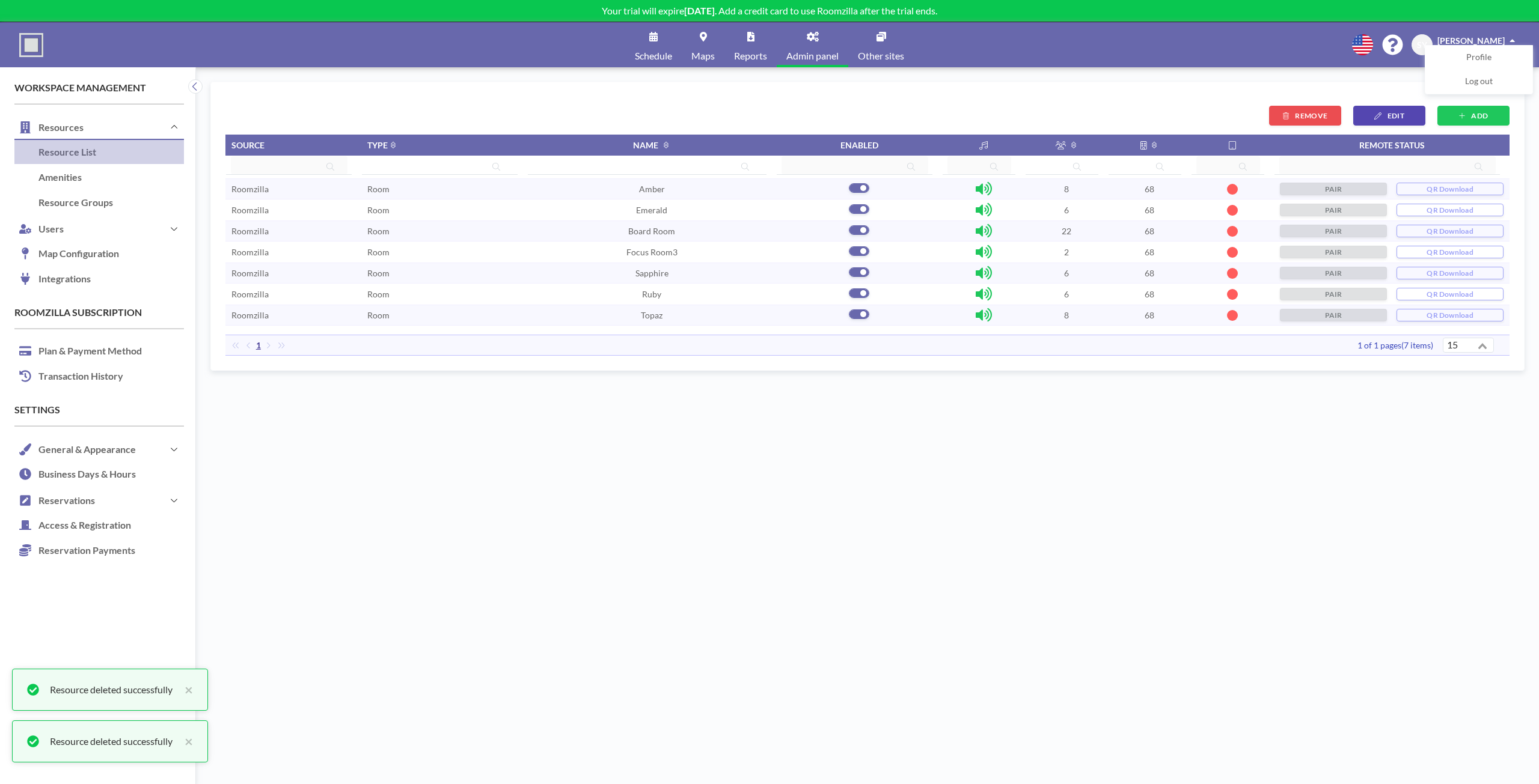
click at [717, 255] on td "Focus Room3" at bounding box center [651, 252] width 249 height 21
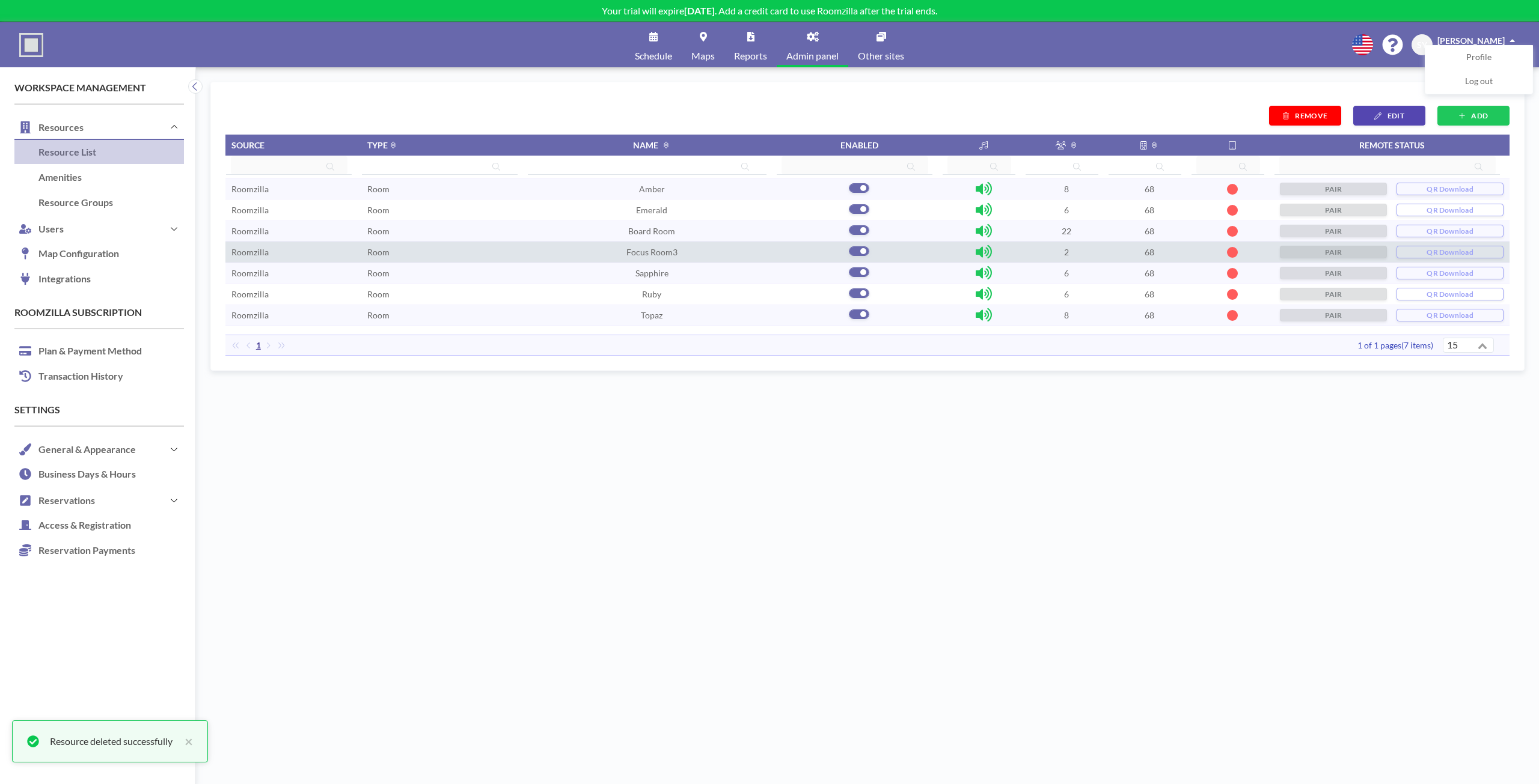
click at [1298, 114] on span "REMOVE" at bounding box center [1311, 116] width 33 height 9
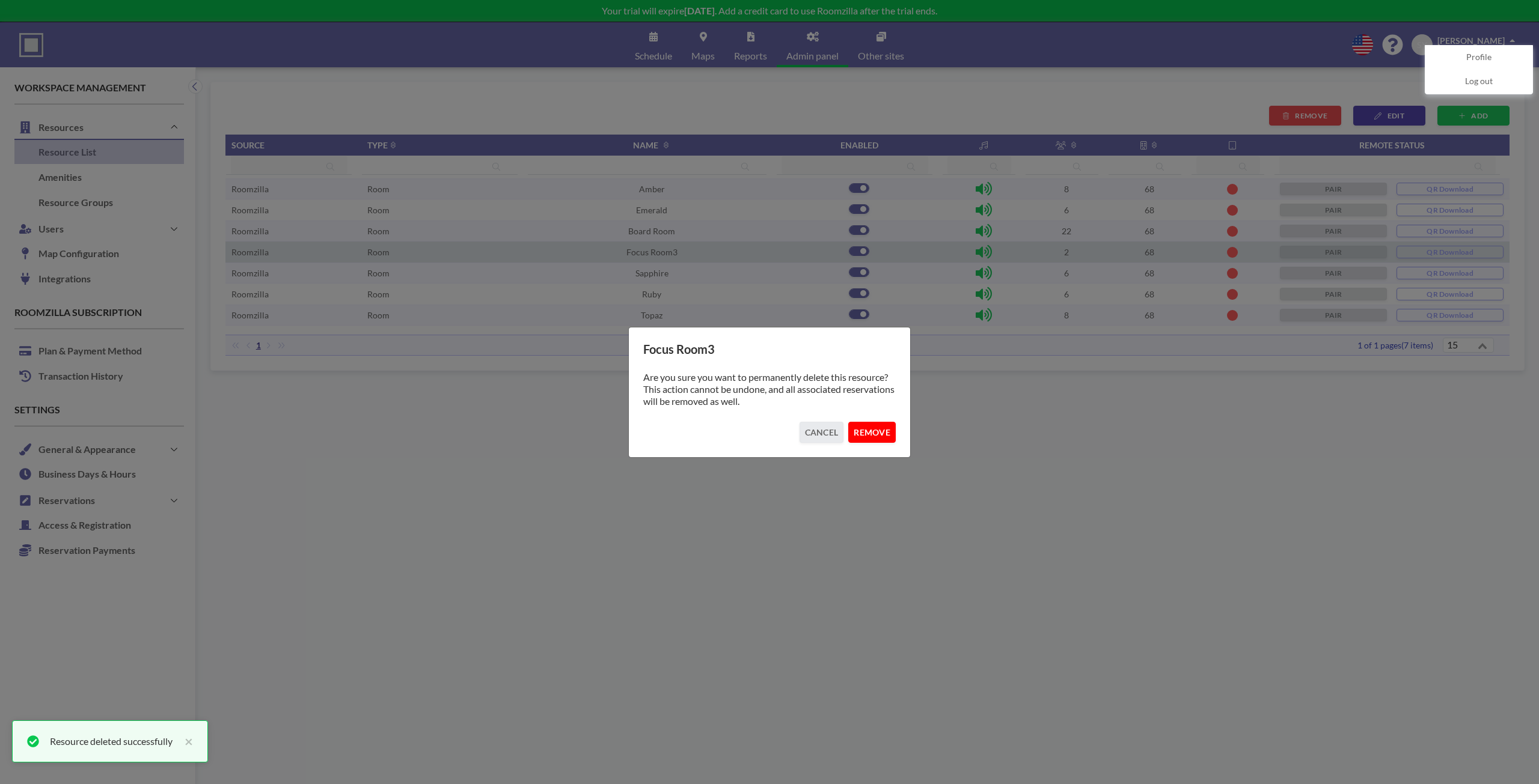
click at [884, 435] on button "REMOVE" at bounding box center [872, 433] width 47 height 21
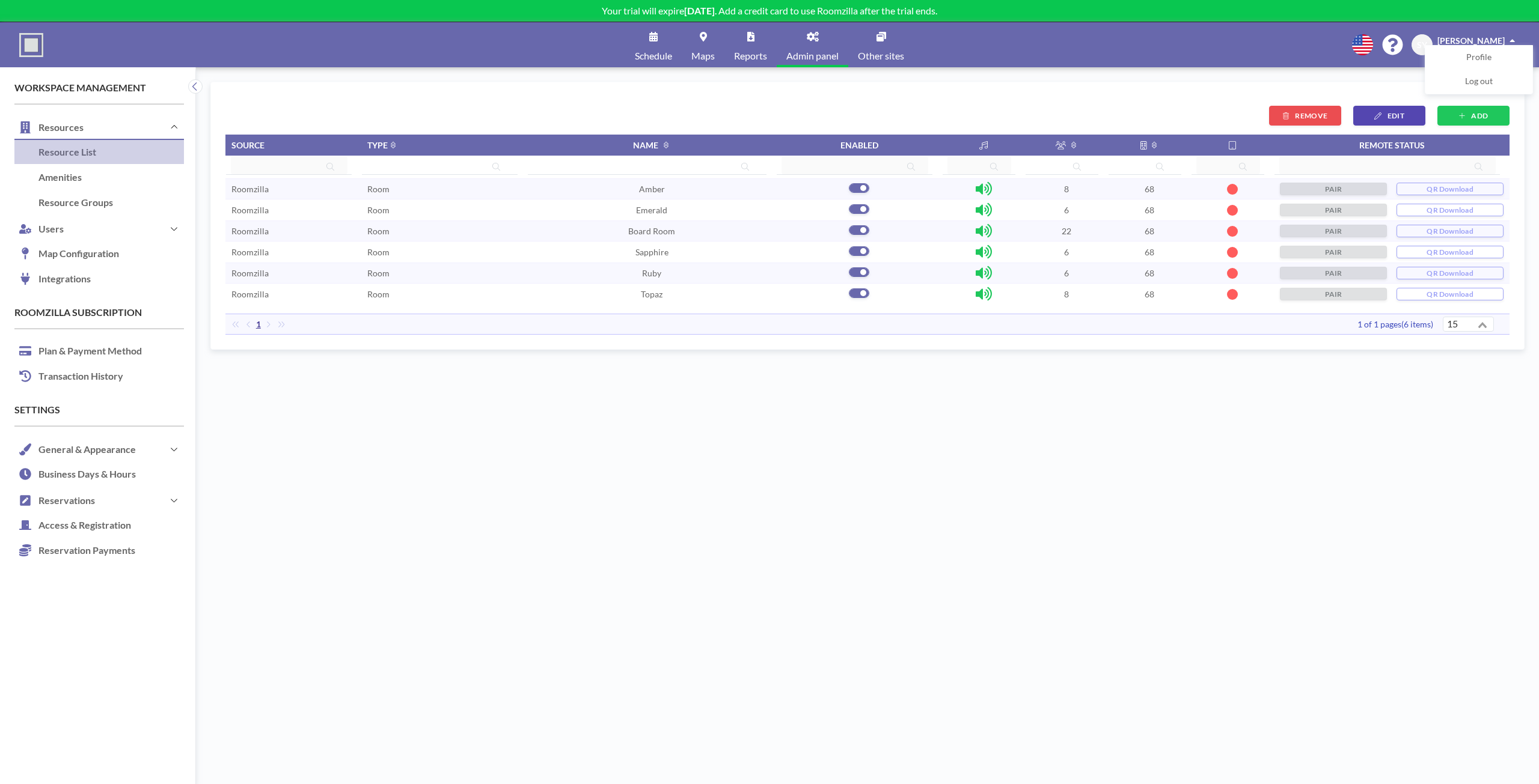
click at [705, 48] on link "Maps" at bounding box center [703, 45] width 43 height 45
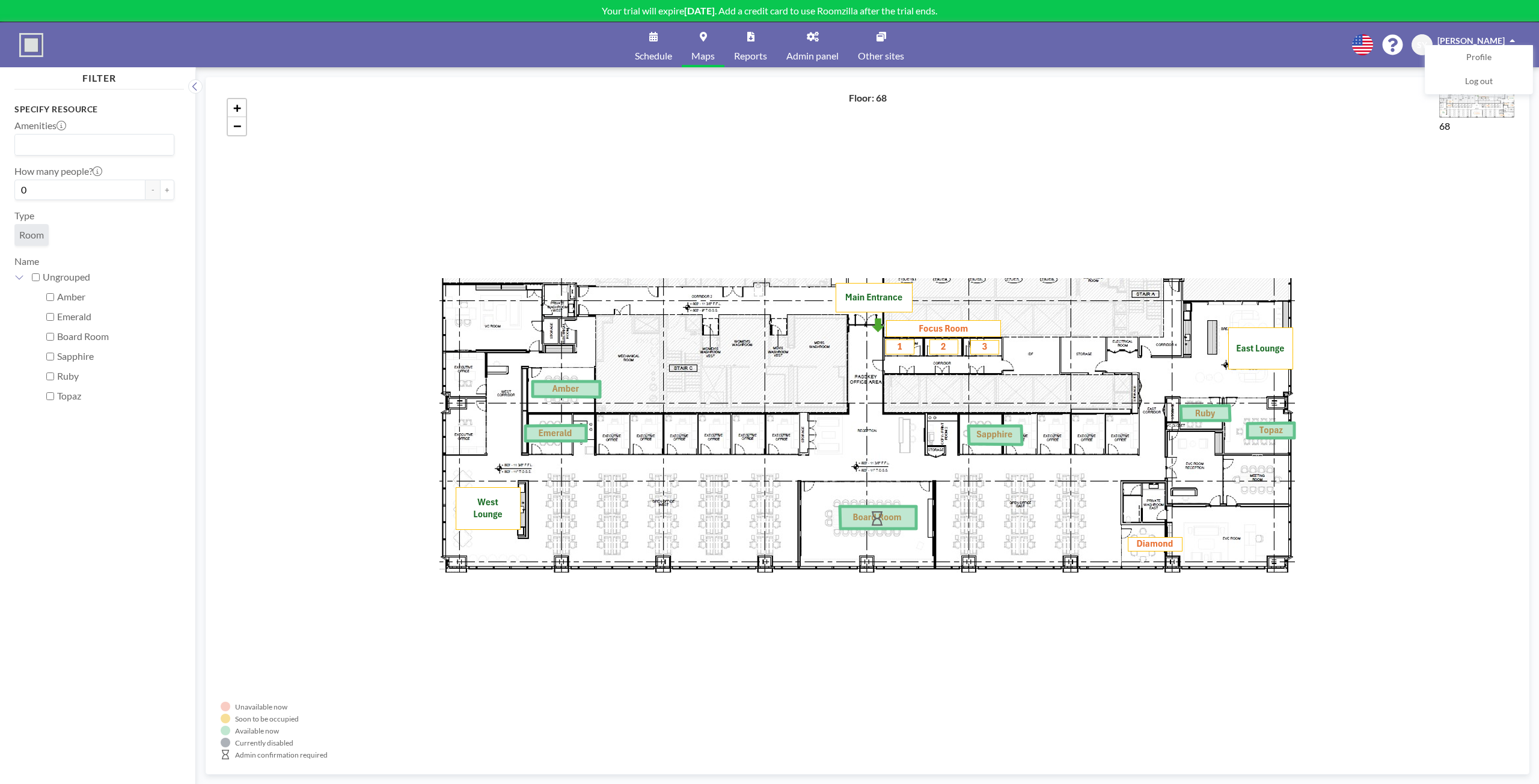
click at [817, 54] on span "Admin panel" at bounding box center [812, 56] width 53 height 9
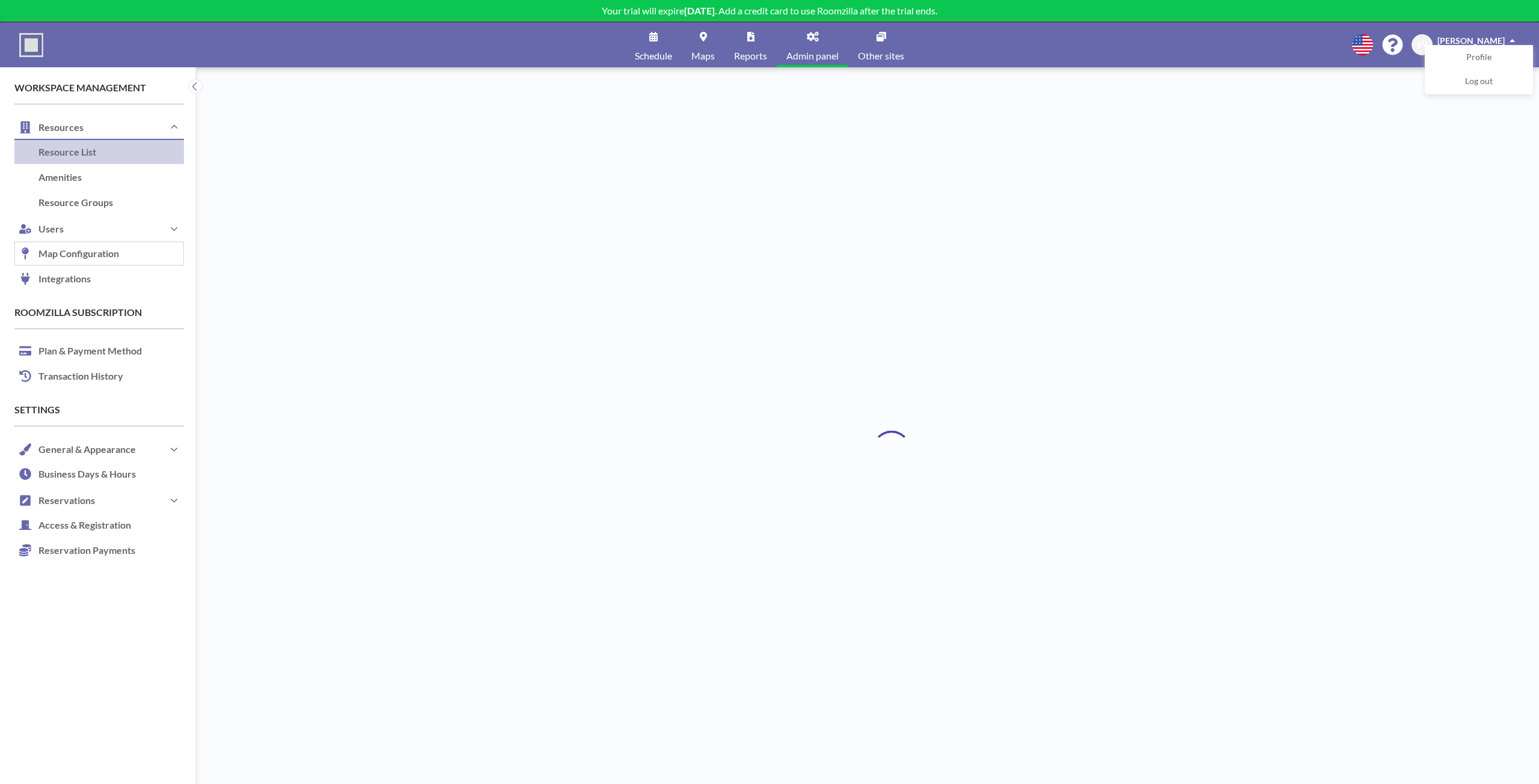
click at [70, 248] on link "Map Configuration" at bounding box center [99, 254] width 170 height 25
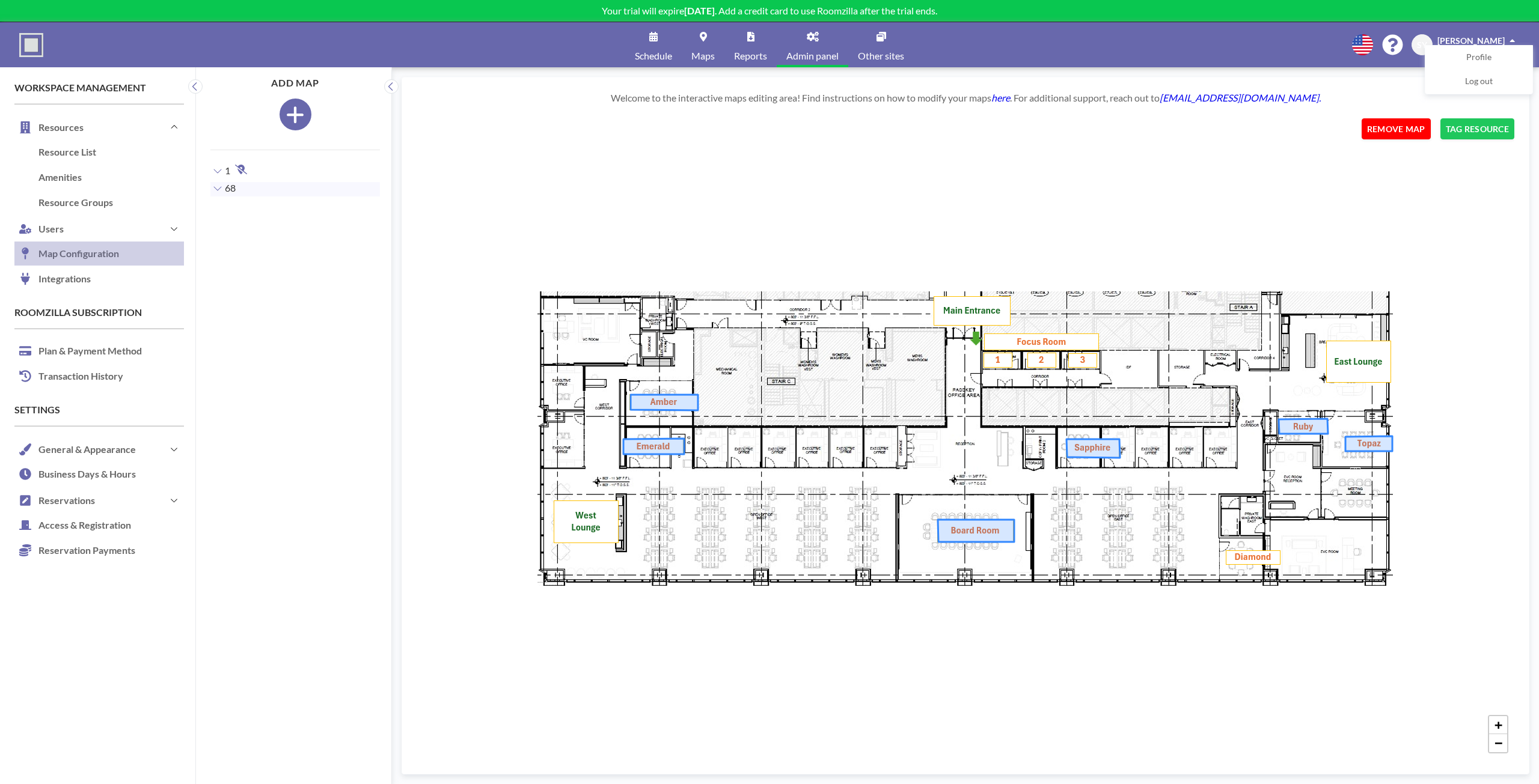
click at [1403, 134] on button "REMOVE MAP" at bounding box center [1396, 129] width 69 height 21
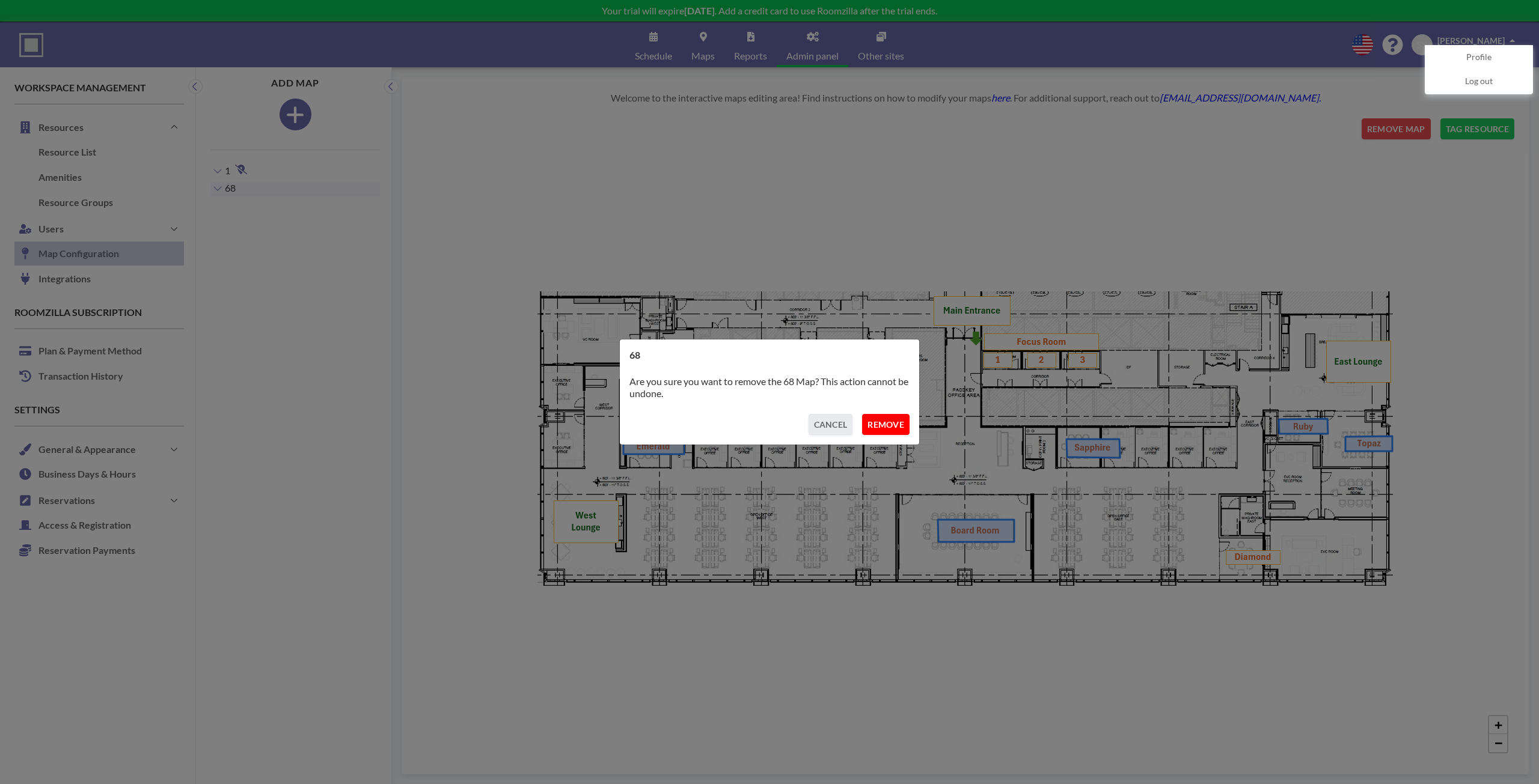
click at [892, 429] on button "REMOVE" at bounding box center [886, 425] width 47 height 21
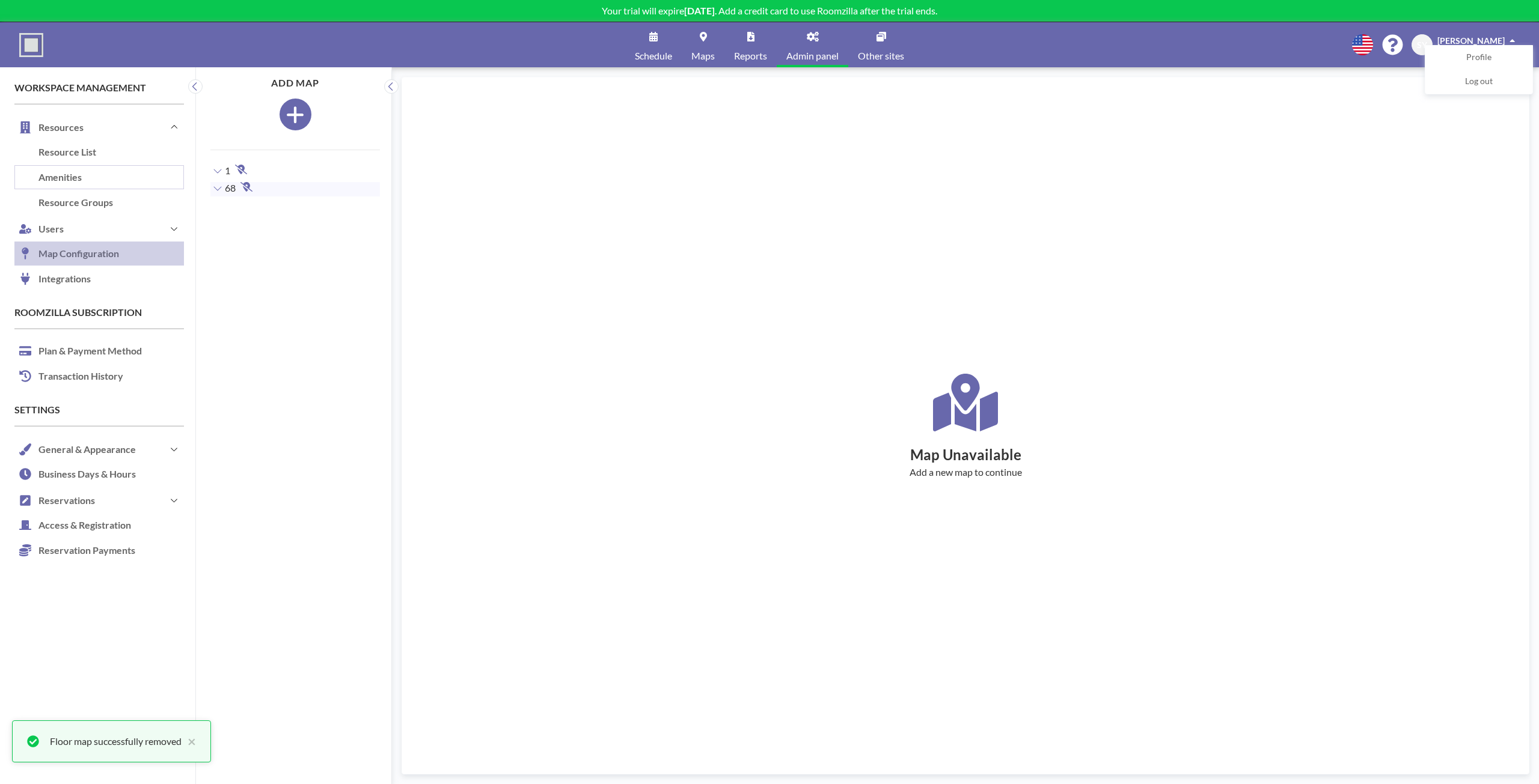
click at [101, 171] on link "Amenities" at bounding box center [99, 178] width 170 height 25
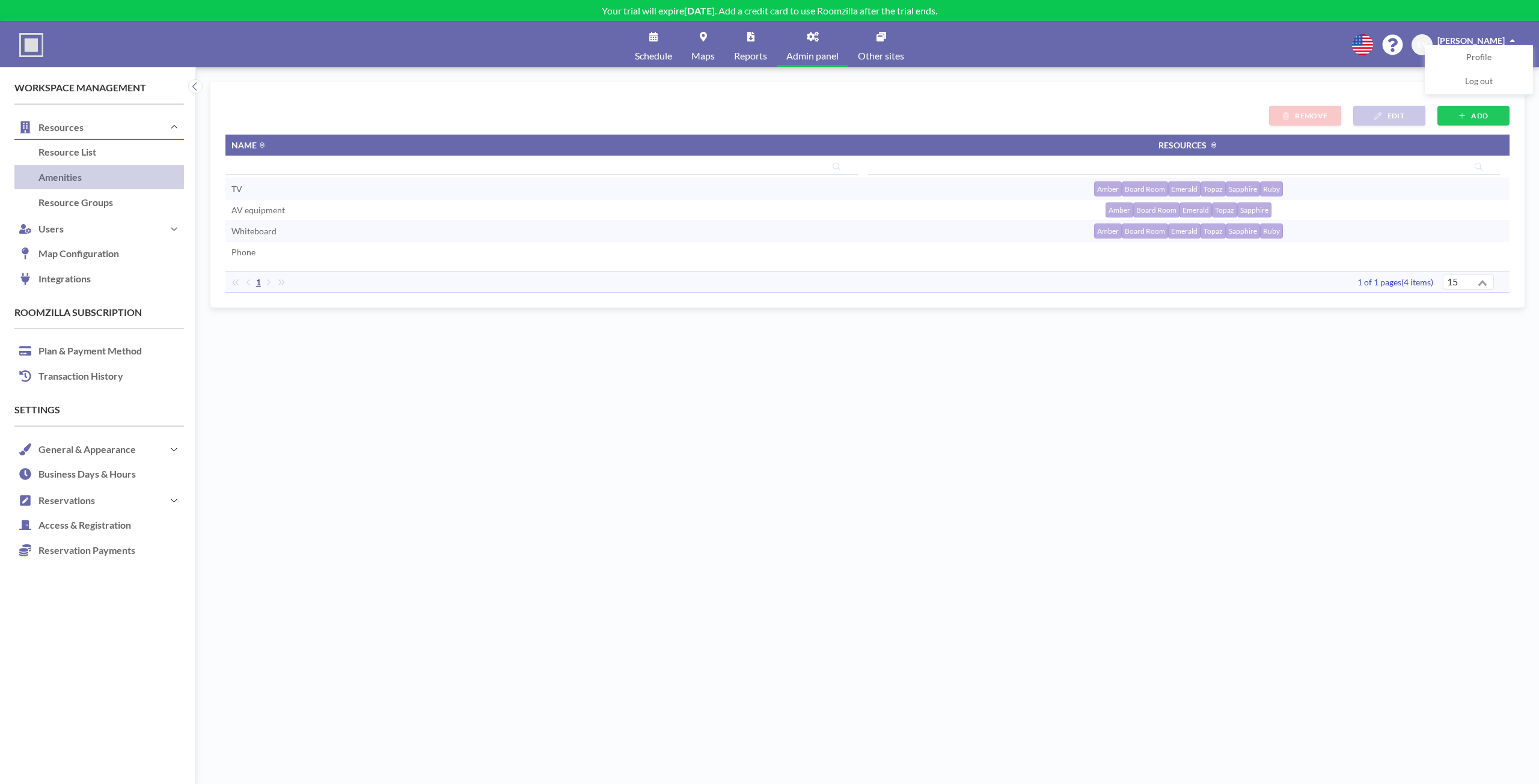
click at [301, 249] on td "Phone" at bounding box center [546, 252] width 642 height 21
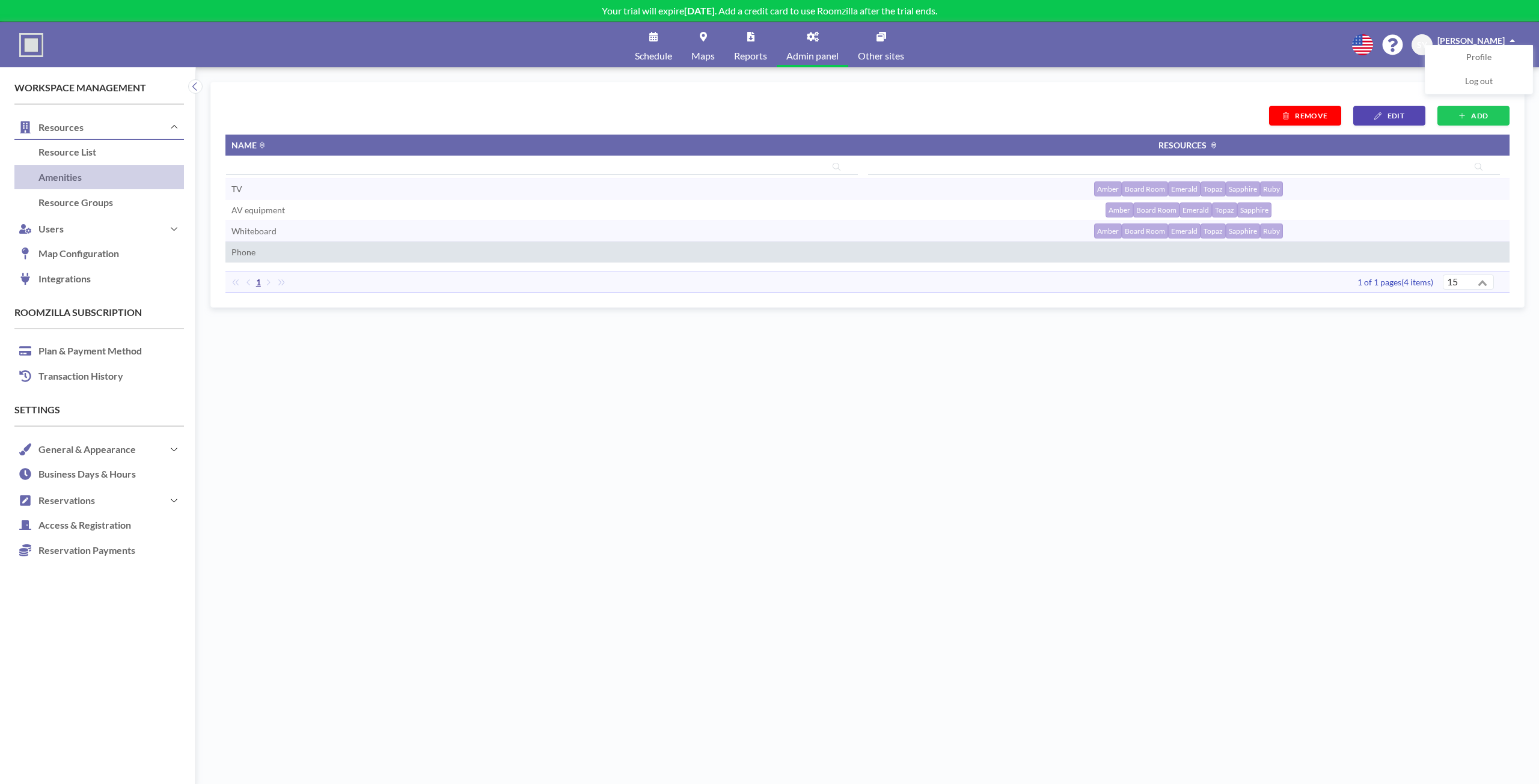
click at [1308, 112] on span "REMOVE" at bounding box center [1311, 116] width 33 height 9
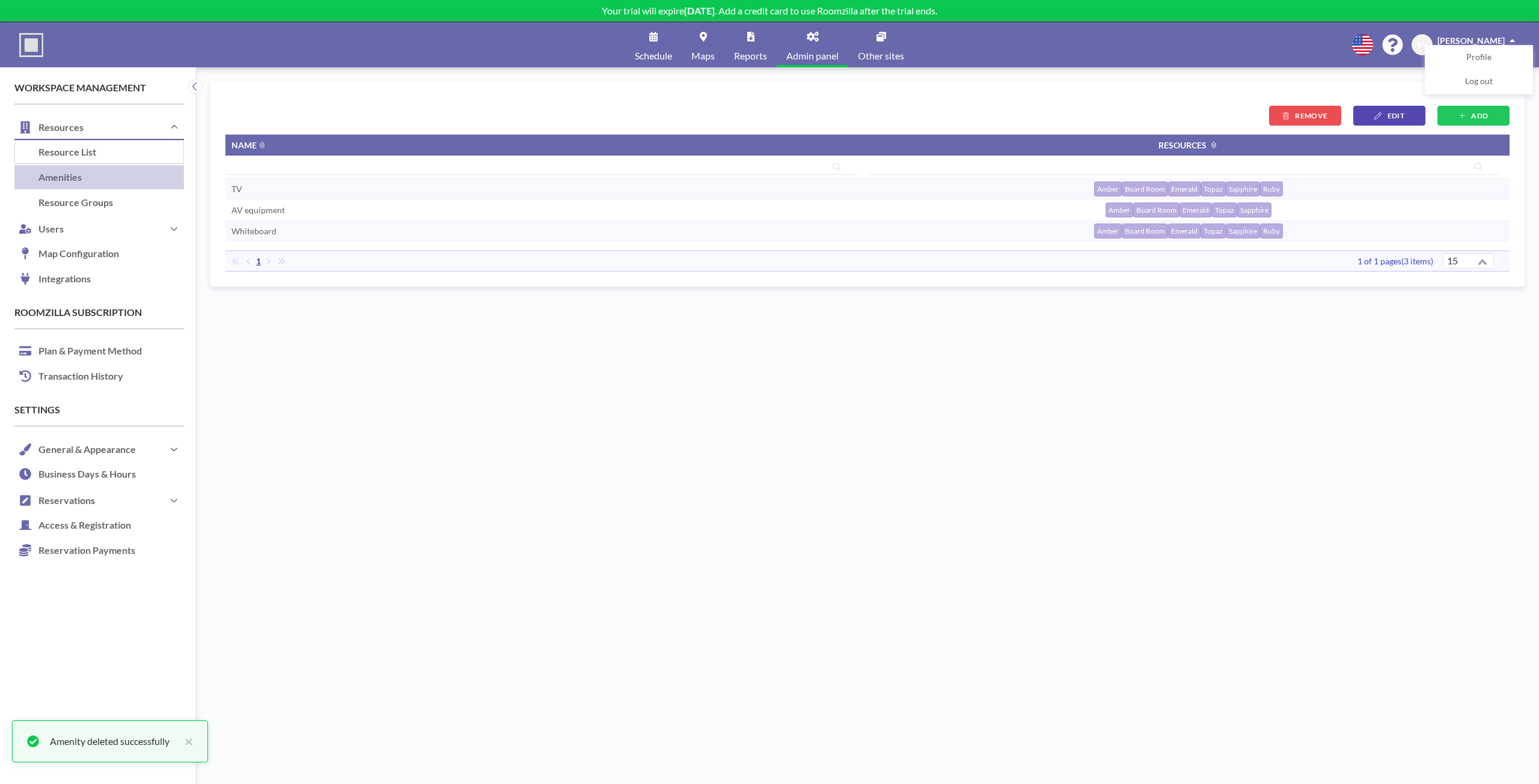
click at [95, 158] on link "Resource List" at bounding box center [99, 153] width 170 height 25
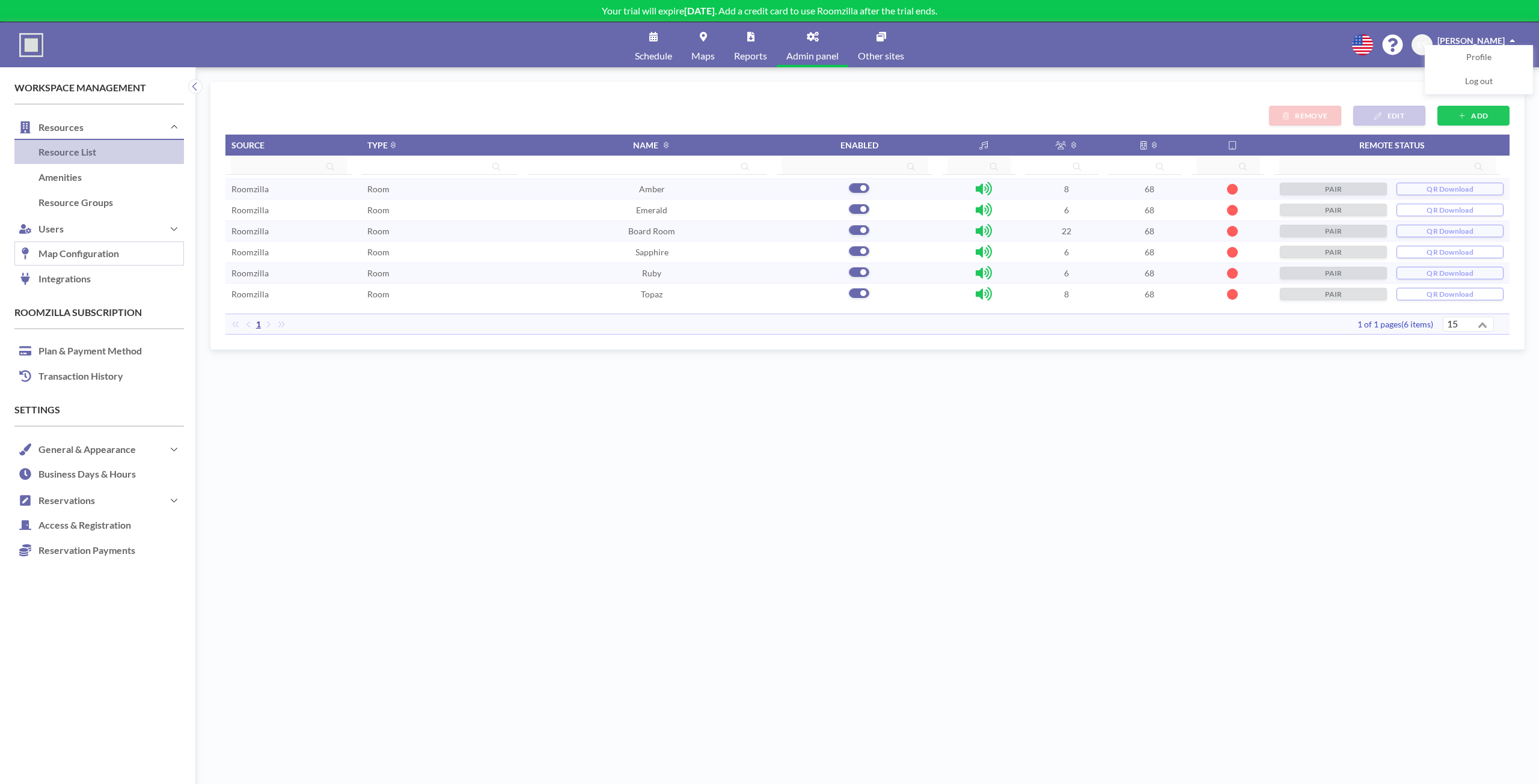
click at [118, 251] on link "Map Configuration" at bounding box center [99, 254] width 170 height 25
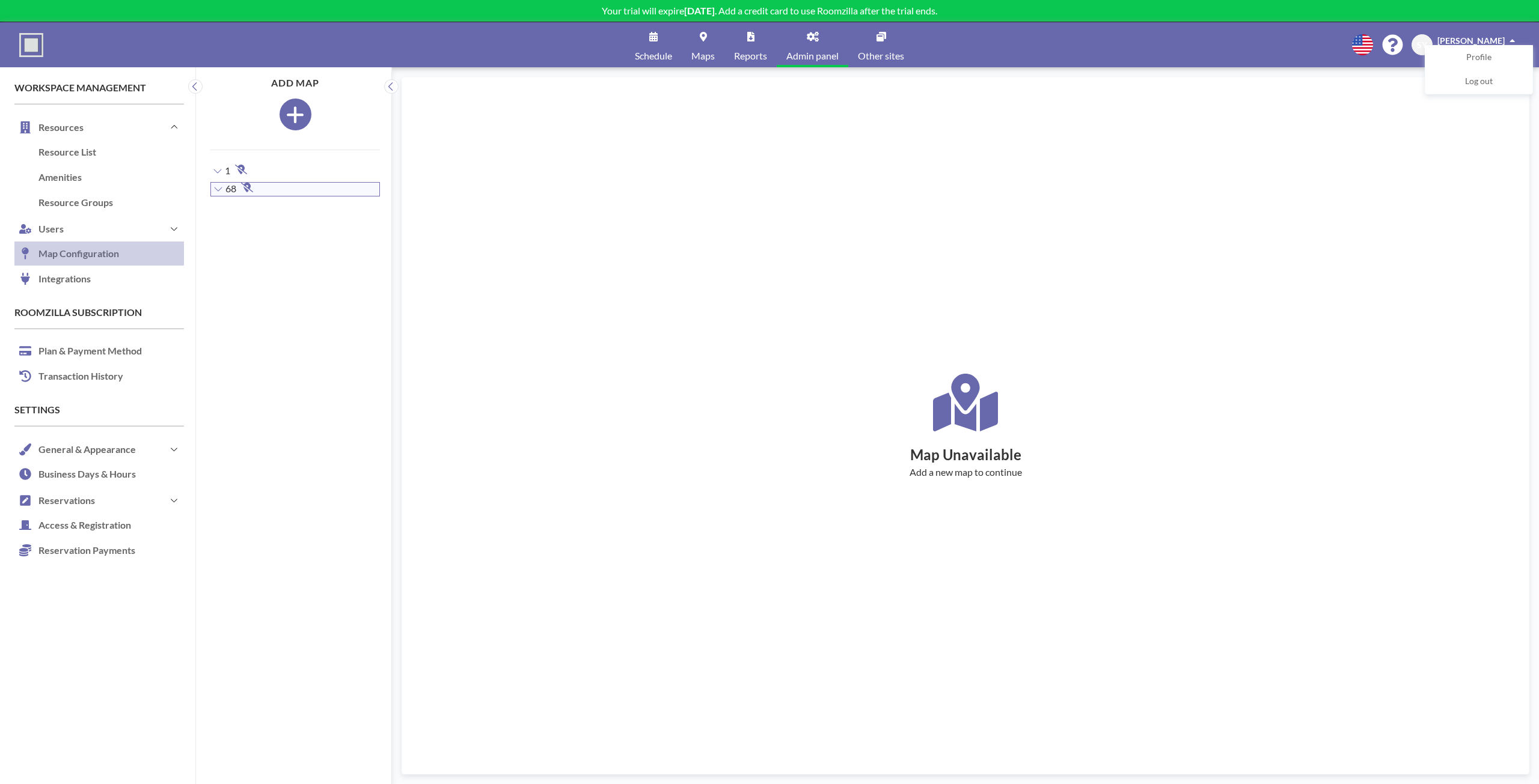
click at [300, 195] on div "68 ADD MAP" at bounding box center [295, 189] width 170 height 15
click at [342, 189] on button "ADD MAP" at bounding box center [360, 189] width 37 height 13
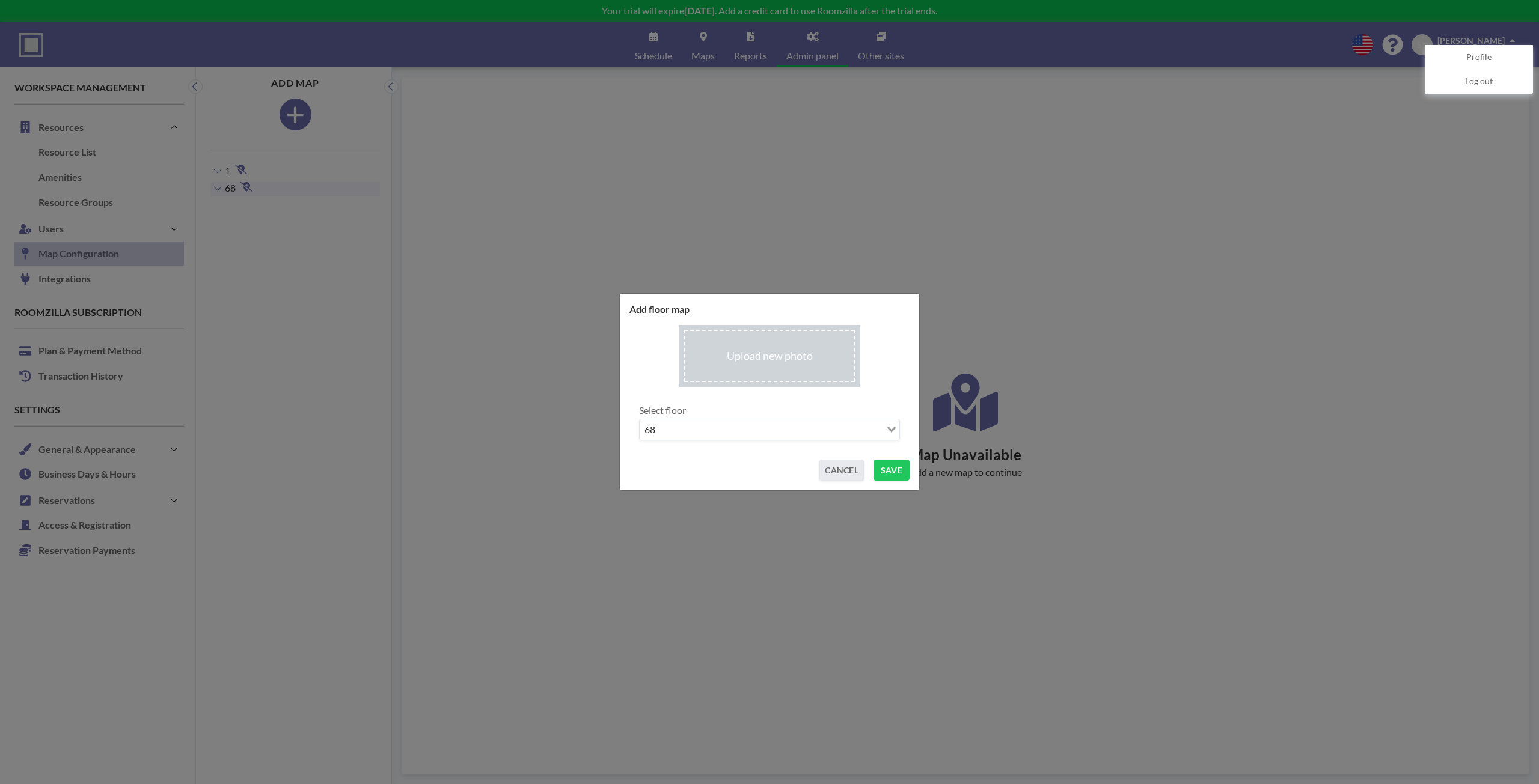
click at [736, 382] on input "file" at bounding box center [769, 355] width 180 height 62
click at [769, 373] on input "file" at bounding box center [769, 355] width 180 height 62
click at [895, 474] on button "SAVE" at bounding box center [891, 470] width 36 height 21
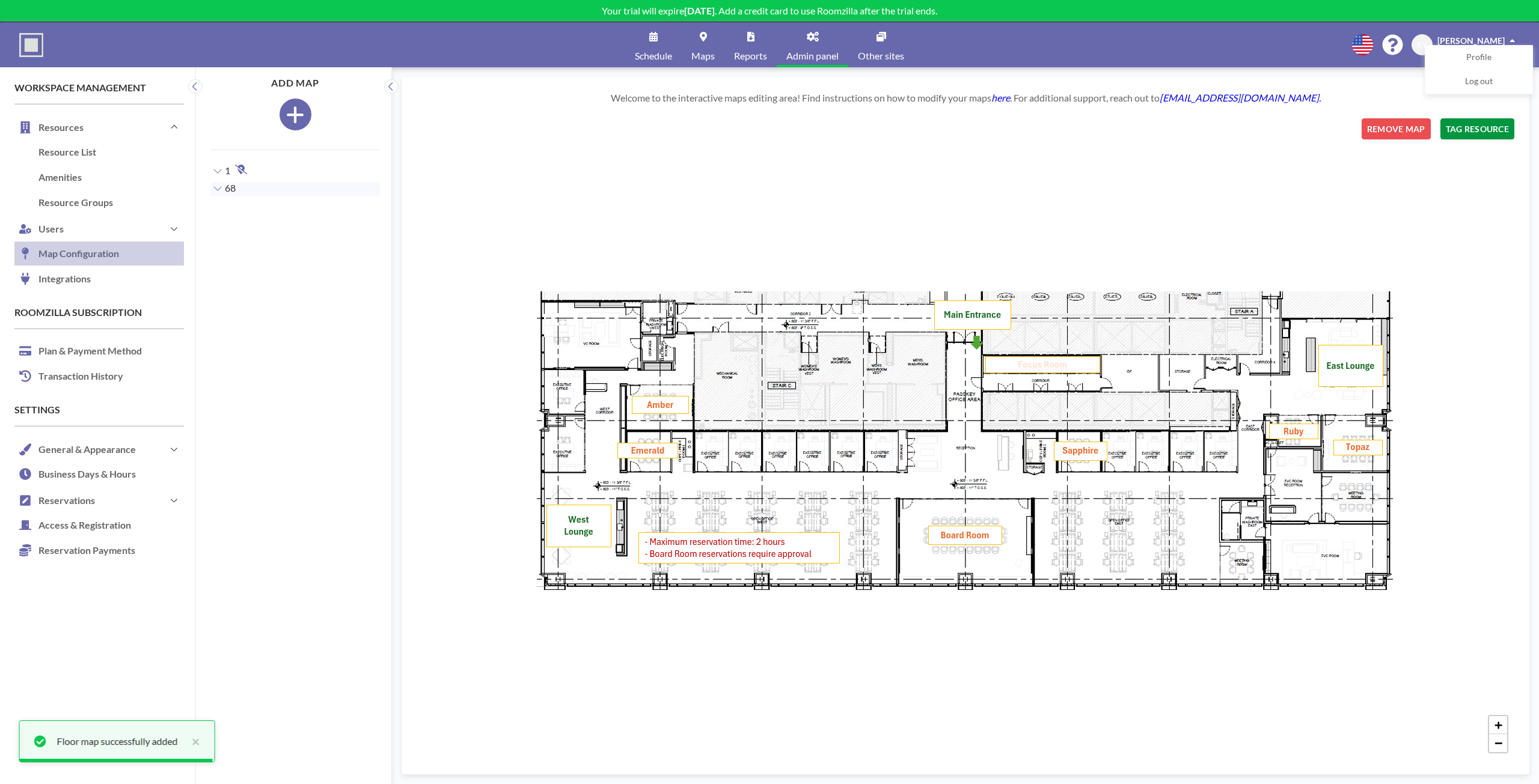
click at [1469, 137] on button "TAG RESOURCE" at bounding box center [1477, 129] width 74 height 21
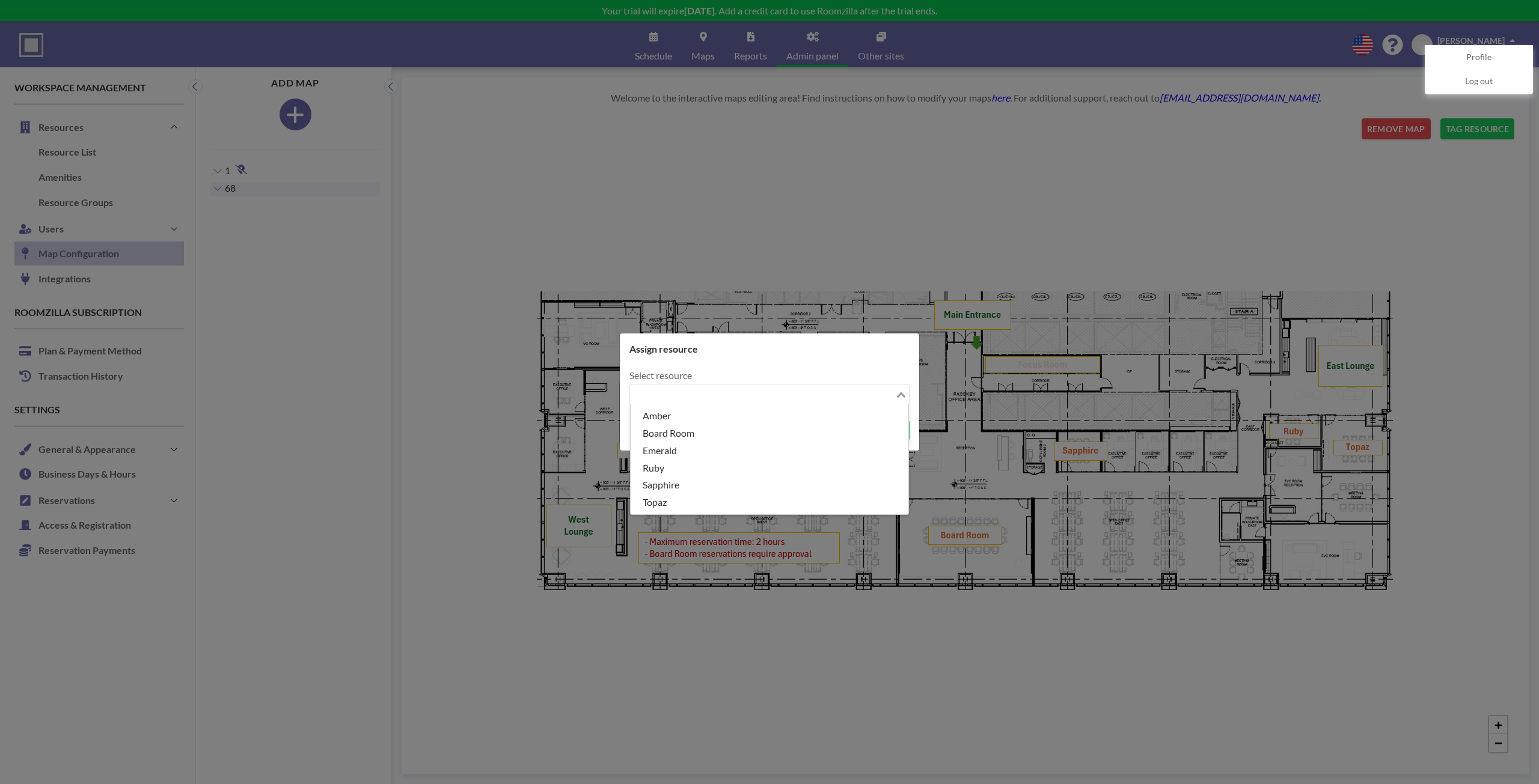
click at [760, 396] on input "Search for option" at bounding box center [762, 395] width 263 height 16
click at [749, 411] on li "Amber" at bounding box center [769, 416] width 278 height 17
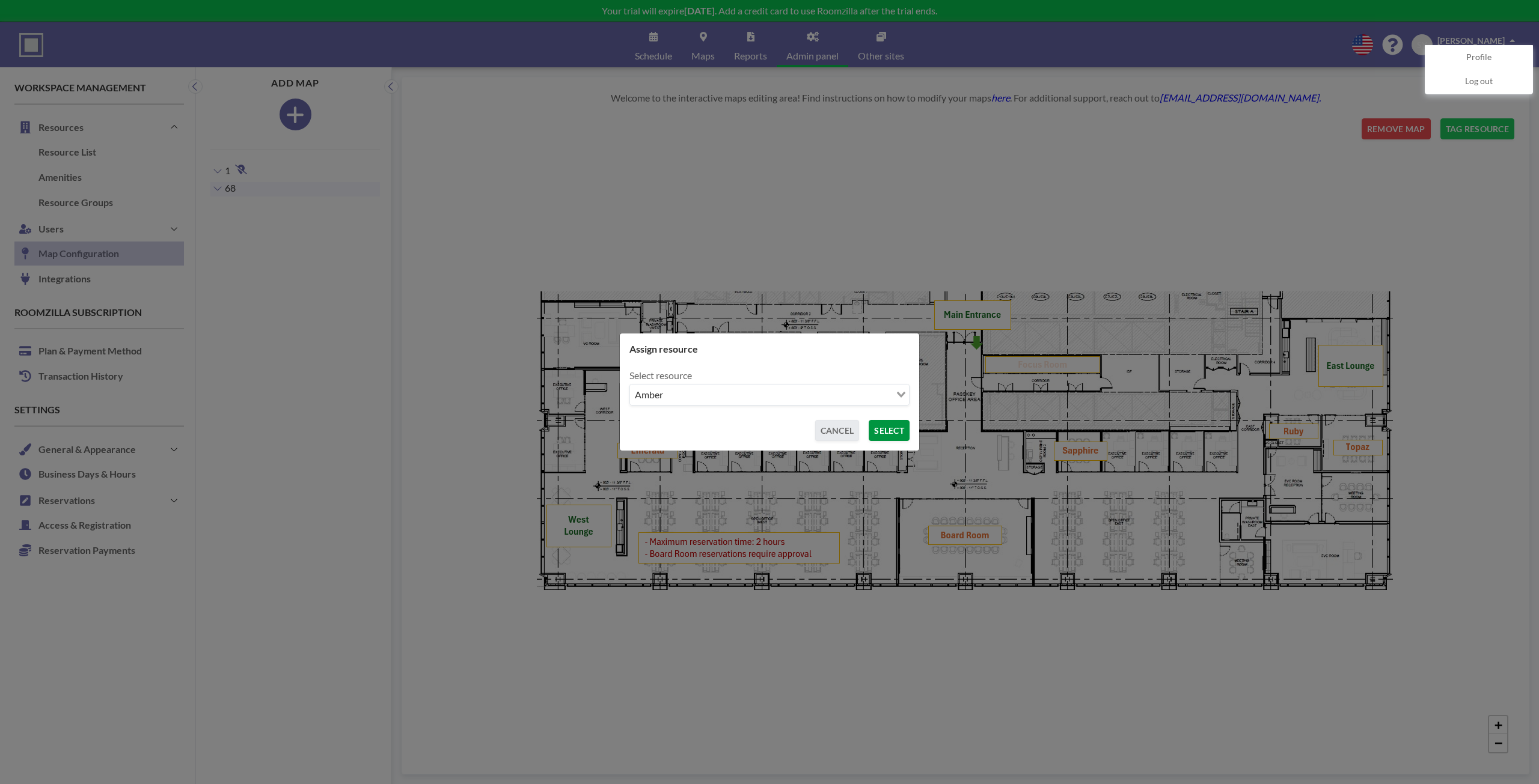
click at [884, 435] on button "SELECT" at bounding box center [888, 431] width 41 height 21
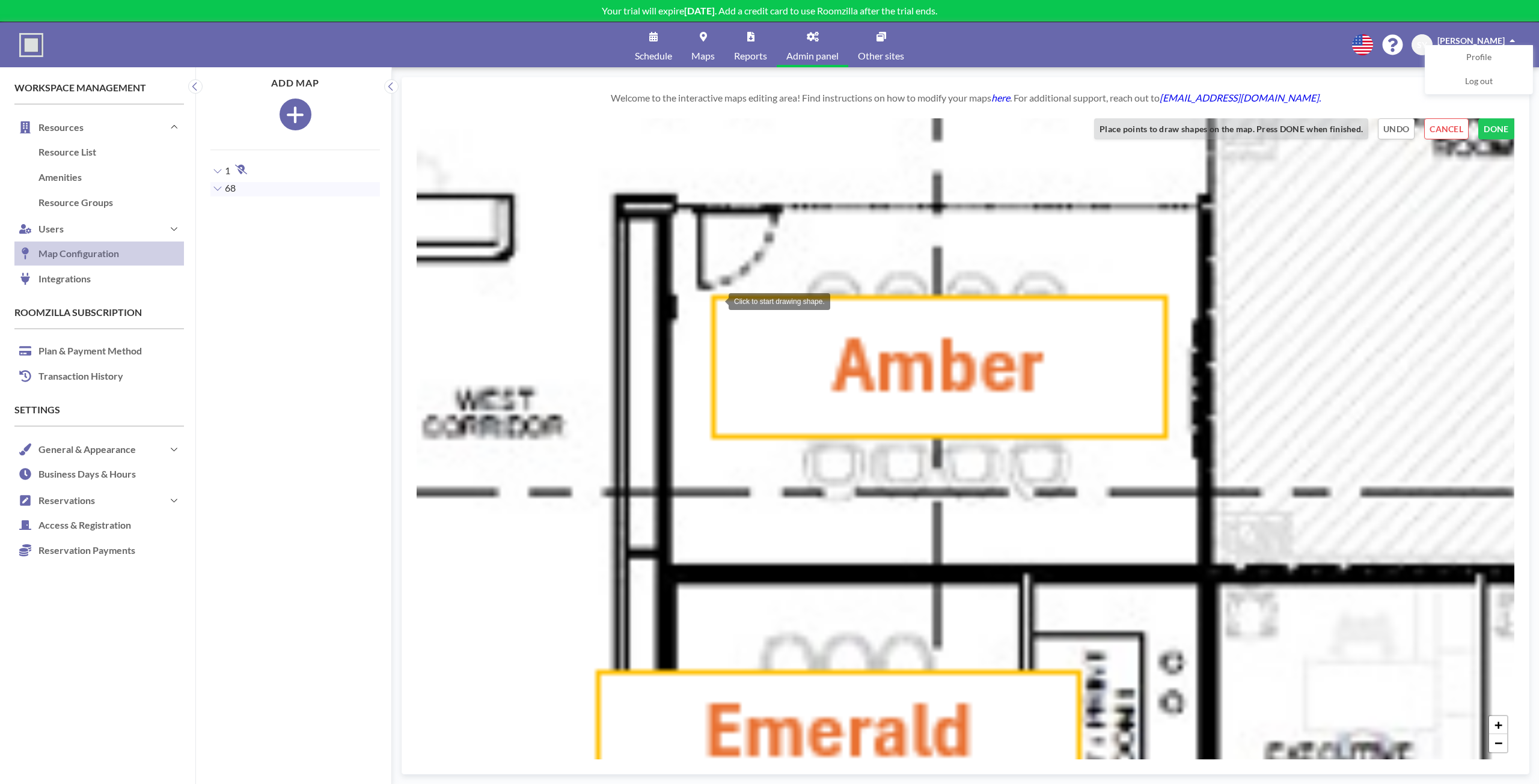
click at [717, 300] on div at bounding box center [717, 300] width 24 height 24
click at [718, 433] on div at bounding box center [717, 433] width 24 height 24
click at [1163, 435] on div at bounding box center [1163, 435] width 24 height 24
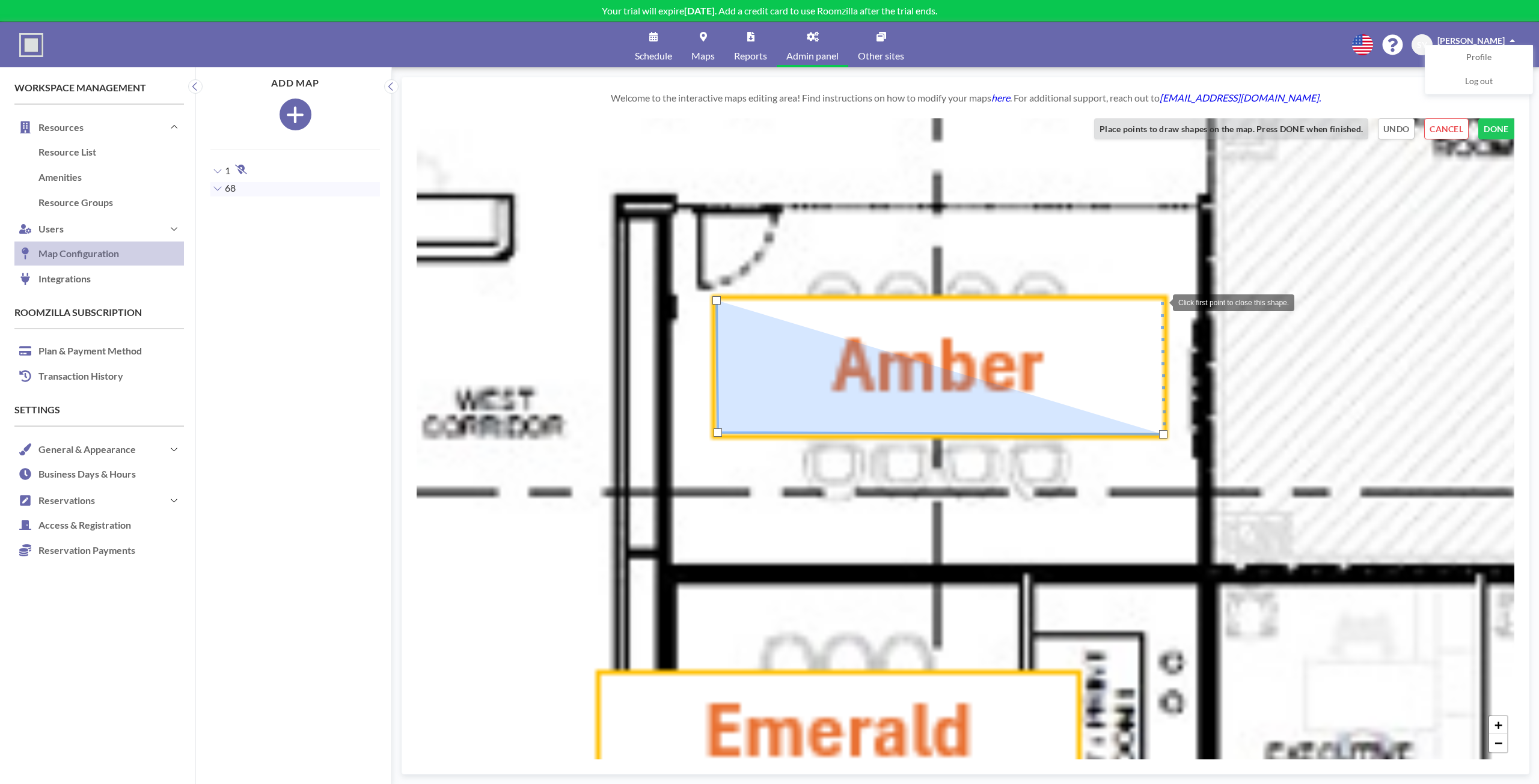
click at [1161, 302] on div at bounding box center [1161, 302] width 24 height 24
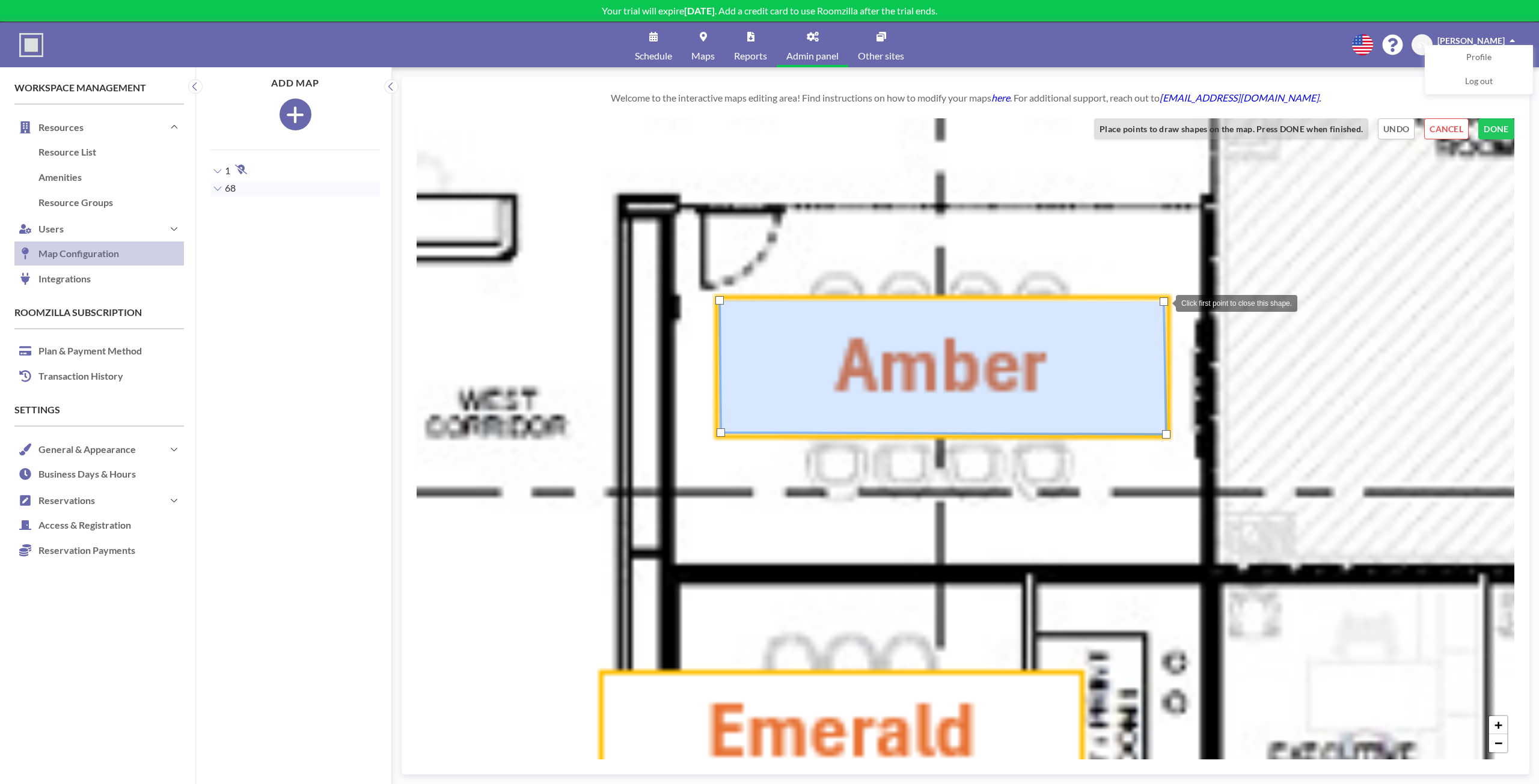
click at [1163, 302] on div at bounding box center [1163, 302] width 9 height 9
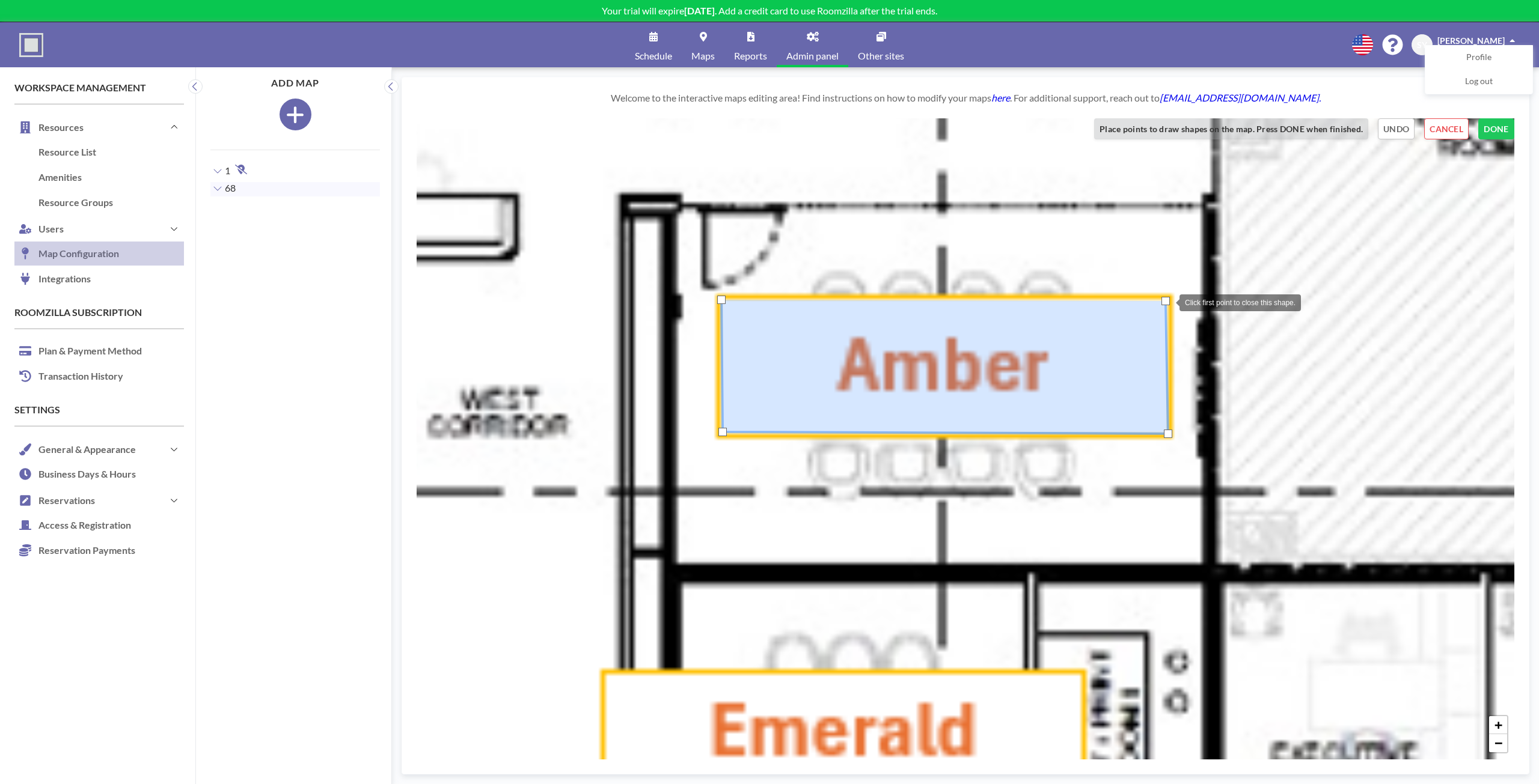
click at [1167, 302] on div at bounding box center [1165, 301] width 9 height 9
click at [1491, 130] on button "DONE" at bounding box center [1496, 129] width 36 height 21
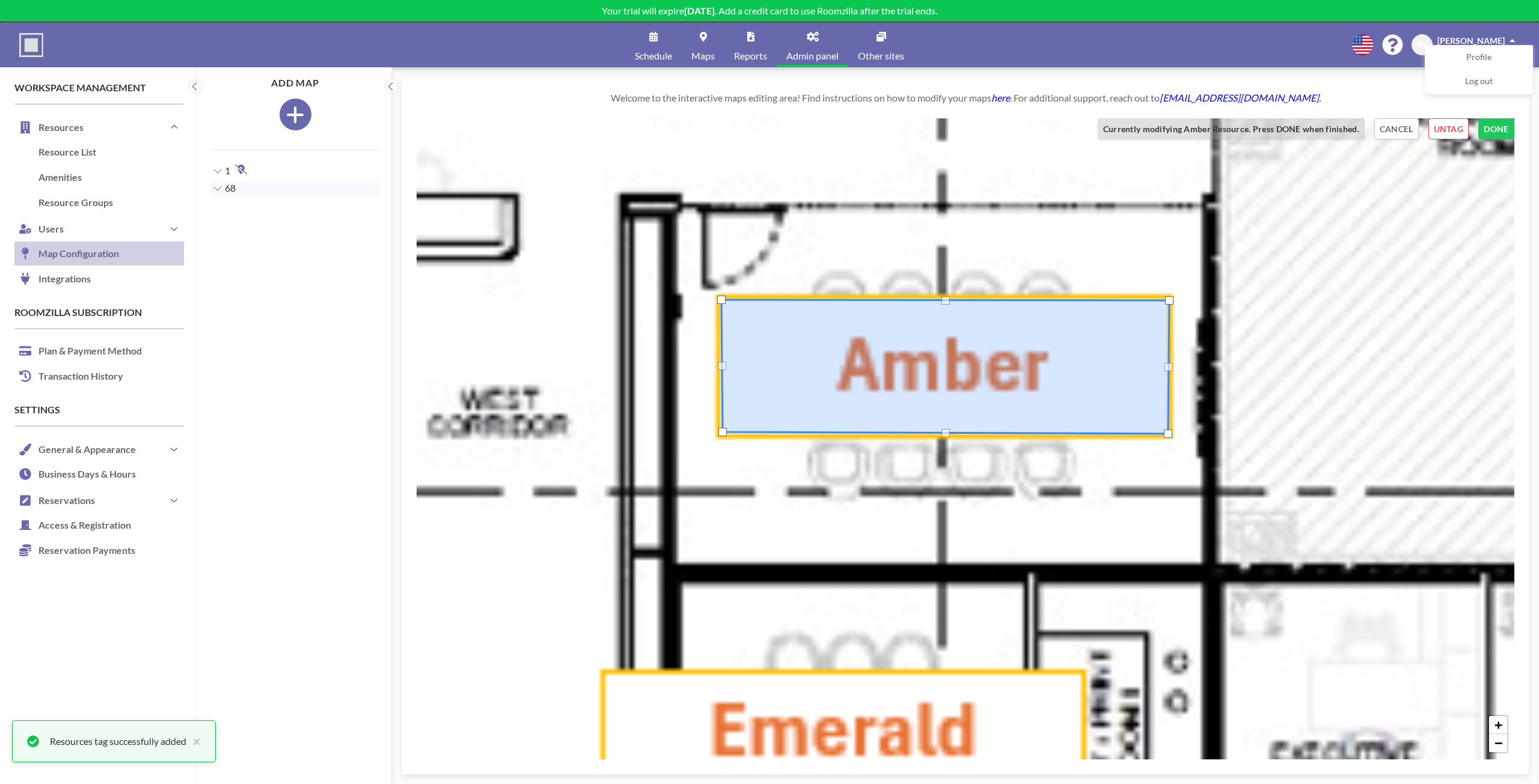
click at [1172, 303] on div at bounding box center [1169, 300] width 9 height 9
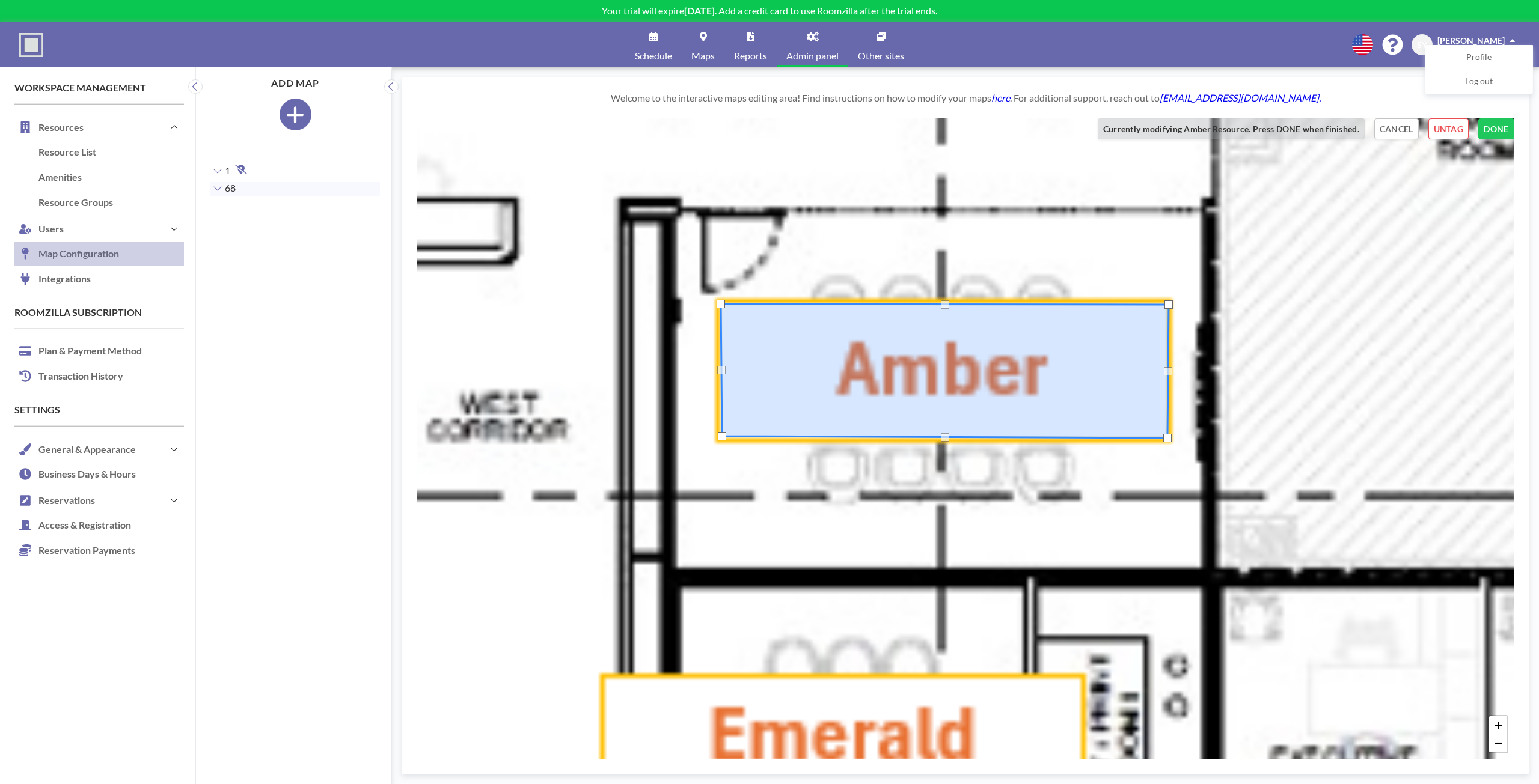
click at [724, 441] on div "+ −" at bounding box center [965, 439] width 1098 height 641
click at [723, 440] on div at bounding box center [721, 437] width 9 height 9
click at [1481, 131] on button "DONE" at bounding box center [1496, 129] width 36 height 21
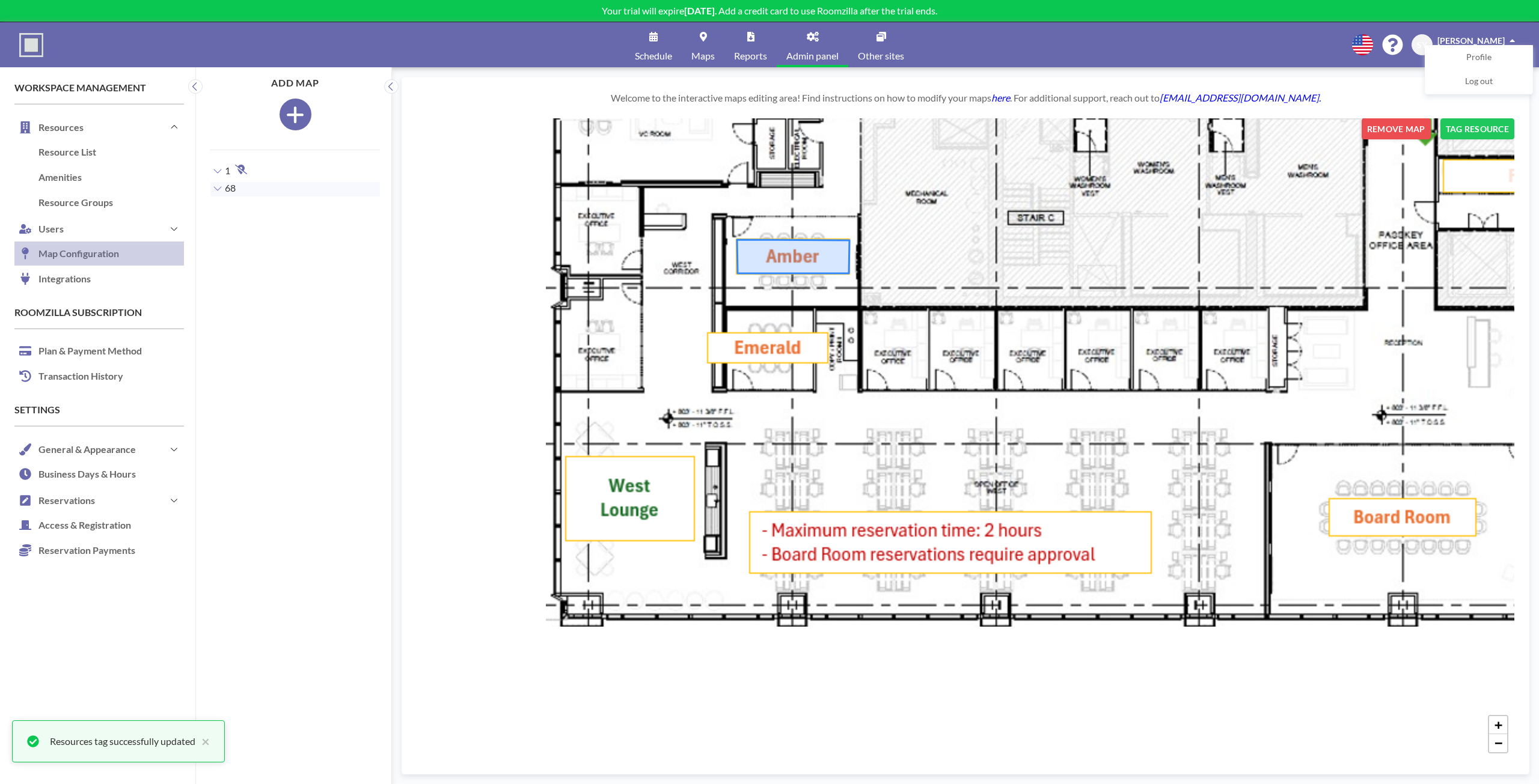
drag, startPoint x: 1203, startPoint y: 367, endPoint x: 1212, endPoint y: 337, distance: 31.3
click at [1212, 337] on div "+ −" at bounding box center [965, 439] width 1098 height 641
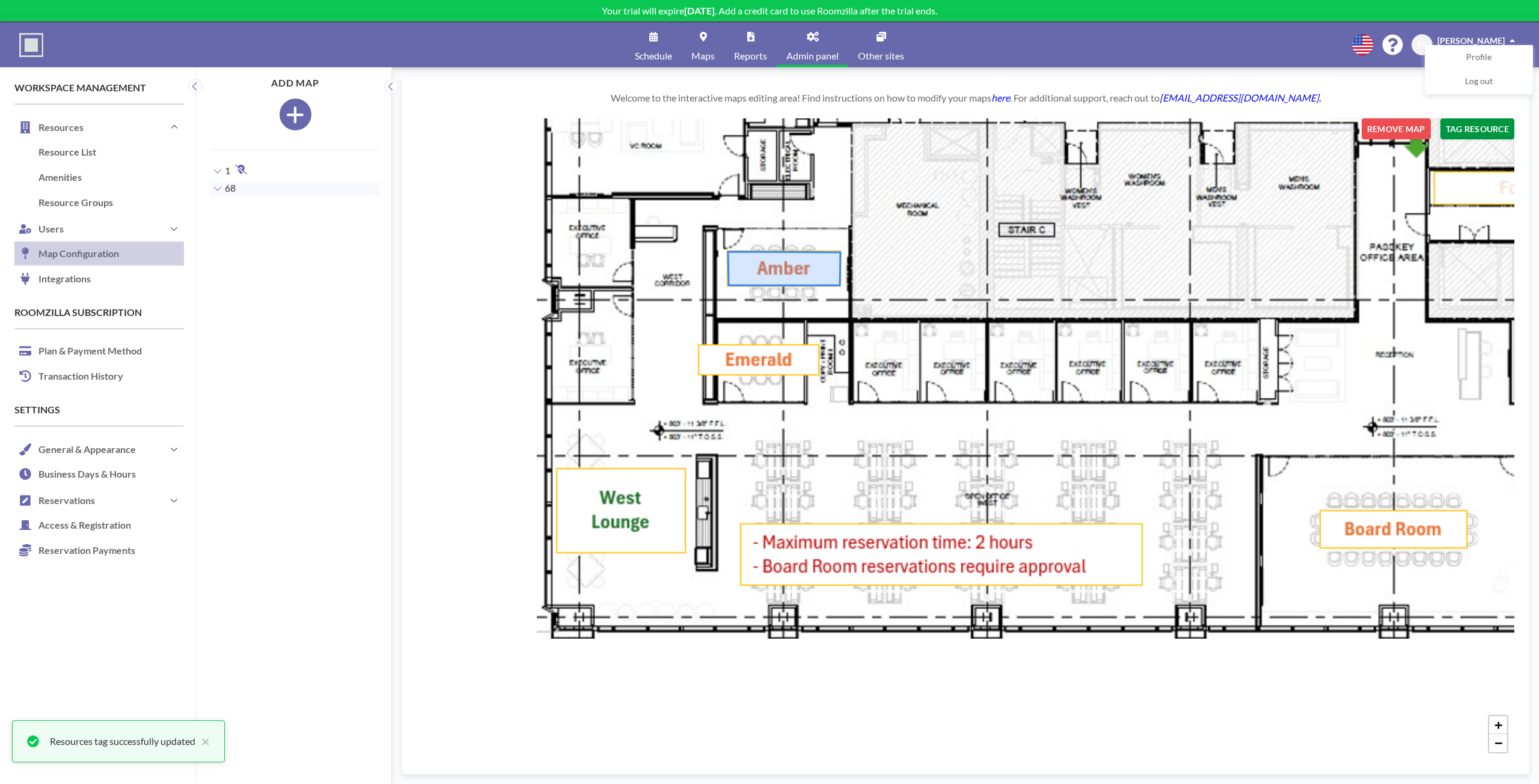
click at [1495, 123] on button "TAG RESOURCE" at bounding box center [1477, 129] width 74 height 21
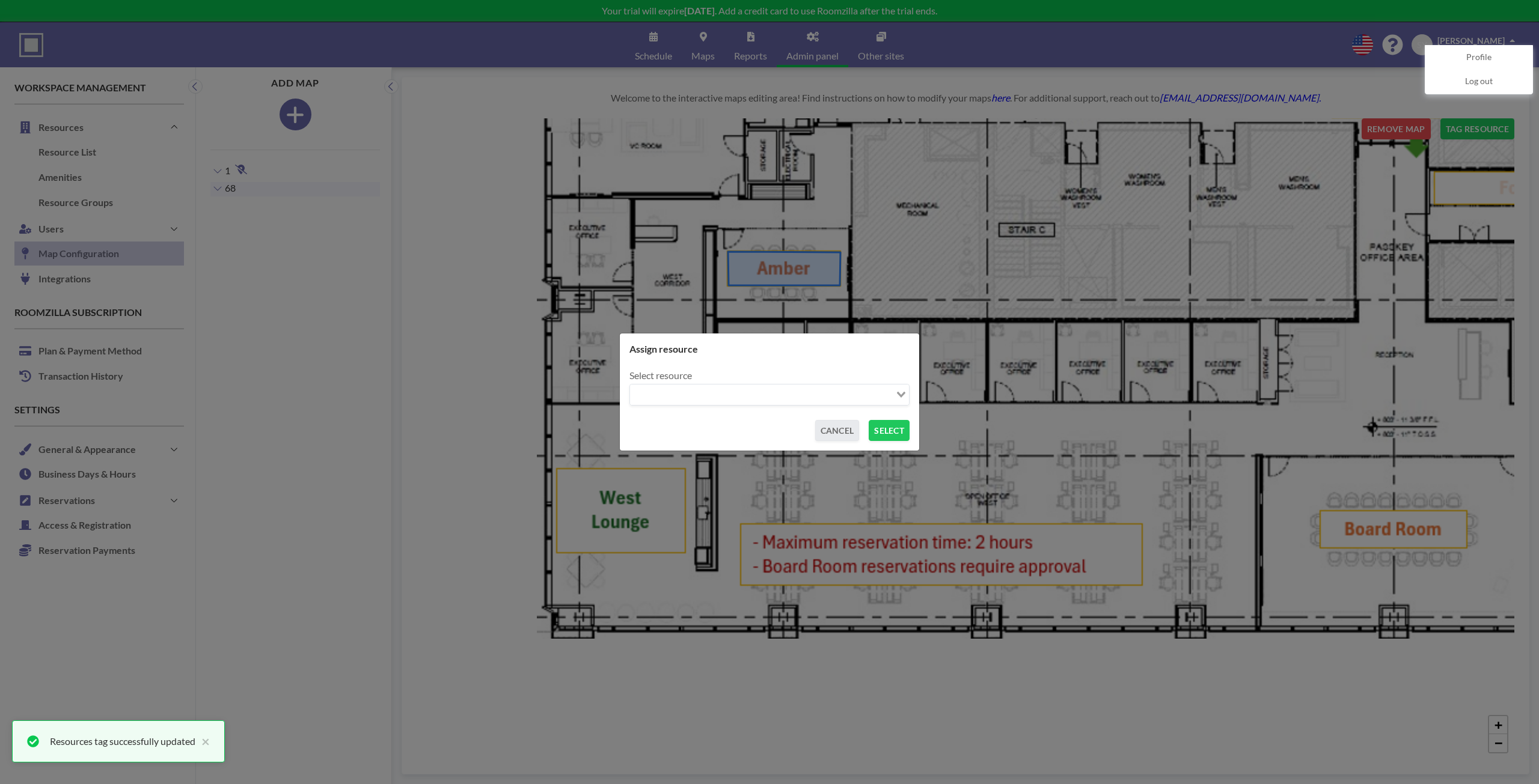
click at [721, 398] on input "Search for option" at bounding box center [762, 395] width 263 height 16
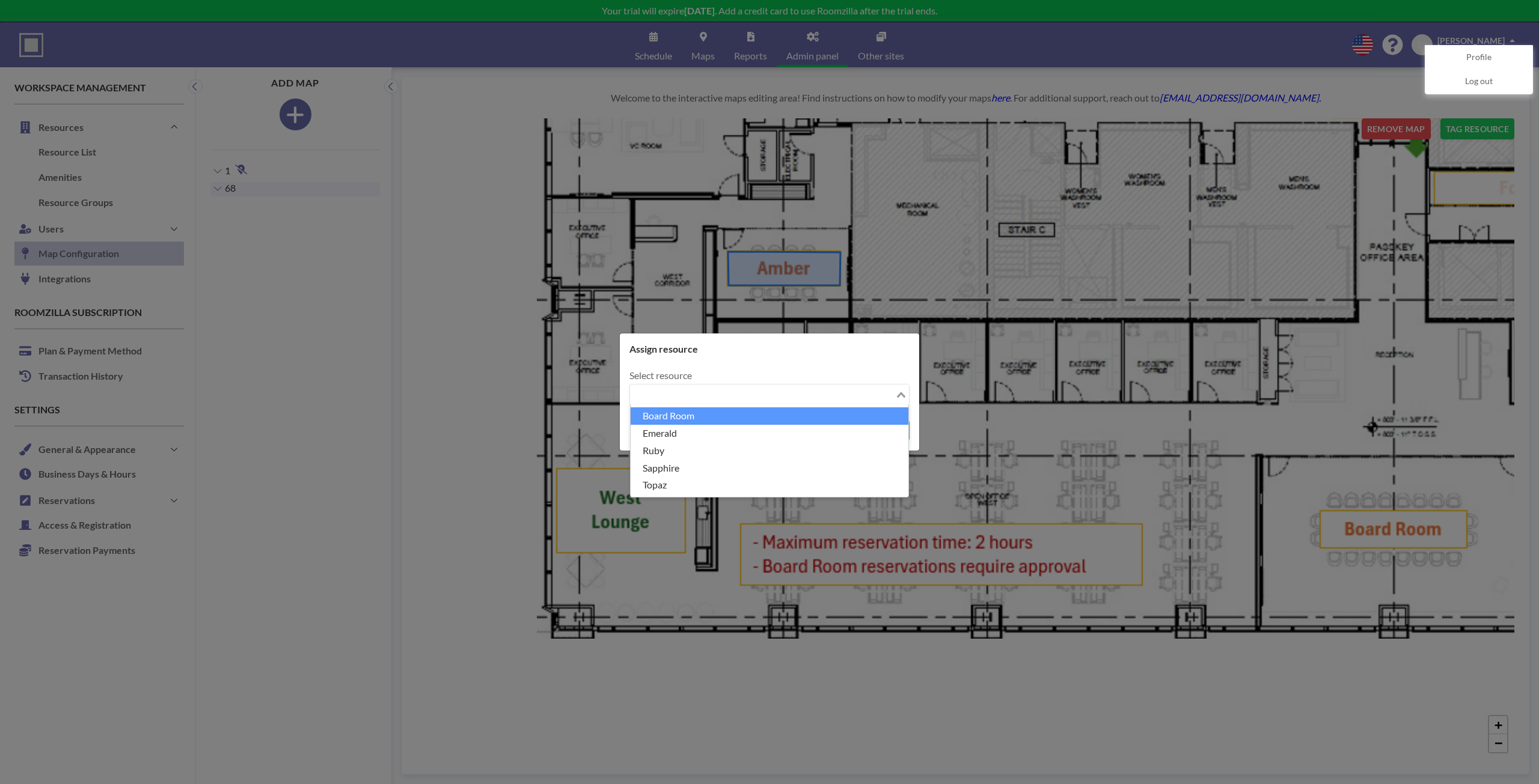
click at [709, 417] on li "Board Room" at bounding box center [769, 416] width 278 height 17
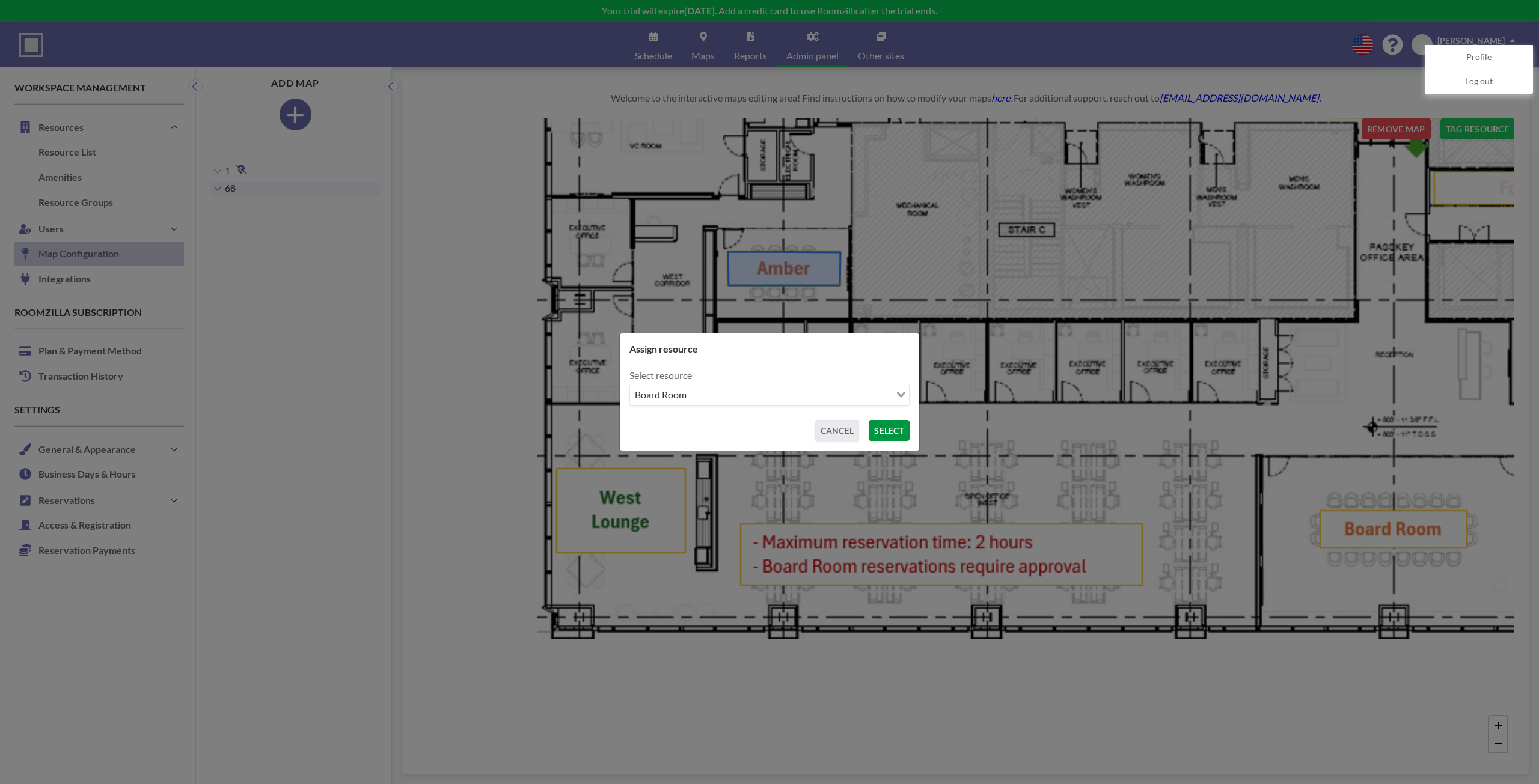
click at [868, 427] on button "SELECT" at bounding box center [888, 431] width 41 height 21
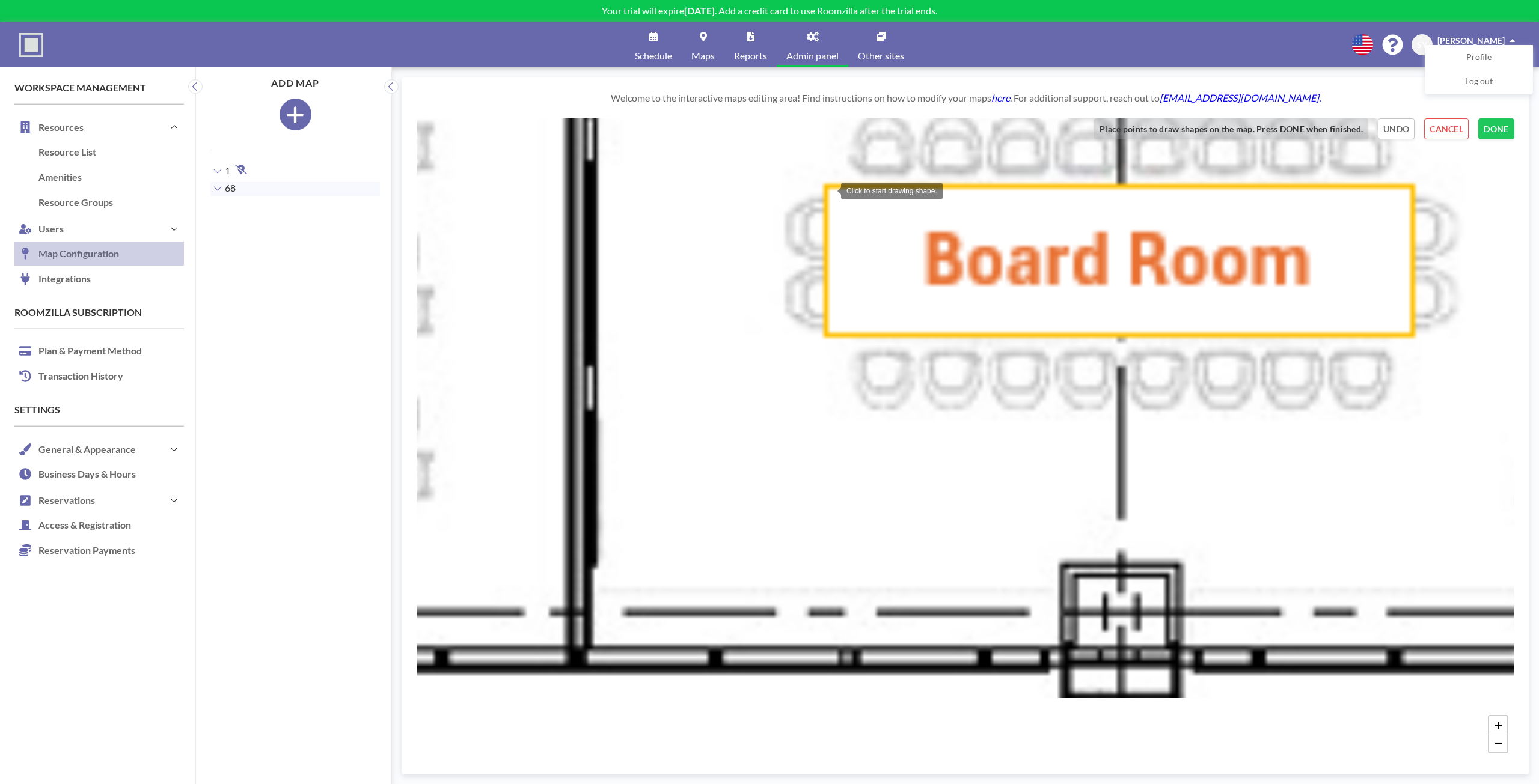
click at [829, 190] on div at bounding box center [829, 190] width 24 height 24
click at [1408, 190] on div at bounding box center [1408, 190] width 24 height 24
click at [1409, 331] on div at bounding box center [1409, 331] width 24 height 24
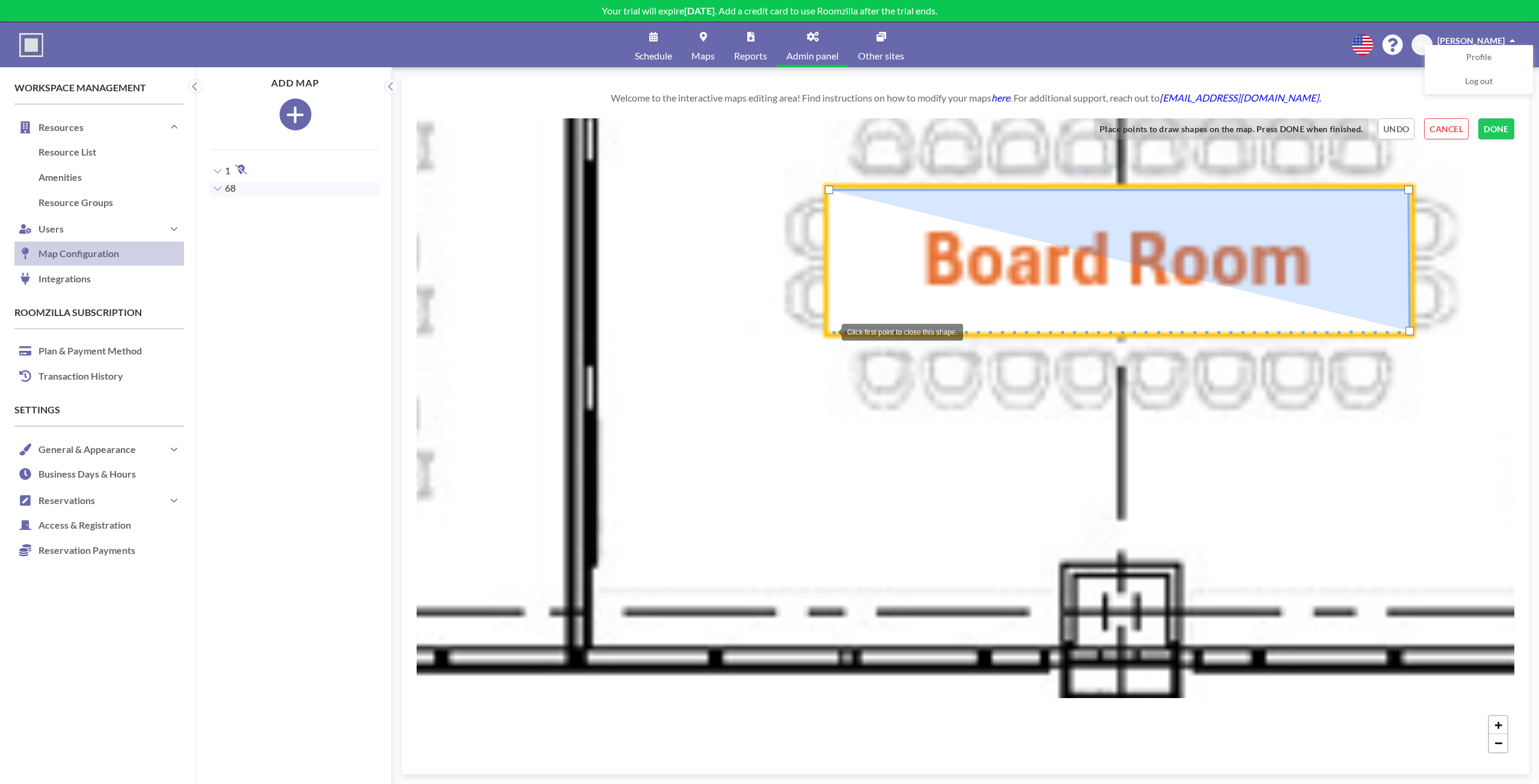
click at [830, 331] on div at bounding box center [830, 331] width 24 height 24
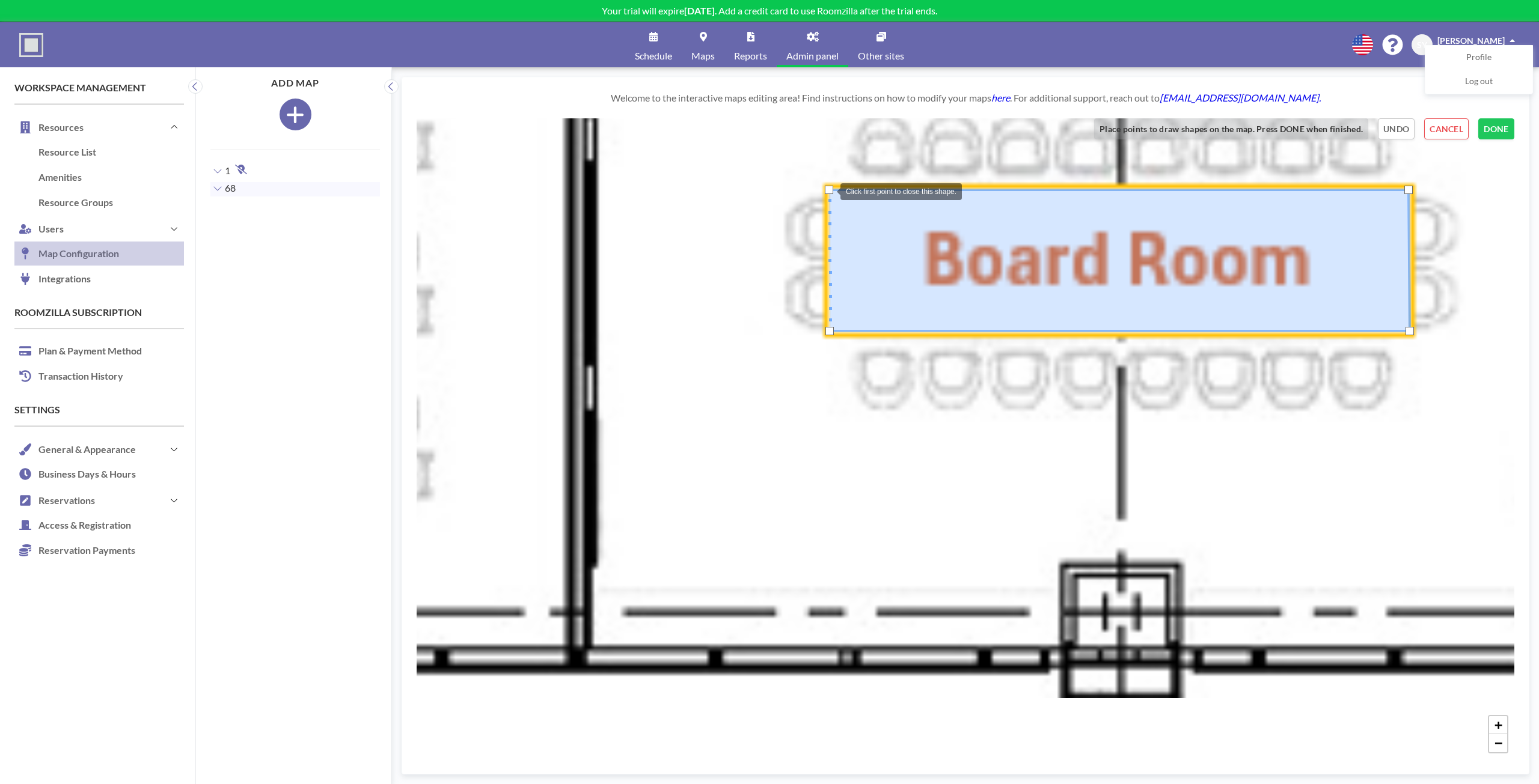
click at [828, 191] on div at bounding box center [828, 189] width 9 height 9
click at [1413, 188] on div at bounding box center [1411, 189] width 9 height 9
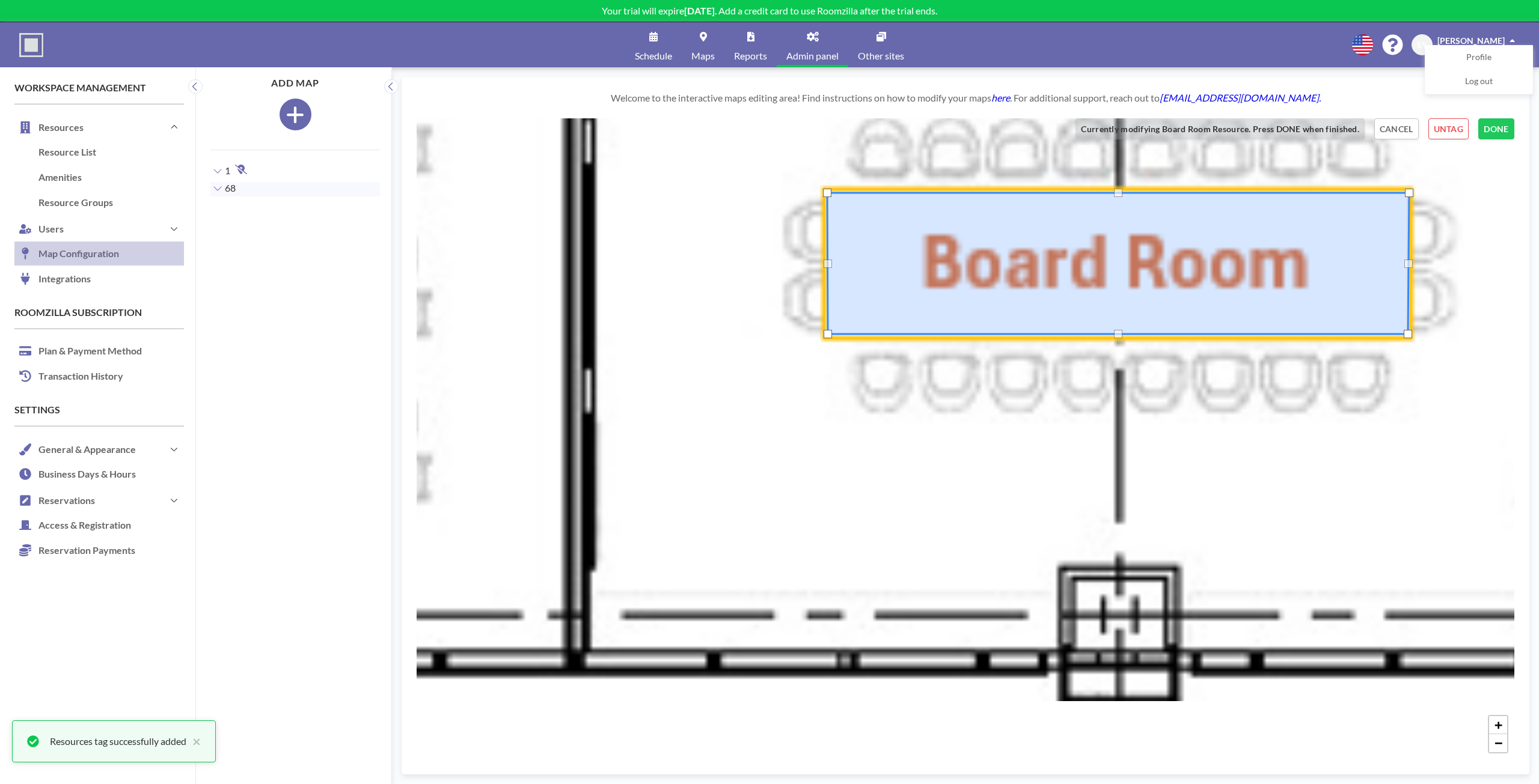
click at [1409, 341] on div "+ −" at bounding box center [965, 439] width 1098 height 641
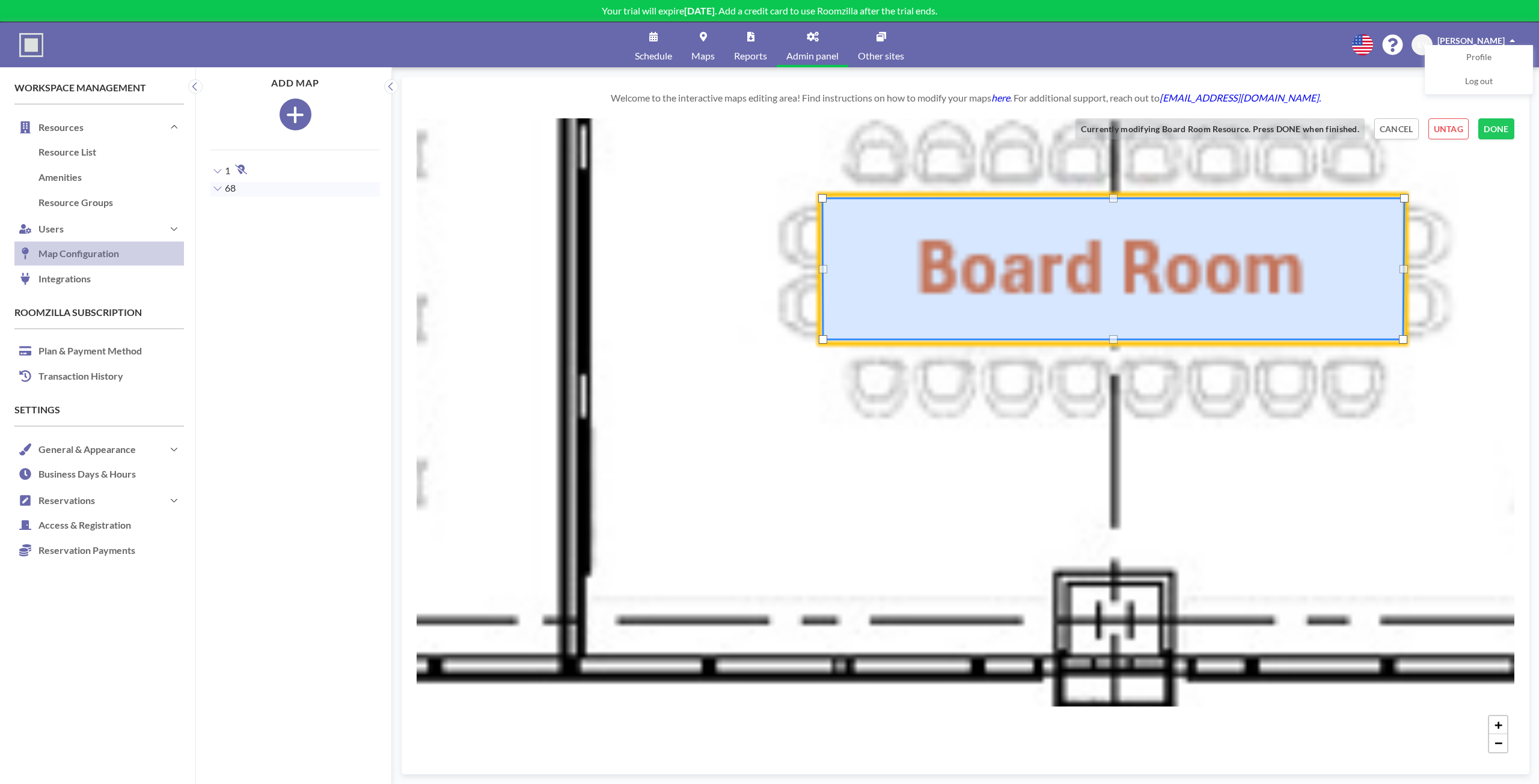
drag, startPoint x: 1408, startPoint y: 339, endPoint x: 1403, endPoint y: 344, distance: 7.1
click at [1403, 344] on div "+ −" at bounding box center [965, 439] width 1098 height 641
click at [1401, 340] on div at bounding box center [1402, 340] width 9 height 9
click at [820, 343] on div at bounding box center [822, 341] width 9 height 9
click at [1501, 124] on button "DONE" at bounding box center [1496, 129] width 36 height 21
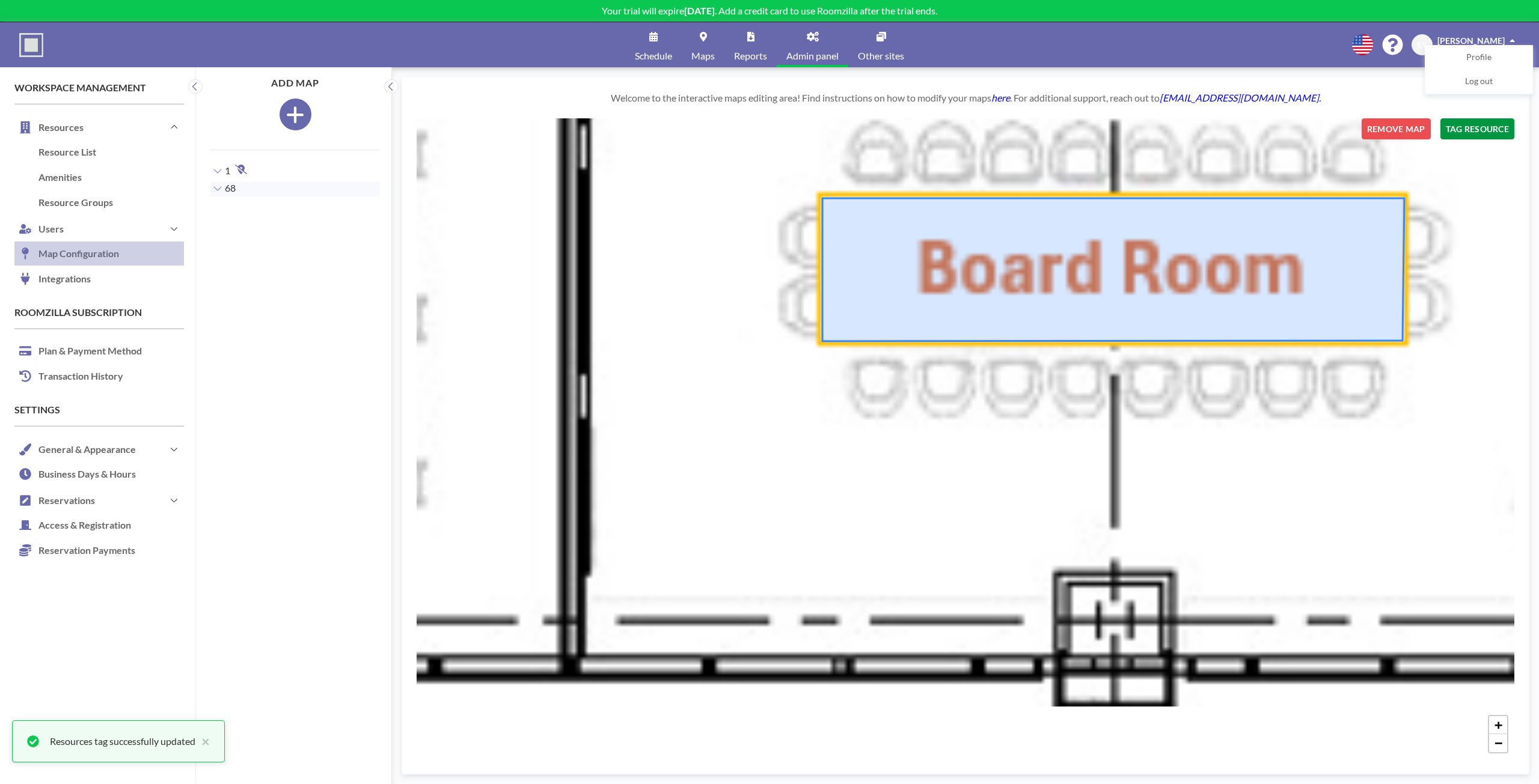
click at [1500, 124] on button "TAG RESOURCE" at bounding box center [1477, 129] width 74 height 21
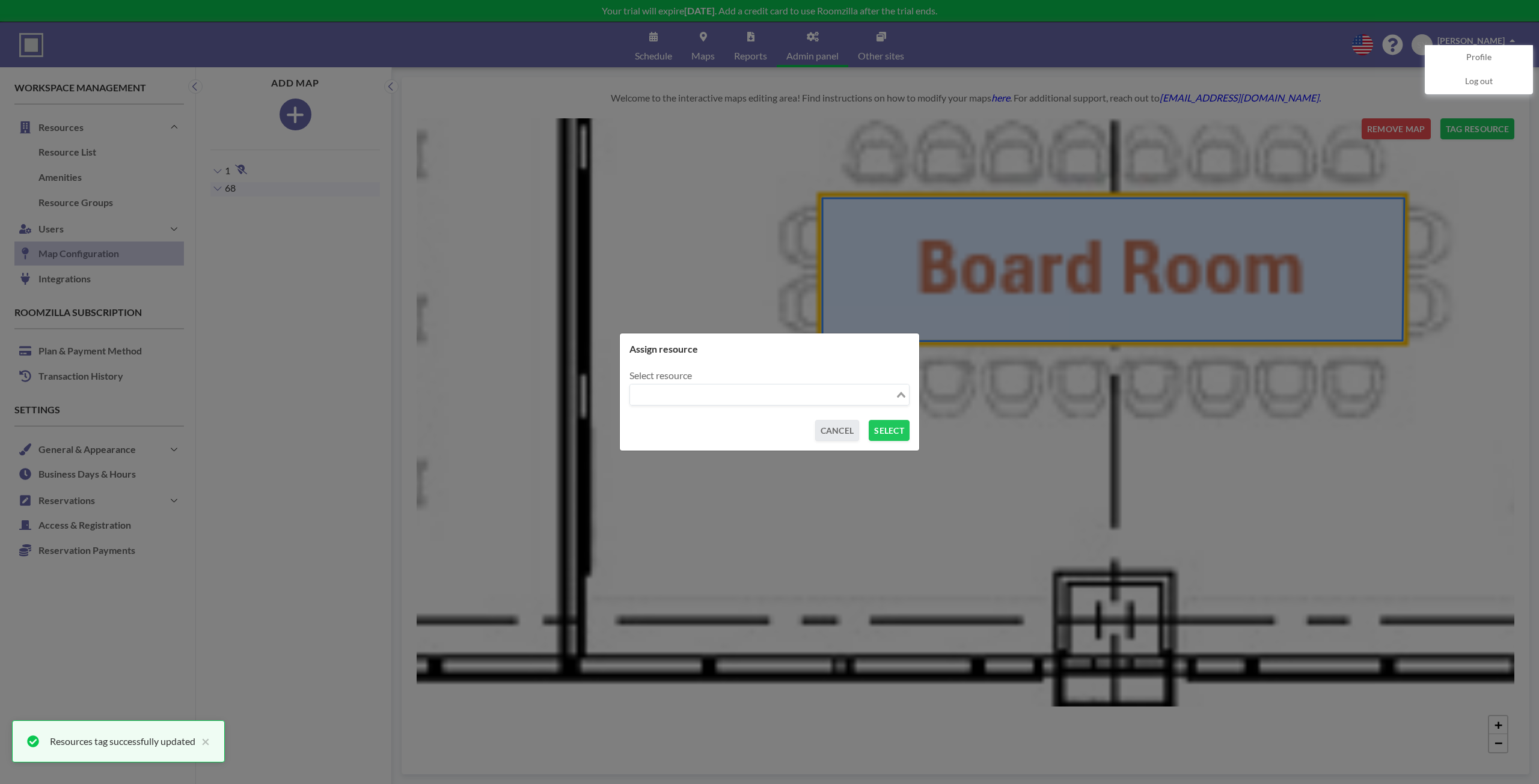
click at [710, 401] on input "Search for option" at bounding box center [762, 395] width 263 height 16
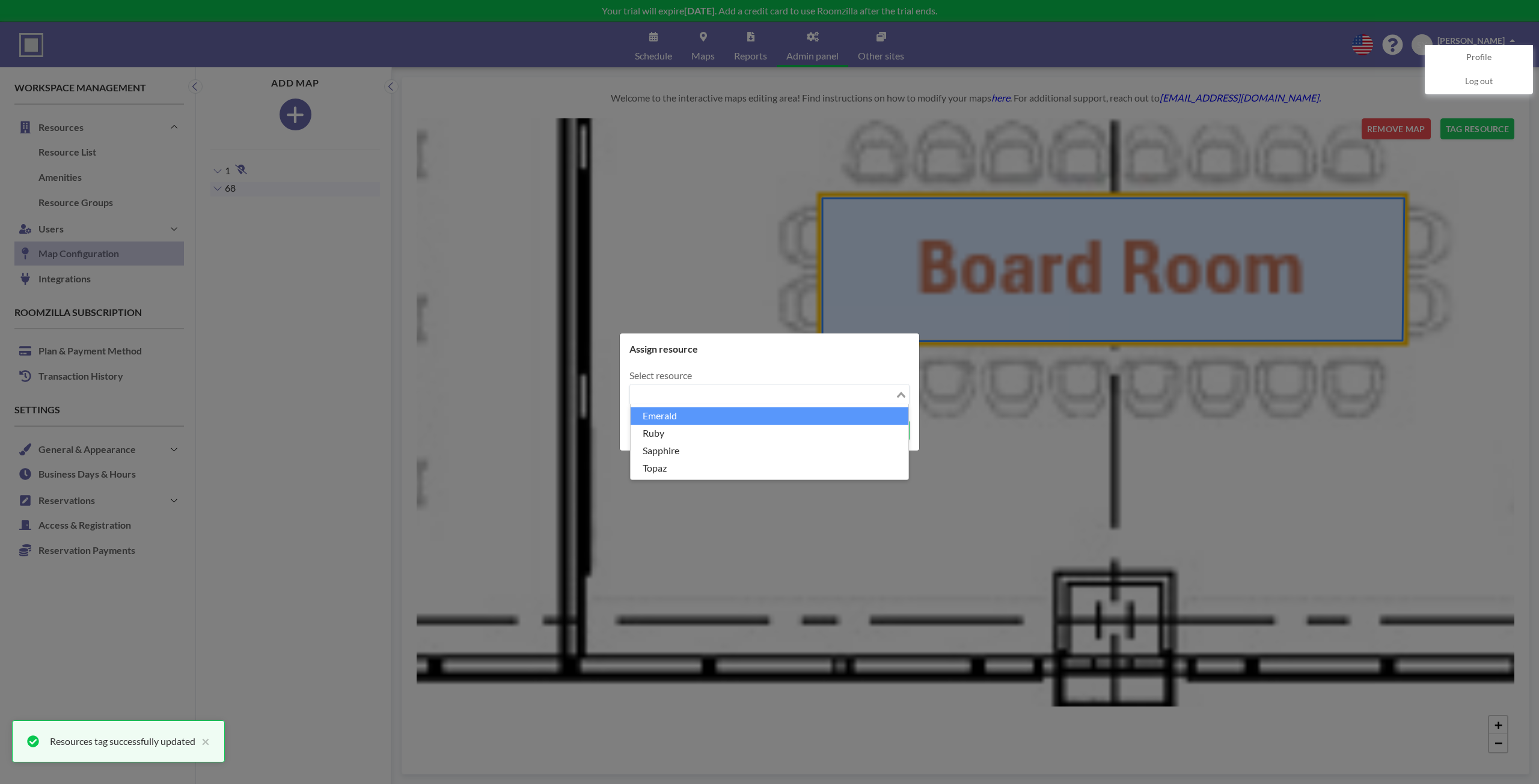
click at [705, 413] on li "Emerald" at bounding box center [769, 416] width 278 height 17
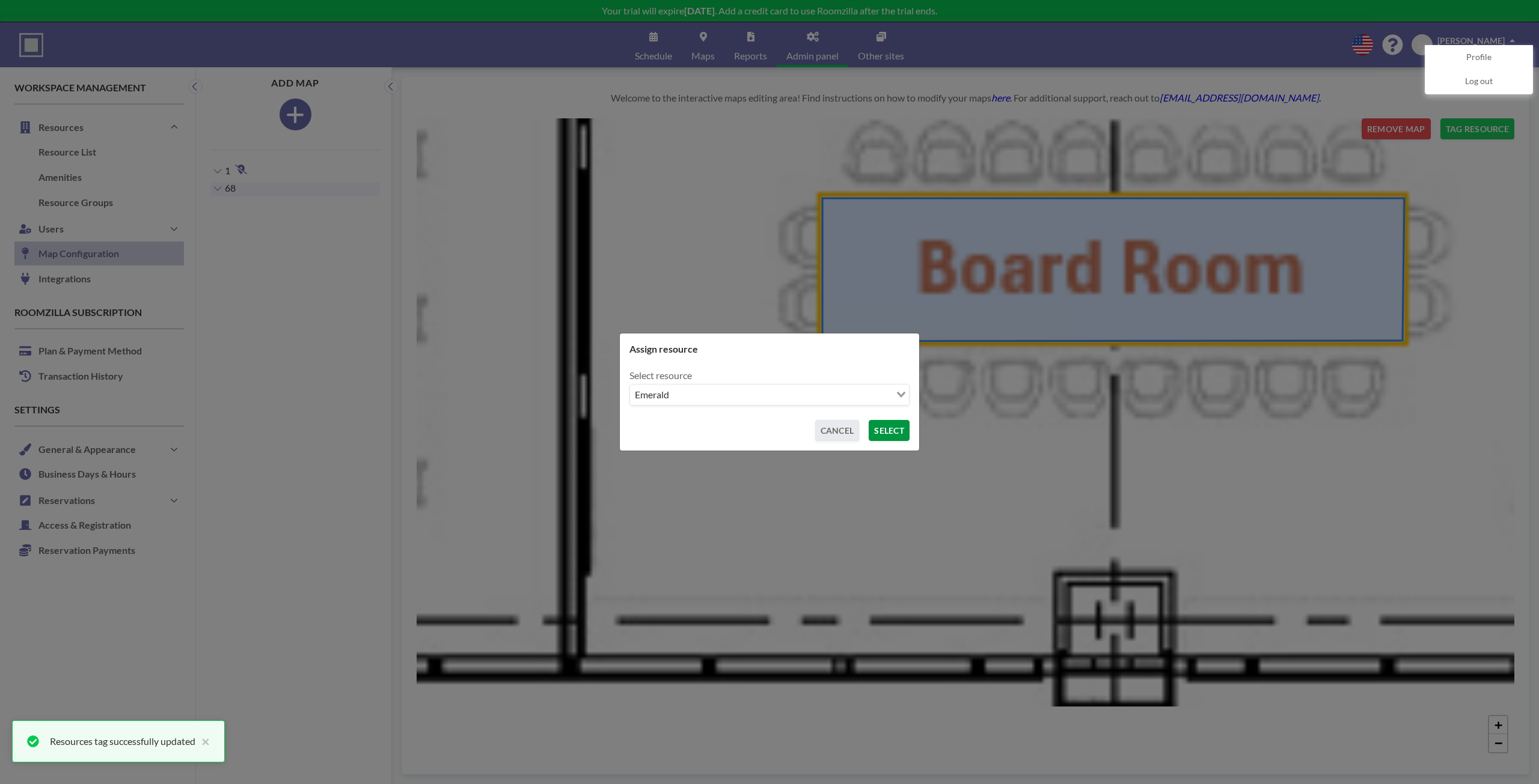
click at [905, 423] on button "SELECT" at bounding box center [888, 431] width 41 height 21
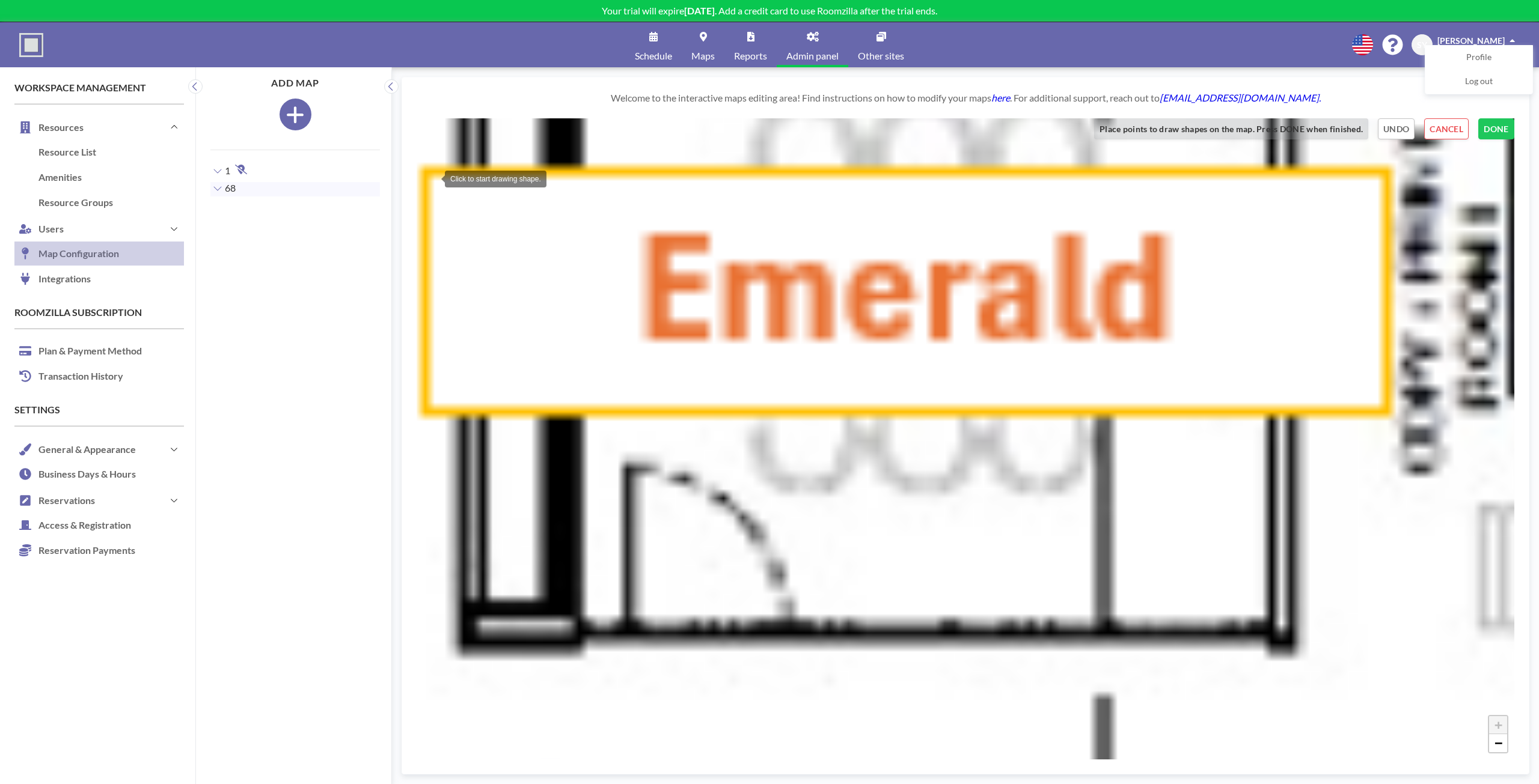
click at [433, 178] on div at bounding box center [433, 178] width 24 height 24
click at [1378, 177] on div at bounding box center [1378, 177] width 24 height 24
click at [1380, 404] on div at bounding box center [1380, 404] width 24 height 24
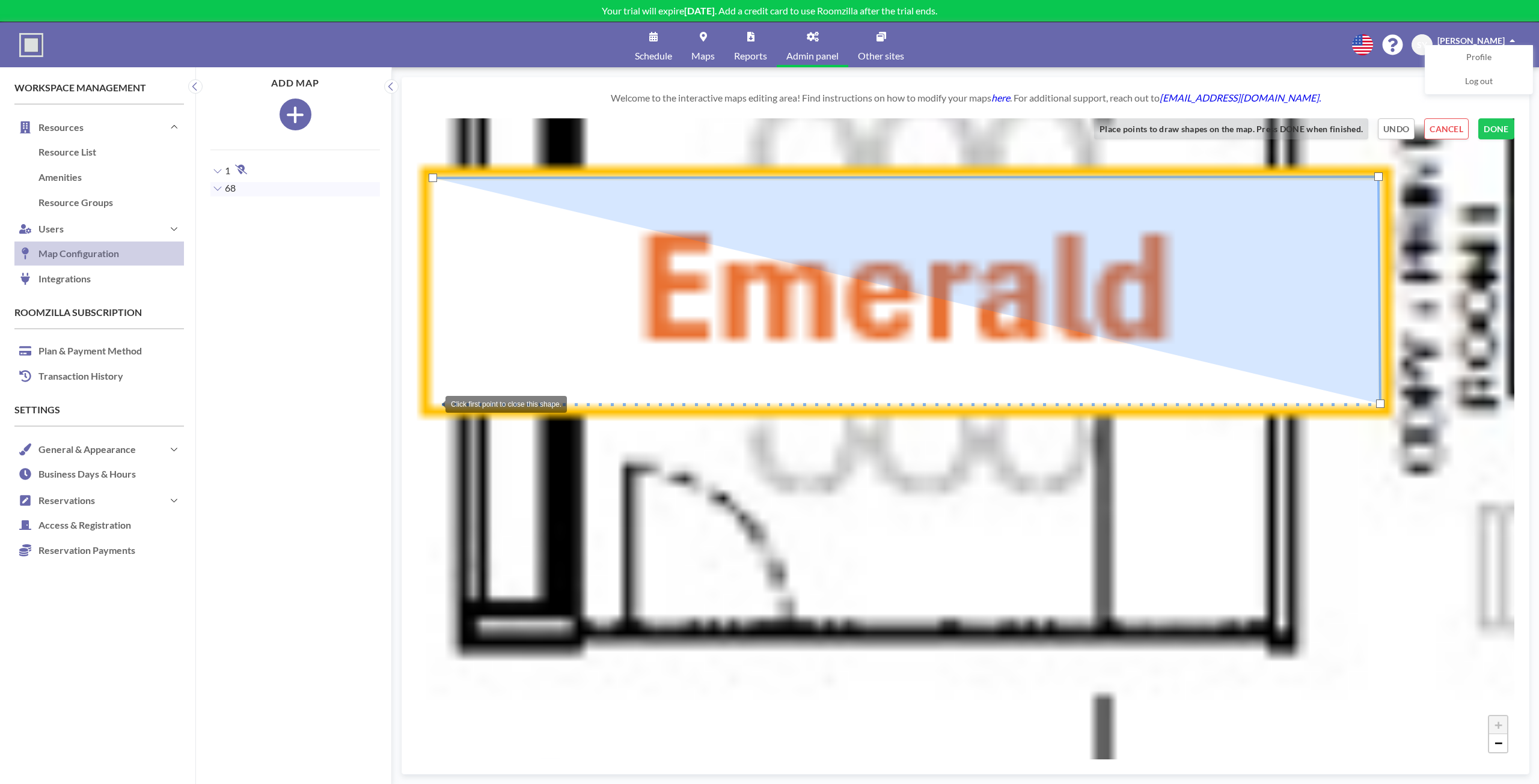
click at [433, 403] on div at bounding box center [433, 403] width 24 height 24
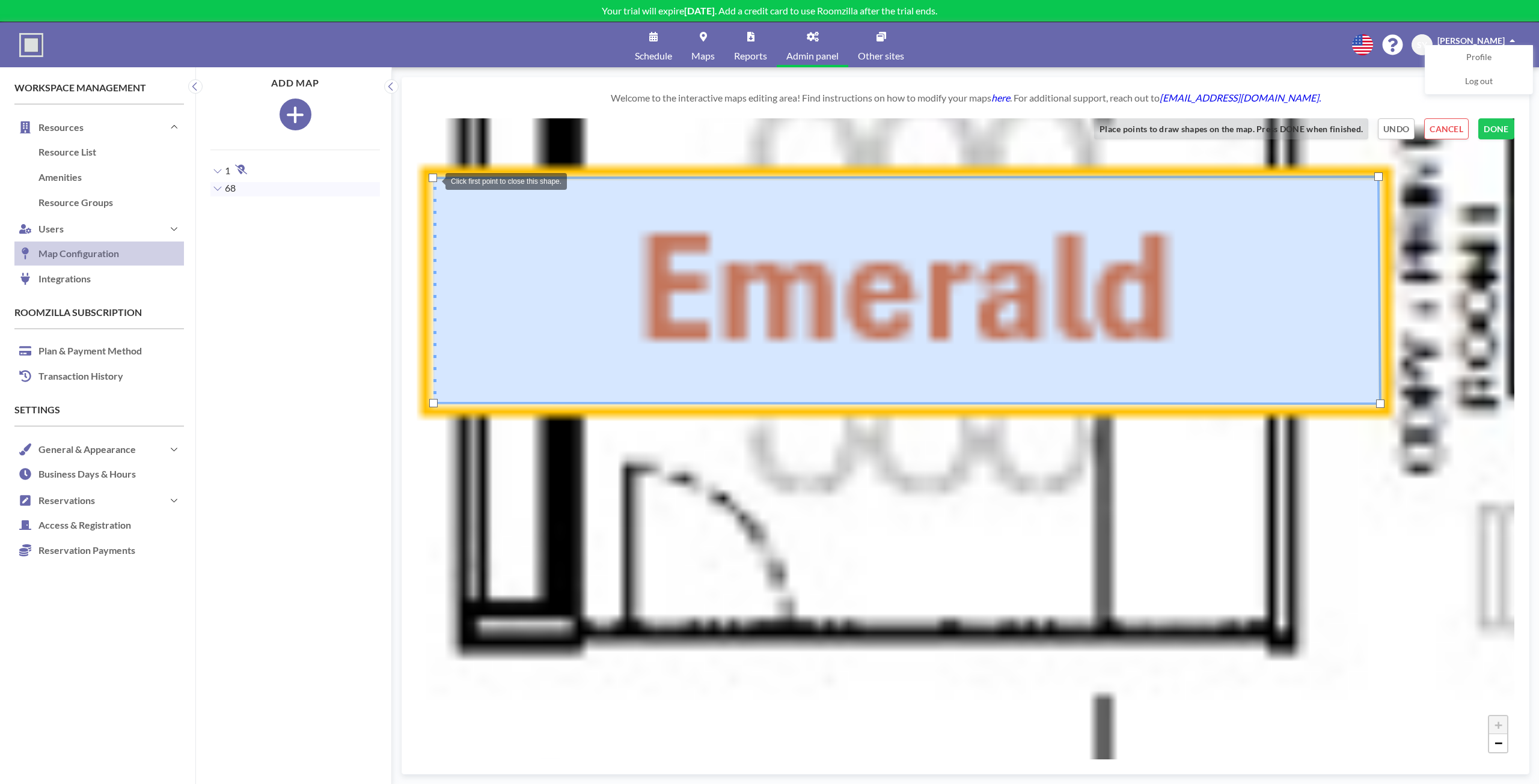
click at [433, 180] on div at bounding box center [433, 177] width 9 height 9
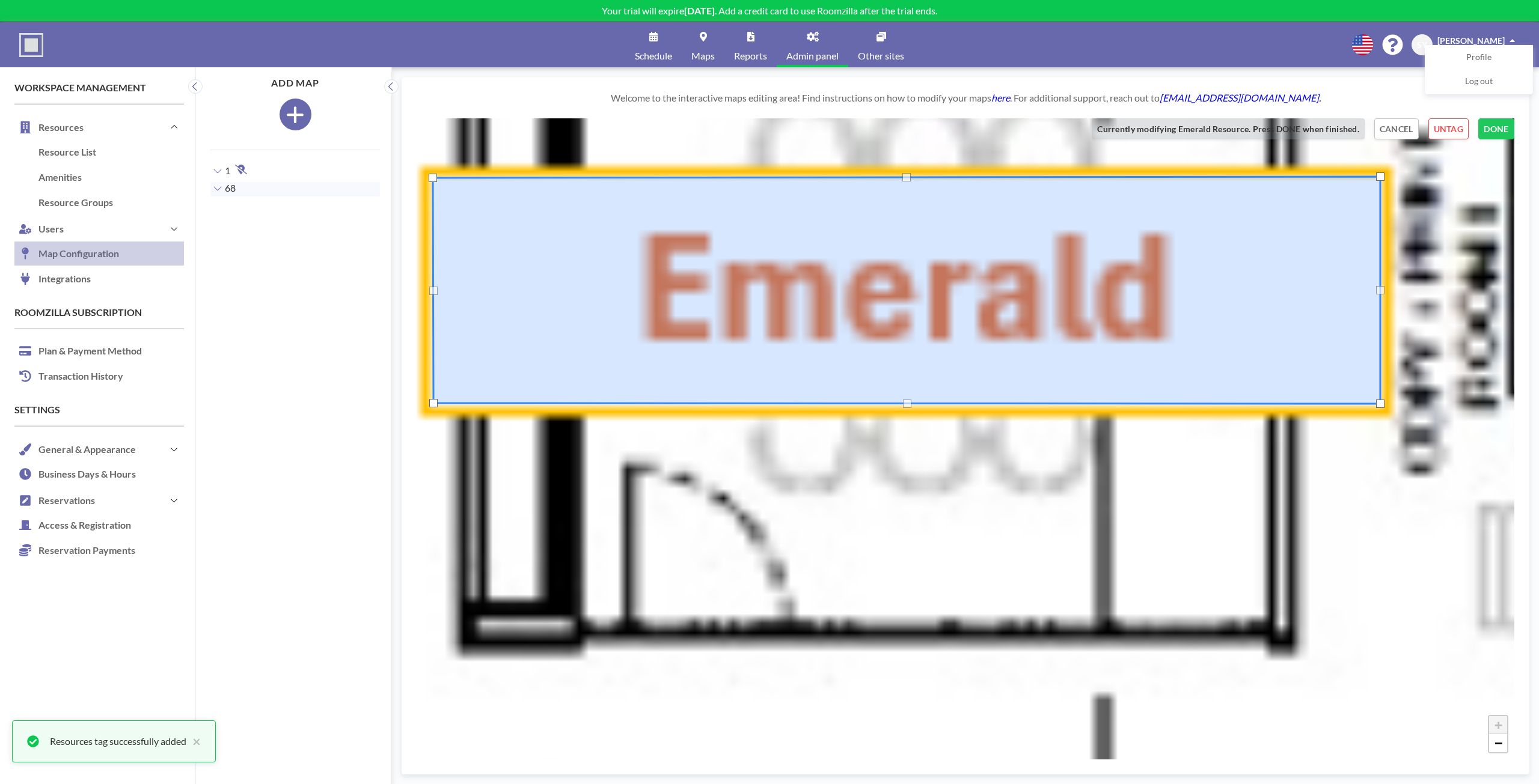
click at [1381, 178] on div at bounding box center [1380, 176] width 9 height 9
click at [1376, 404] on div at bounding box center [1379, 403] width 9 height 9
click at [1488, 128] on button "DONE" at bounding box center [1496, 129] width 36 height 21
click at [1488, 128] on button "TAG RESOURCE" at bounding box center [1477, 129] width 74 height 21
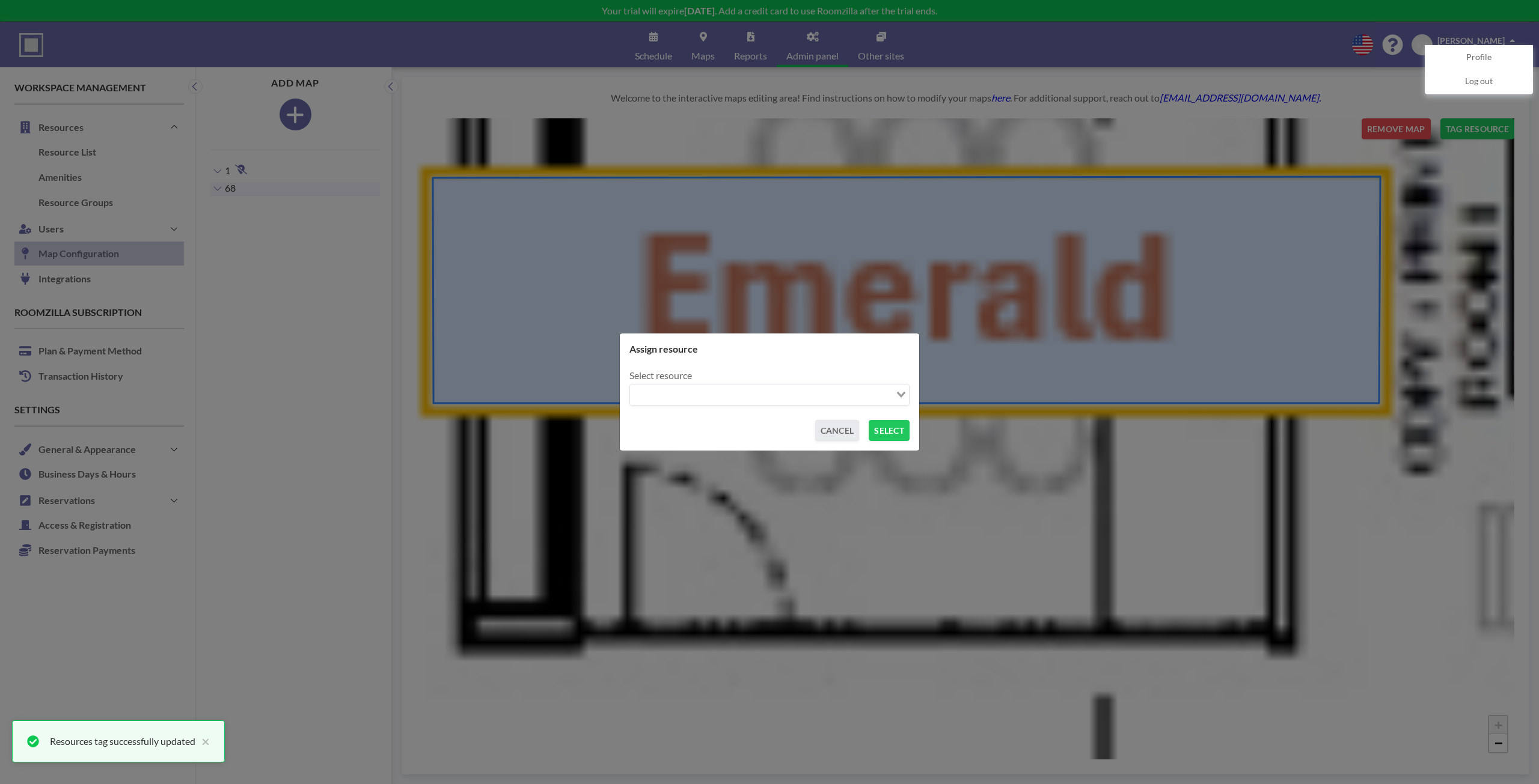
click at [751, 397] on input "Search for option" at bounding box center [762, 395] width 263 height 16
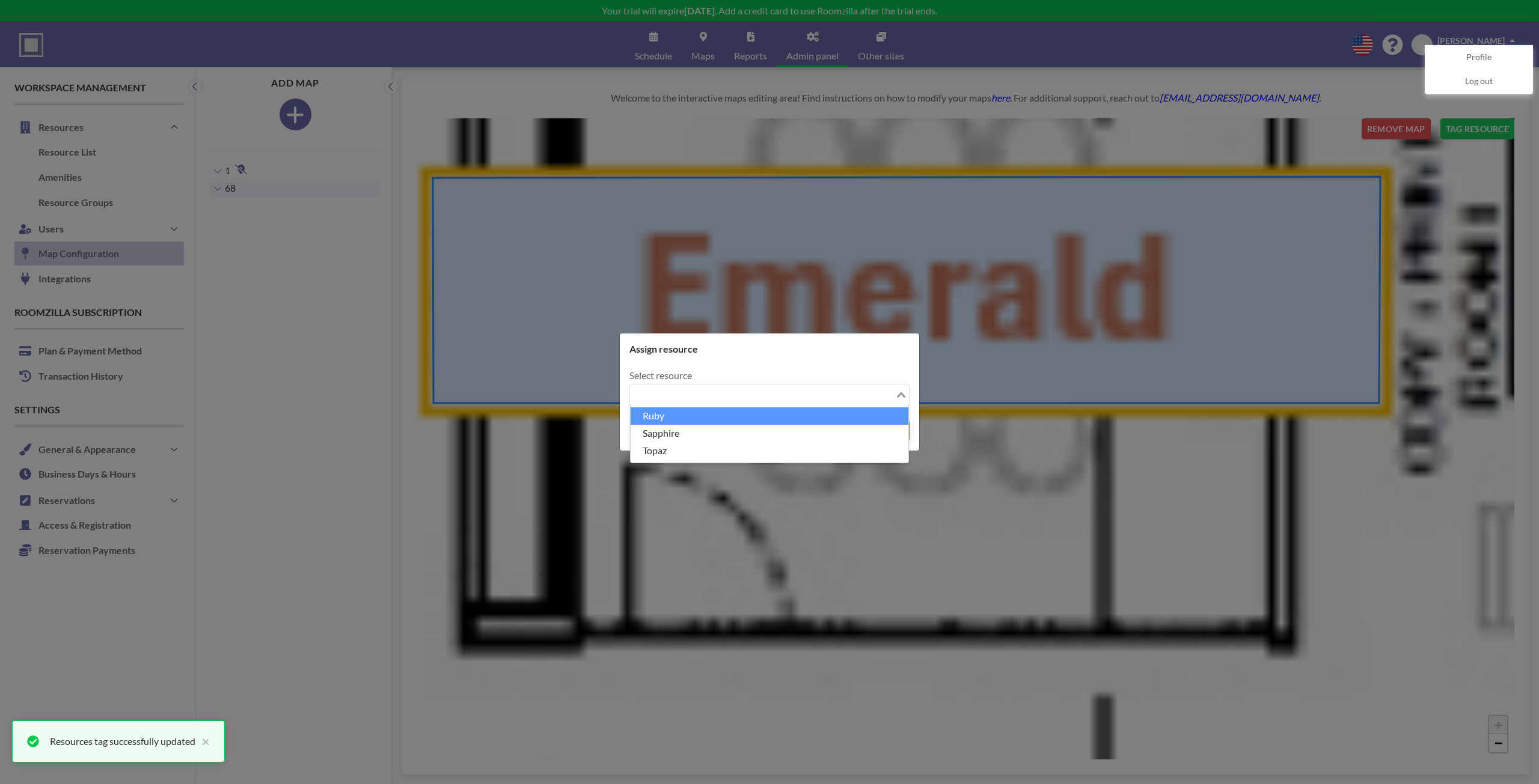
click at [747, 410] on li "Ruby" at bounding box center [769, 416] width 278 height 17
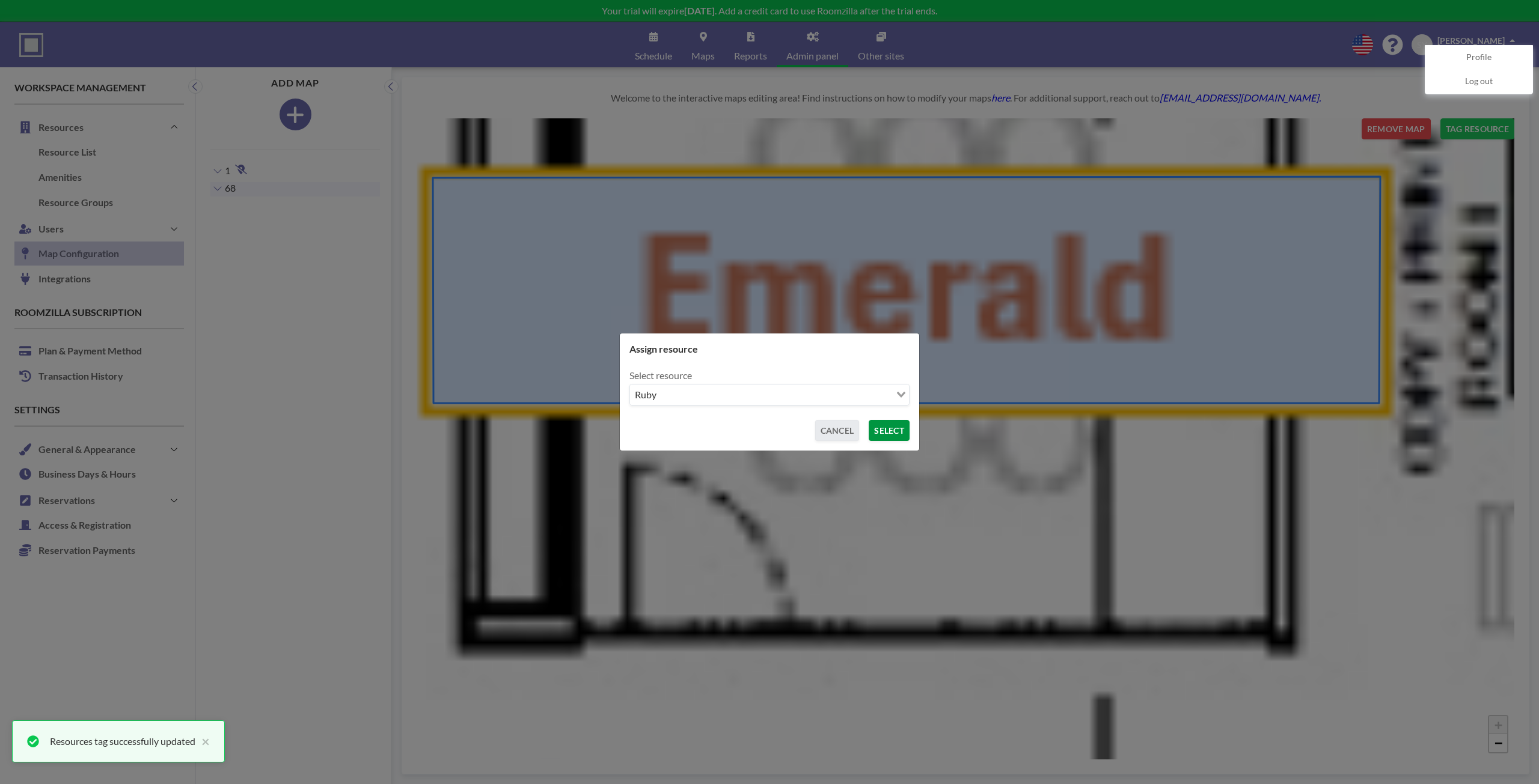
click at [905, 428] on button "SELECT" at bounding box center [888, 431] width 41 height 21
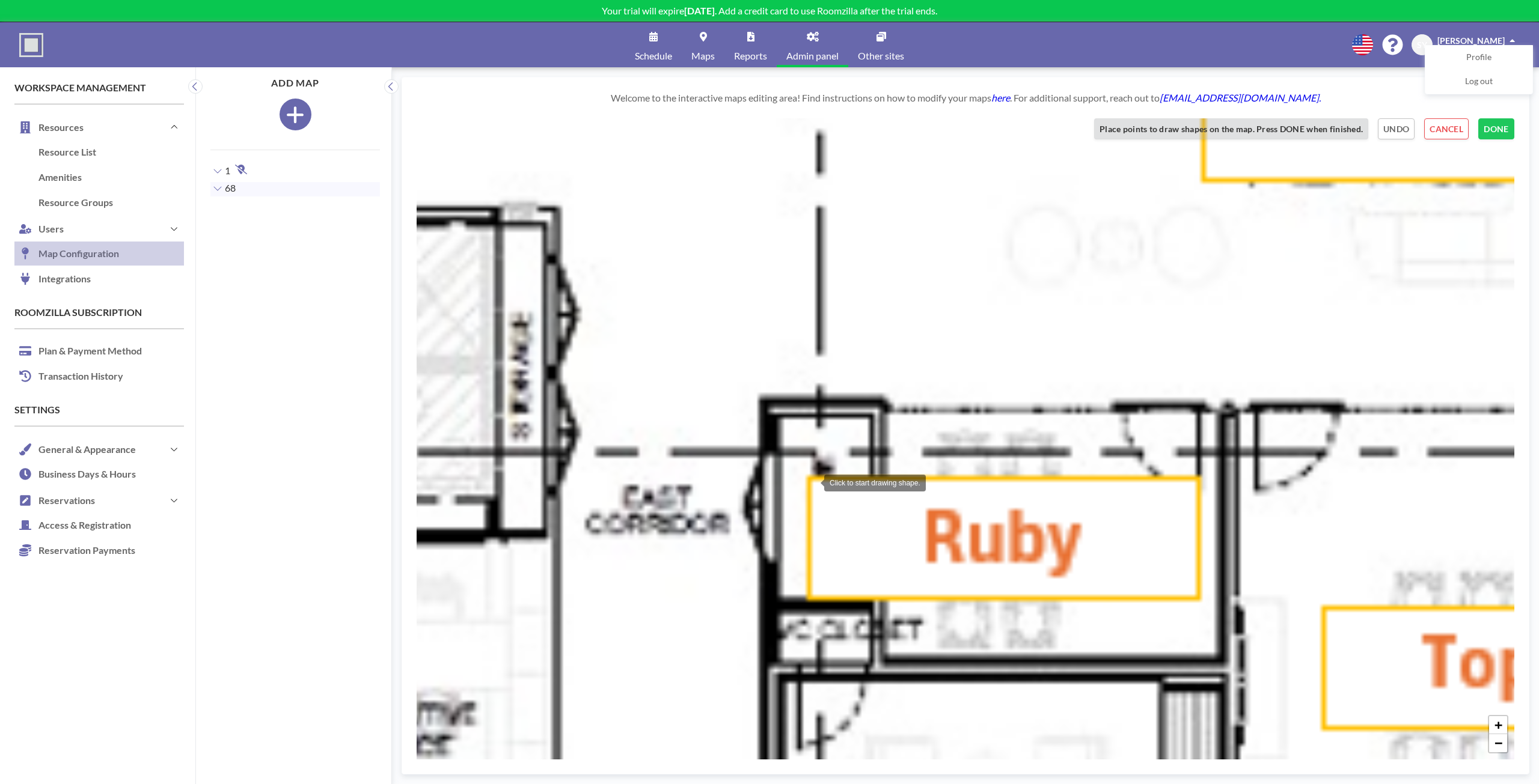
click at [812, 482] on div at bounding box center [812, 482] width 24 height 24
click at [1195, 484] on div at bounding box center [1194, 484] width 24 height 24
click at [1194, 594] on div at bounding box center [1194, 594] width 24 height 24
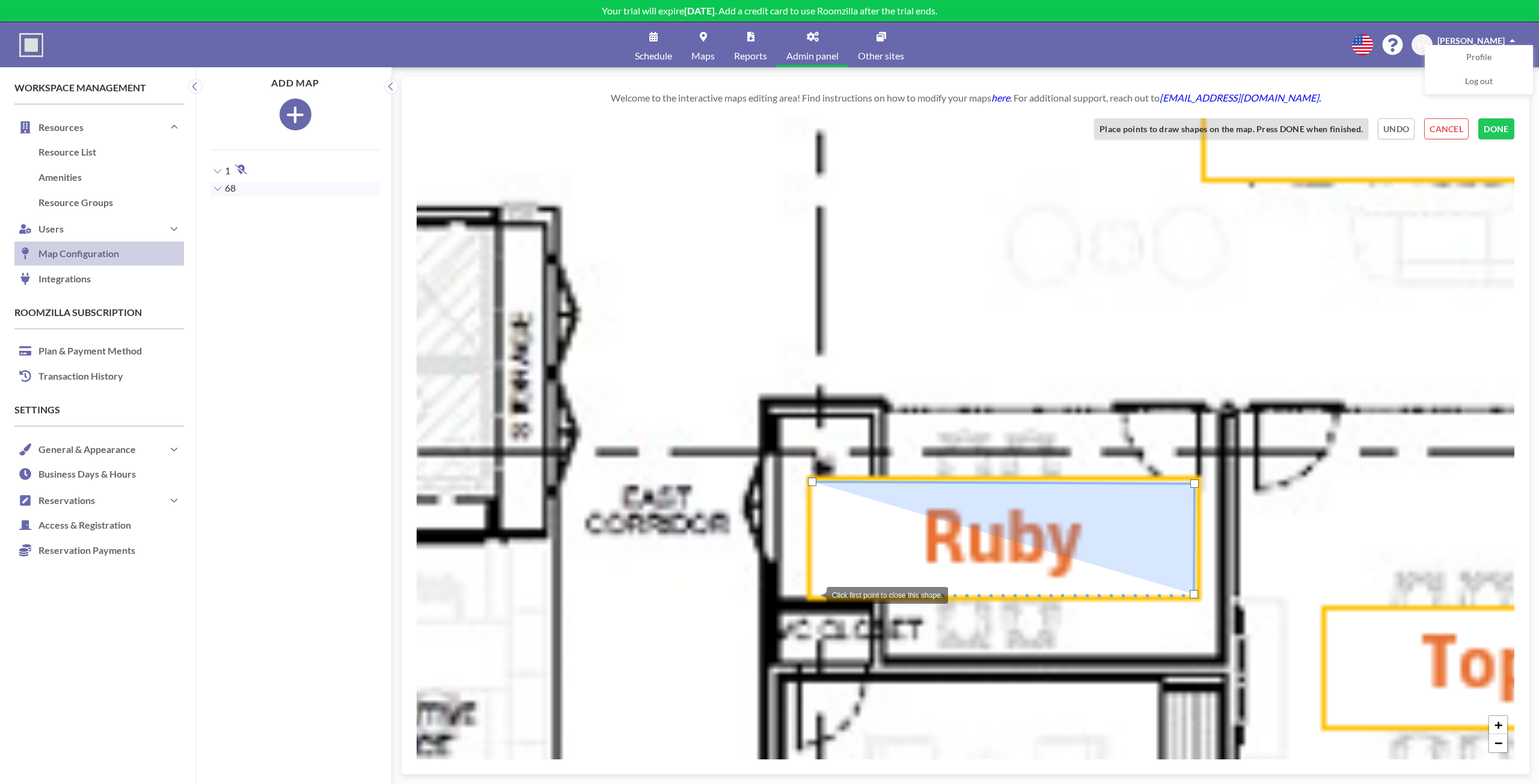
click at [814, 594] on div at bounding box center [814, 594] width 24 height 24
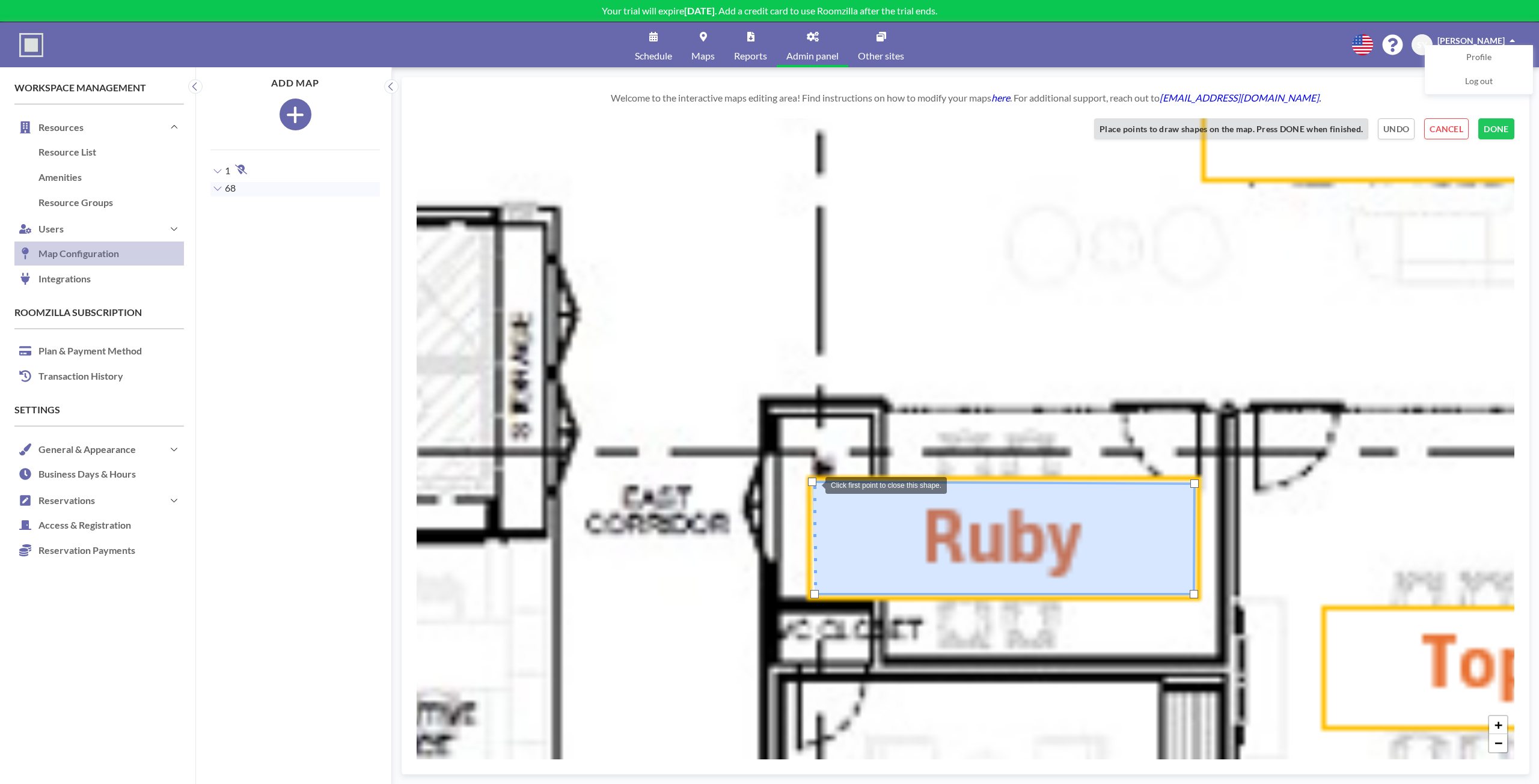
click at [813, 484] on div at bounding box center [812, 482] width 9 height 9
click at [811, 598] on div at bounding box center [812, 594] width 9 height 9
click at [1195, 598] on div at bounding box center [1194, 595] width 9 height 9
click at [1195, 480] on div at bounding box center [1196, 480] width 9 height 9
click at [1191, 483] on div at bounding box center [1195, 481] width 9 height 9
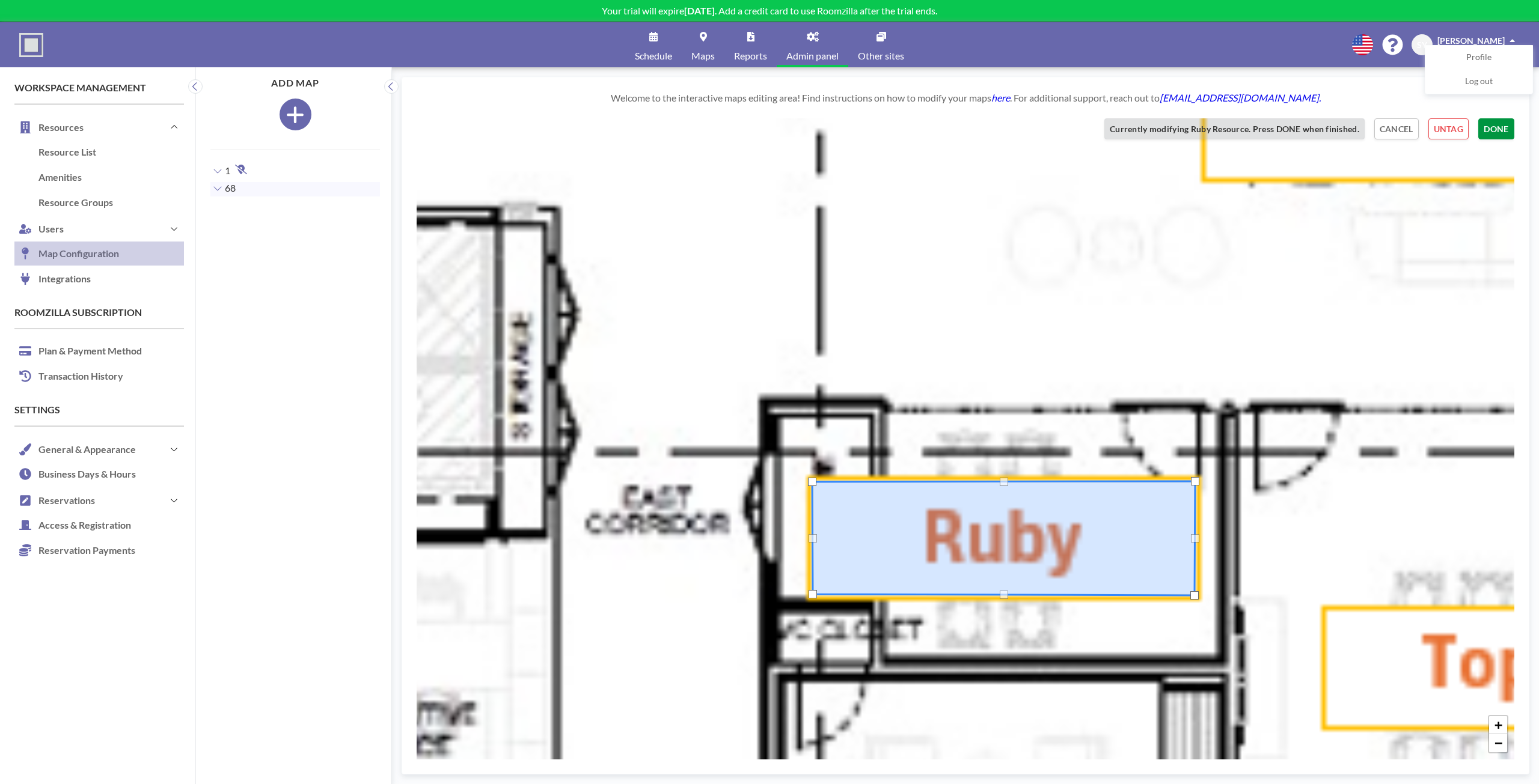
click at [1510, 128] on button "DONE" at bounding box center [1496, 129] width 36 height 21
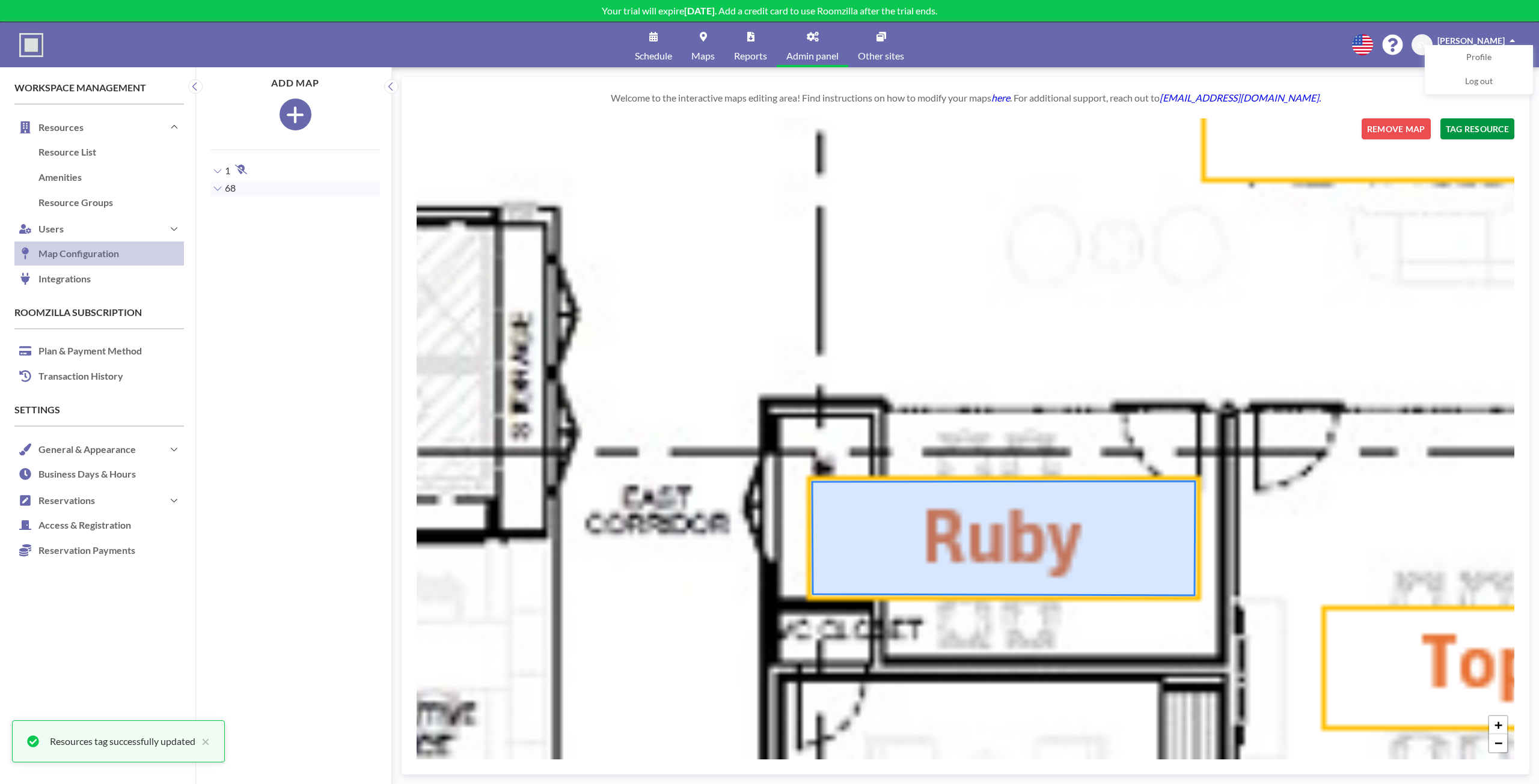
click at [1477, 136] on button "TAG RESOURCE" at bounding box center [1477, 129] width 74 height 21
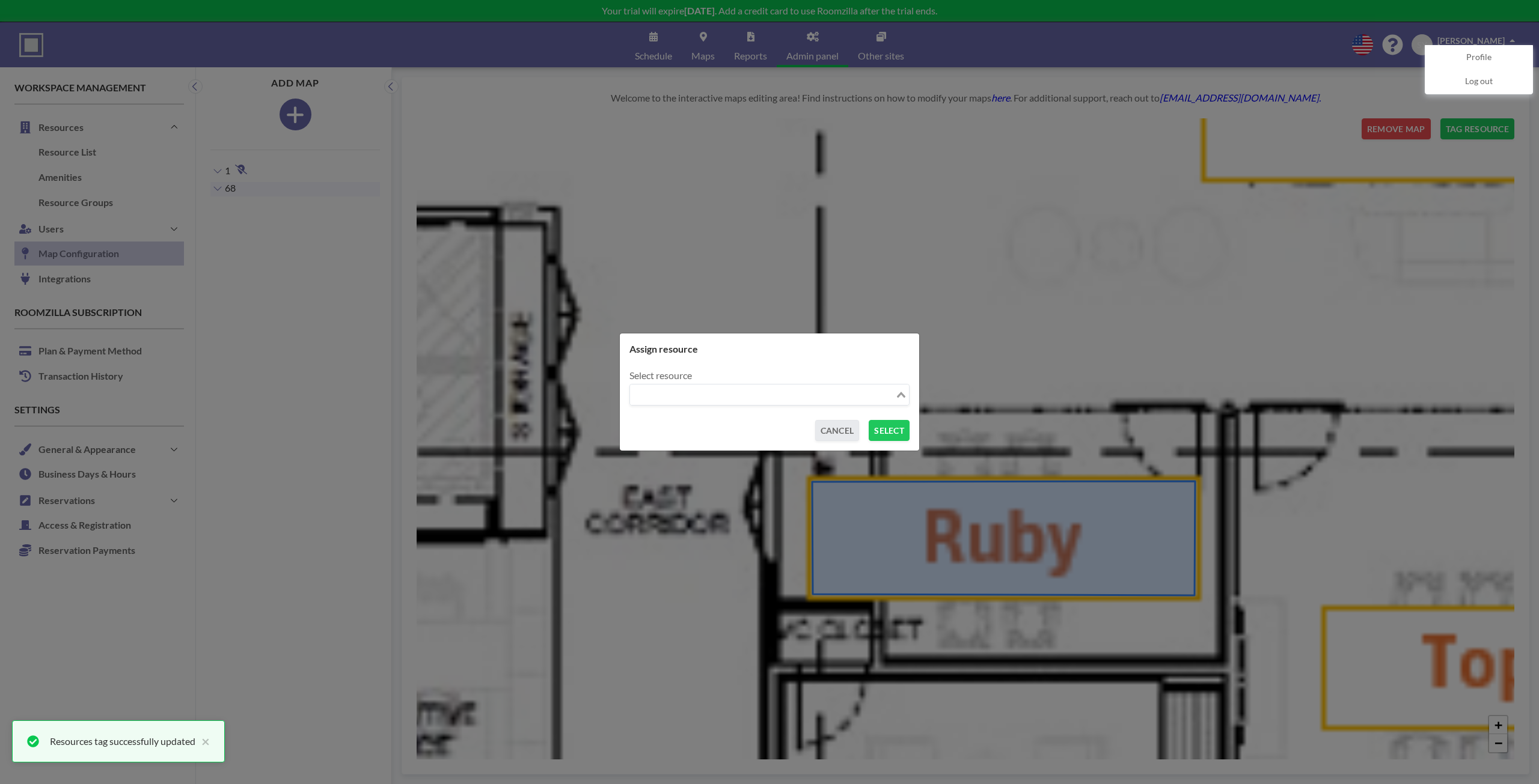
click at [724, 395] on input "Search for option" at bounding box center [762, 395] width 263 height 16
click at [719, 419] on li "Sapphire" at bounding box center [769, 416] width 278 height 17
click at [887, 428] on button "SELECT" at bounding box center [888, 431] width 41 height 21
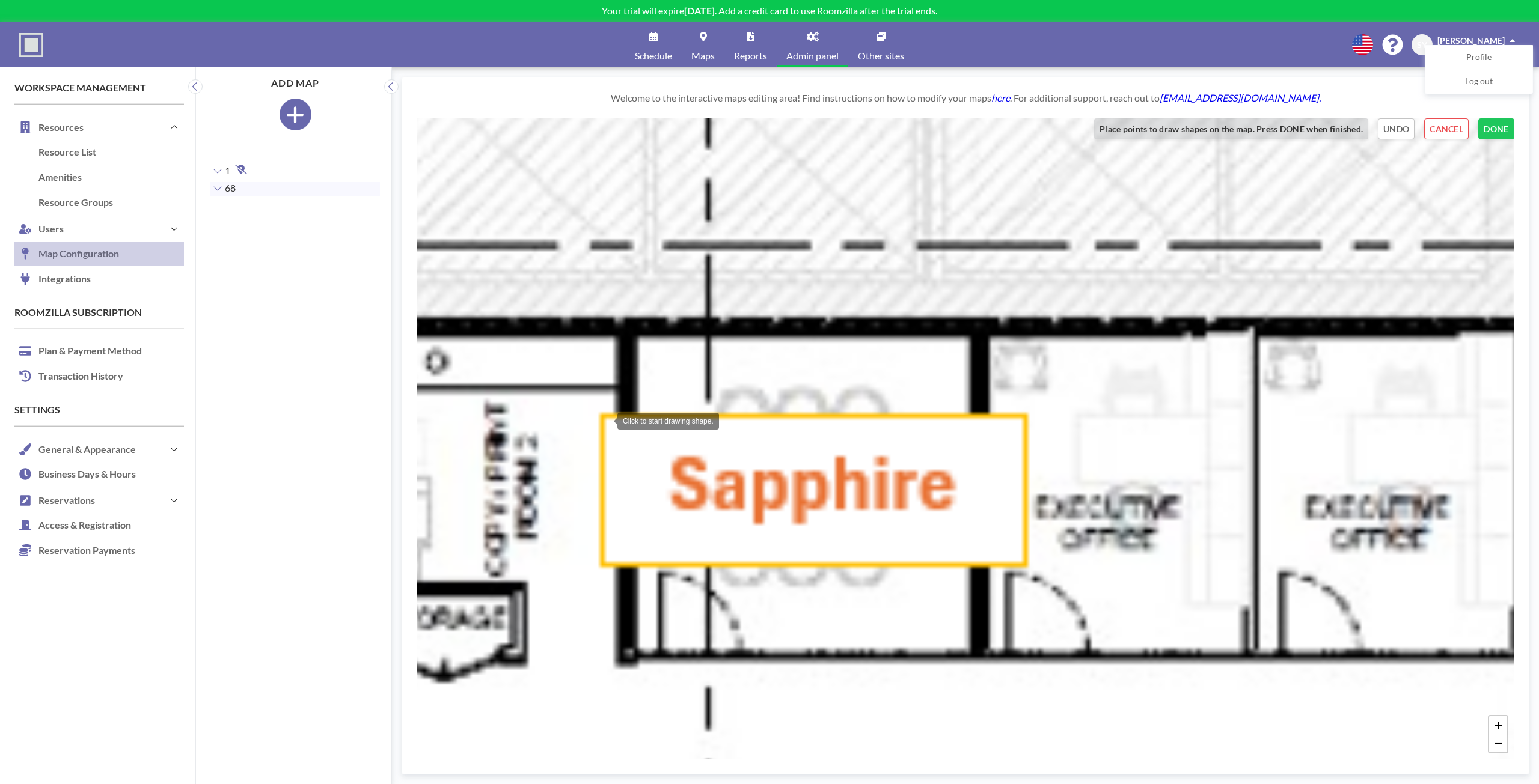
click at [605, 420] on div at bounding box center [605, 420] width 24 height 24
click at [1022, 420] on div at bounding box center [1022, 420] width 24 height 24
click at [1022, 561] on div at bounding box center [1022, 561] width 24 height 24
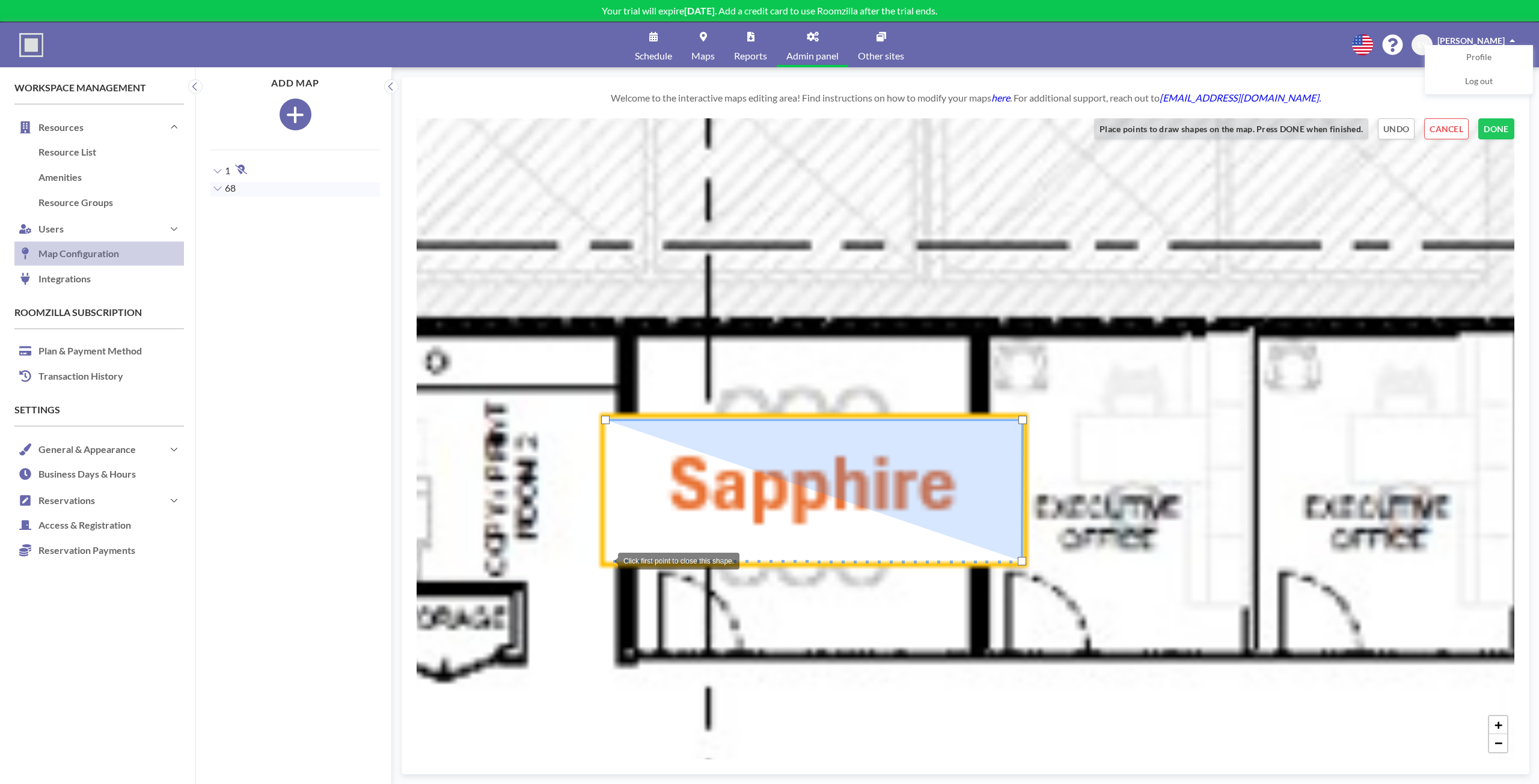
click at [606, 560] on div at bounding box center [606, 560] width 24 height 24
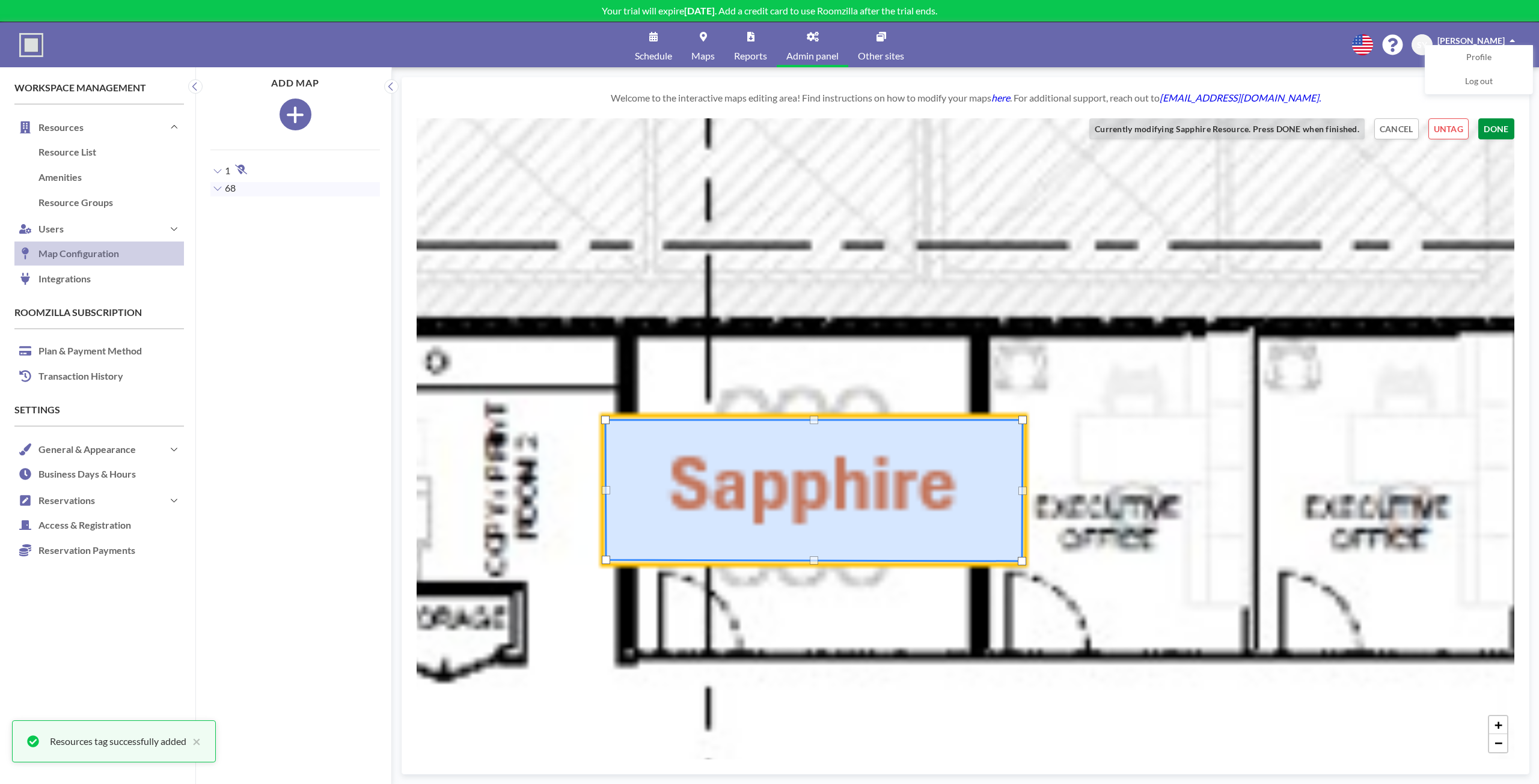
click at [1484, 122] on button "DONE" at bounding box center [1496, 129] width 36 height 21
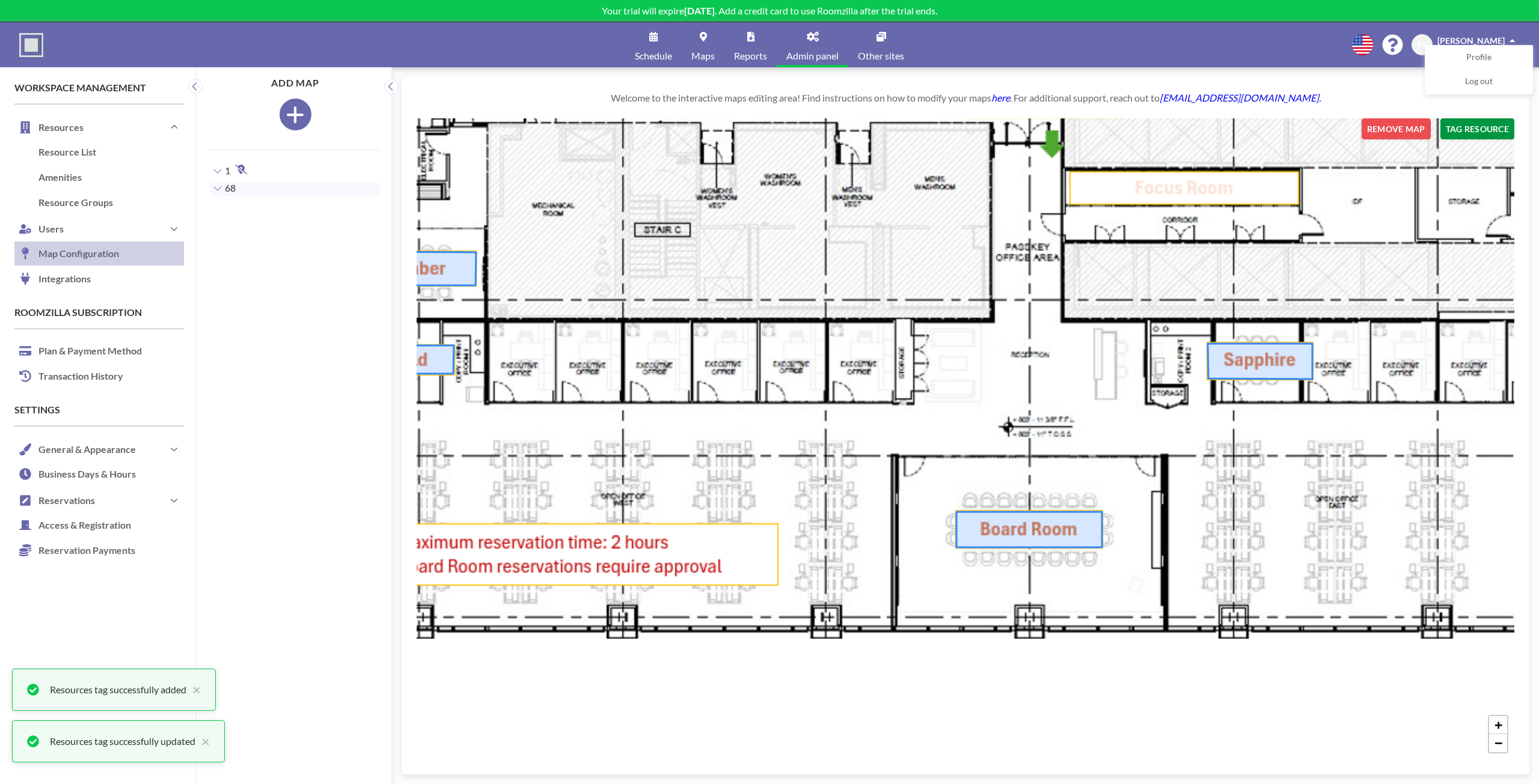
click at [1482, 132] on button "TAG RESOURCE" at bounding box center [1477, 129] width 74 height 21
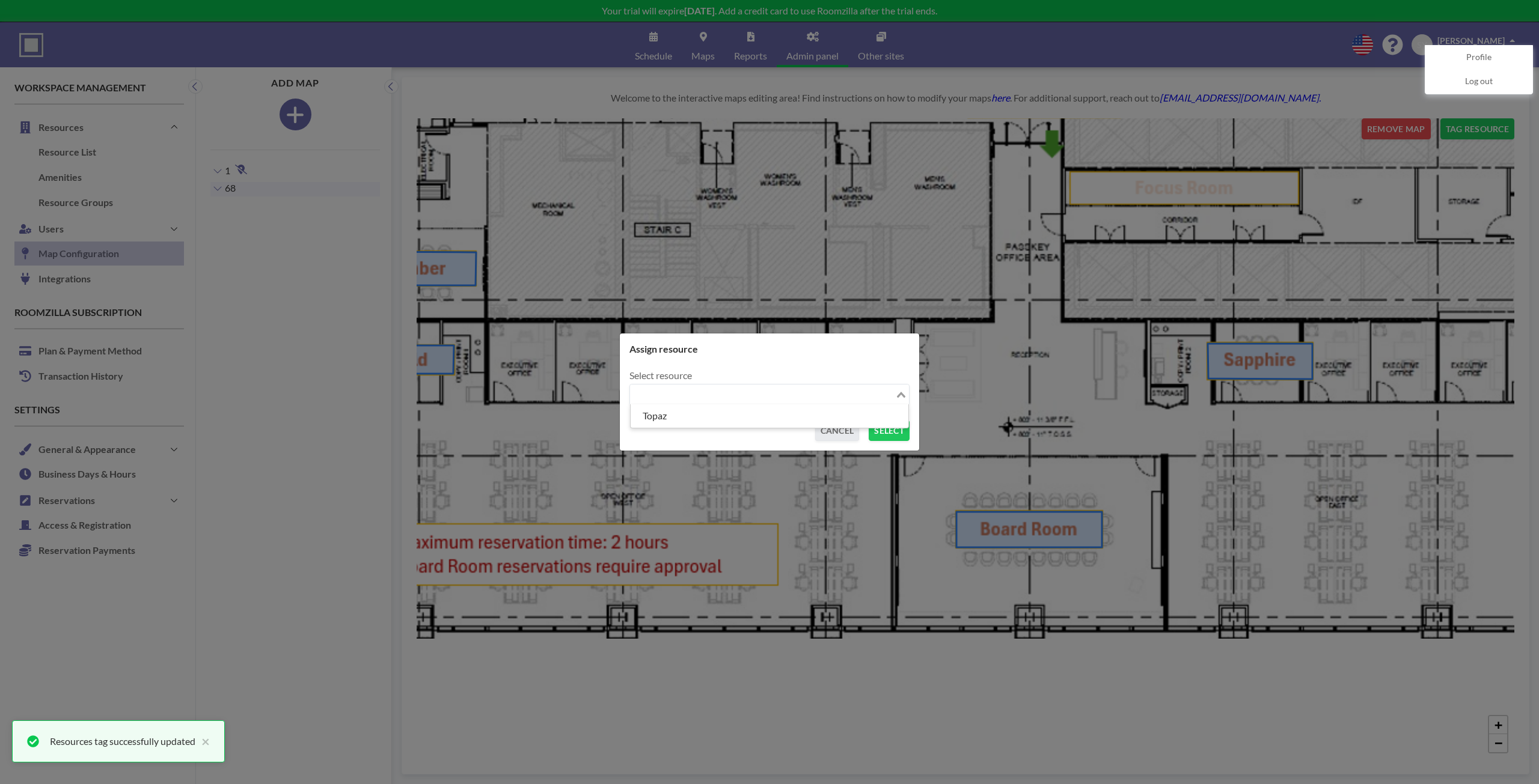
click at [805, 401] on input "Search for option" at bounding box center [762, 395] width 263 height 16
click at [763, 427] on ul "Topaz" at bounding box center [770, 416] width 279 height 24
click at [760, 418] on li "Topaz" at bounding box center [769, 416] width 278 height 17
click at [903, 428] on button "SELECT" at bounding box center [888, 431] width 41 height 21
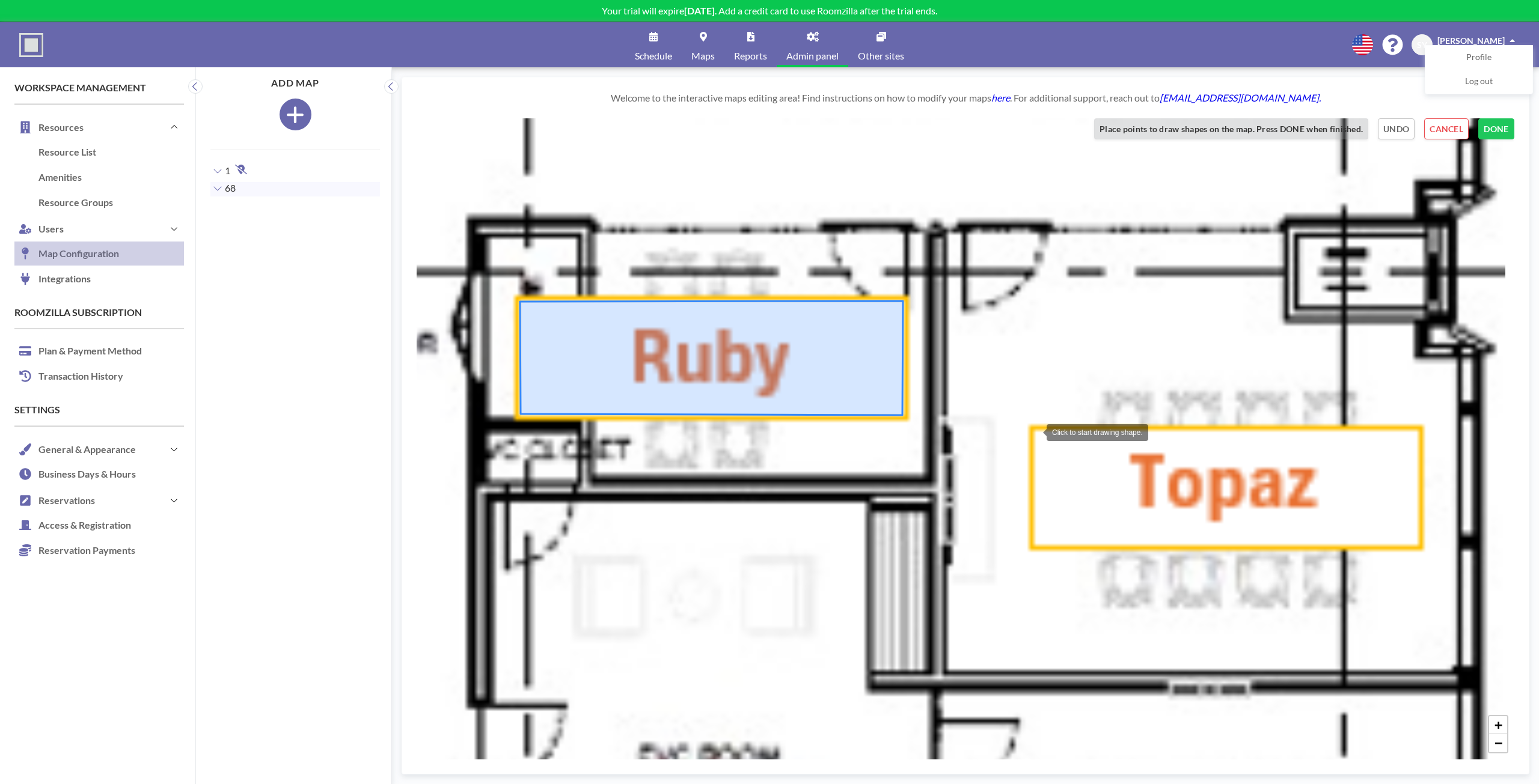
click at [1034, 431] on div at bounding box center [1034, 431] width 24 height 24
click at [1418, 431] on div at bounding box center [1418, 431] width 24 height 24
click at [1417, 544] on div at bounding box center [1417, 544] width 24 height 24
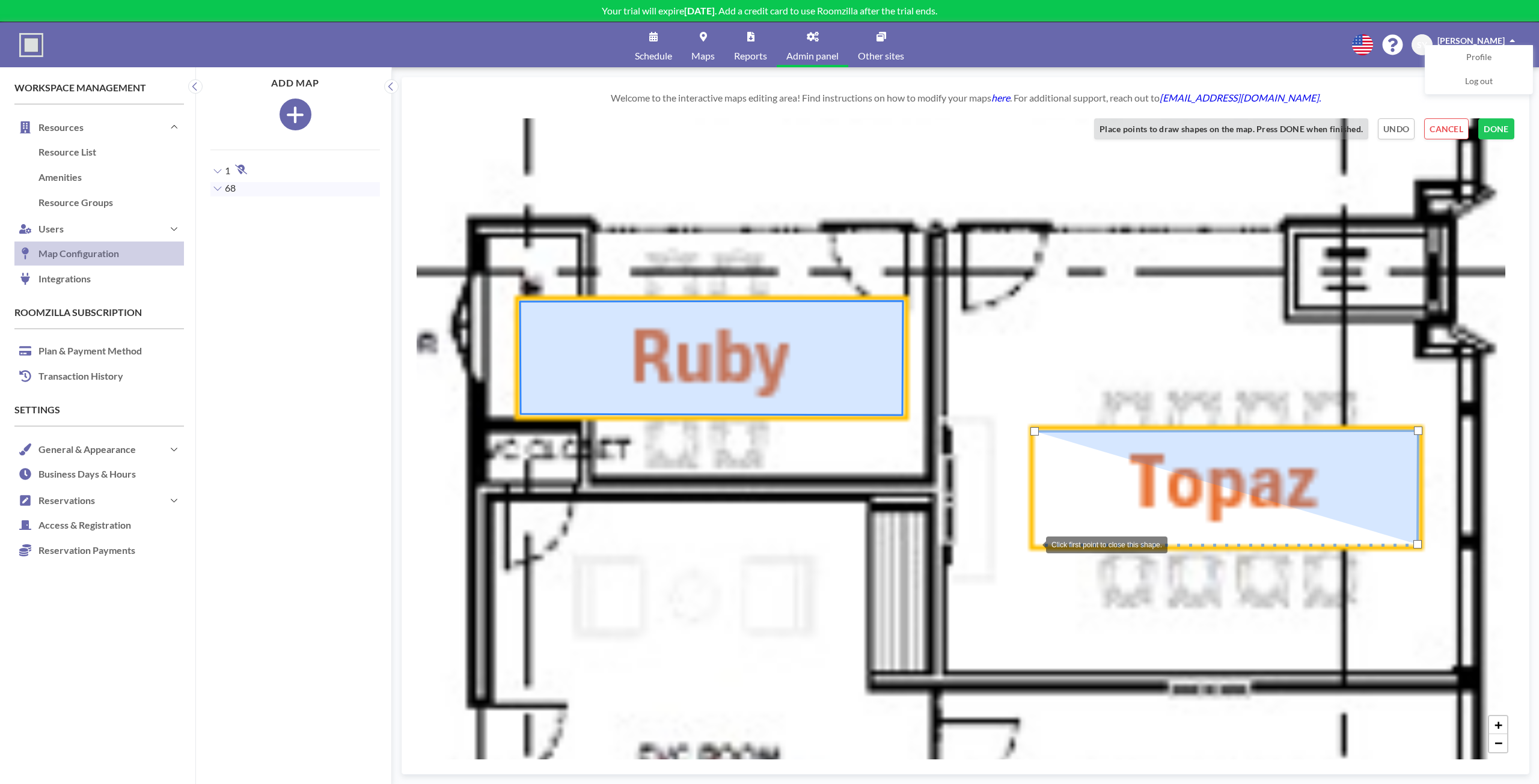
click at [1034, 543] on div at bounding box center [1034, 543] width 24 height 24
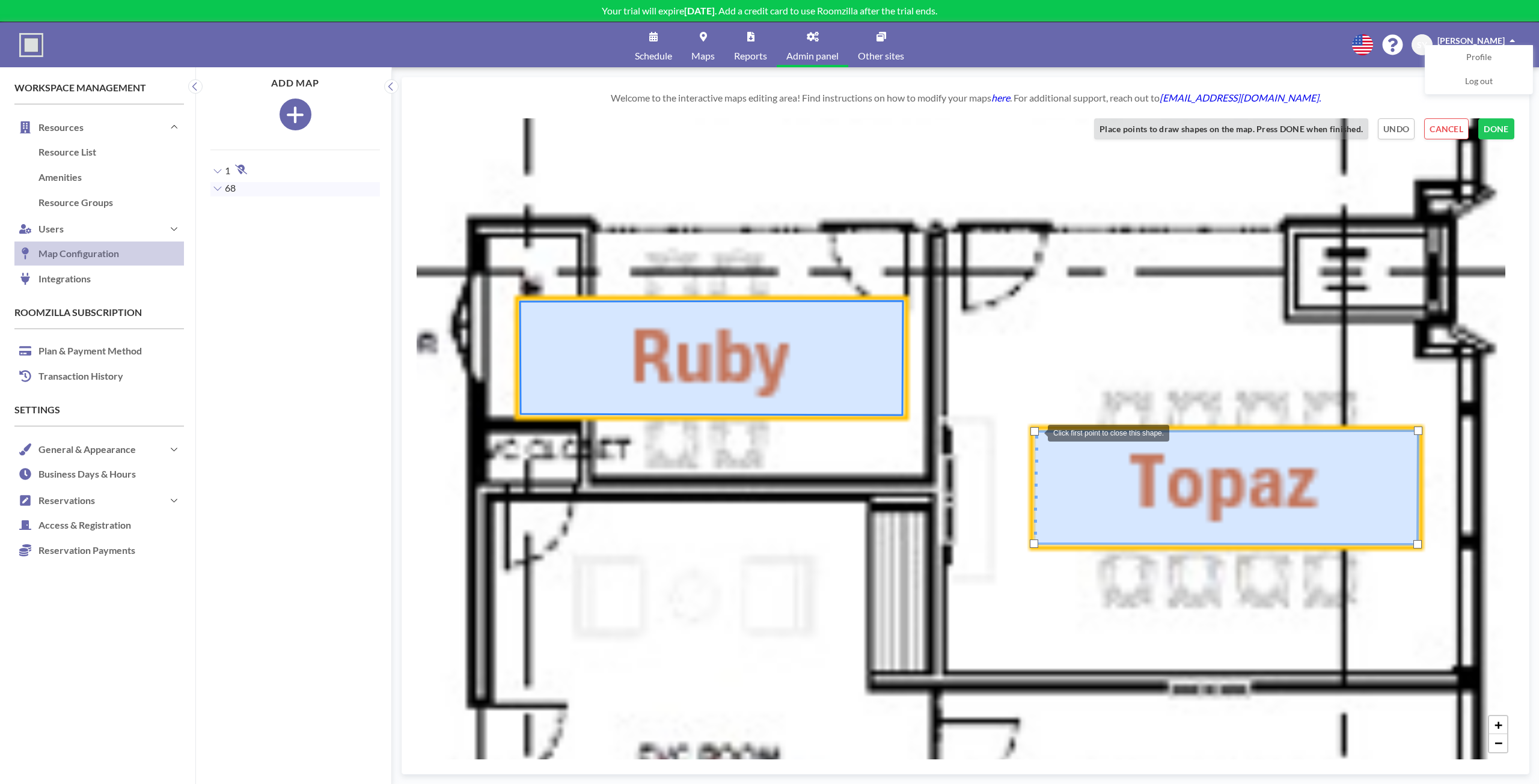
click at [1036, 432] on div at bounding box center [1034, 431] width 9 height 9
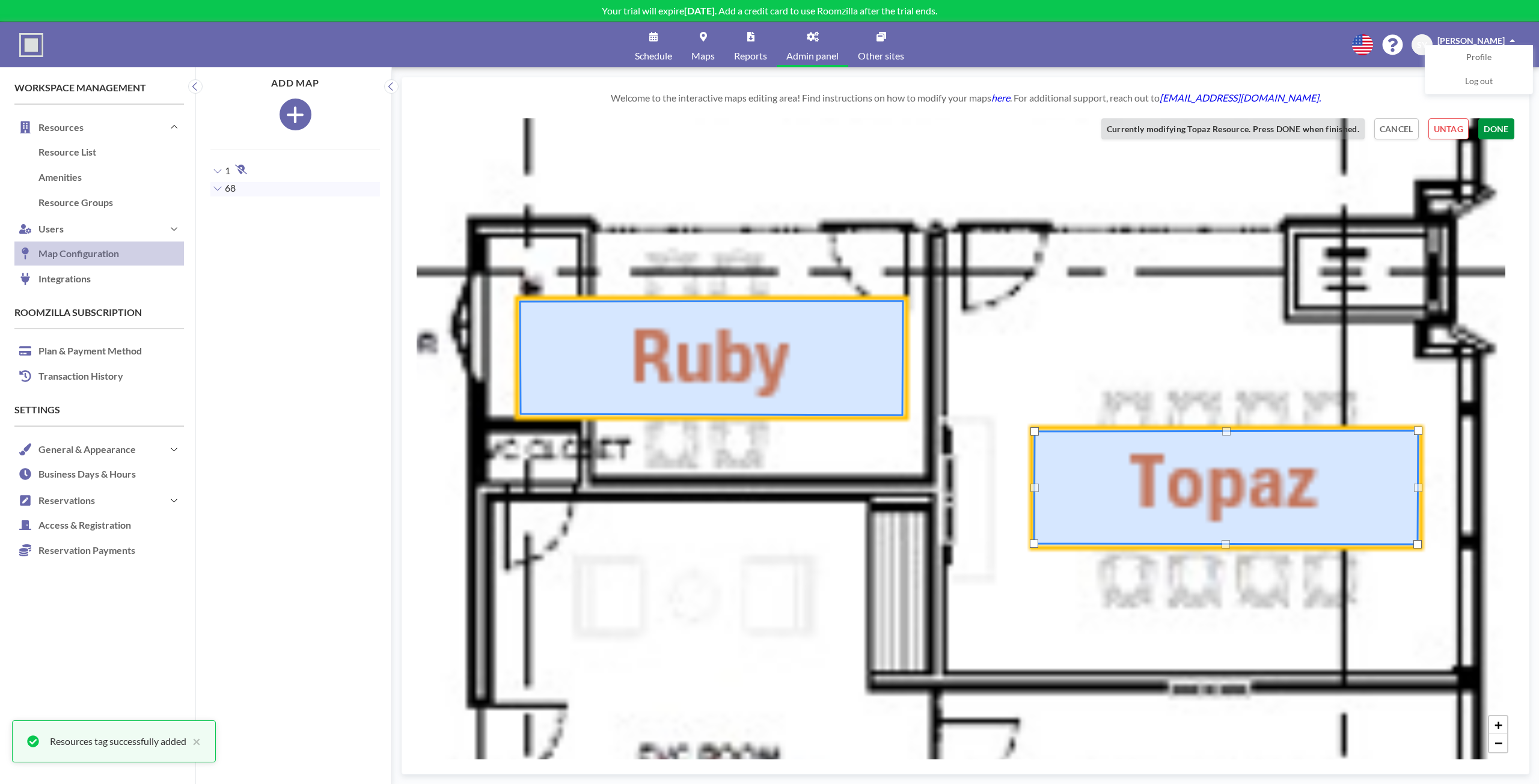
click at [1496, 132] on button "DONE" at bounding box center [1496, 129] width 36 height 21
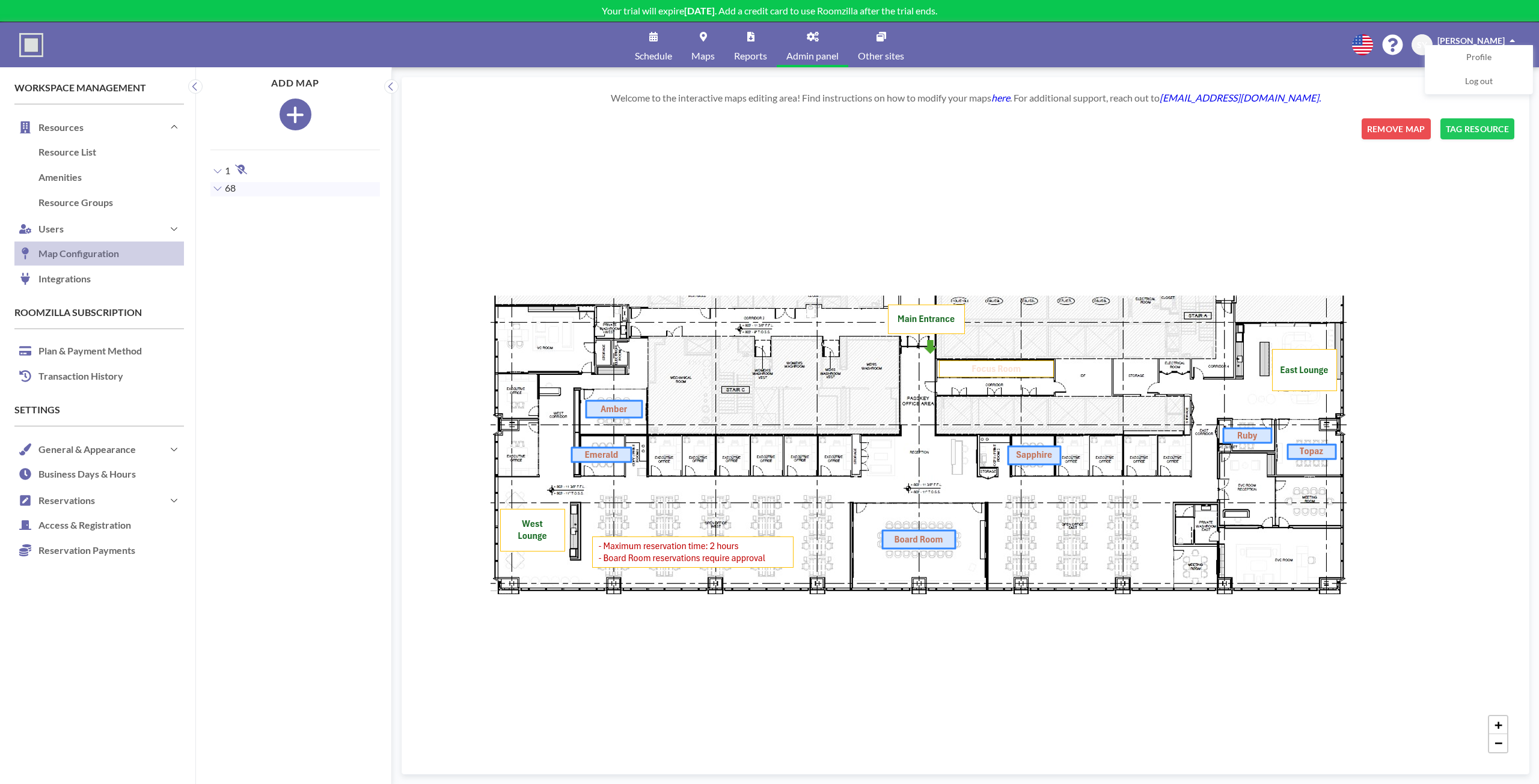
drag, startPoint x: 1118, startPoint y: 619, endPoint x: 1071, endPoint y: 624, distance: 47.3
click at [1071, 624] on div "+ −" at bounding box center [965, 439] width 1098 height 641
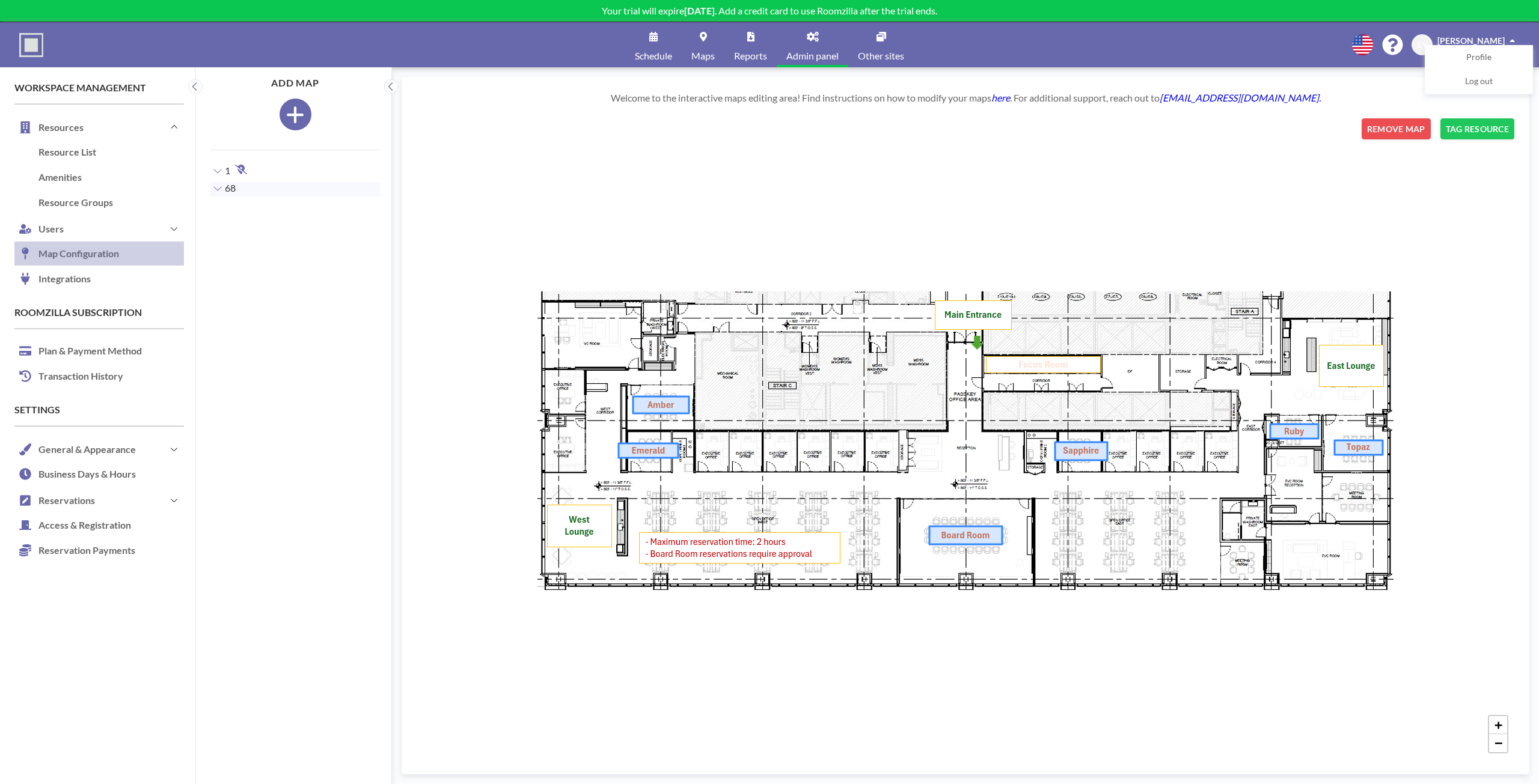
click at [636, 47] on link "Schedule" at bounding box center [653, 45] width 57 height 45
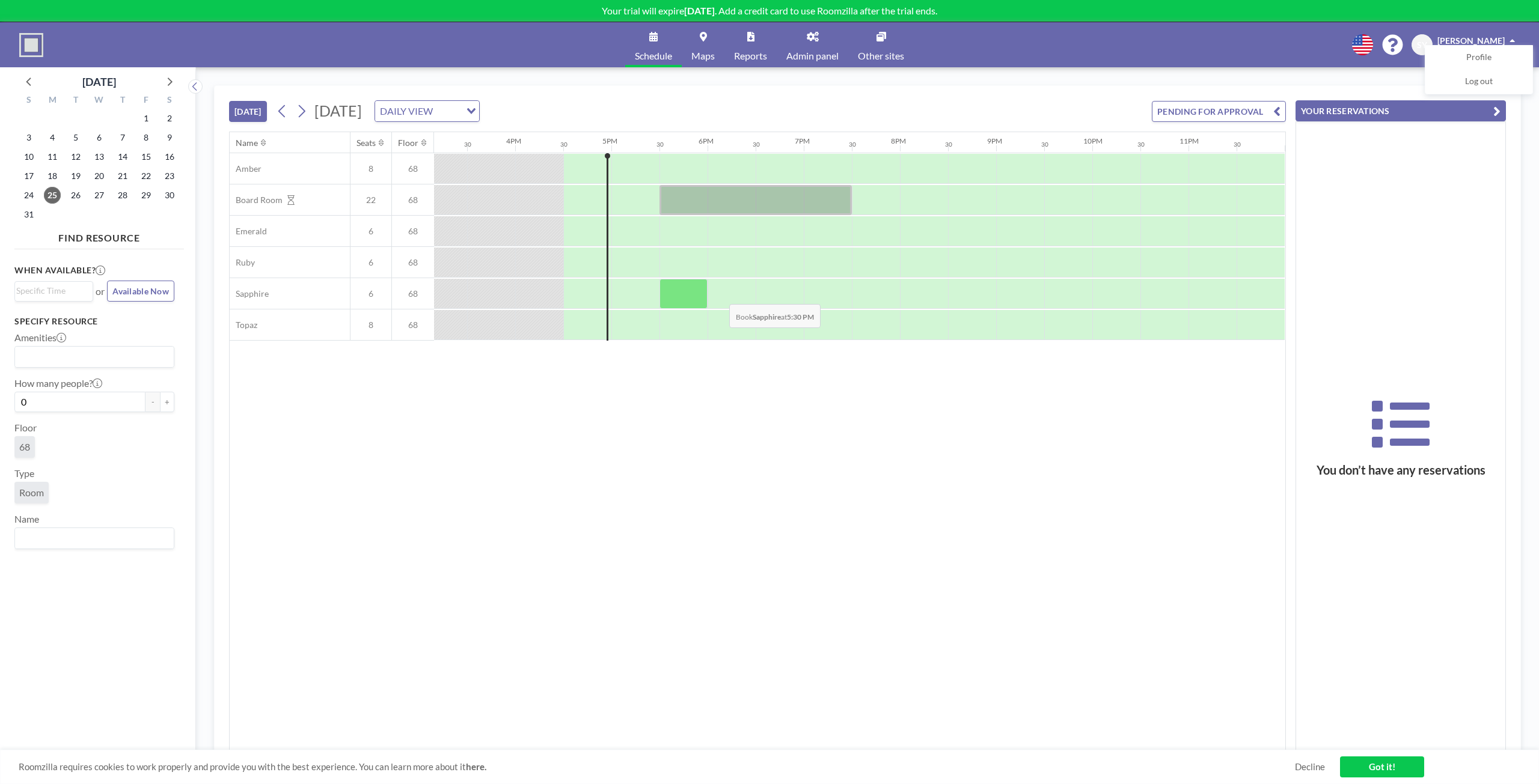
scroll to position [0, 1458]
click at [1421, 259] on div "You don’t have any reservations" at bounding box center [1400, 437] width 209 height 629
click at [796, 187] on div at bounding box center [755, 199] width 192 height 30
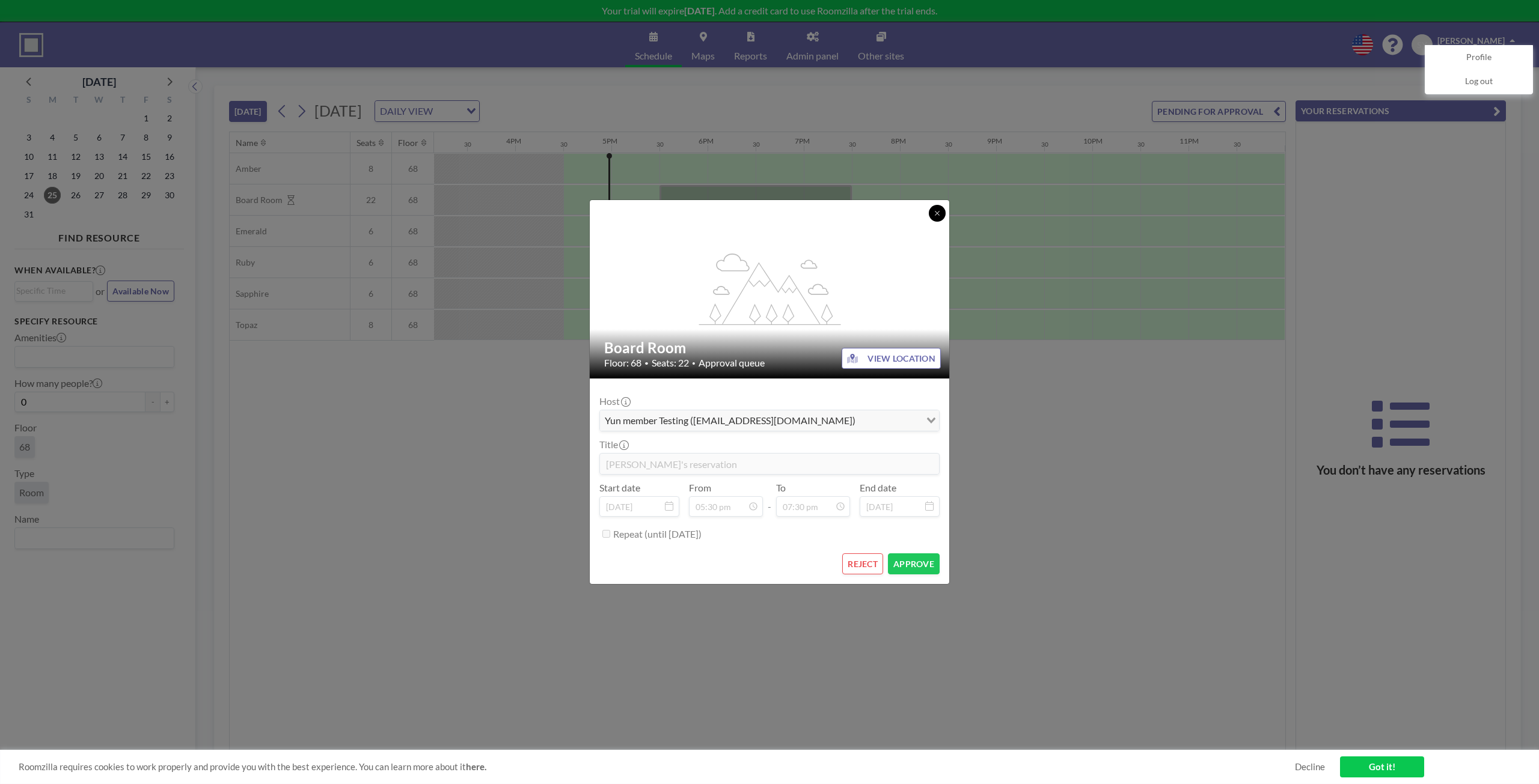
click at [931, 216] on button at bounding box center [937, 213] width 17 height 17
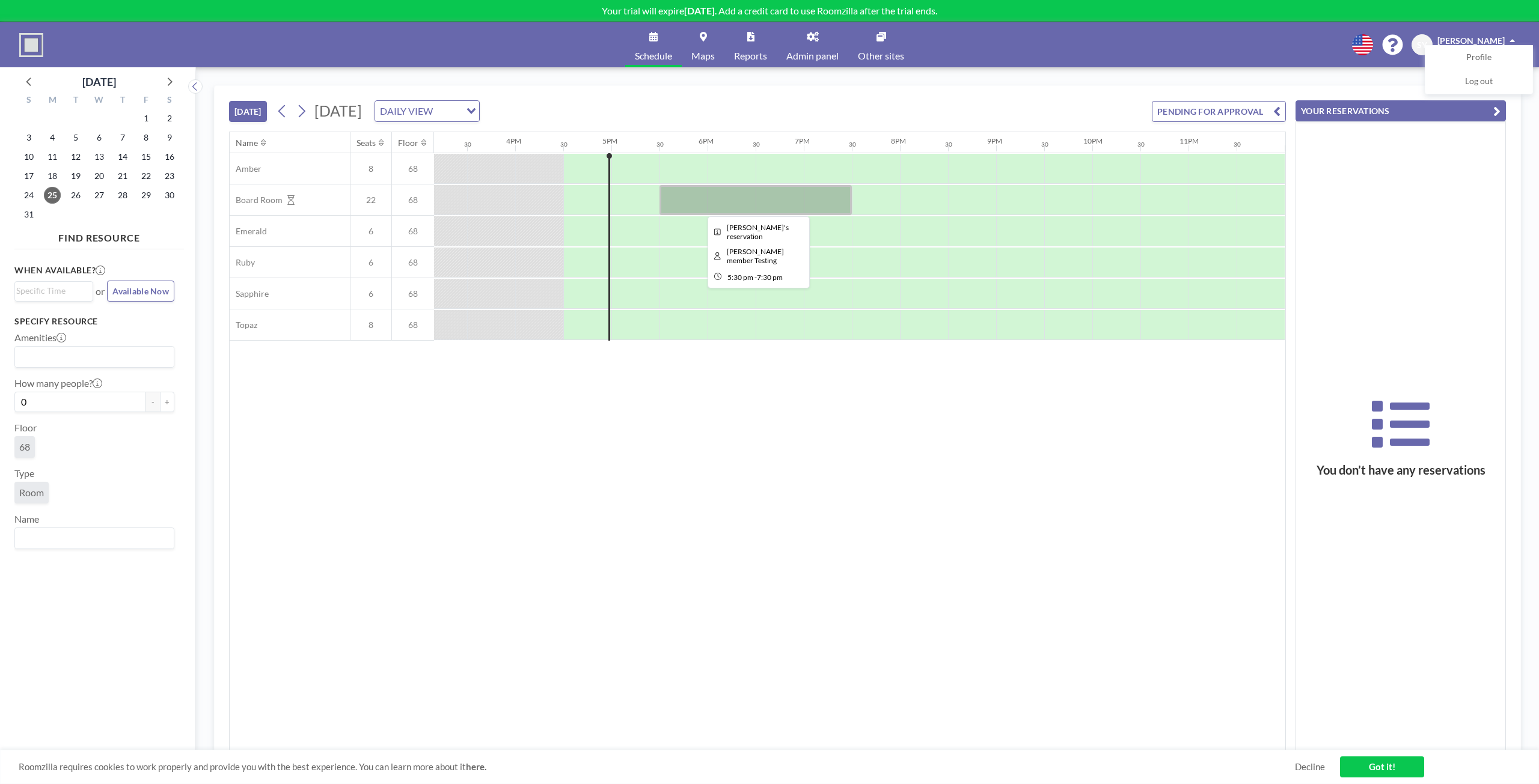
click at [736, 210] on div at bounding box center [755, 199] width 192 height 30
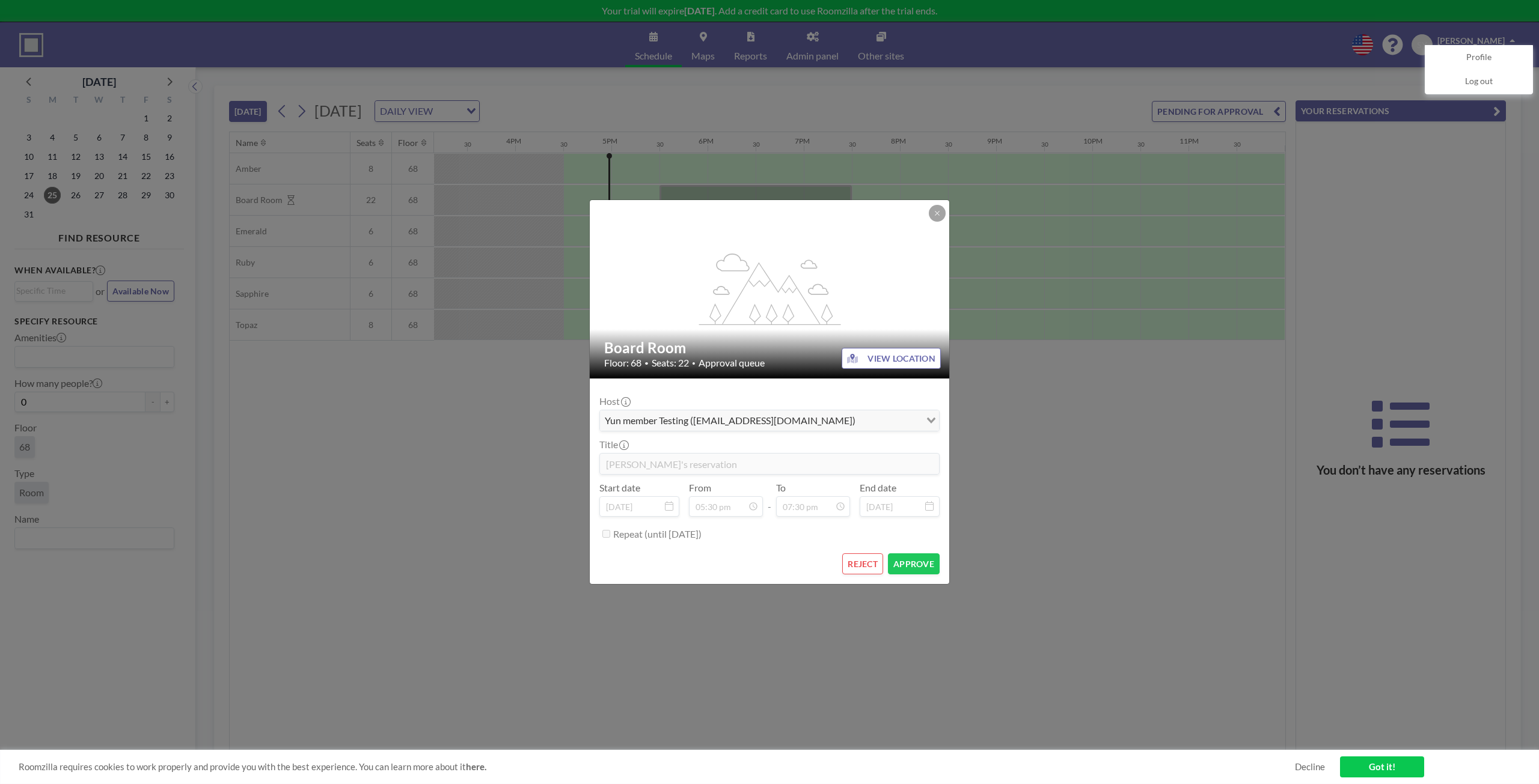
click at [933, 423] on icon "Search for option" at bounding box center [931, 420] width 9 height 6
click at [925, 212] on div "flex-grow: 1.2;" at bounding box center [770, 289] width 360 height 179
click at [936, 209] on button at bounding box center [937, 213] width 17 height 17
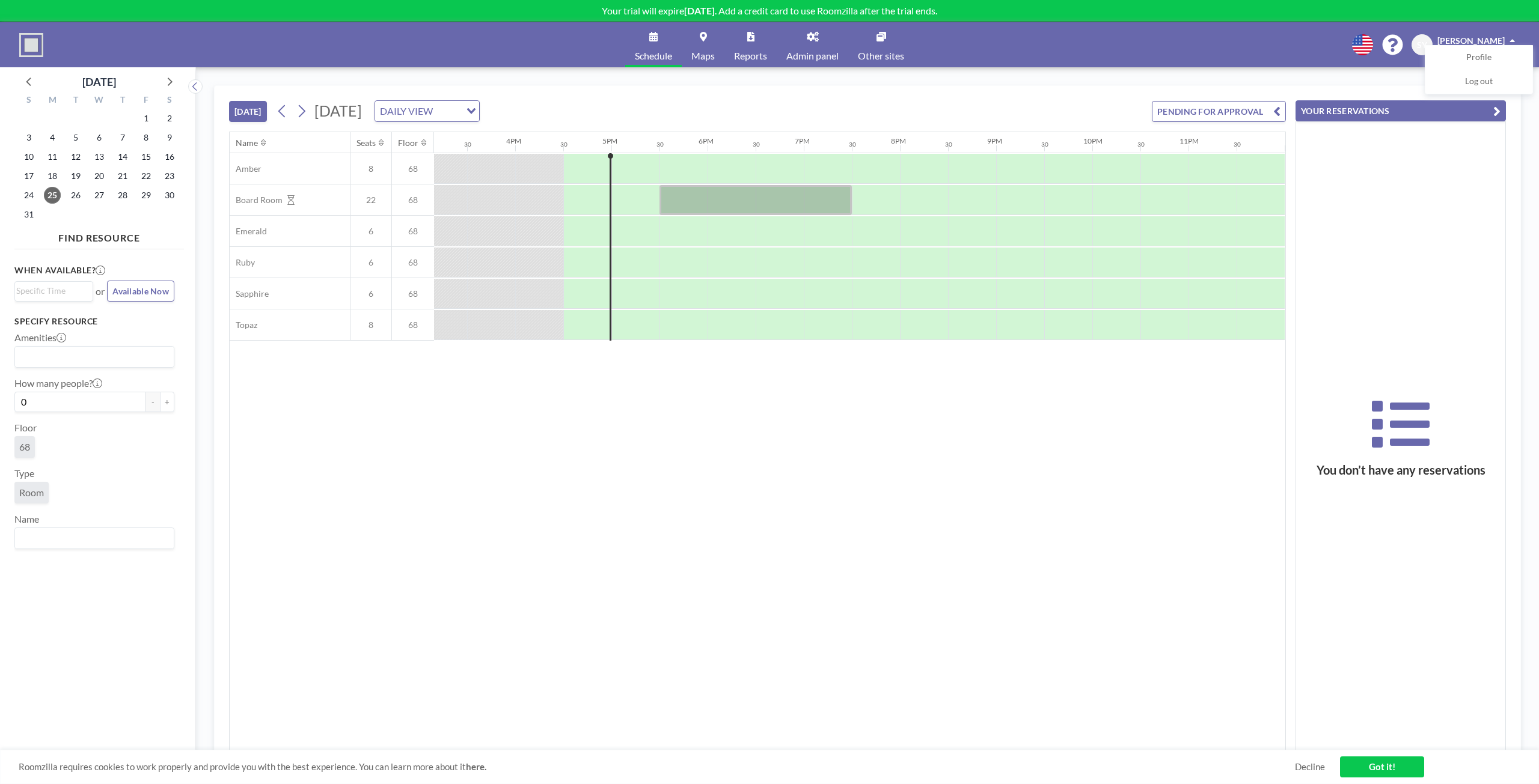
click at [812, 55] on span "Admin panel" at bounding box center [812, 56] width 53 height 9
